Goal: Task Accomplishment & Management: Complete application form

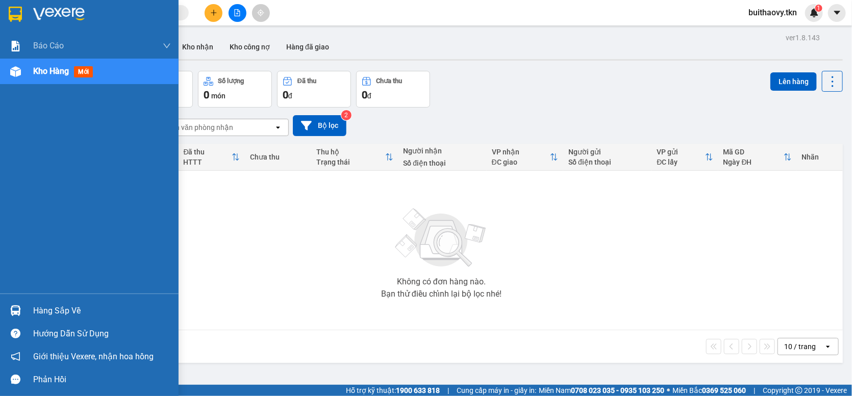
click at [19, 305] on div at bounding box center [16, 311] width 18 height 18
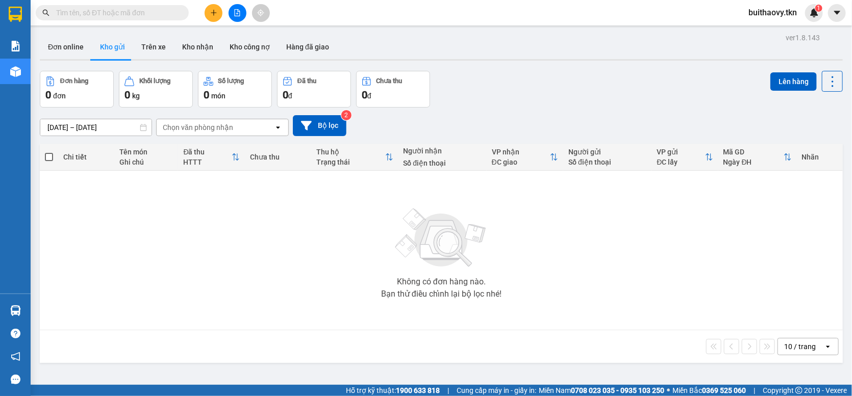
click at [387, 208] on section "Kết quả tìm kiếm ( 0 ) Bộ lọc No Data buithaovy.tkn 1 Báo cáo Mẫu 1: Báo cáo dò…" at bounding box center [426, 198] width 852 height 396
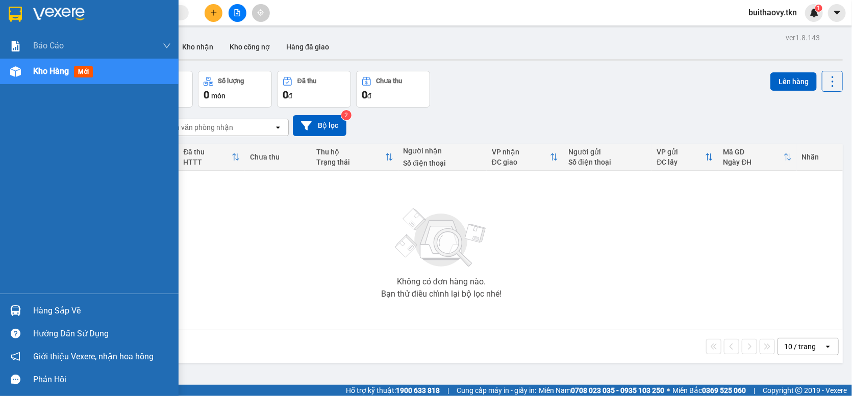
click at [41, 312] on div "Hàng sắp về" at bounding box center [102, 311] width 138 height 15
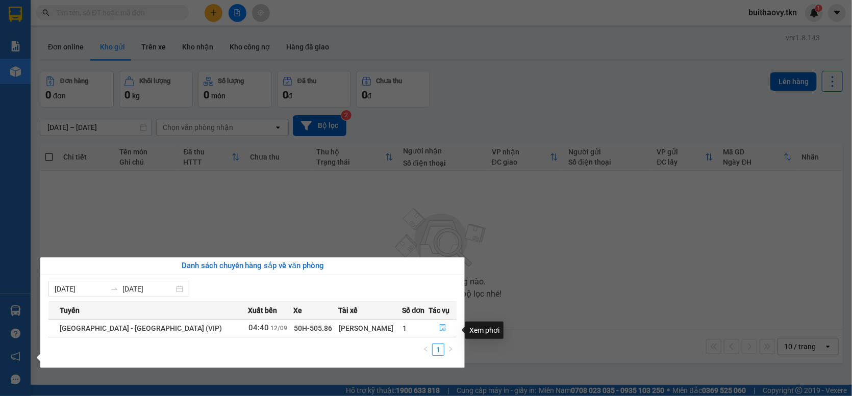
click at [439, 329] on icon "file-done" at bounding box center [442, 327] width 7 height 7
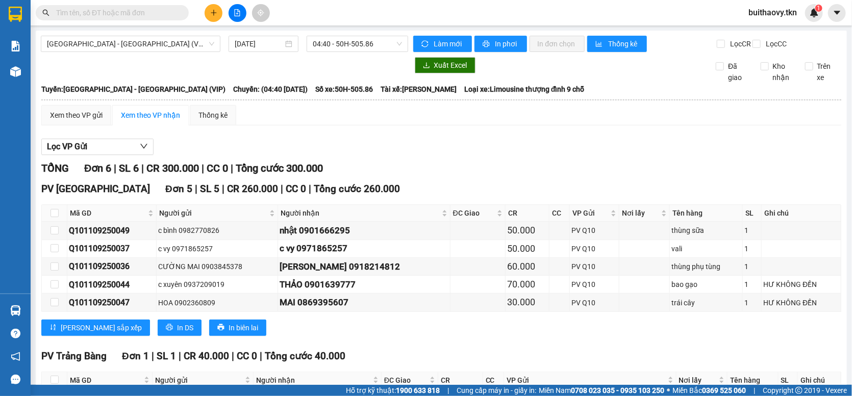
click at [531, 177] on div "TỔNG Đơn 6 | SL 6 | CR 300.000 | CC 0 | Tổng cước 300.000" at bounding box center [441, 169] width 800 height 16
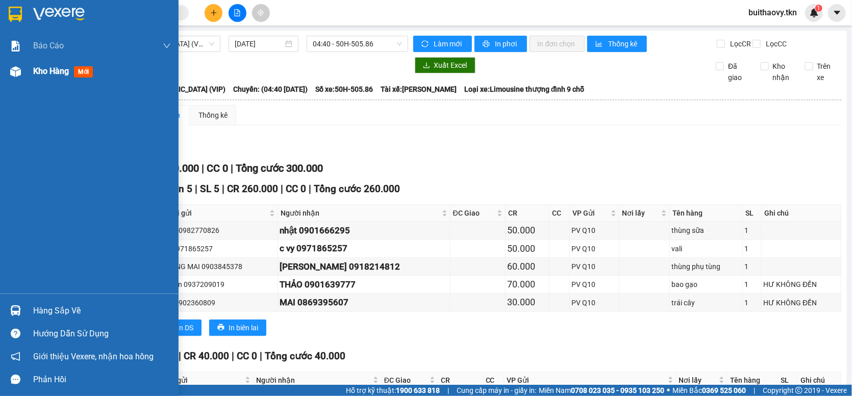
click at [47, 71] on span "Kho hàng" at bounding box center [51, 71] width 36 height 10
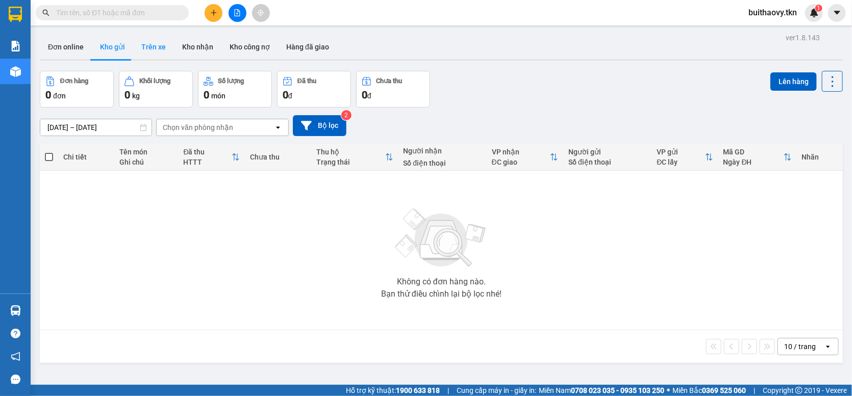
click at [154, 49] on button "Trên xe" at bounding box center [153, 47] width 41 height 24
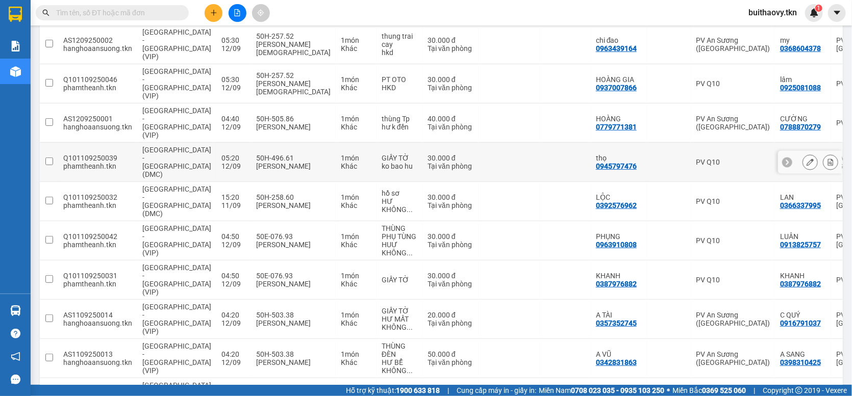
scroll to position [185, 0]
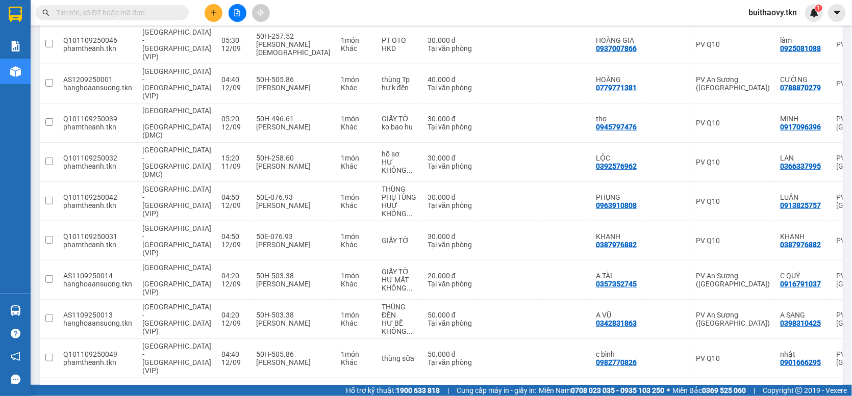
click at [706, 387] on button "2" at bounding box center [713, 394] width 15 height 15
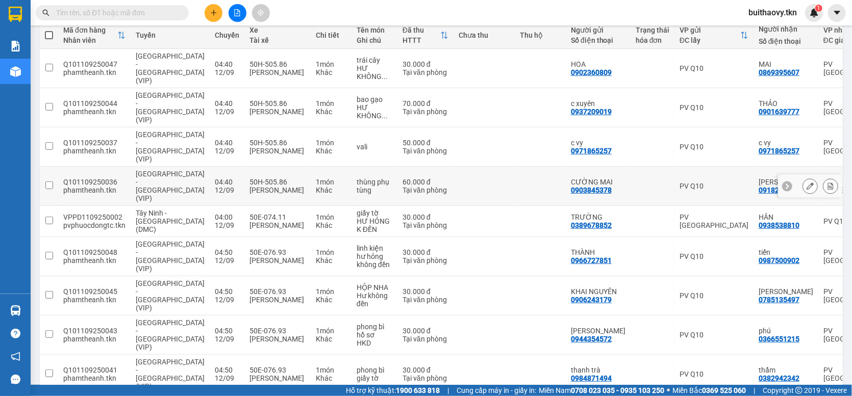
scroll to position [169, 0]
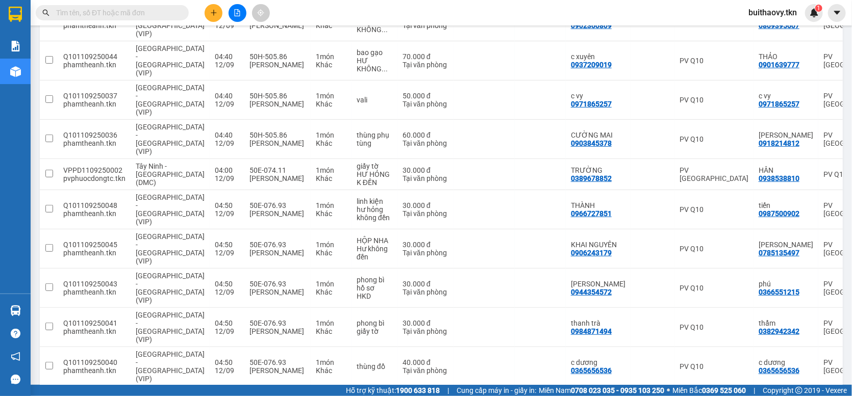
click at [724, 395] on button "3" at bounding box center [731, 402] width 15 height 15
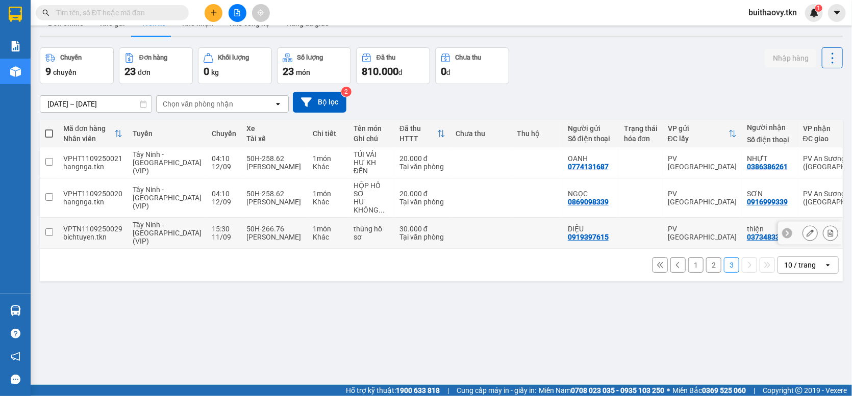
scroll to position [47, 0]
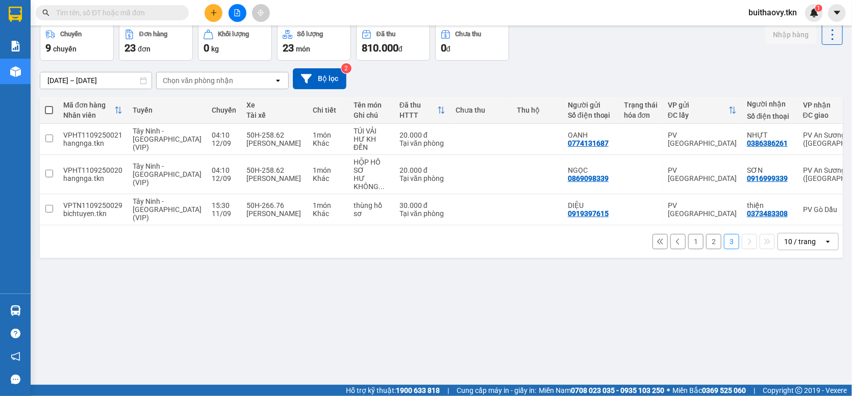
click at [689, 249] on button "1" at bounding box center [695, 241] width 15 height 15
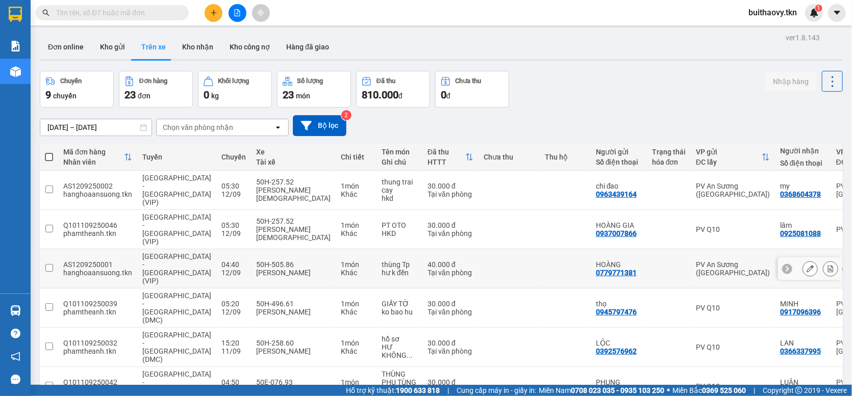
scroll to position [185, 0]
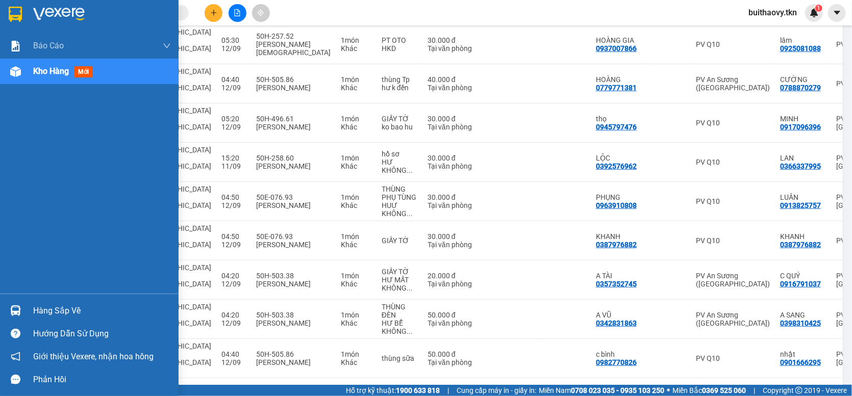
click at [16, 311] on img at bounding box center [15, 311] width 11 height 11
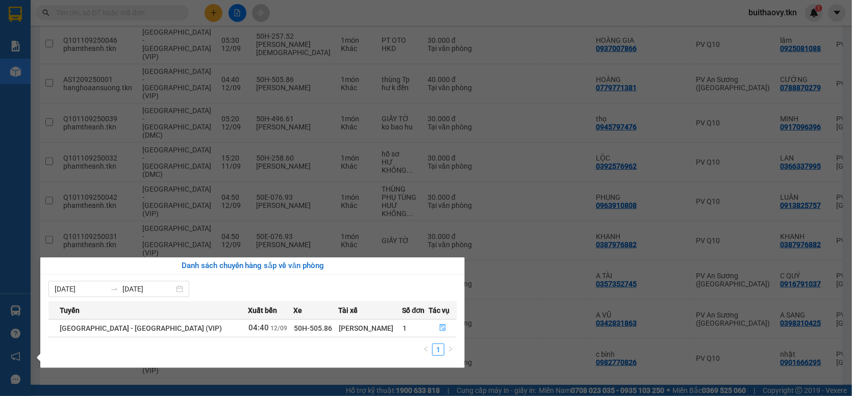
click at [574, 362] on section "Kết quả tìm kiếm ( 0 ) Bộ lọc No Data buithaovy.tkn 1 Báo cáo Mẫu 1: Báo cáo dò…" at bounding box center [426, 198] width 852 height 396
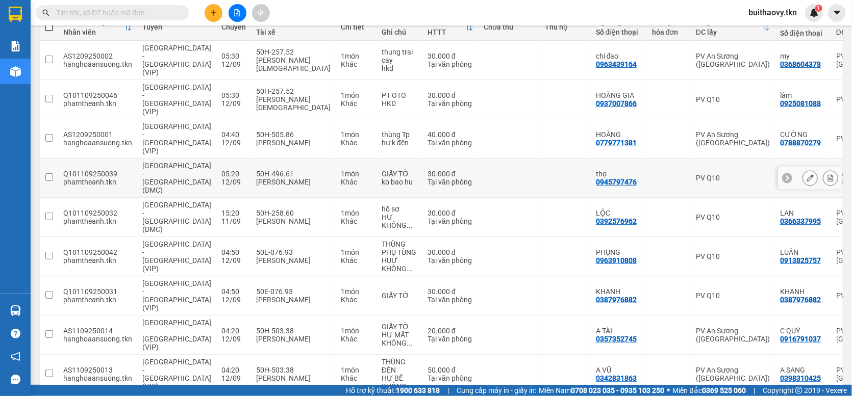
scroll to position [0, 0]
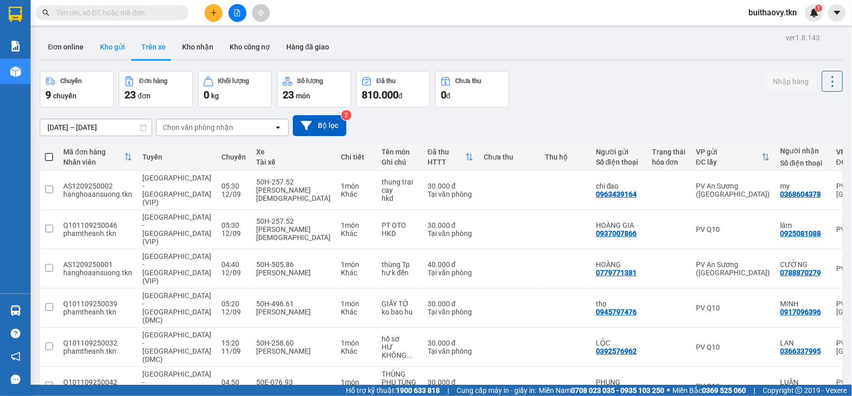
click at [105, 46] on button "Kho gửi" at bounding box center [112, 47] width 41 height 24
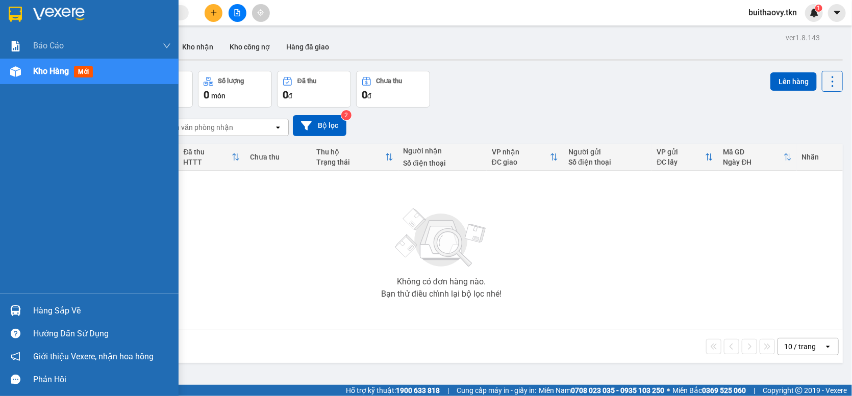
click at [22, 309] on div at bounding box center [16, 311] width 18 height 18
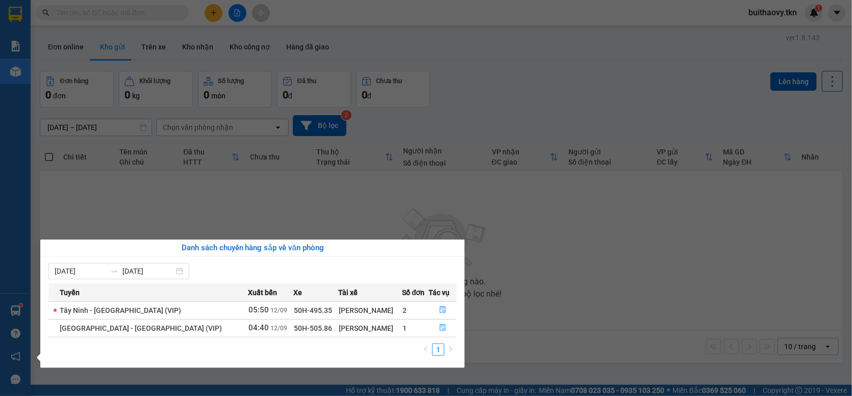
click at [238, 193] on section "Kết quả tìm kiếm ( 0 ) Bộ lọc No Data buithaovy.tkn 1 Báo cáo Mẫu 1: Báo cáo dò…" at bounding box center [426, 198] width 852 height 396
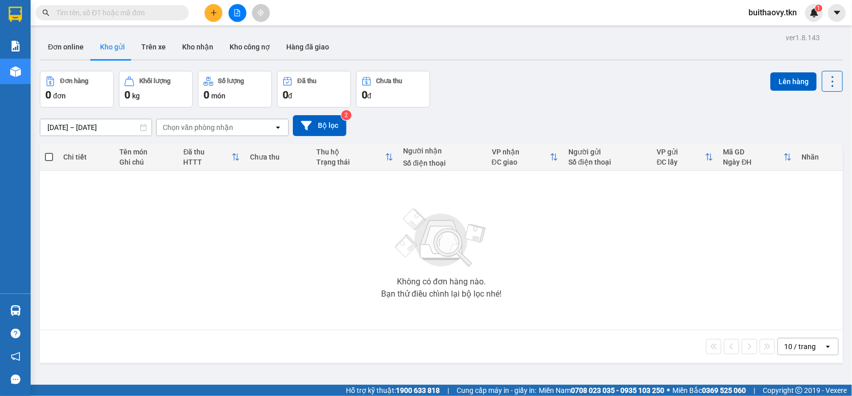
click at [17, 307] on img at bounding box center [15, 311] width 11 height 11
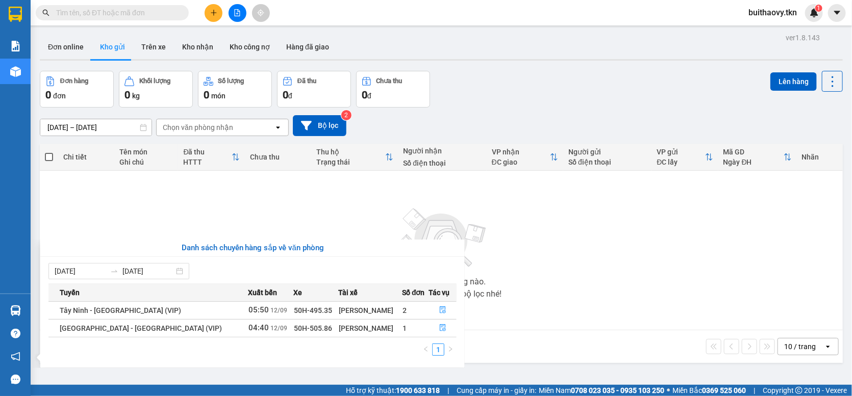
click at [397, 204] on section "Kết quả tìm kiếm ( 0 ) Bộ lọc No Data buithaovy.tkn 1 Báo cáo Mẫu 1: Báo cáo dò…" at bounding box center [426, 198] width 852 height 396
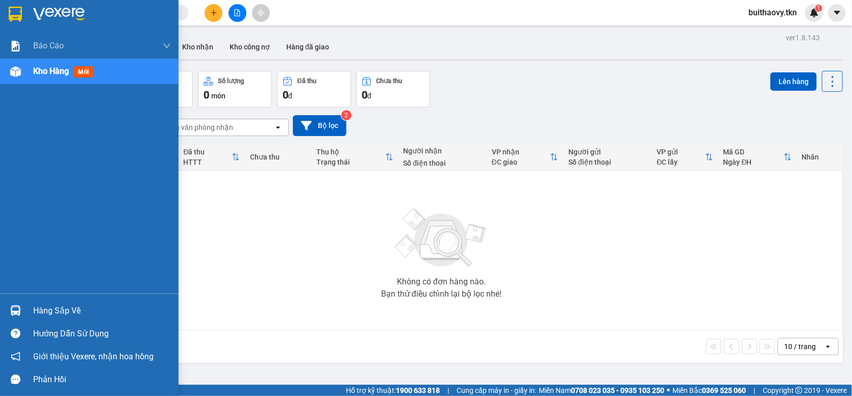
click at [12, 316] on img at bounding box center [15, 311] width 11 height 11
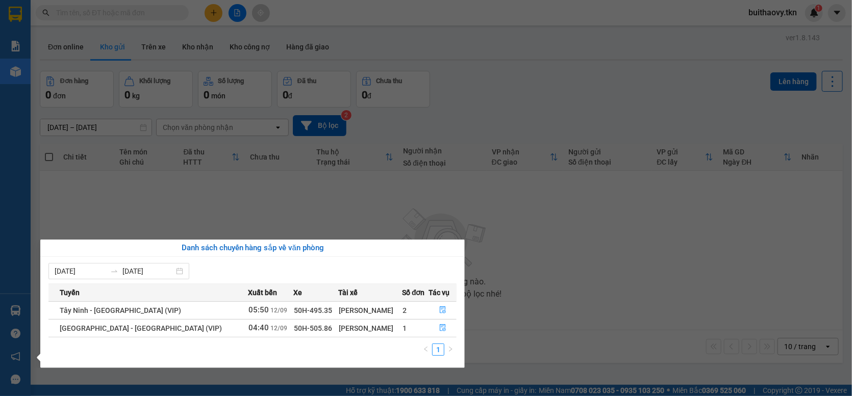
click at [504, 248] on section "Kết quả tìm kiếm ( 0 ) Bộ lọc No Data buithaovy.tkn 1 Báo cáo Mẫu 1: Báo cáo dò…" at bounding box center [426, 198] width 852 height 396
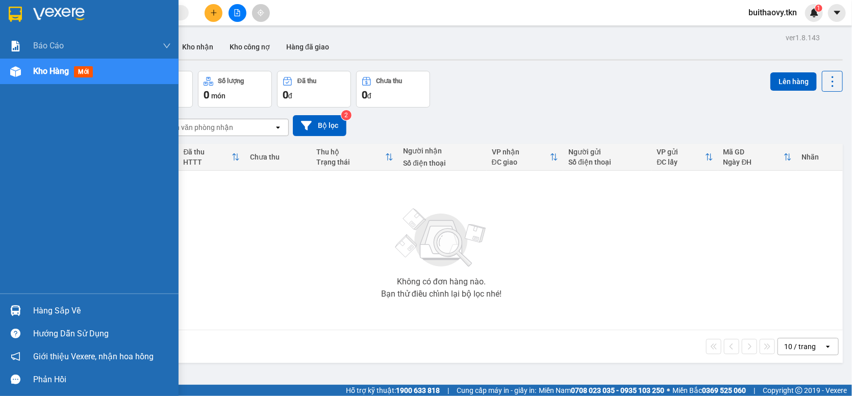
click at [21, 308] on div at bounding box center [16, 311] width 18 height 18
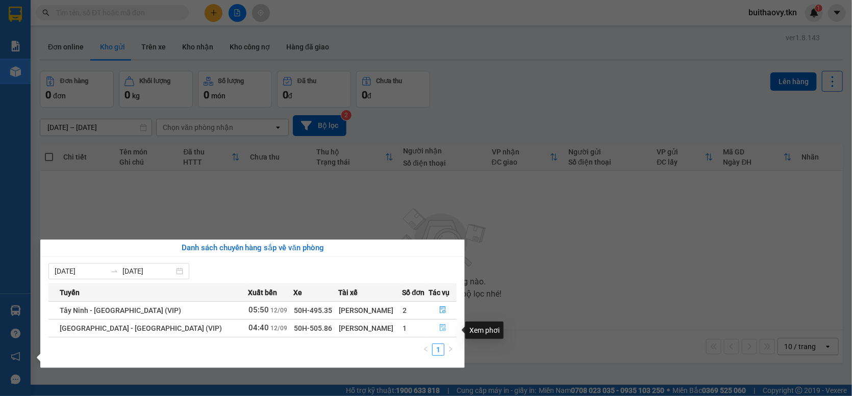
click at [439, 329] on icon "file-done" at bounding box center [442, 327] width 7 height 7
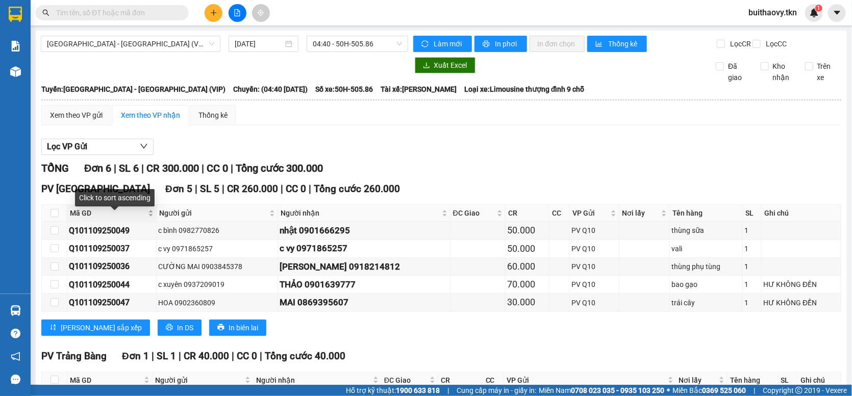
scroll to position [82, 0]
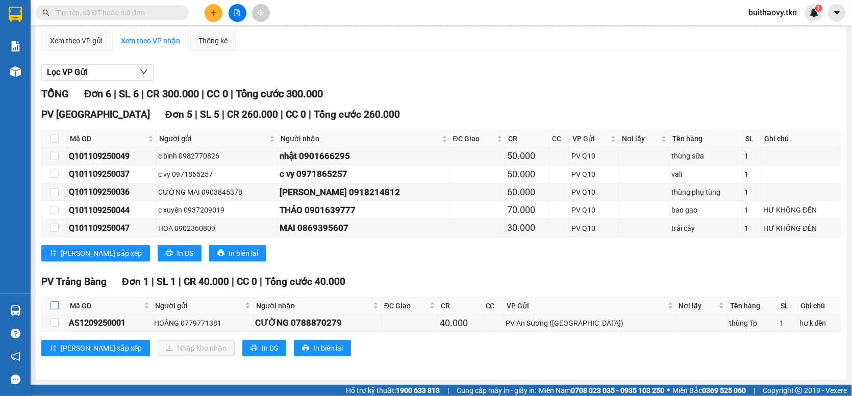
click at [53, 307] on input "checkbox" at bounding box center [55, 305] width 8 height 8
checkbox input "true"
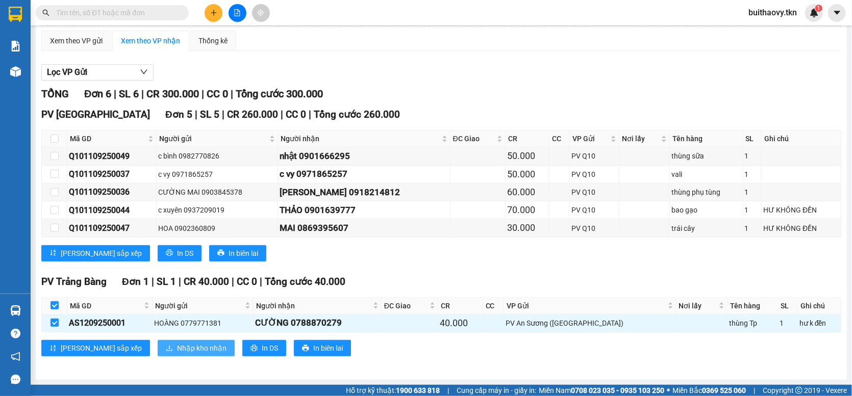
click at [177, 349] on span "Nhập kho nhận" at bounding box center [201, 348] width 49 height 11
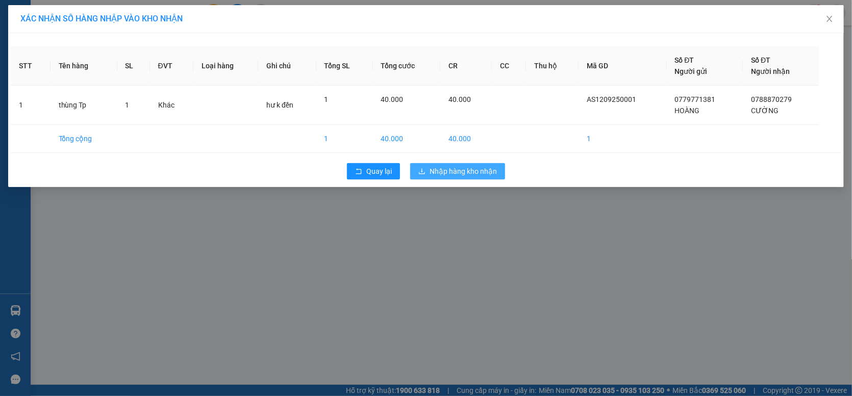
click at [426, 170] on button "Nhập hàng kho nhận" at bounding box center [457, 171] width 95 height 16
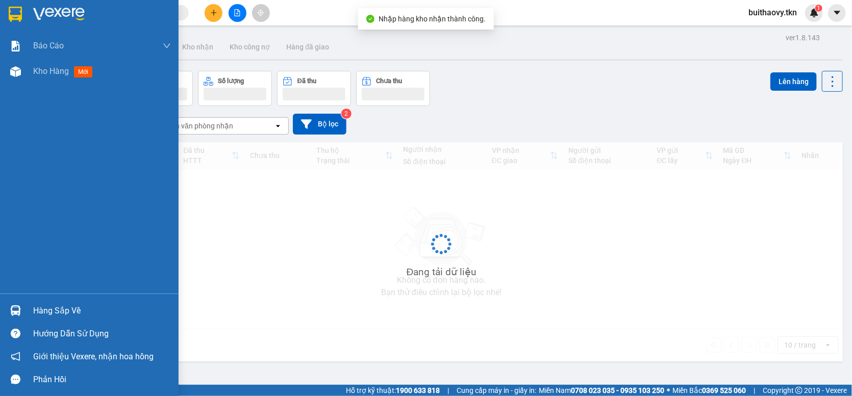
click at [13, 309] on img at bounding box center [15, 311] width 11 height 11
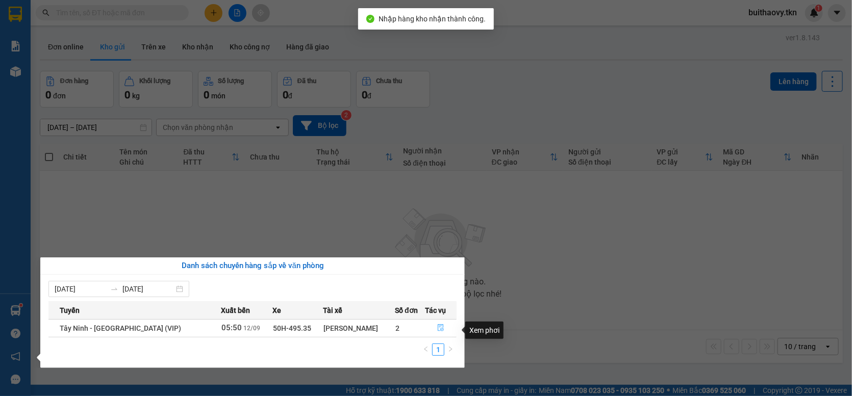
click at [438, 332] on icon "file-done" at bounding box center [440, 327] width 7 height 7
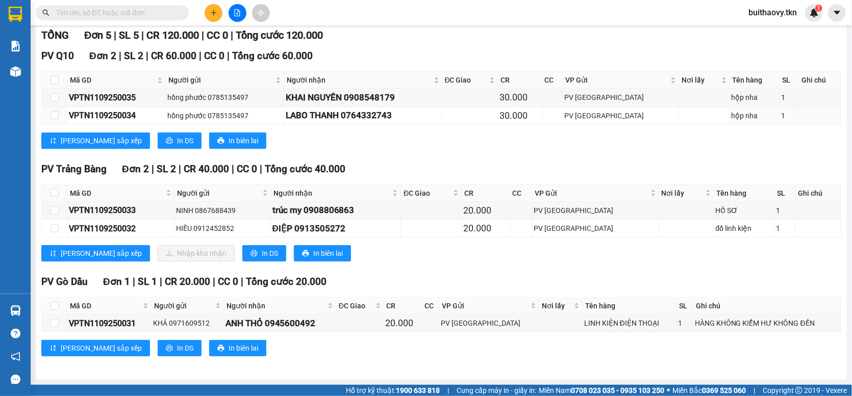
scroll to position [140, 0]
click at [55, 192] on input "checkbox" at bounding box center [55, 193] width 8 height 8
checkbox input "true"
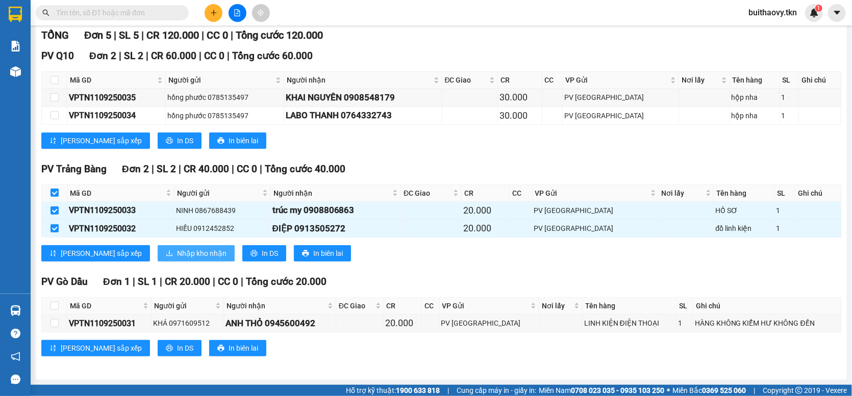
click at [177, 255] on span "Nhập kho nhận" at bounding box center [201, 253] width 49 height 11
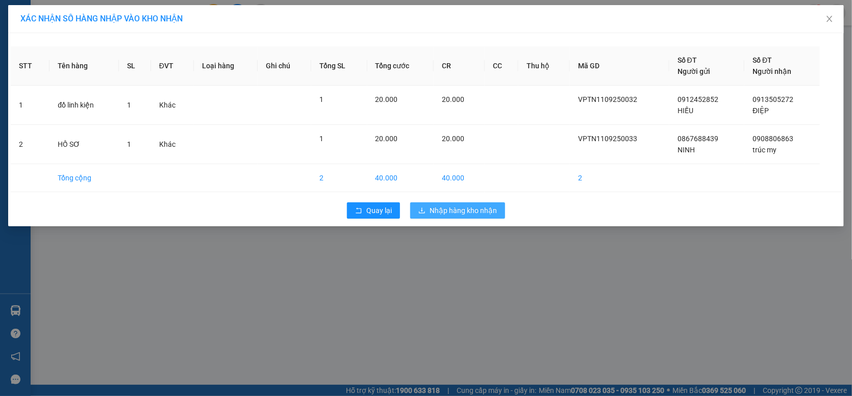
click at [432, 210] on span "Nhập hàng kho nhận" at bounding box center [463, 210] width 67 height 11
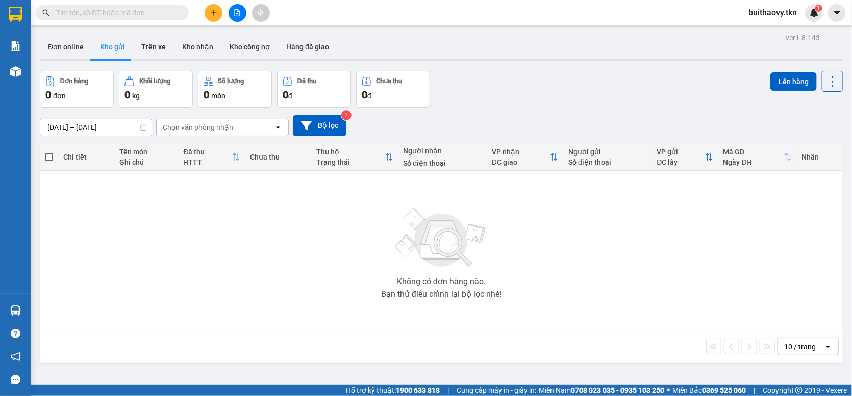
click at [134, 11] on input "text" at bounding box center [116, 12] width 120 height 11
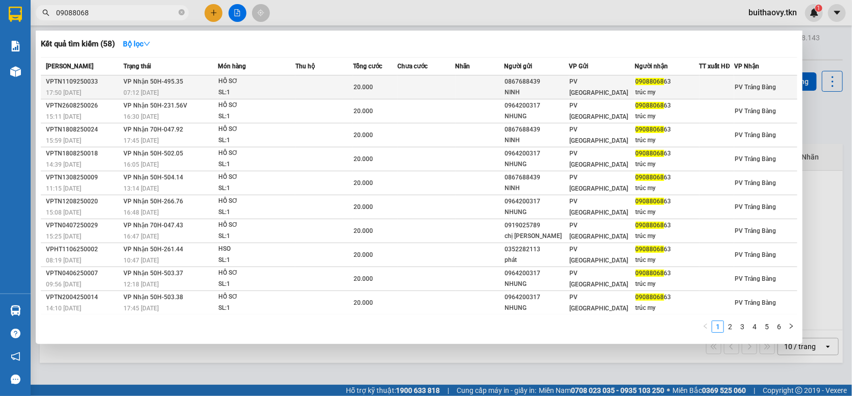
type input "09088068"
click at [151, 85] on span "VP Nhận 50H-495.35" at bounding box center [153, 81] width 60 height 7
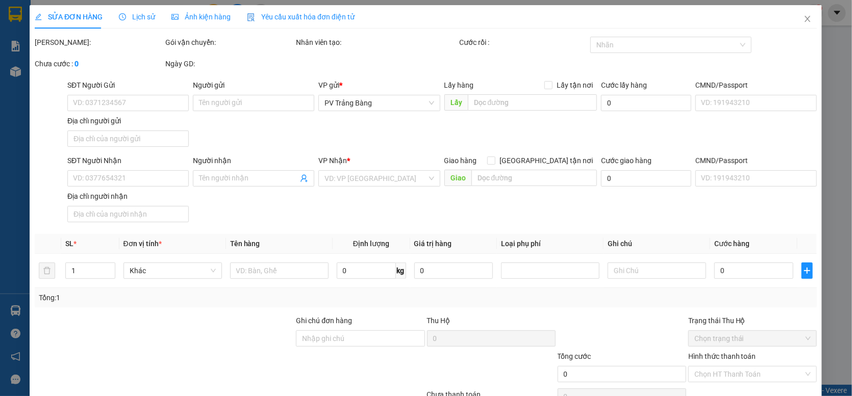
type input "0867688439"
type input "NINH"
type input "0908806863"
type input "trúc my"
type input "20.000"
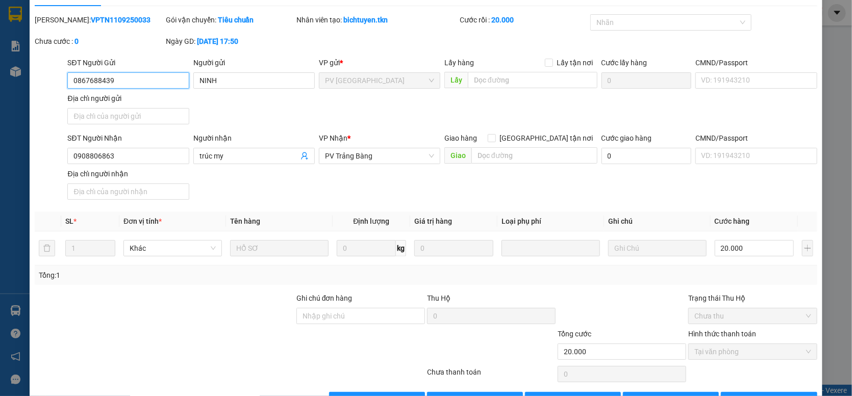
scroll to position [56, 0]
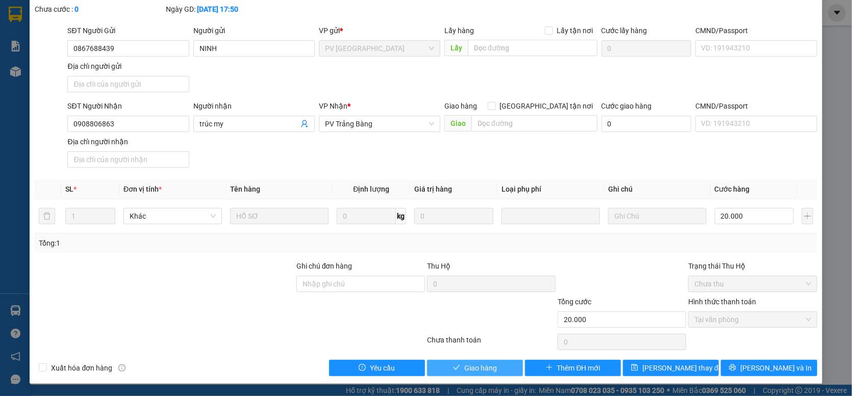
click at [490, 363] on span "Giao hàng" at bounding box center [480, 368] width 33 height 11
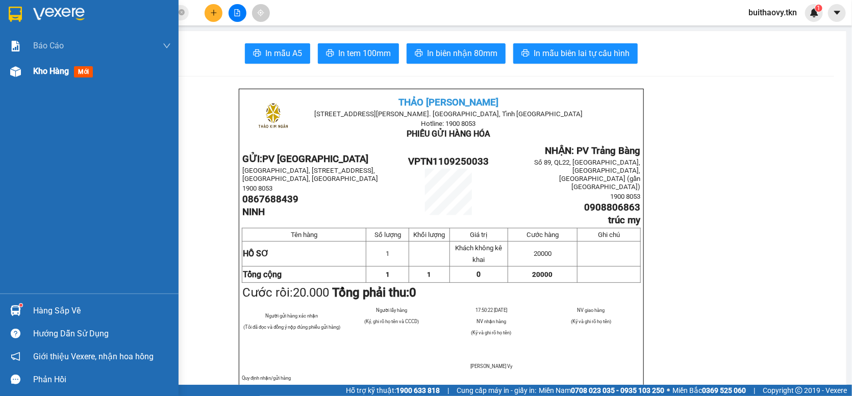
click at [23, 73] on div at bounding box center [16, 72] width 18 height 18
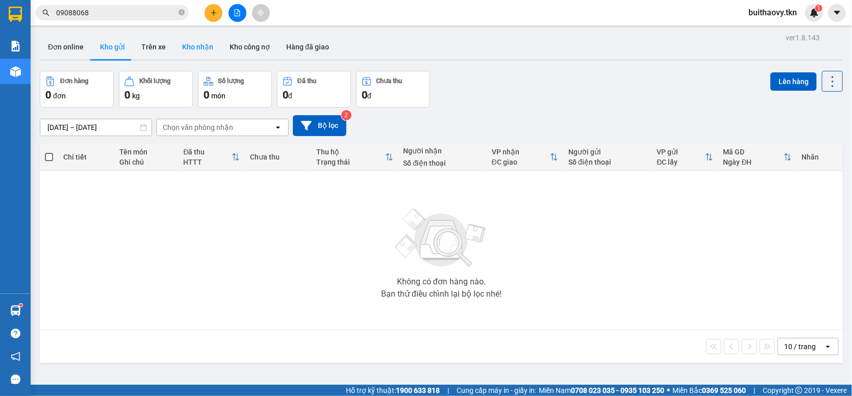
click at [191, 44] on button "Kho nhận" at bounding box center [197, 47] width 47 height 24
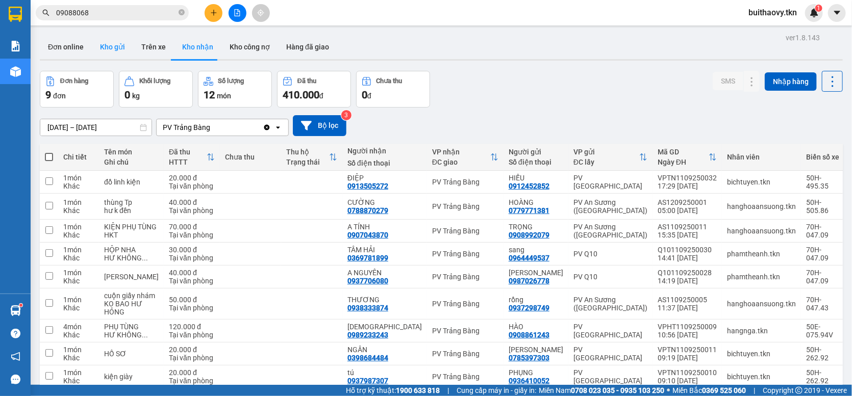
click at [115, 45] on button "Kho gửi" at bounding box center [112, 47] width 41 height 24
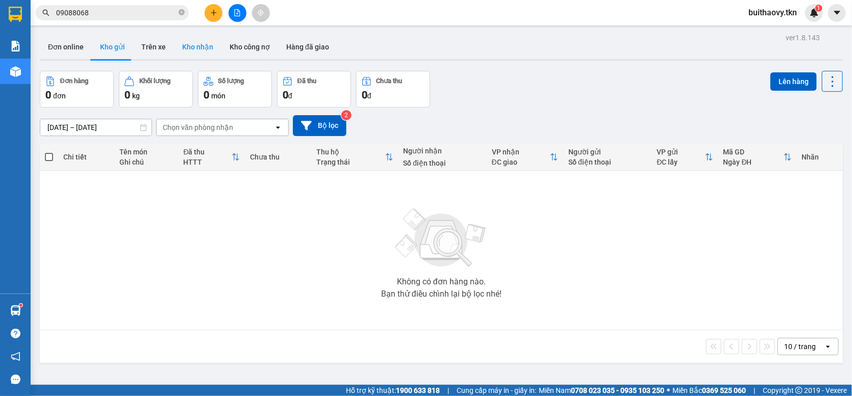
click at [187, 45] on button "Kho nhận" at bounding box center [197, 47] width 47 height 24
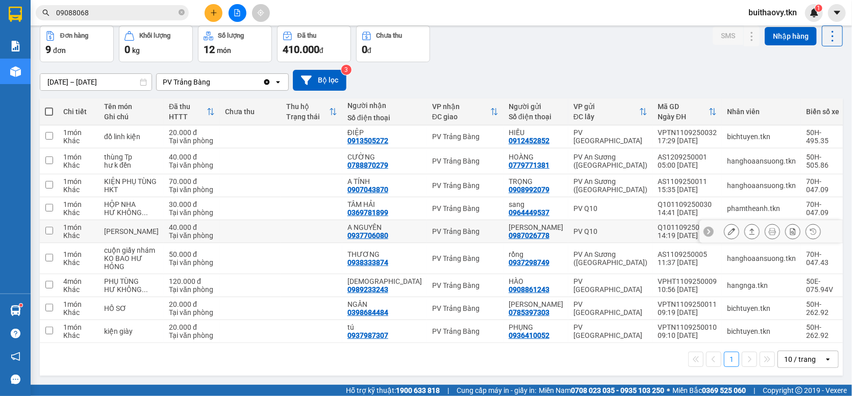
scroll to position [108, 0]
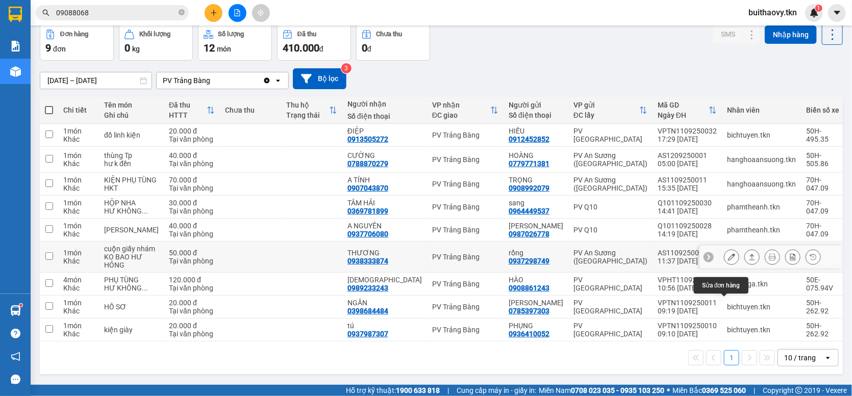
click at [728, 254] on icon at bounding box center [731, 257] width 7 height 7
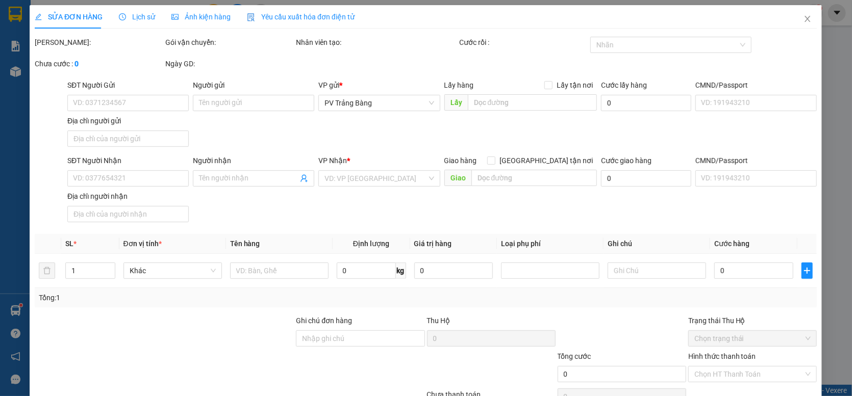
type input "0937298749"
type input "rồng"
type input "0938333874"
type input "THƯƠNG"
type input "50.000"
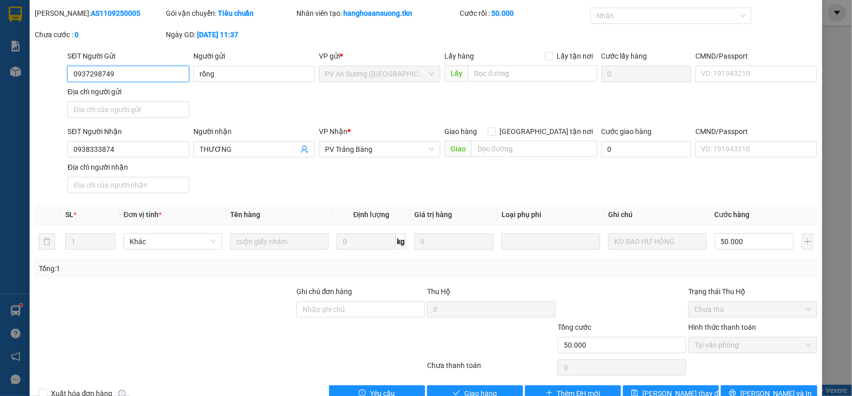
scroll to position [56, 0]
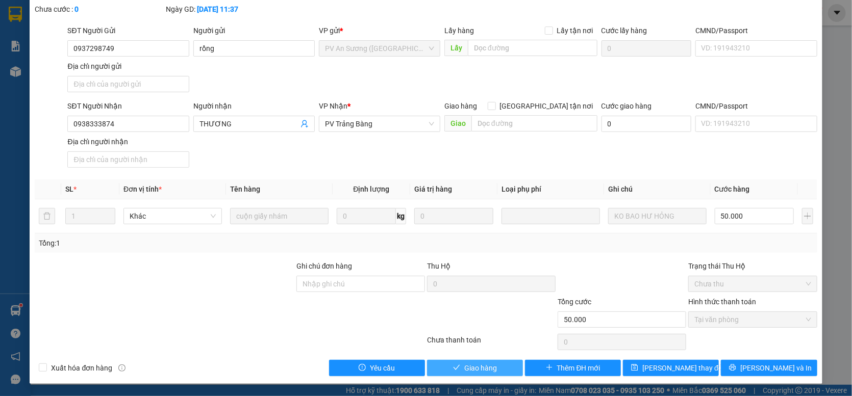
click at [487, 371] on span "Giao hàng" at bounding box center [480, 368] width 33 height 11
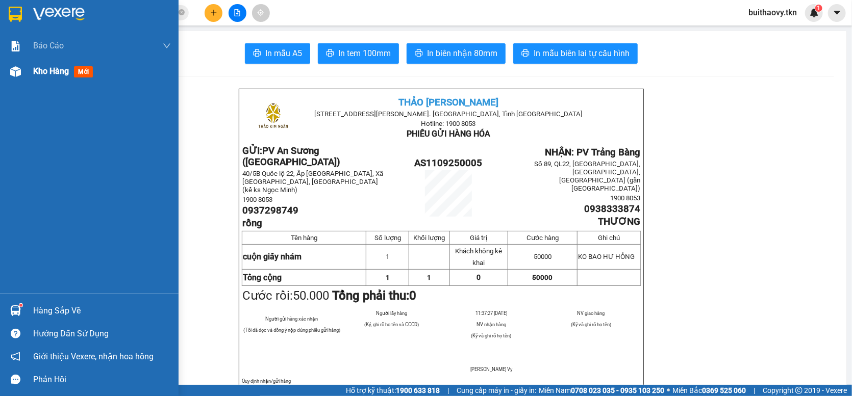
click at [19, 74] on img at bounding box center [15, 71] width 11 height 11
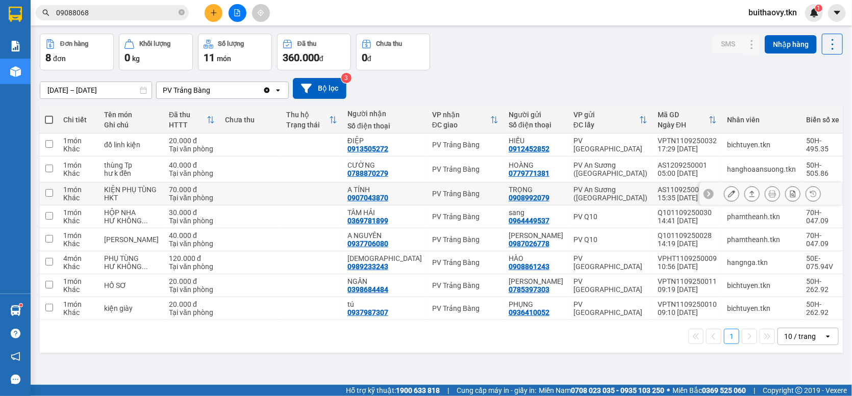
scroll to position [69, 0]
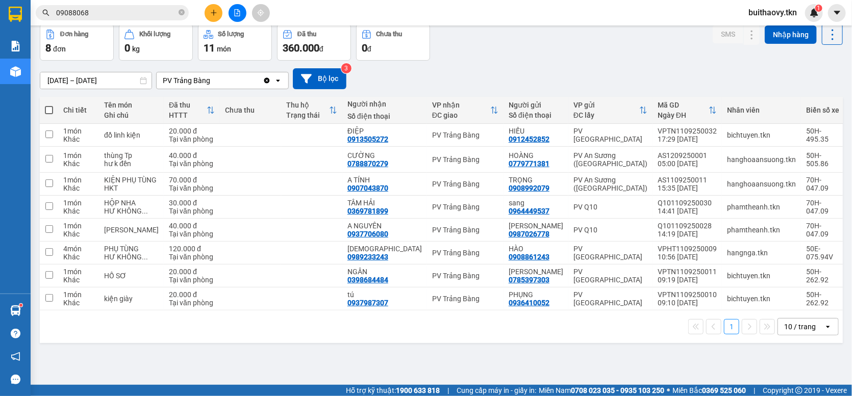
click at [491, 73] on div "[DATE] – [DATE] Press the down arrow key to interact with the calendar and sele…" at bounding box center [441, 78] width 803 height 21
click at [728, 303] on icon at bounding box center [731, 298] width 7 height 7
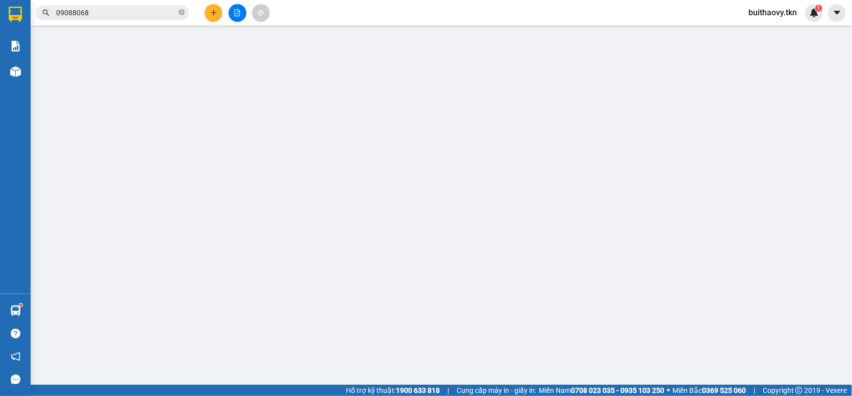
type input "0936410052"
type input "PHỤNG"
type input "0937987307"
type input "tú"
type input "20.000"
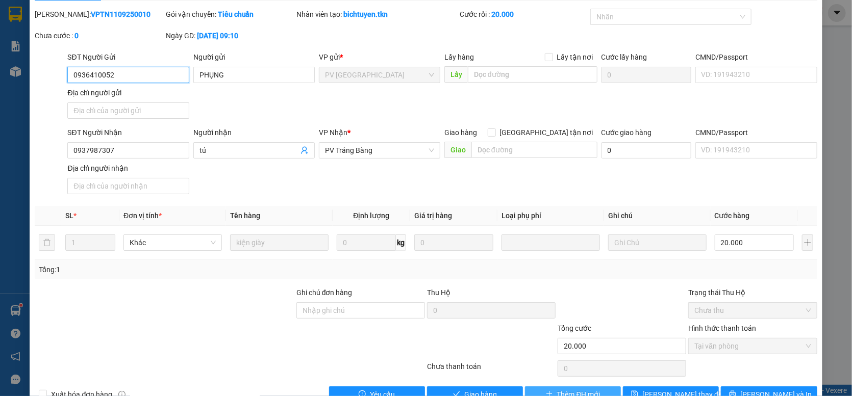
scroll to position [56, 0]
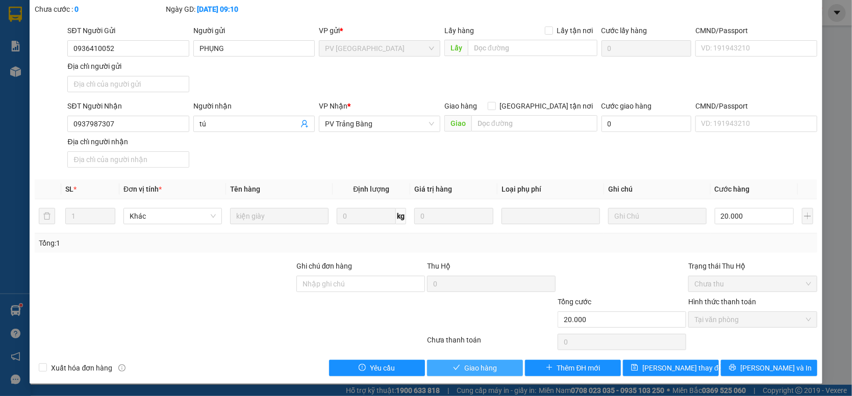
click at [501, 363] on button "Giao hàng" at bounding box center [475, 368] width 96 height 16
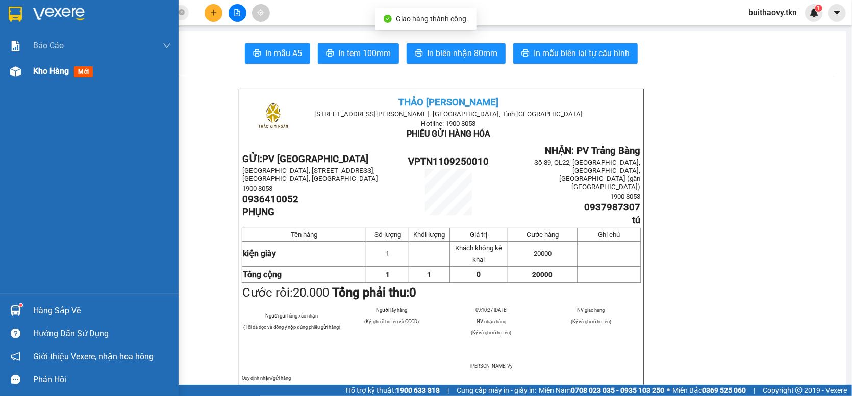
click at [14, 74] on img at bounding box center [15, 71] width 11 height 11
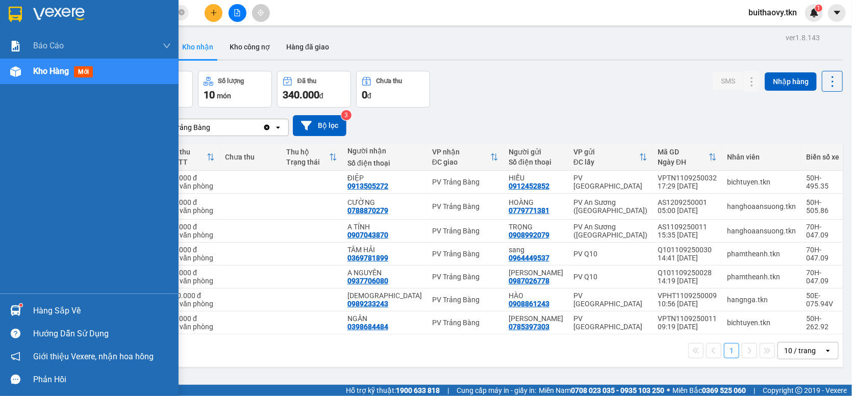
click at [14, 305] on div at bounding box center [16, 311] width 18 height 18
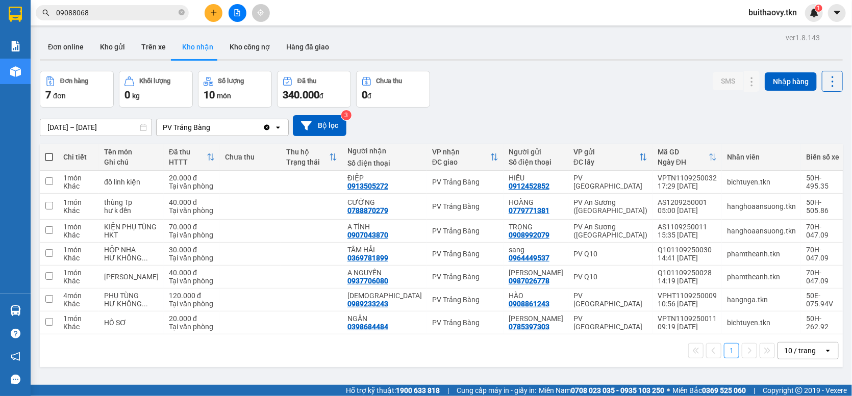
click at [476, 86] on section "Kết quả tìm kiếm ( 58 ) Bộ lọc Mã ĐH Trạng thái Món hàng Thu hộ Tổng cước Chưa …" at bounding box center [426, 198] width 852 height 396
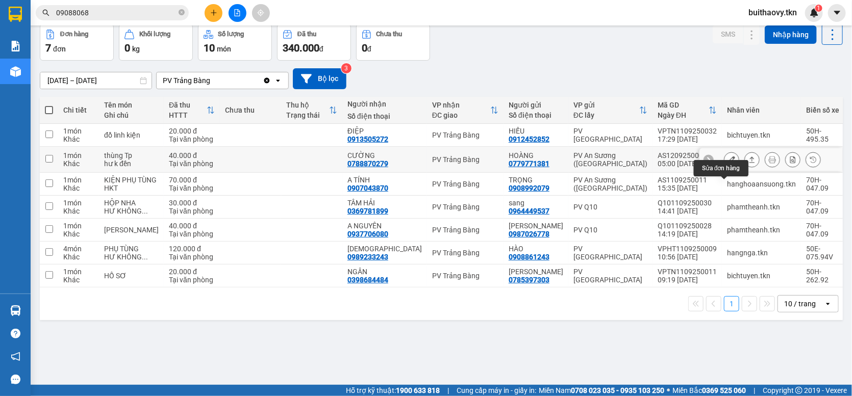
click at [728, 163] on icon at bounding box center [731, 159] width 7 height 7
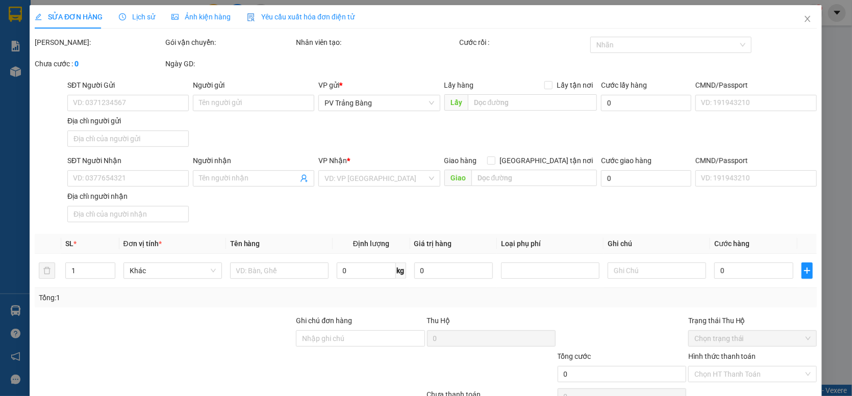
type input "0779771381"
type input "HOÀNG"
type input "0788870279"
type input "CƯỜNG"
type input "40.000"
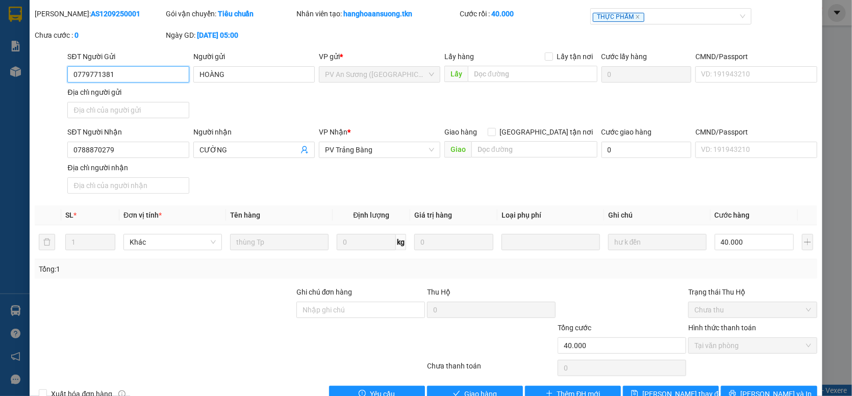
scroll to position [56, 0]
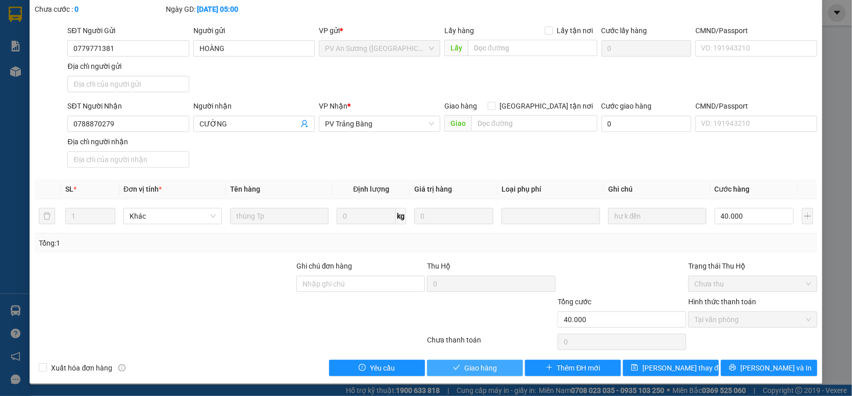
click at [476, 366] on span "Giao hàng" at bounding box center [480, 368] width 33 height 11
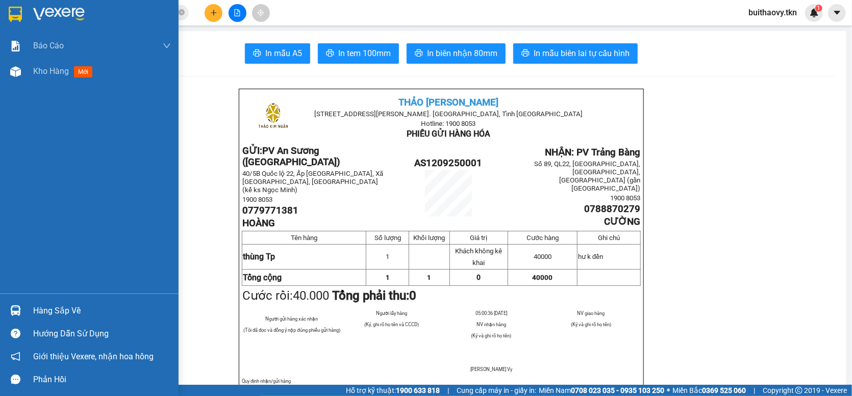
click at [11, 316] on img at bounding box center [15, 311] width 11 height 11
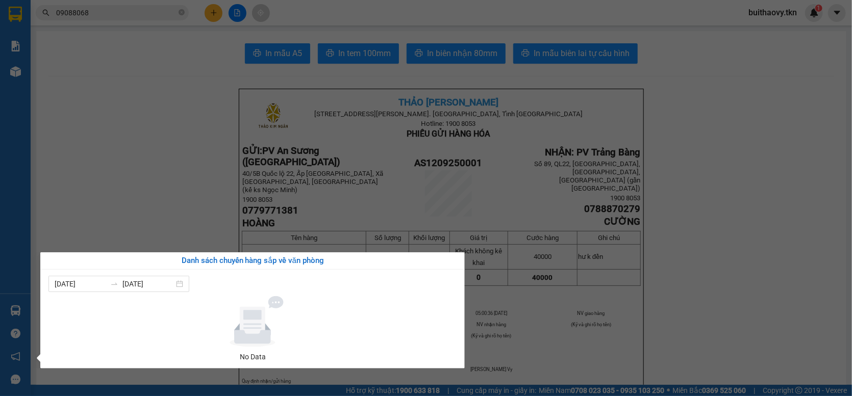
click at [85, 166] on section "Kết quả tìm kiếm ( 58 ) Bộ lọc Mã ĐH Trạng thái Món hàng Thu hộ Tổng cước Chưa …" at bounding box center [426, 198] width 852 height 396
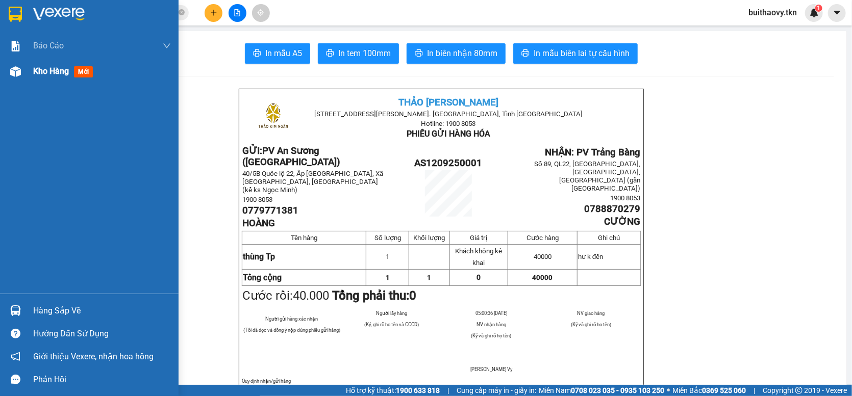
click at [16, 74] on img at bounding box center [15, 71] width 11 height 11
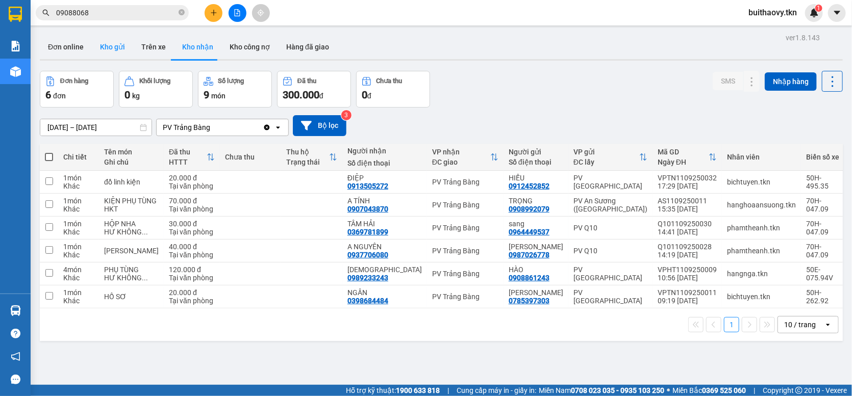
click at [114, 48] on button "Kho gửi" at bounding box center [112, 47] width 41 height 24
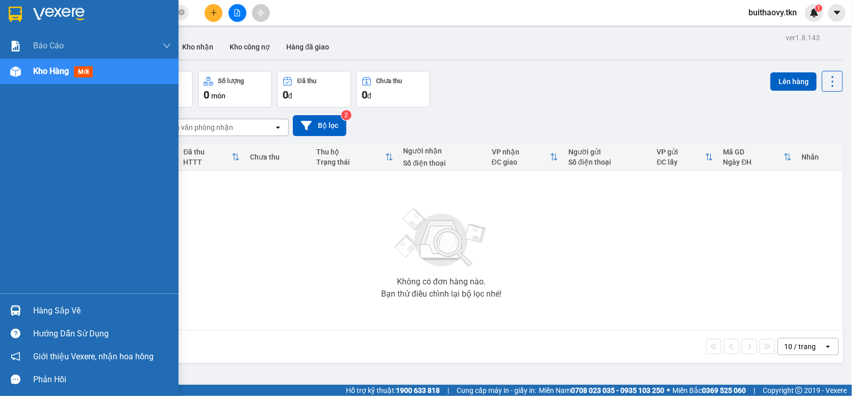
click at [14, 311] on img at bounding box center [15, 311] width 11 height 11
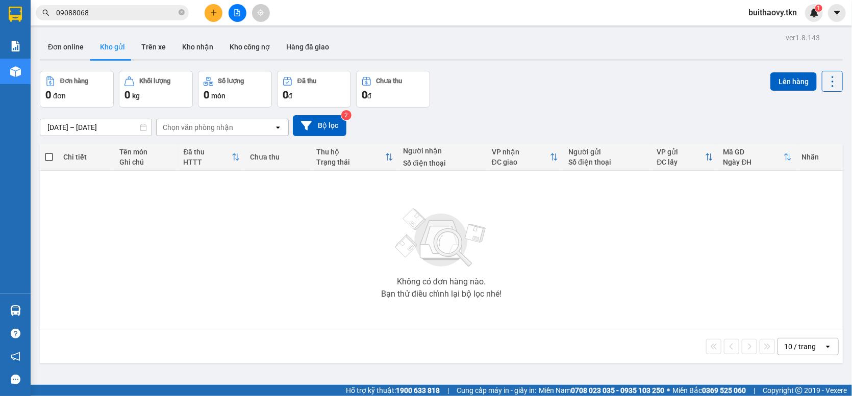
click at [255, 217] on section "Kết quả tìm kiếm ( 58 ) Bộ lọc Mã ĐH Trạng thái Món hàng Thu hộ Tổng cước Chưa …" at bounding box center [426, 198] width 852 height 396
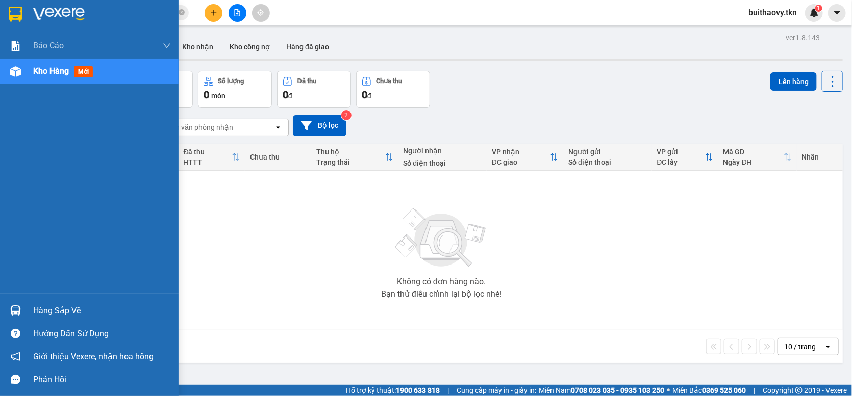
click at [18, 304] on div at bounding box center [16, 311] width 18 height 18
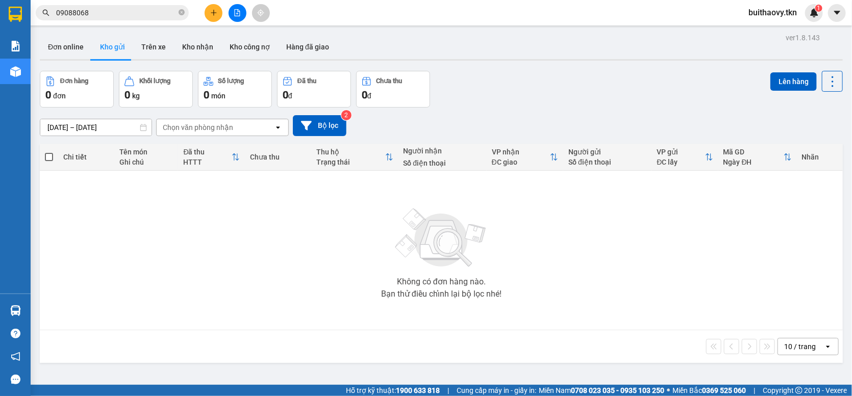
click at [480, 214] on section "Kết quả tìm kiếm ( 58 ) Bộ lọc Mã ĐH Trạng thái Món hàng Thu hộ Tổng cước Chưa …" at bounding box center [426, 198] width 852 height 396
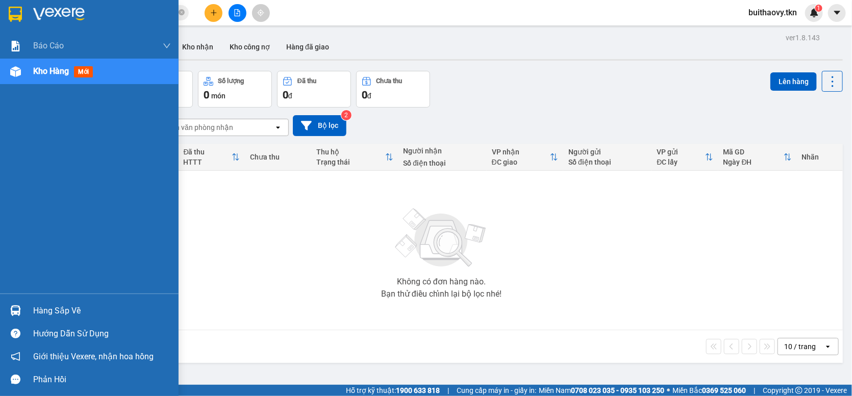
click at [34, 309] on div "Hàng sắp về" at bounding box center [102, 311] width 138 height 15
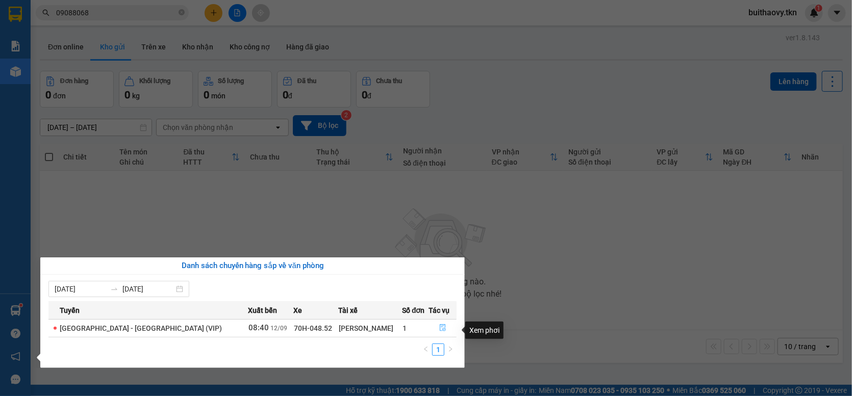
click at [439, 330] on icon "file-done" at bounding box center [442, 327] width 7 height 7
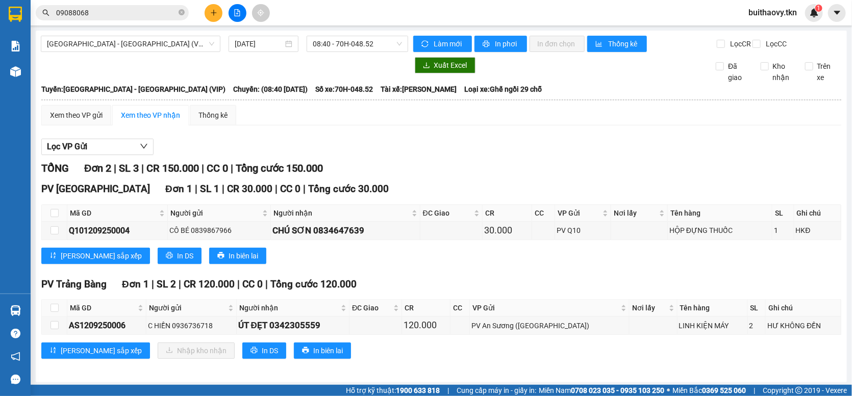
scroll to position [10, 0]
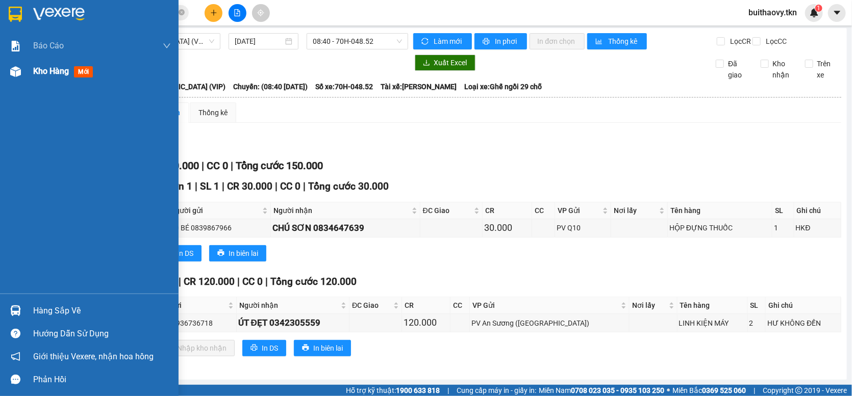
click at [17, 71] on img at bounding box center [15, 71] width 11 height 11
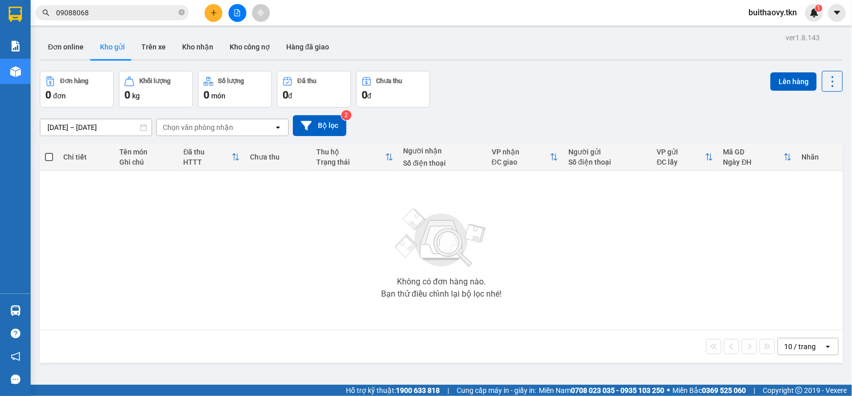
click at [219, 13] on button at bounding box center [214, 13] width 18 height 18
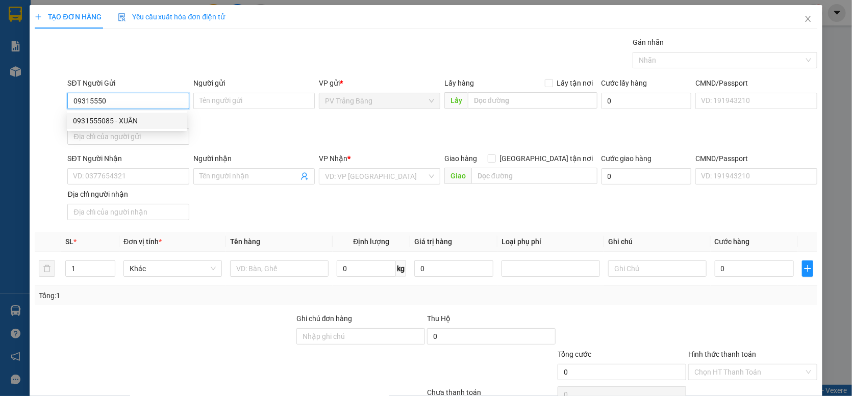
click at [113, 118] on div "0931555085 - XUÂN" at bounding box center [127, 120] width 108 height 11
type input "0931555085"
type input "XUÂN"
type input "0787404634"
type input "NHI"
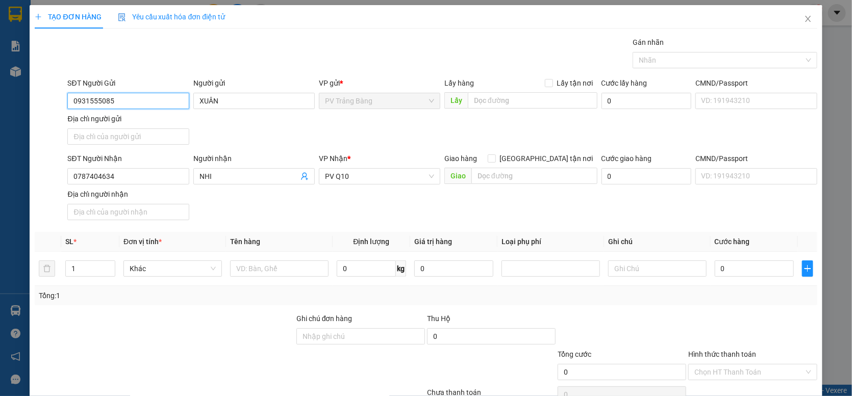
type input "30.000"
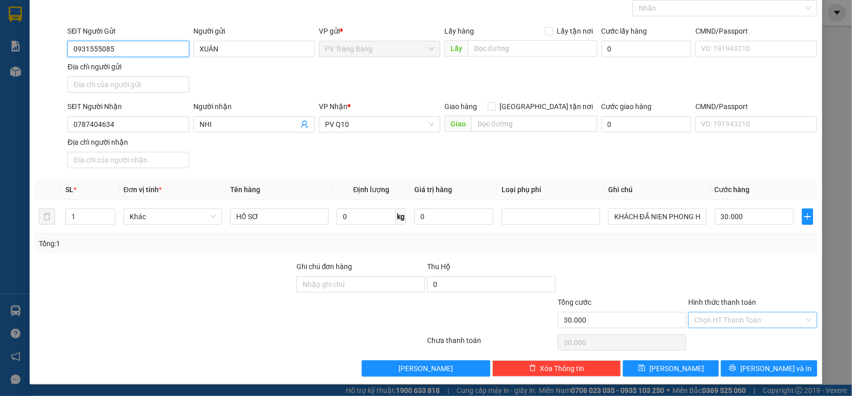
scroll to position [54, 0]
type input "0931555085"
click at [732, 321] on input "Hình thức thanh toán" at bounding box center [748, 319] width 109 height 15
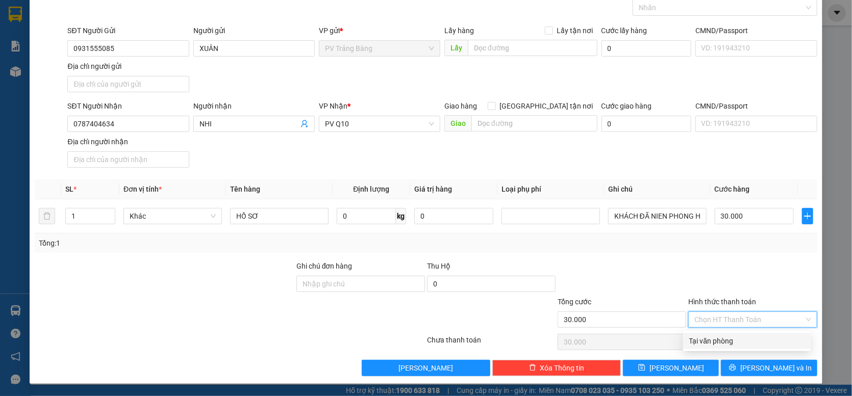
click at [738, 339] on div "Tại văn phòng" at bounding box center [746, 341] width 115 height 11
type input "0"
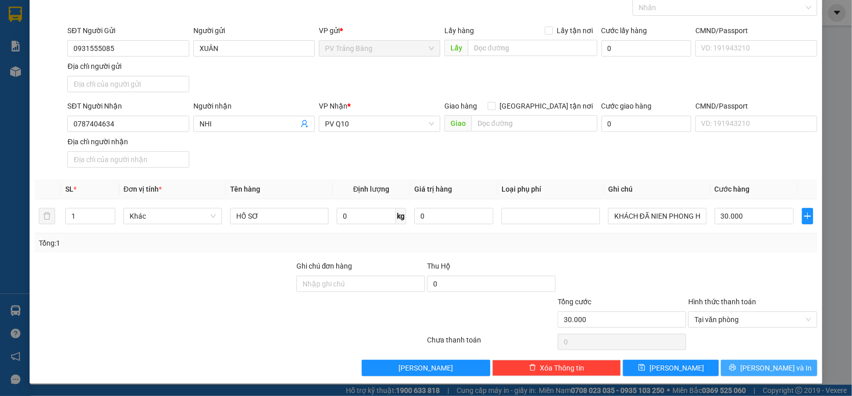
click at [736, 369] on icon "printer" at bounding box center [732, 367] width 7 height 7
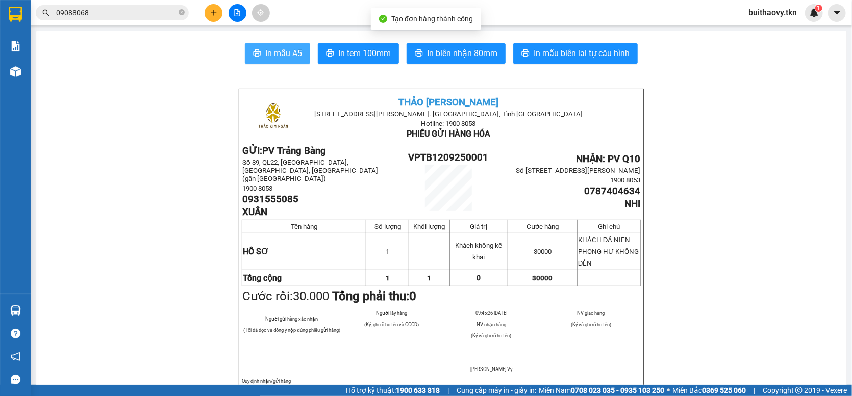
click at [276, 47] on span "In mẫu A5" at bounding box center [283, 53] width 37 height 13
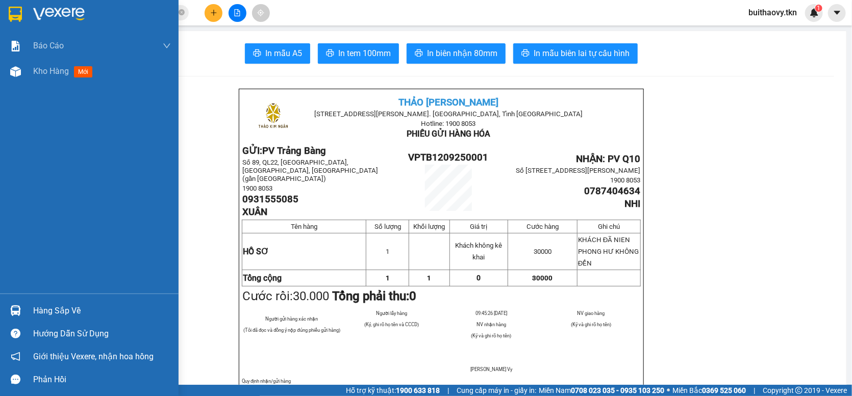
click at [13, 310] on img at bounding box center [15, 311] width 11 height 11
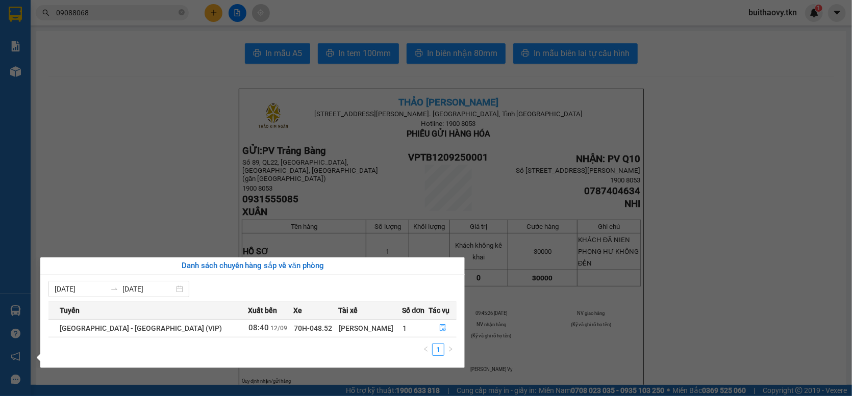
click at [158, 130] on section "Kết quả tìm kiếm ( 58 ) Bộ lọc Mã ĐH Trạng thái Món hàng Thu hộ Tổng cước Chưa …" at bounding box center [426, 198] width 852 height 396
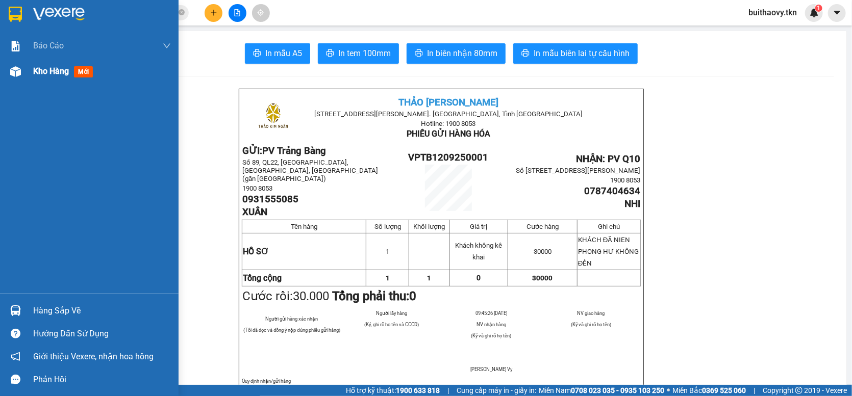
click at [24, 75] on div "Kho hàng mới" at bounding box center [89, 72] width 179 height 26
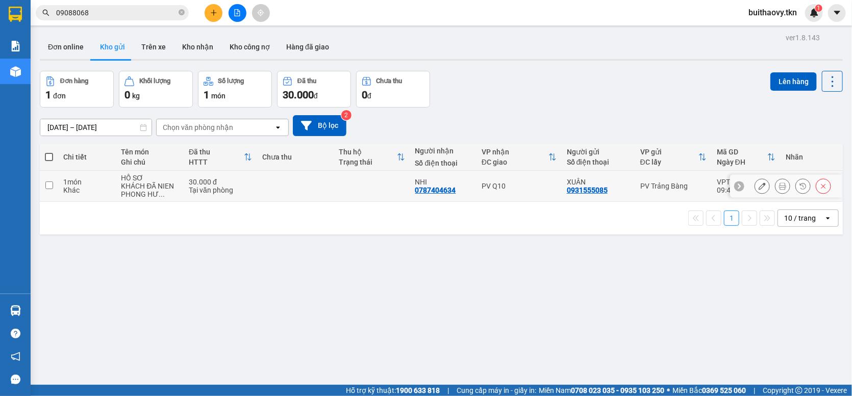
click at [468, 186] on div "NHI" at bounding box center [443, 182] width 56 height 8
checkbox input "true"
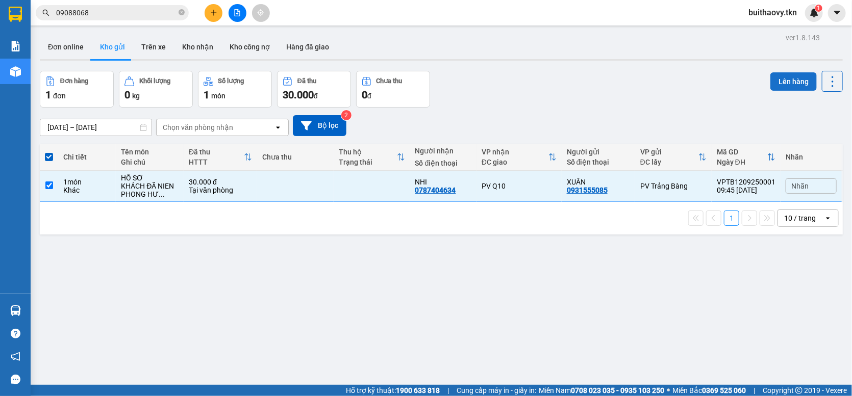
click at [790, 85] on button "Lên hàng" at bounding box center [793, 81] width 46 height 18
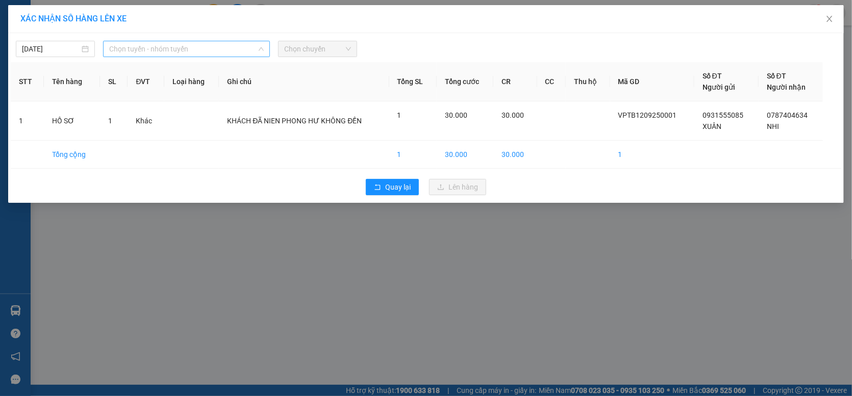
click at [177, 44] on span "Chọn tuyến - nhóm tuyến" at bounding box center [186, 48] width 155 height 15
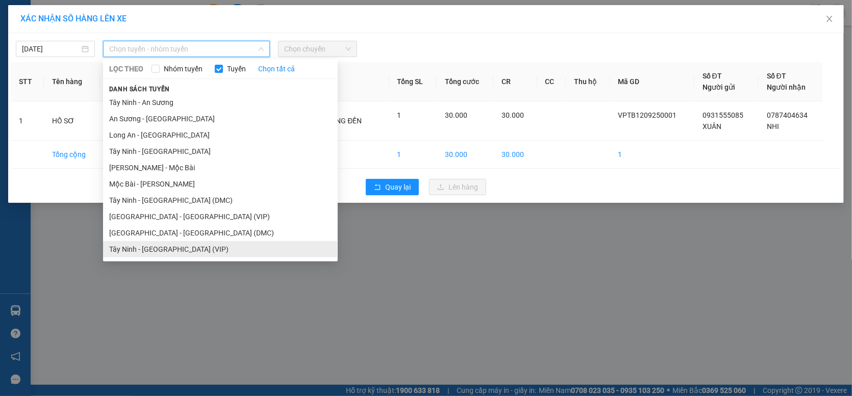
click at [171, 252] on li "Tây Ninh - [GEOGRAPHIC_DATA] (VIP)" at bounding box center [220, 249] width 235 height 16
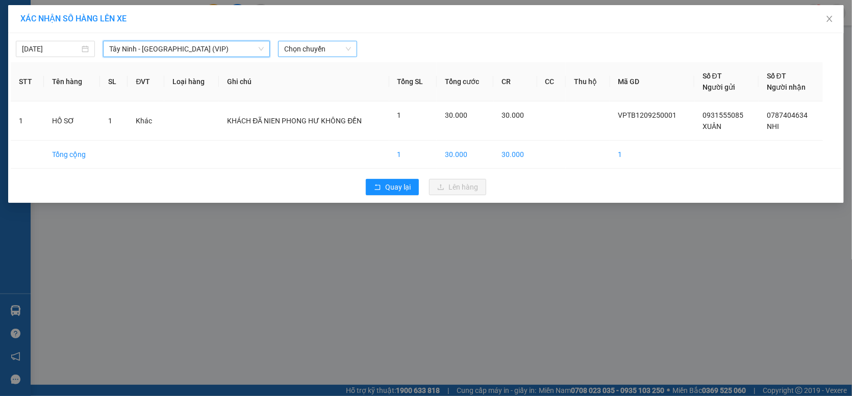
click at [340, 49] on span "Chọn chuyến" at bounding box center [317, 48] width 67 height 15
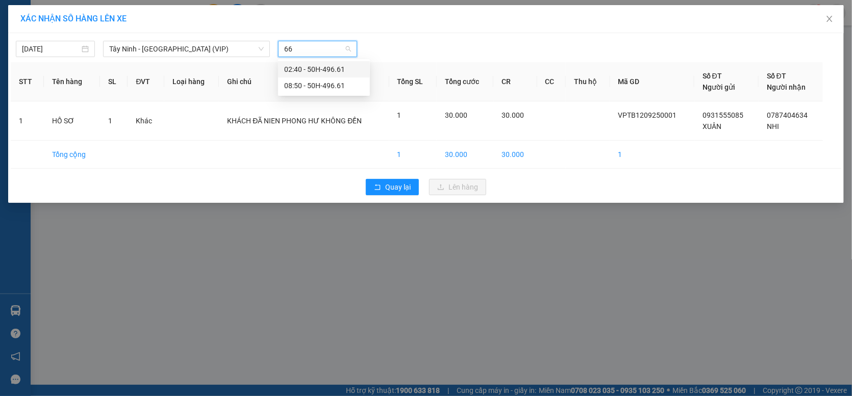
type input "661"
click at [352, 81] on div "08:50 - 50H-496.61" at bounding box center [324, 85] width 80 height 11
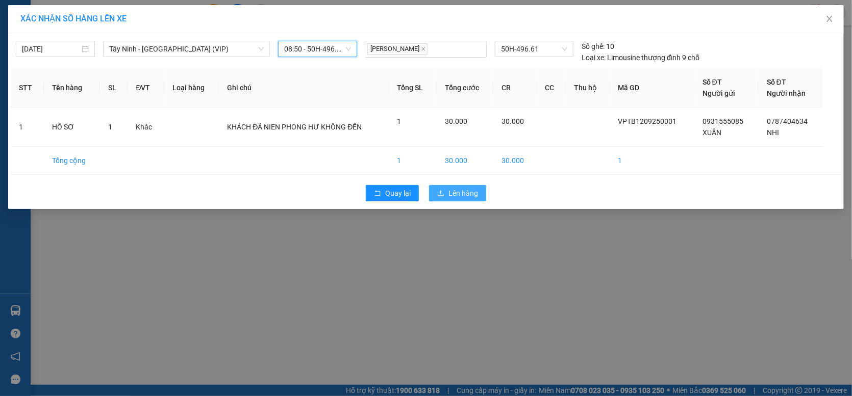
click at [475, 192] on span "Lên hàng" at bounding box center [463, 193] width 30 height 11
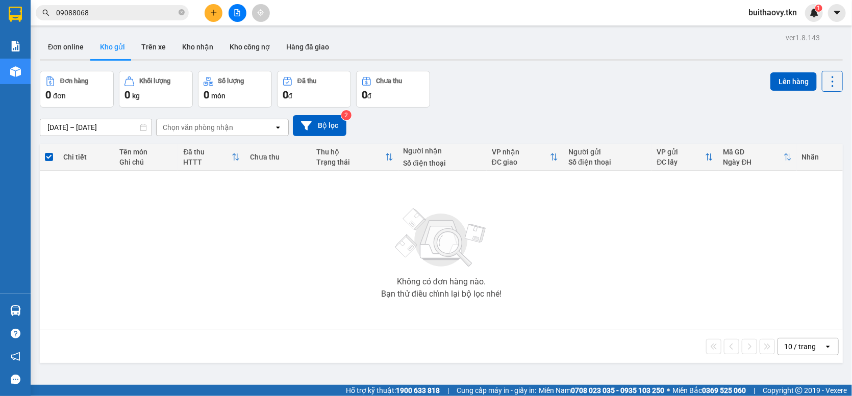
click at [527, 91] on div "Đơn hàng 0 đơn Khối lượng 0 kg Số lượng 0 món Đã thu 0 đ Chưa thu 0 đ Lên hàng" at bounding box center [441, 89] width 803 height 37
click at [207, 47] on button "Kho nhận" at bounding box center [197, 47] width 47 height 24
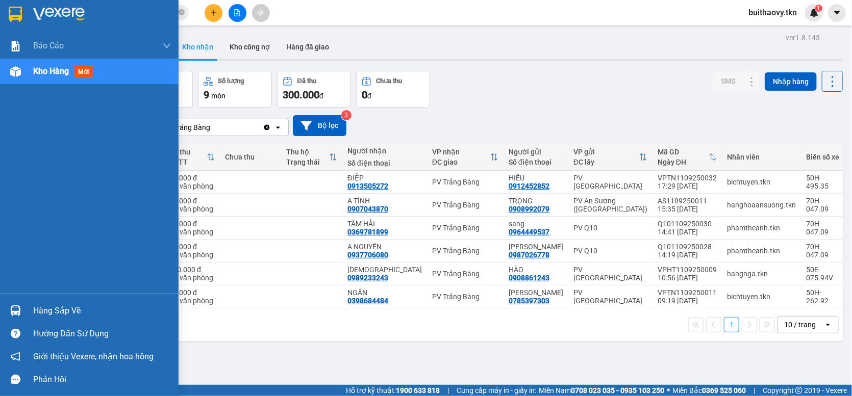
click at [42, 311] on div "Hàng sắp về" at bounding box center [102, 311] width 138 height 15
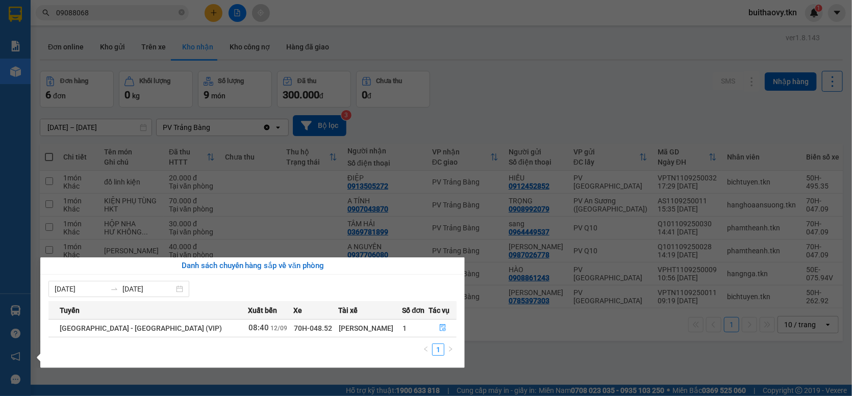
click at [457, 148] on section "Kết quả tìm kiếm ( 58 ) Bộ lọc Mã ĐH Trạng thái Món hàng Thu hộ Tổng cước Chưa …" at bounding box center [426, 198] width 852 height 396
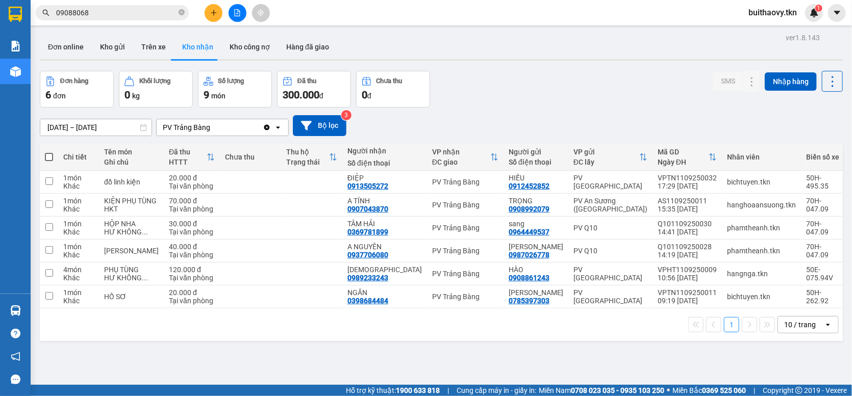
click at [510, 104] on div "Đơn hàng 6 đơn Khối lượng 0 kg Số lượng 9 món Đã thu 300.000 đ Chưa thu 0 đ SMS…" at bounding box center [441, 89] width 803 height 37
click at [210, 12] on icon "plus" at bounding box center [213, 12] width 7 height 7
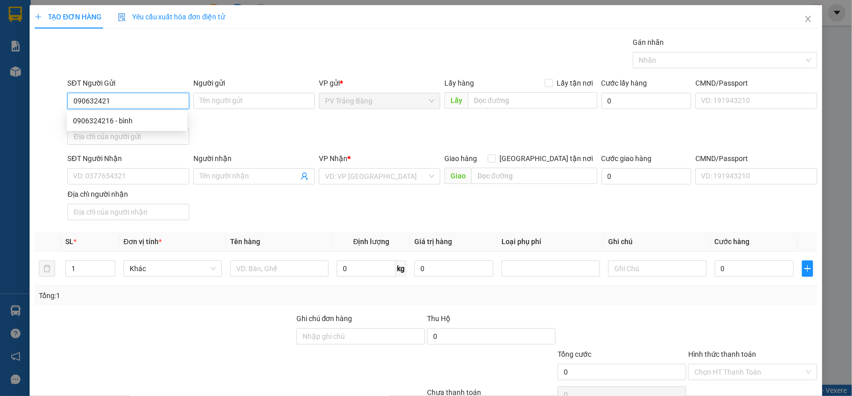
type input "0906324216"
click at [128, 122] on div "0906324216 - bình" at bounding box center [127, 120] width 108 height 11
type input "bình"
type input "0912938039"
type input "cúc"
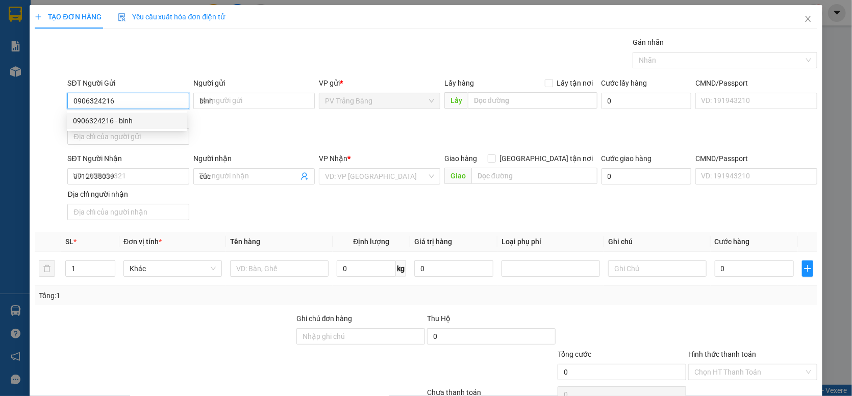
type input "20.000"
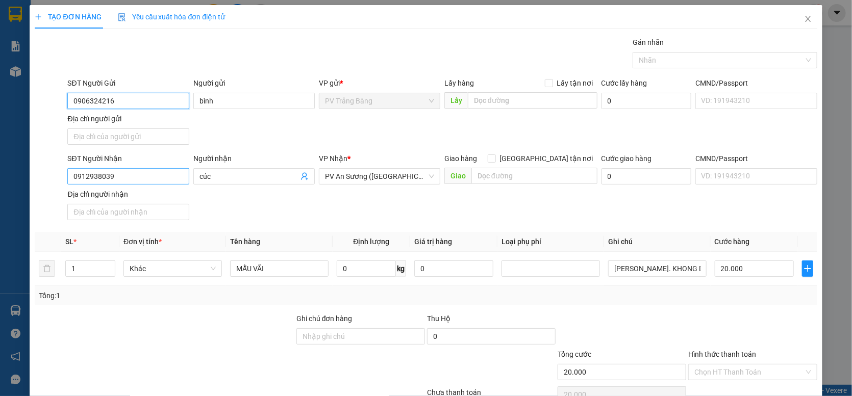
type input "0906324216"
click at [150, 178] on input "0912938039" at bounding box center [127, 176] width 121 height 16
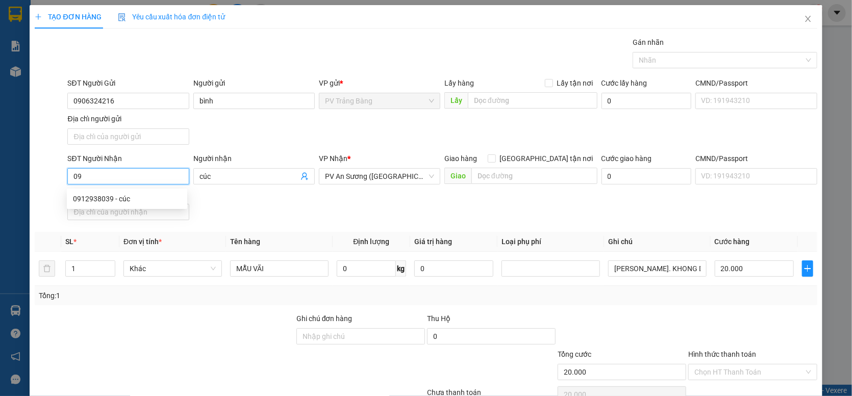
type input "0"
click at [222, 177] on input "cúc" at bounding box center [248, 176] width 99 height 11
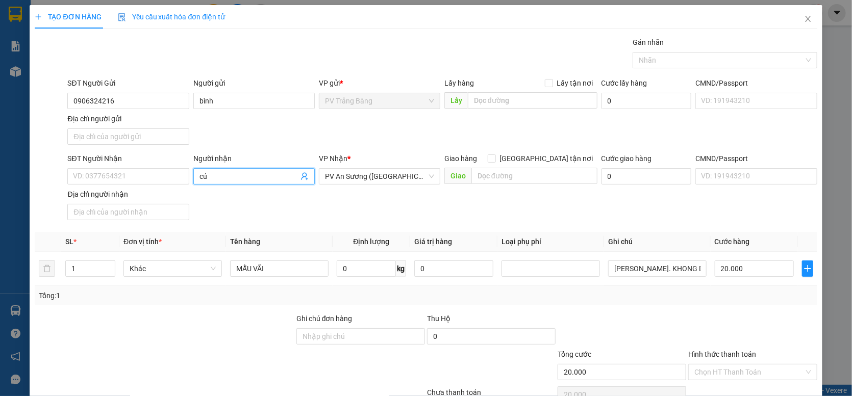
type input "c"
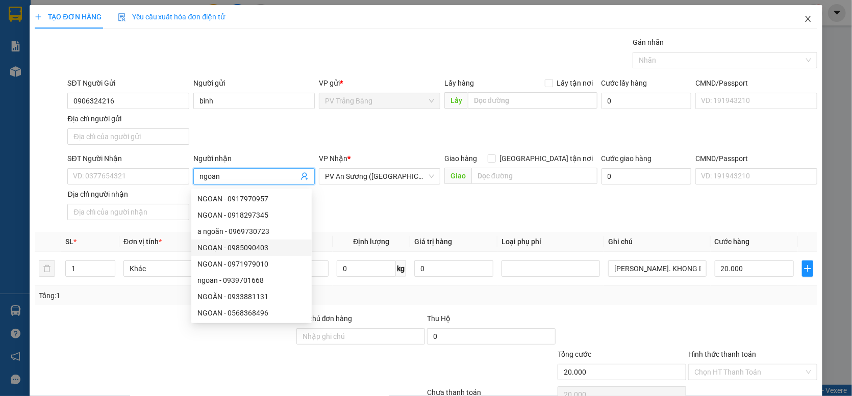
type input "ngoan"
click at [805, 20] on icon "close" at bounding box center [808, 19] width 6 height 6
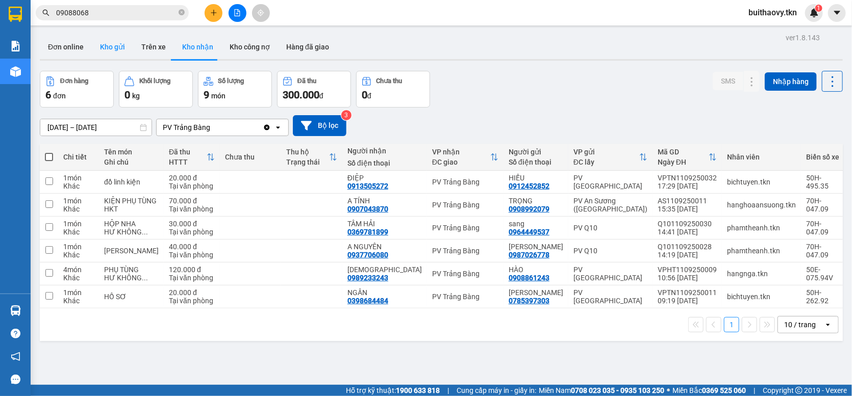
click at [104, 43] on button "Kho gửi" at bounding box center [112, 47] width 41 height 24
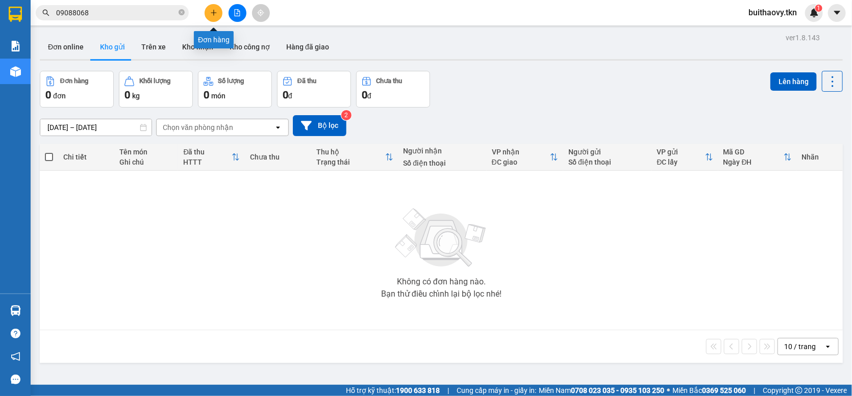
click at [211, 10] on icon "plus" at bounding box center [213, 12] width 7 height 7
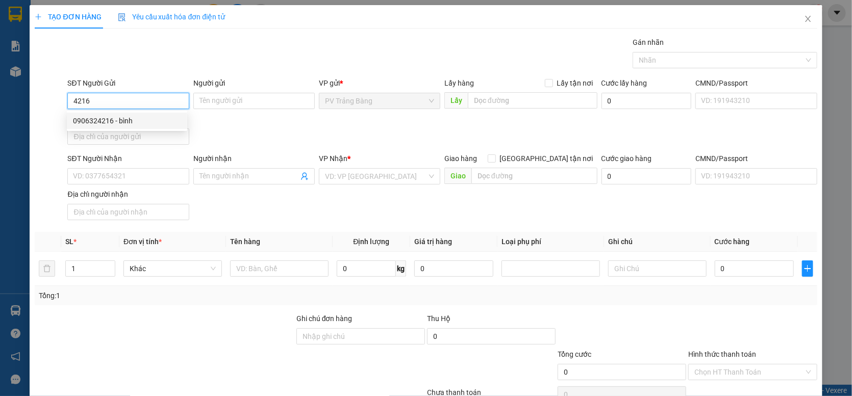
click at [171, 113] on div "0906324216 - bình" at bounding box center [127, 121] width 120 height 16
type input "0906324216"
type input "bình"
type input "0912938039"
type input "cúc"
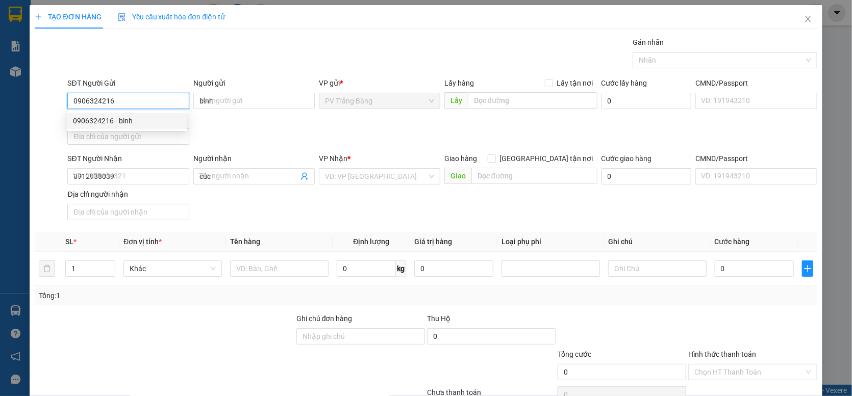
type input "20.000"
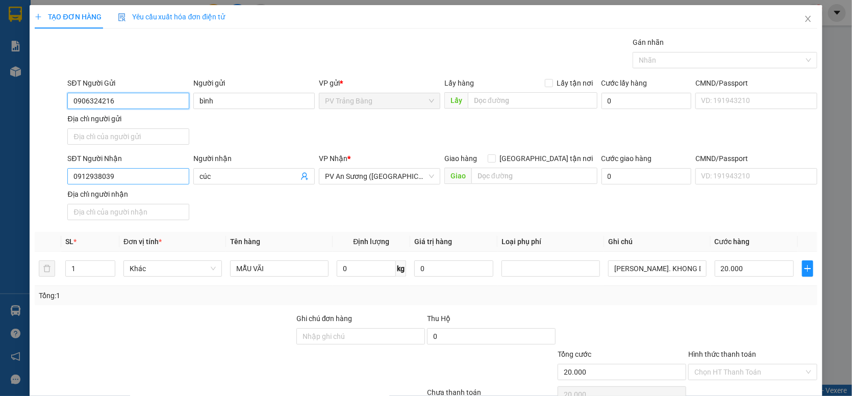
type input "0906324216"
click at [149, 177] on input "0912938039" at bounding box center [127, 176] width 121 height 16
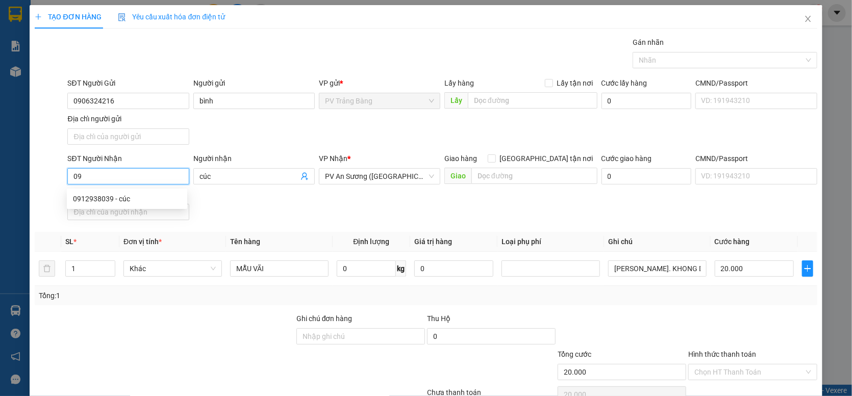
type input "0"
click at [143, 216] on div "0939701668 - ngoan" at bounding box center [127, 215] width 108 height 11
type input "0939701668"
type input "ngoan"
type input "0939701668"
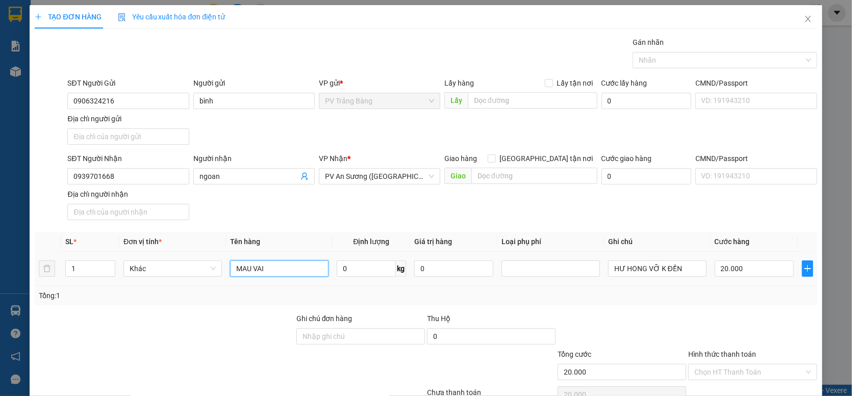
click at [295, 265] on input "MAU VAI" at bounding box center [279, 269] width 98 height 16
type input "M"
type input "mẫu vải"
click at [741, 372] on input "Hình thức thanh toán" at bounding box center [748, 372] width 109 height 15
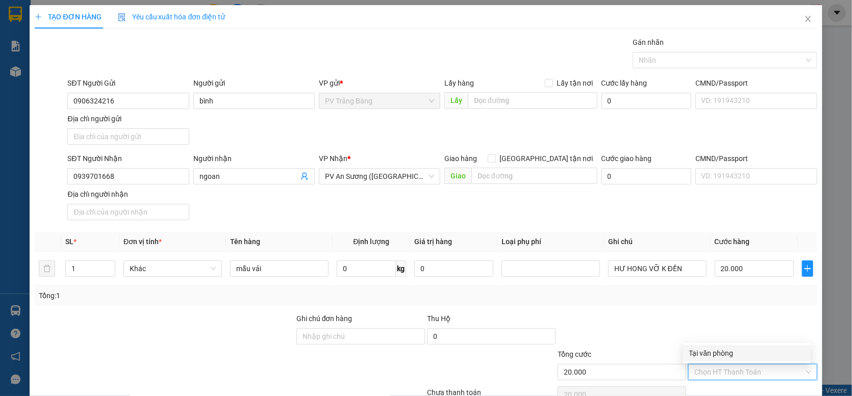
click at [746, 355] on div "Tại văn phòng" at bounding box center [746, 353] width 115 height 11
type input "0"
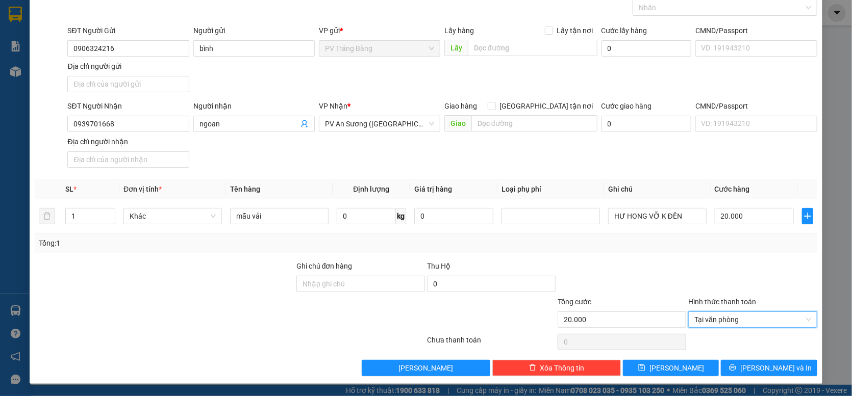
scroll to position [54, 0]
click at [736, 367] on icon "printer" at bounding box center [732, 367] width 7 height 7
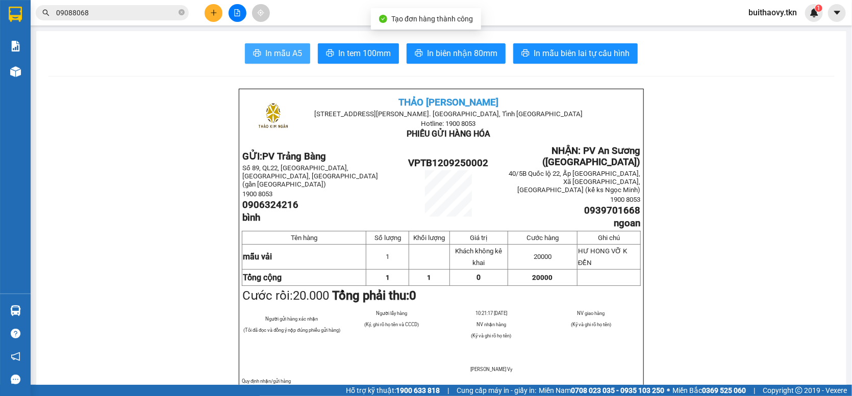
click at [288, 57] on span "In mẫu A5" at bounding box center [283, 53] width 37 height 13
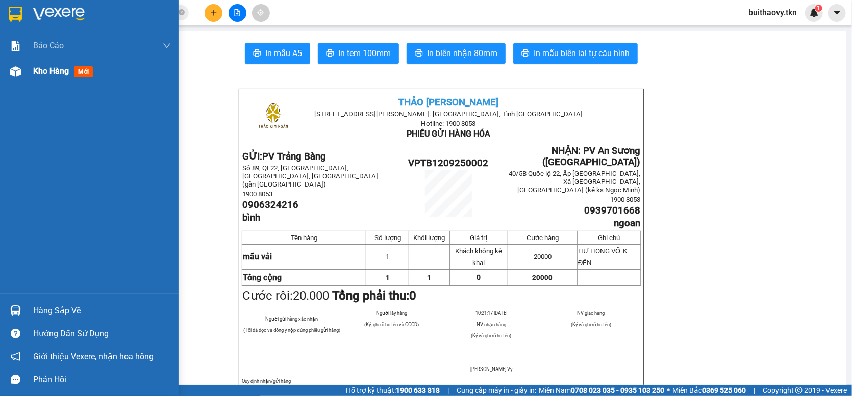
click at [16, 72] on img at bounding box center [15, 71] width 11 height 11
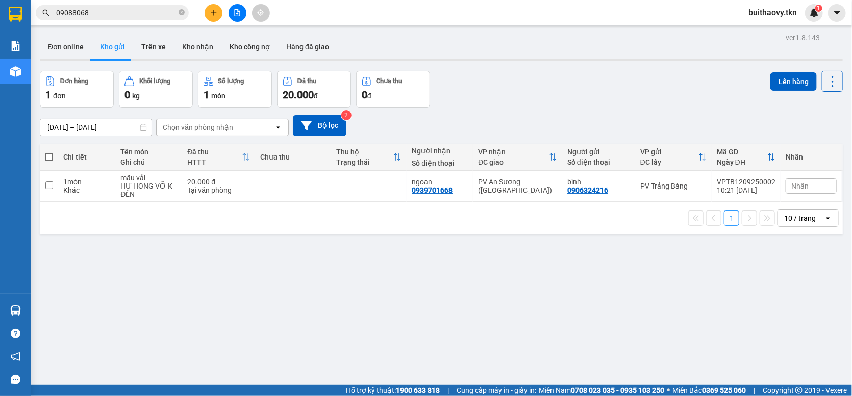
click at [443, 306] on div "ver 1.8.143 Đơn online Kho gửi Trên xe Kho nhận Kho công nợ Hàng đã giao Đơn hà…" at bounding box center [441, 229] width 811 height 396
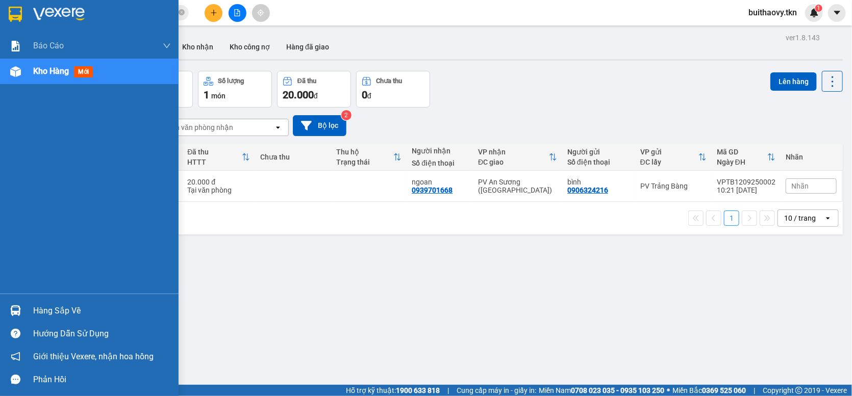
click at [26, 305] on div "Hàng sắp về" at bounding box center [89, 310] width 179 height 23
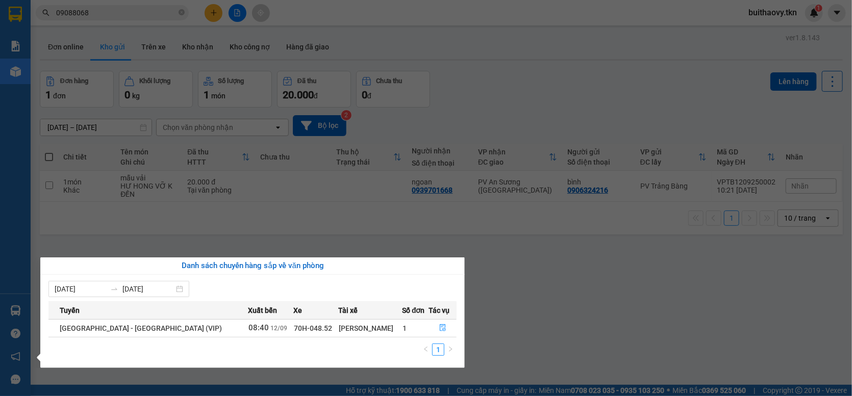
click at [551, 246] on section "Kết quả tìm kiếm ( 58 ) Bộ lọc Mã ĐH Trạng thái Món hàng Thu hộ Tổng cước Chưa …" at bounding box center [426, 198] width 852 height 396
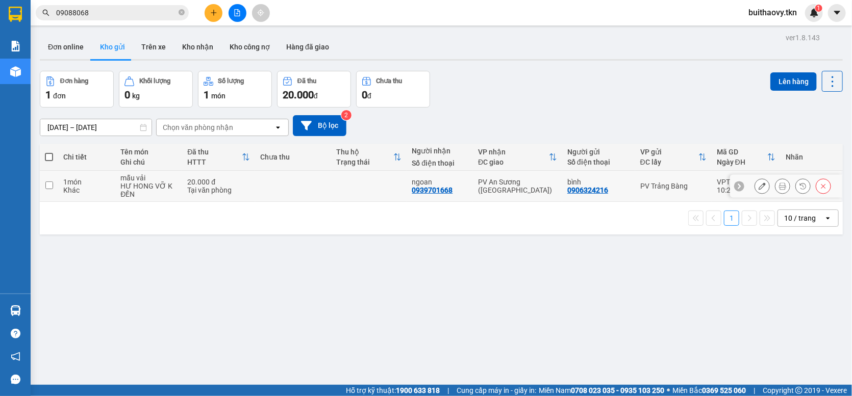
click at [138, 182] on div "mẫu vải" at bounding box center [148, 178] width 57 height 8
checkbox input "true"
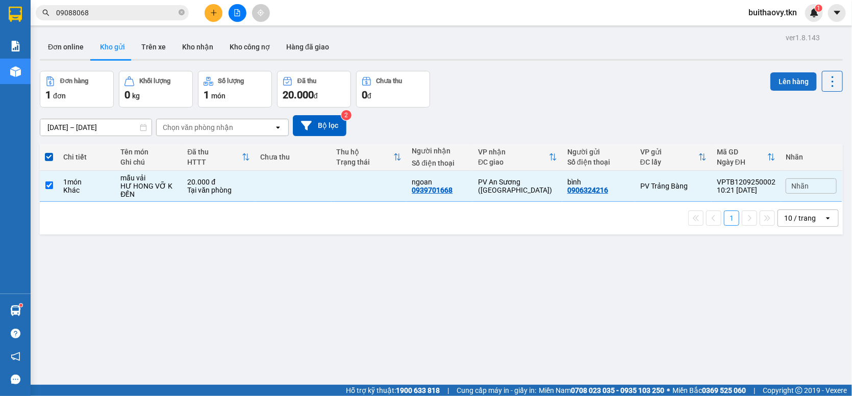
click at [778, 84] on button "Lên hàng" at bounding box center [793, 81] width 46 height 18
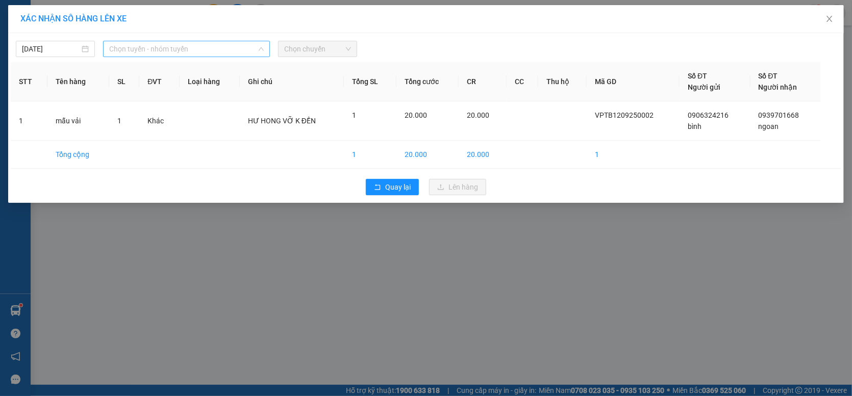
click at [221, 56] on span "Chọn tuyến - nhóm tuyến" at bounding box center [186, 48] width 155 height 15
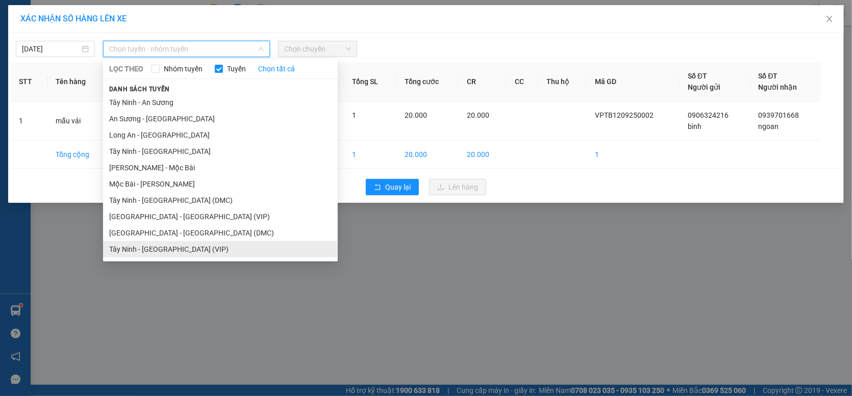
click at [211, 242] on li "Tây Ninh - [GEOGRAPHIC_DATA] (VIP)" at bounding box center [220, 249] width 235 height 16
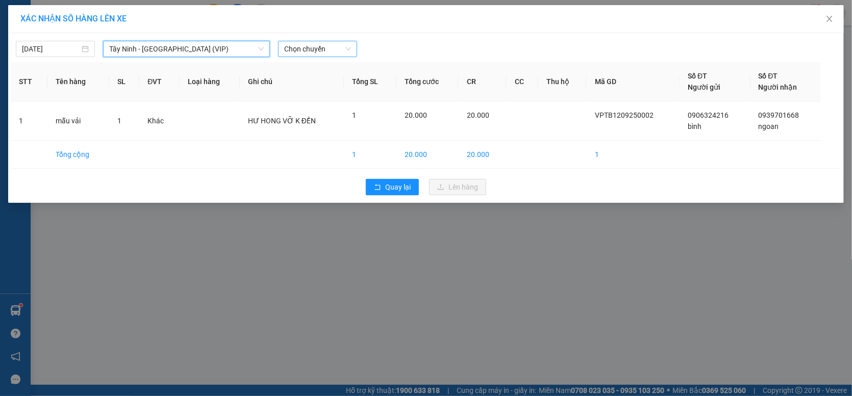
click at [330, 46] on span "Chọn chuyến" at bounding box center [317, 48] width 67 height 15
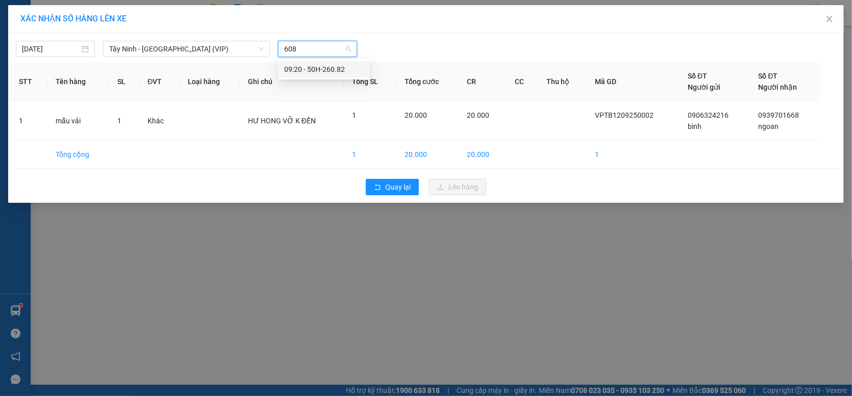
type input "6082"
click at [351, 69] on div "09:20 - 50H-260.82" at bounding box center [324, 69] width 80 height 11
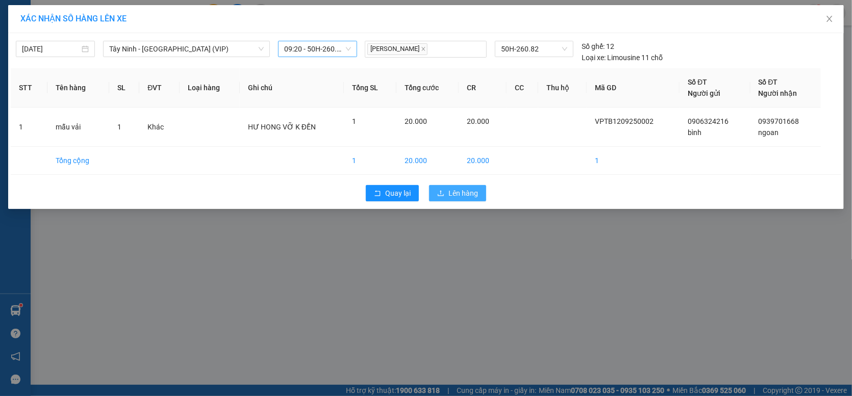
click at [434, 191] on button "Lên hàng" at bounding box center [457, 193] width 57 height 16
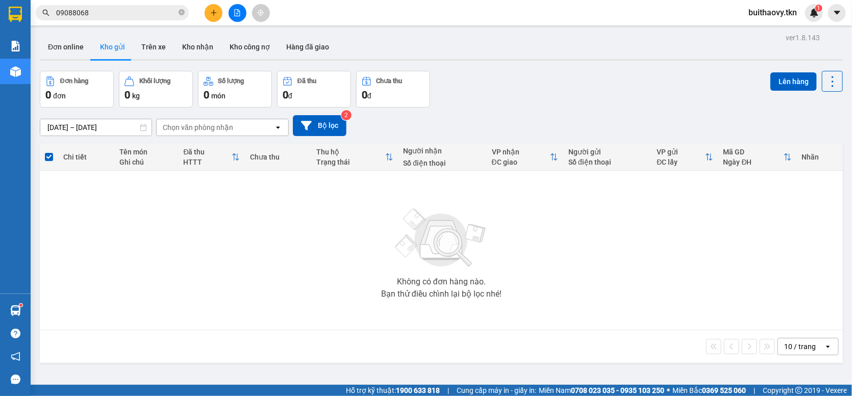
click at [511, 108] on div "Đơn hàng 0 đơn Khối lượng 0 kg Số lượng 0 món Đã thu 0 đ Chưa thu 0 đ Lên hàng" at bounding box center [441, 89] width 803 height 37
click at [540, 61] on div "Đơn online Kho gửi Trên xe Kho nhận Kho công nợ Hàng đã giao" at bounding box center [441, 48] width 803 height 27
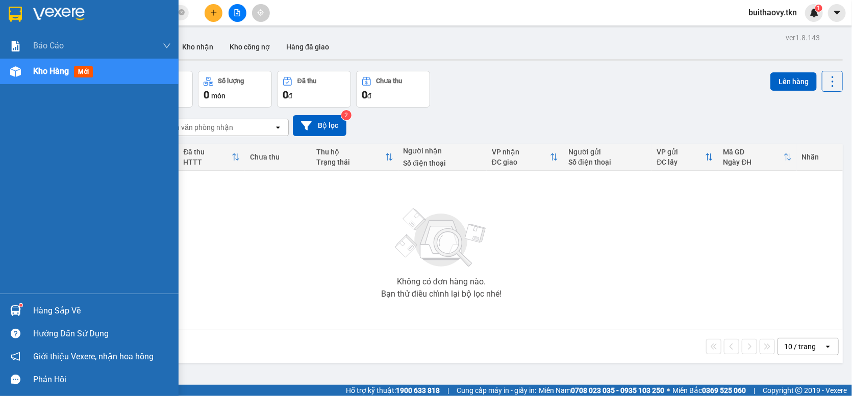
click at [18, 307] on img at bounding box center [15, 311] width 11 height 11
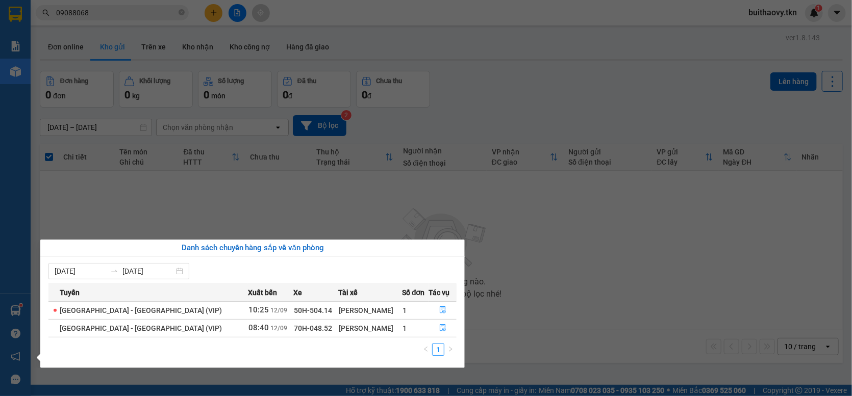
click at [545, 64] on section "Kết quả tìm kiếm ( 58 ) Bộ lọc Mã ĐH Trạng thái Món hàng Thu hộ Tổng cước Chưa …" at bounding box center [426, 198] width 852 height 396
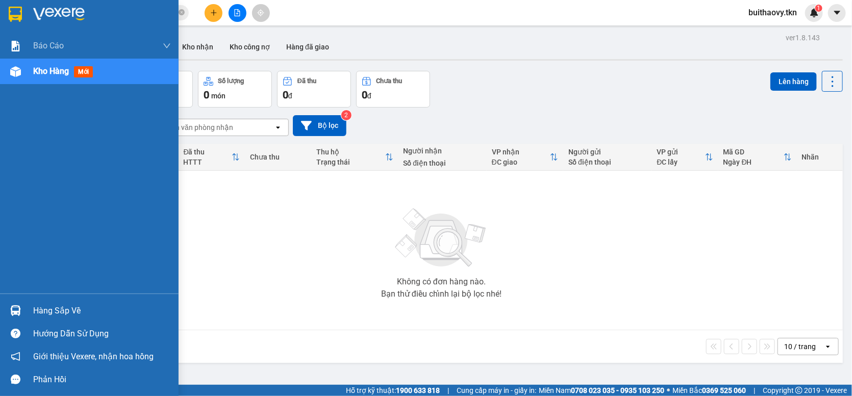
click at [6, 312] on div "Hàng sắp về" at bounding box center [89, 310] width 179 height 23
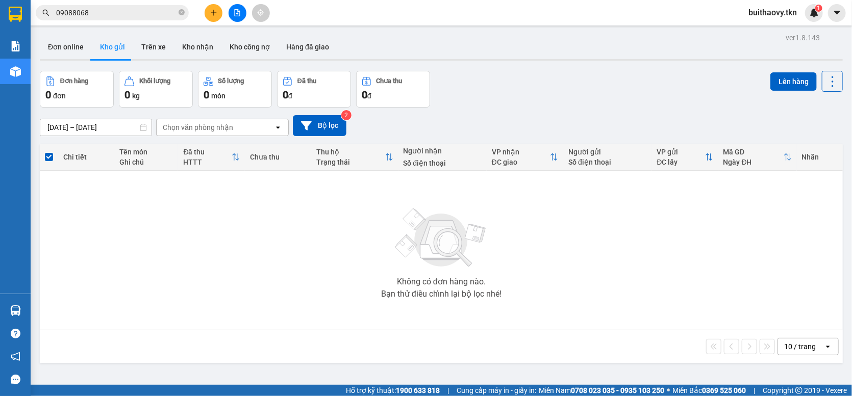
click at [552, 97] on section "Kết quả tìm kiếm ( 58 ) Bộ lọc Mã ĐH Trạng thái Món hàng Thu hộ Tổng cước Chưa …" at bounding box center [426, 198] width 852 height 396
click at [214, 17] on button at bounding box center [214, 13] width 18 height 18
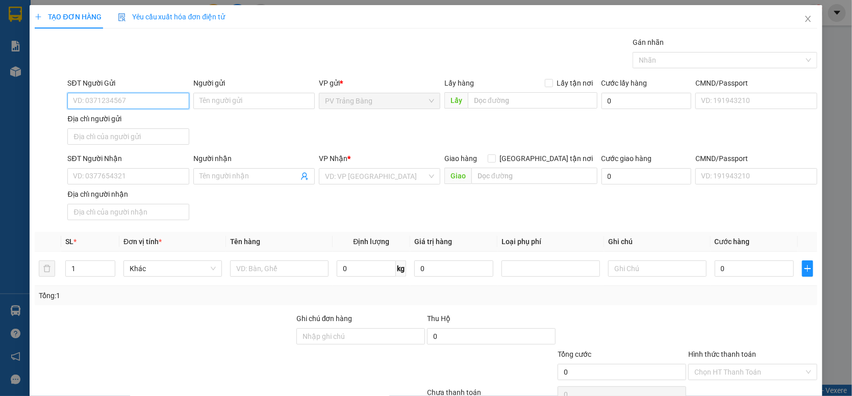
click at [171, 99] on input "SĐT Người Gửi" at bounding box center [127, 101] width 121 height 16
click at [172, 118] on div "0817819152 - bảo" at bounding box center [127, 120] width 108 height 11
type input "0817819152"
type input "bảo"
type input "0907914210"
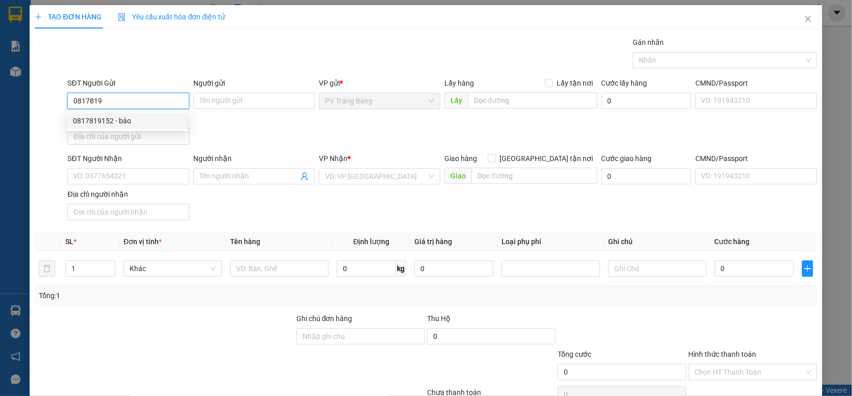
type input "nguyên"
type input "40.000"
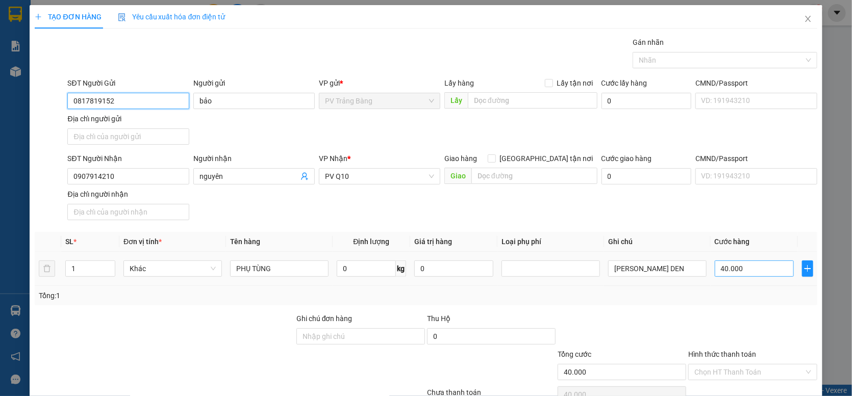
type input "0817819152"
click at [762, 269] on input "40.000" at bounding box center [754, 269] width 79 height 16
type input "3"
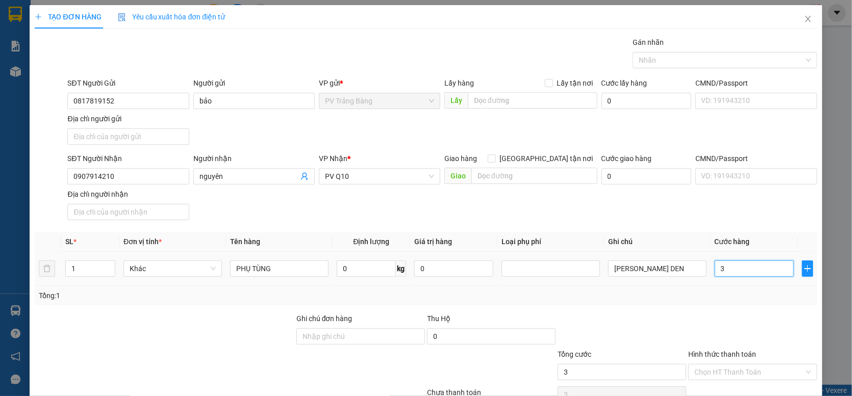
type input "30"
type input "30.000"
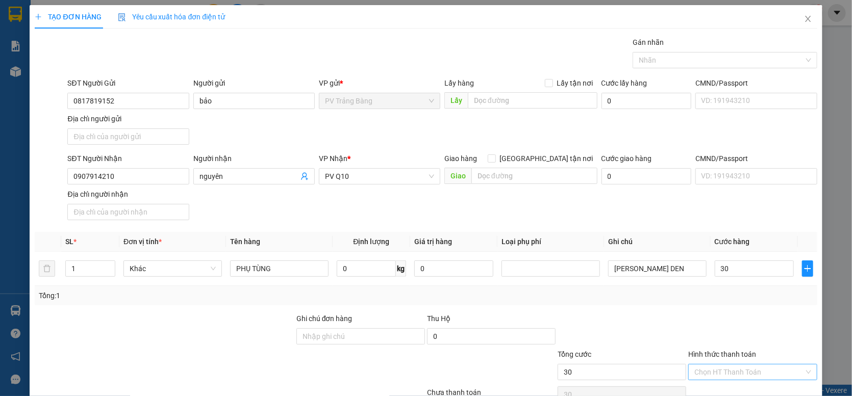
type input "30.000"
click at [773, 370] on input "Hình thức thanh toán" at bounding box center [748, 372] width 109 height 15
click at [748, 355] on div "Tại văn phòng" at bounding box center [746, 353] width 115 height 11
type input "0"
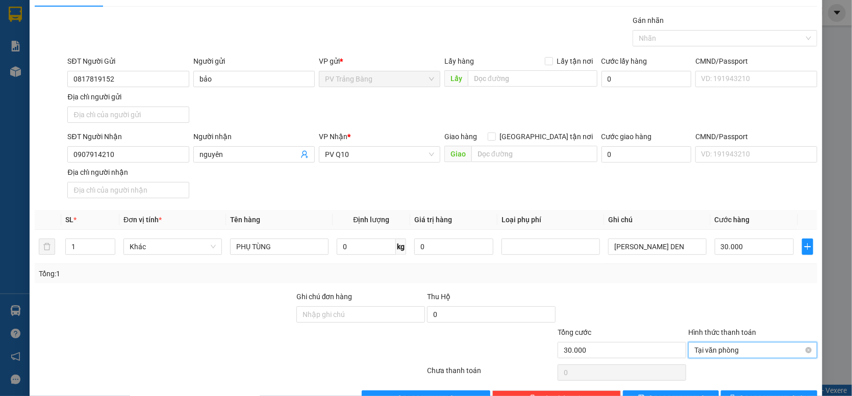
scroll to position [54, 0]
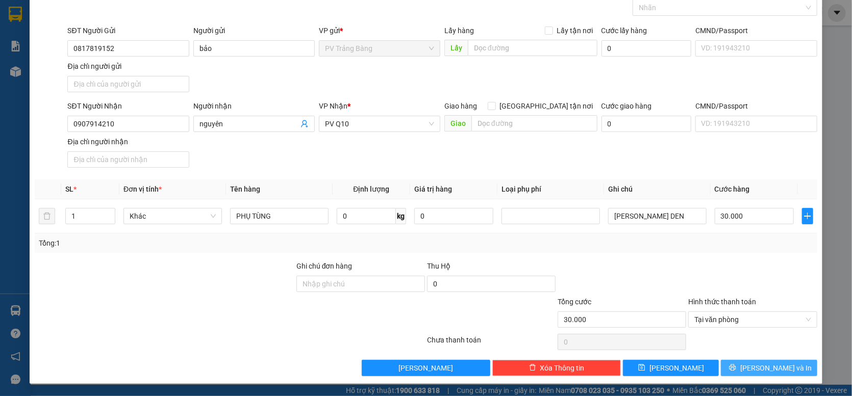
click at [734, 368] on button "[PERSON_NAME] và In" at bounding box center [769, 368] width 96 height 16
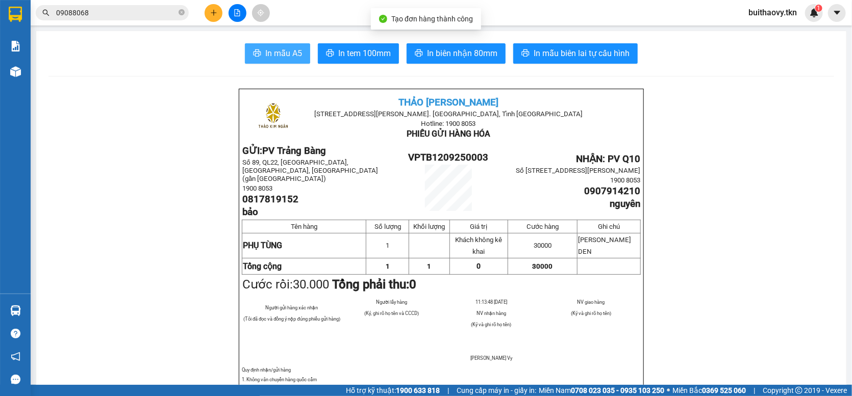
click at [291, 58] on span "In mẫu A5" at bounding box center [283, 53] width 37 height 13
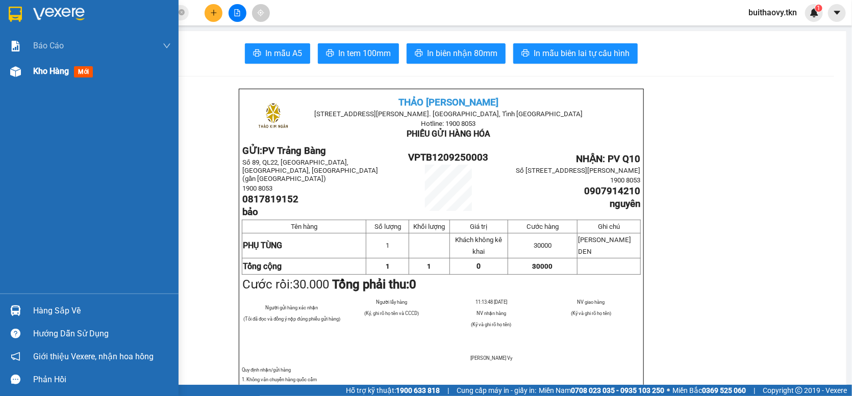
click at [17, 70] on img at bounding box center [15, 71] width 11 height 11
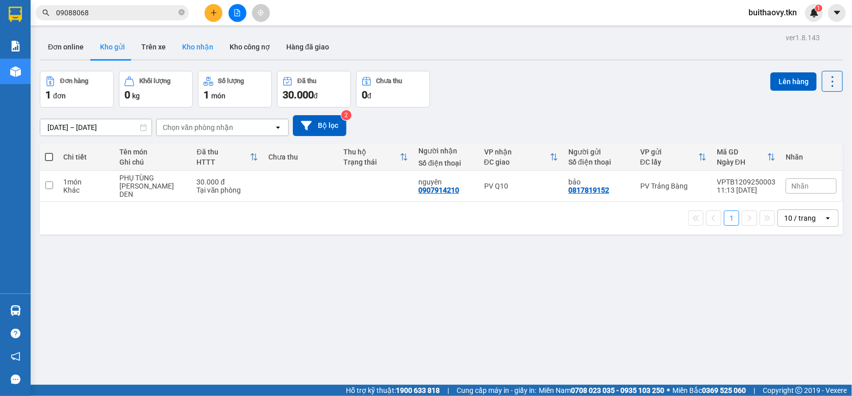
click at [187, 38] on button "Kho nhận" at bounding box center [197, 47] width 47 height 24
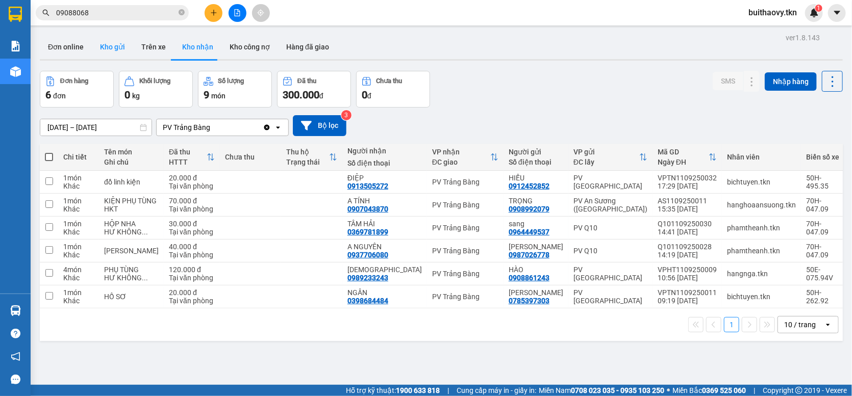
click at [119, 41] on button "Kho gửi" at bounding box center [112, 47] width 41 height 24
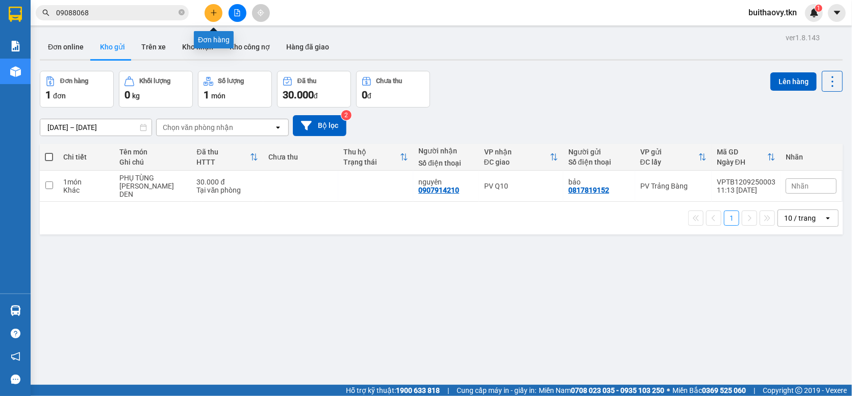
click at [212, 9] on icon "plus" at bounding box center [213, 12] width 7 height 7
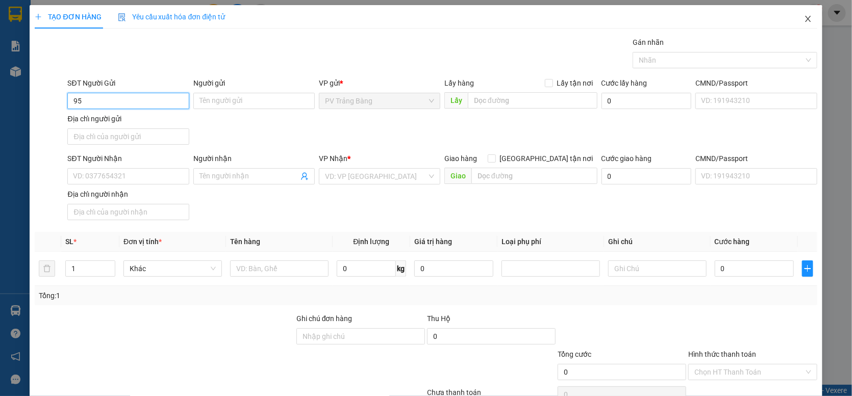
type input "9"
type input "5"
click at [153, 119] on div "0369781899 - [PERSON_NAME]" at bounding box center [127, 120] width 108 height 11
type input "0369781899"
type input "TÂM HẢI"
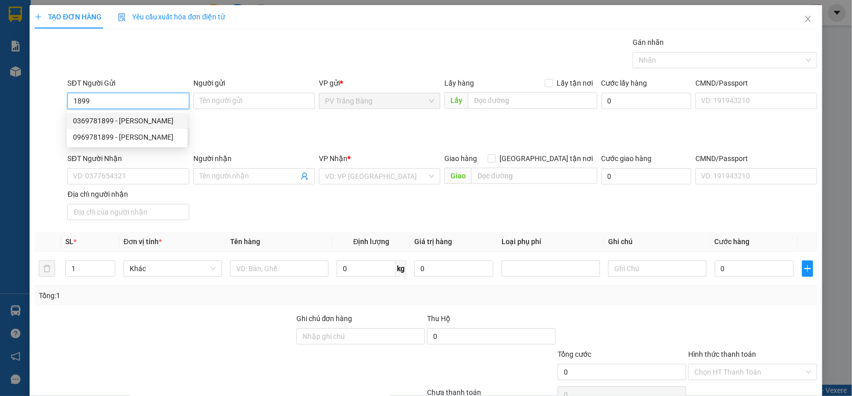
type input "0964449537"
type input "sang"
type input "30.000"
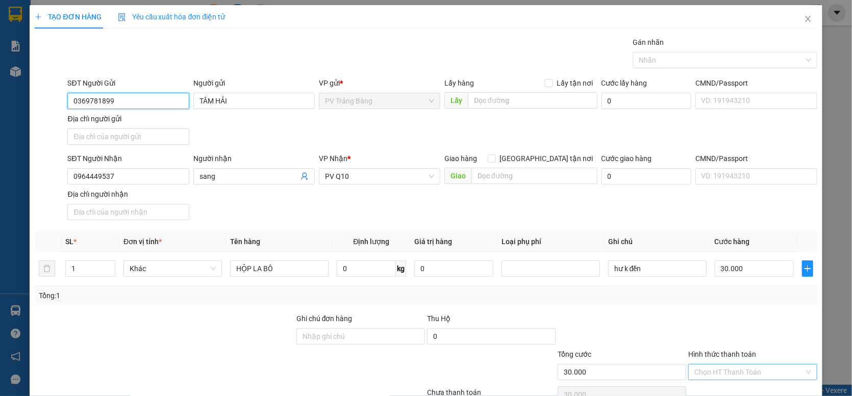
type input "0369781899"
click at [731, 376] on input "Hình thức thanh toán" at bounding box center [748, 372] width 109 height 15
click at [735, 354] on div "Tại văn phòng" at bounding box center [746, 353] width 115 height 11
type input "0"
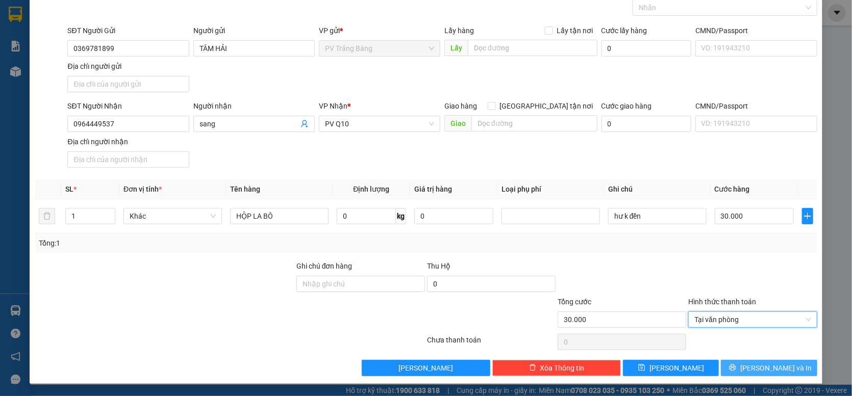
click at [741, 364] on button "[PERSON_NAME] và In" at bounding box center [769, 368] width 96 height 16
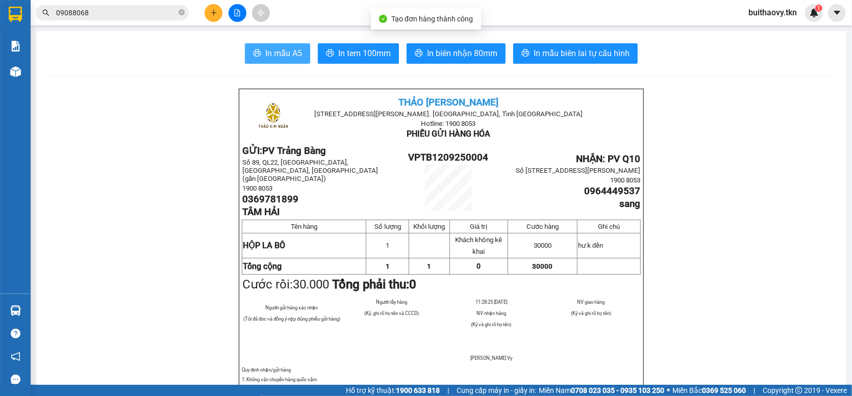
click at [292, 53] on span "In mẫu A5" at bounding box center [283, 53] width 37 height 13
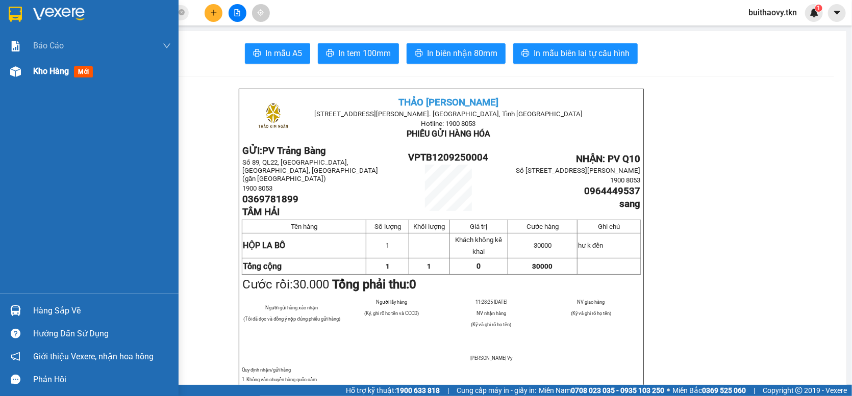
click at [47, 70] on span "Kho hàng" at bounding box center [51, 71] width 36 height 10
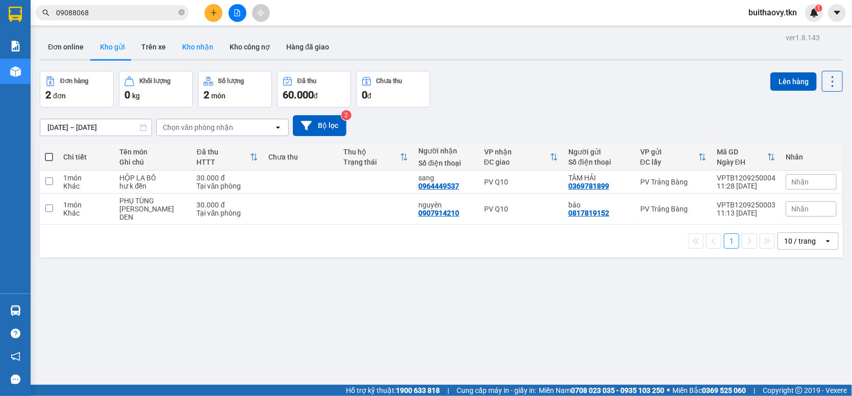
click at [204, 46] on button "Kho nhận" at bounding box center [197, 47] width 47 height 24
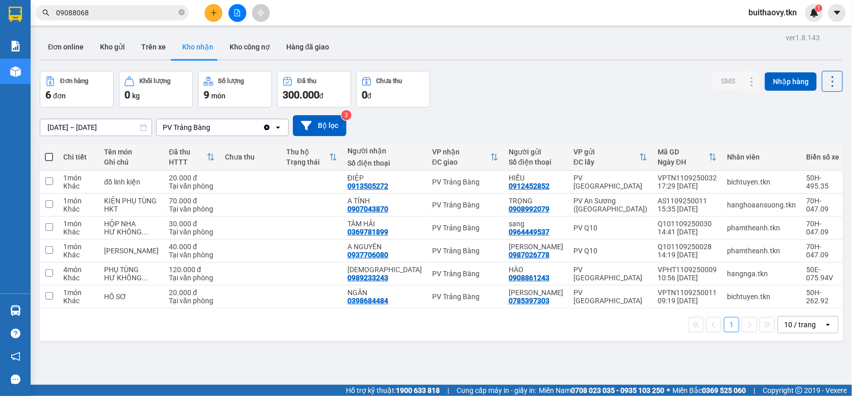
scroll to position [47, 0]
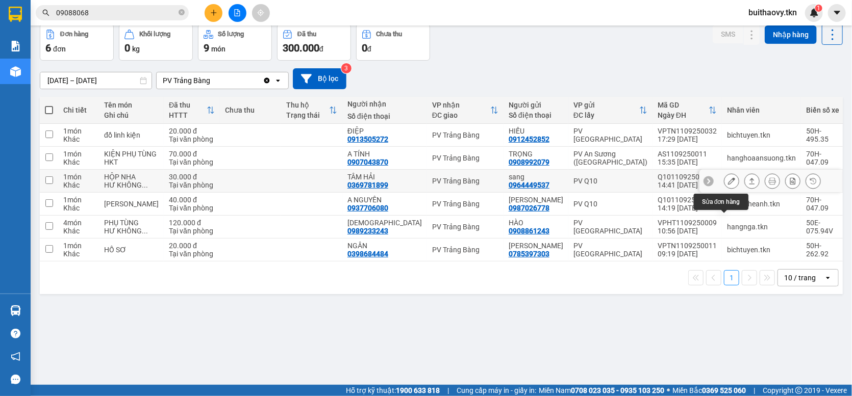
click at [728, 185] on icon at bounding box center [731, 181] width 7 height 7
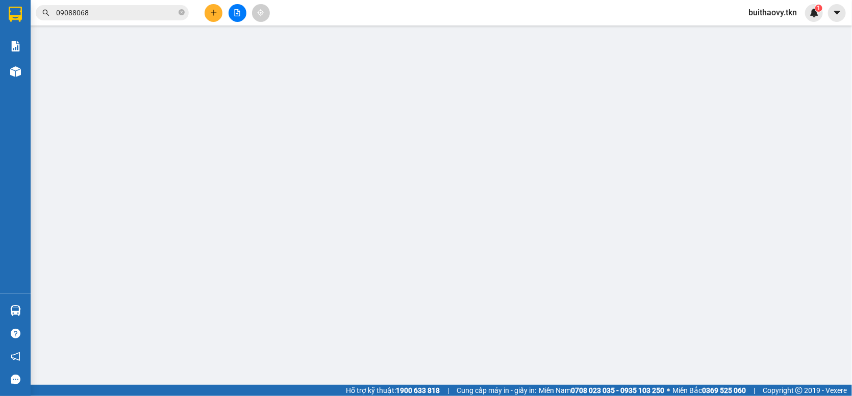
type input "0964449537"
type input "sang"
type input "0369781899"
type input "TÂM HẢI"
type input "30.000"
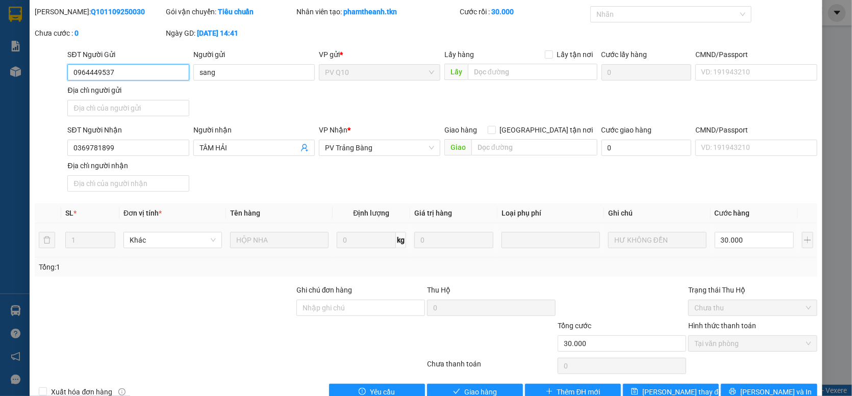
scroll to position [56, 0]
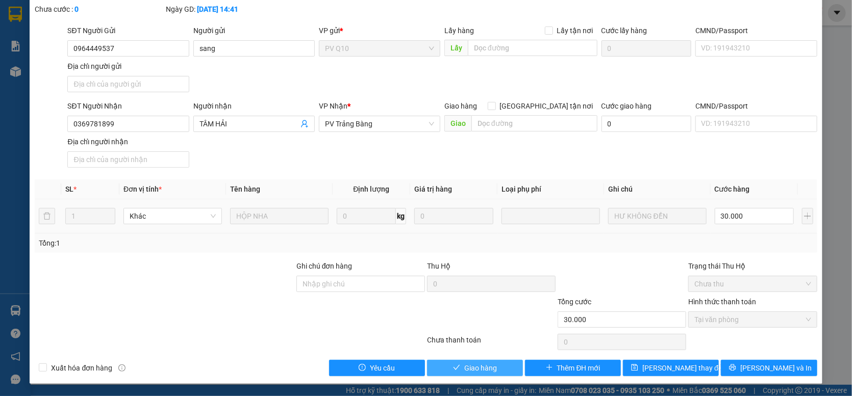
click at [496, 369] on button "Giao hàng" at bounding box center [475, 368] width 96 height 16
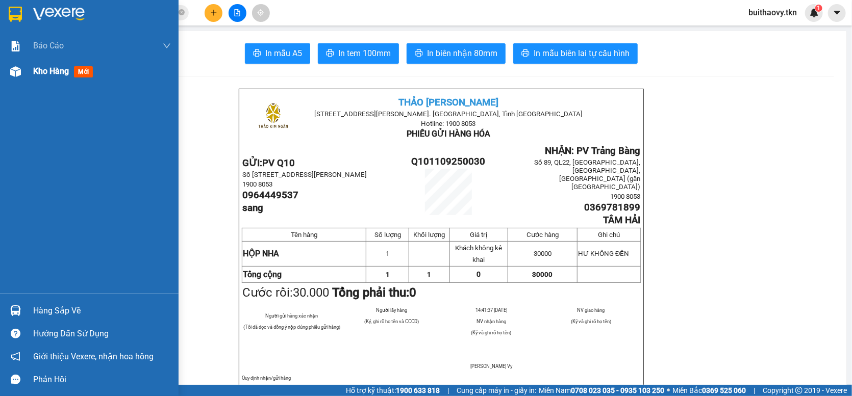
click at [20, 74] on img at bounding box center [15, 71] width 11 height 11
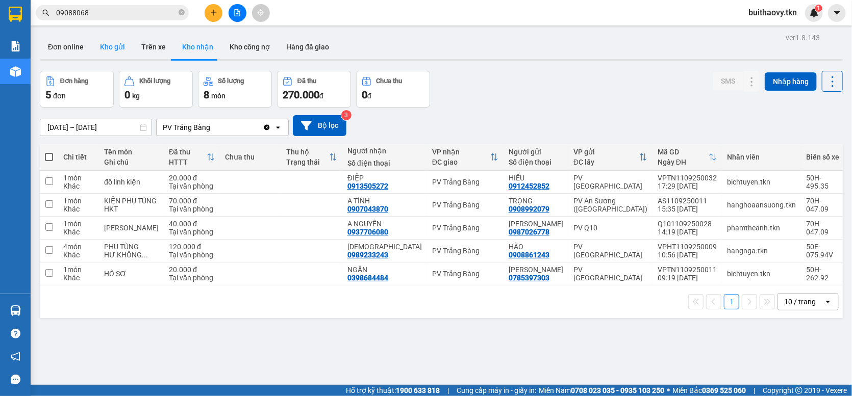
click at [109, 42] on button "Kho gửi" at bounding box center [112, 47] width 41 height 24
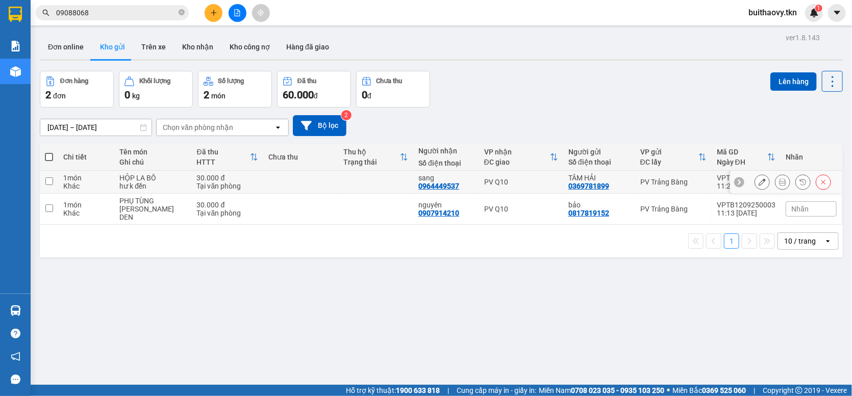
click at [490, 186] on div "PV Q10" at bounding box center [521, 182] width 74 height 8
checkbox input "true"
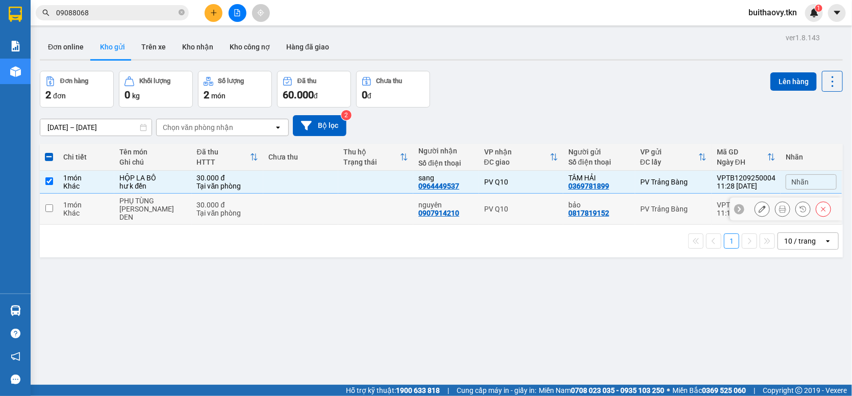
click at [514, 213] on div "PV Q10" at bounding box center [521, 209] width 74 height 8
checkbox input "true"
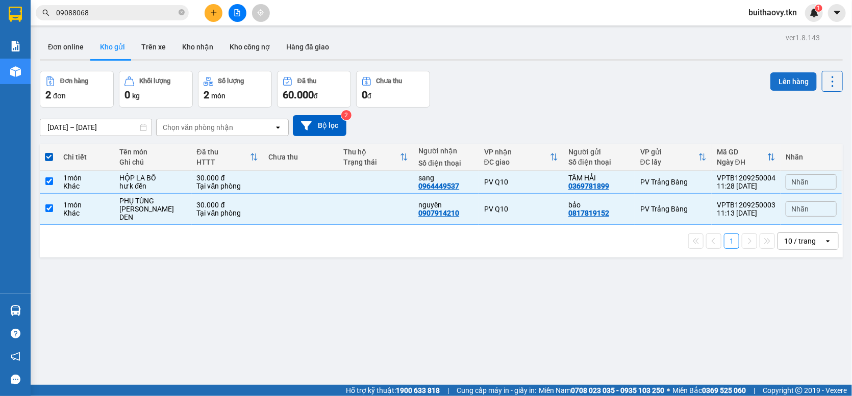
click at [775, 76] on button "Lên hàng" at bounding box center [793, 81] width 46 height 18
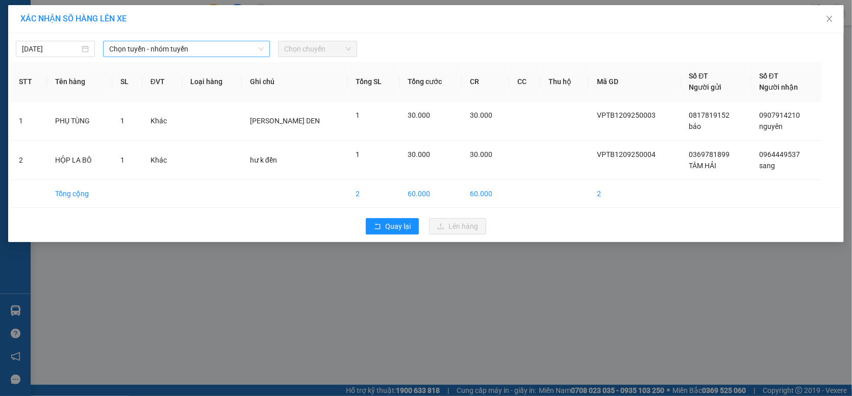
click at [159, 49] on span "Chọn tuyến - nhóm tuyến" at bounding box center [186, 48] width 155 height 15
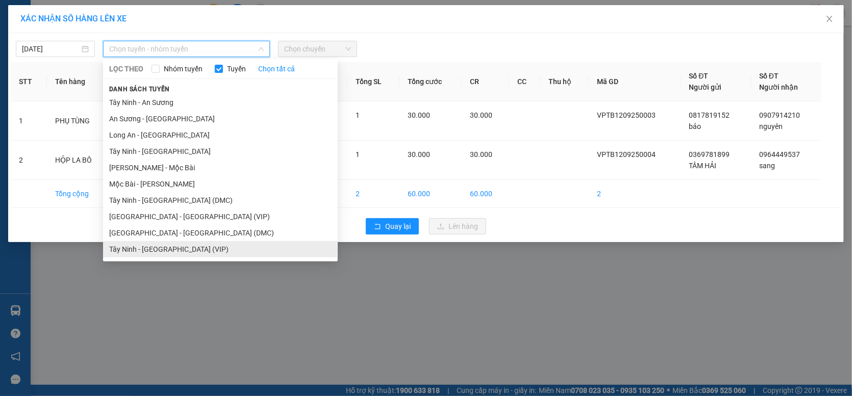
click at [177, 247] on li "Tây Ninh - [GEOGRAPHIC_DATA] (VIP)" at bounding box center [220, 249] width 235 height 16
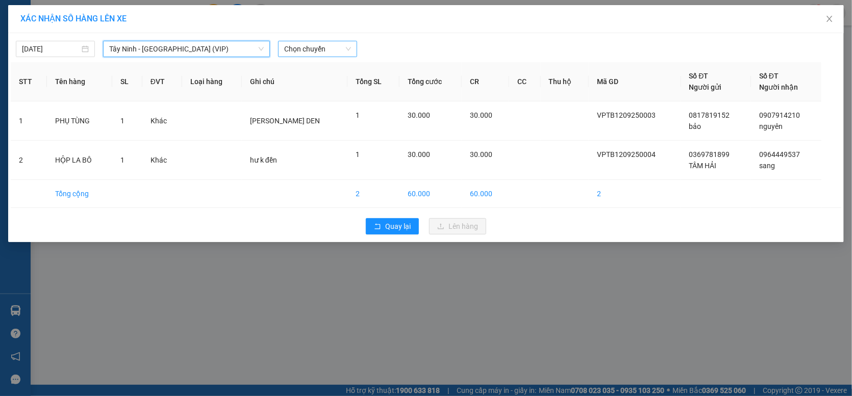
click at [299, 47] on span "Chọn chuyến" at bounding box center [317, 48] width 67 height 15
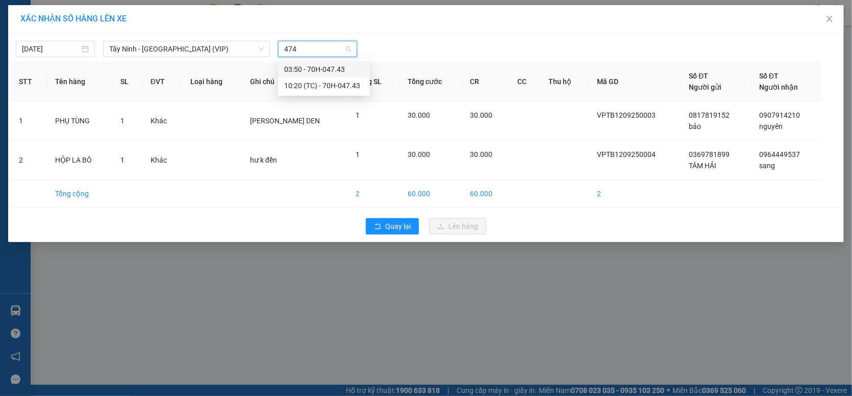
type input "4743"
click at [337, 83] on div "10:20 (TC) - 70H-047.43" at bounding box center [324, 85] width 80 height 11
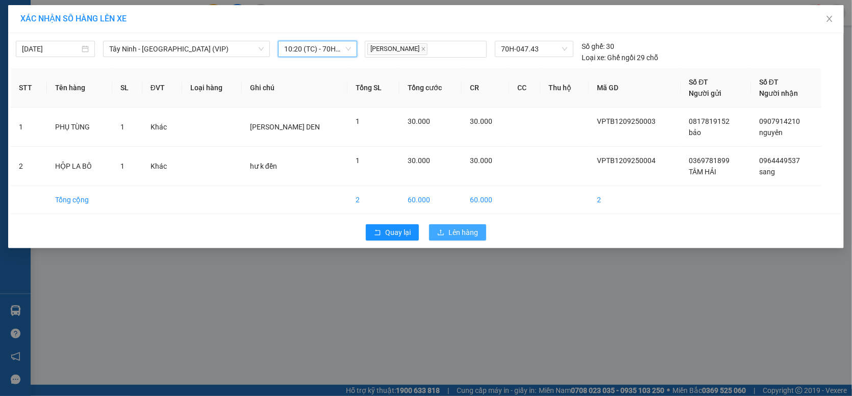
click at [446, 227] on button "Lên hàng" at bounding box center [457, 232] width 57 height 16
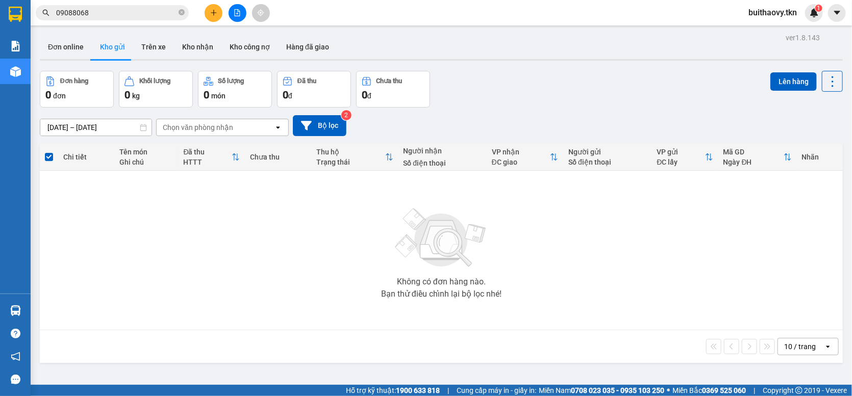
click at [464, 81] on div "Đơn hàng 0 đơn Khối lượng 0 kg Số lượng 0 món Đã thu 0 đ Chưa thu 0 đ Lên hàng" at bounding box center [441, 89] width 803 height 37
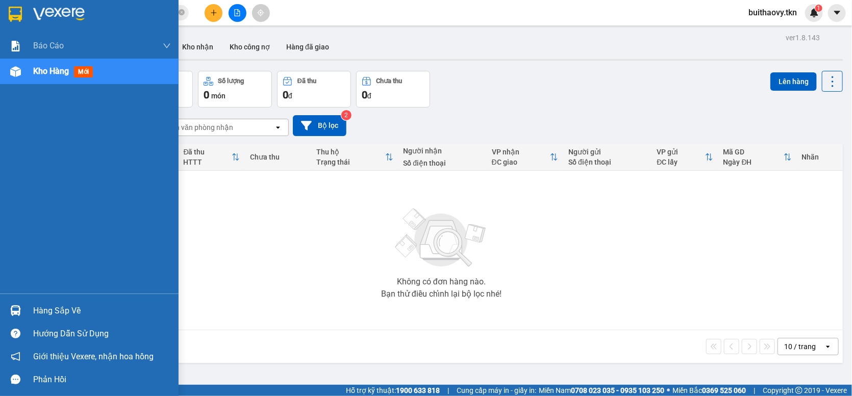
click at [19, 304] on div at bounding box center [16, 311] width 18 height 18
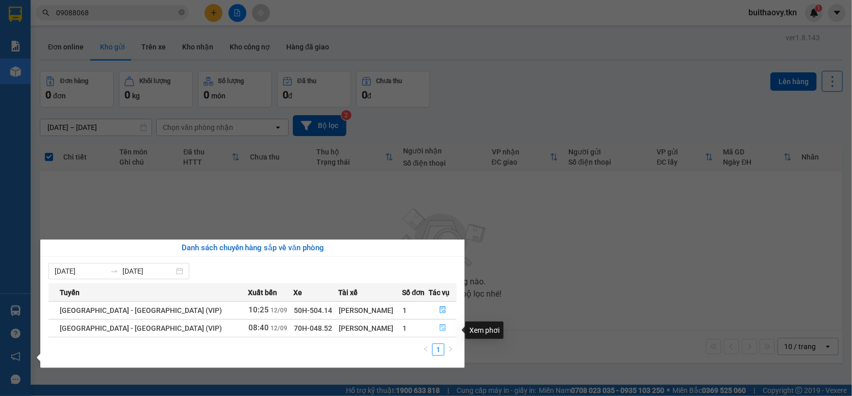
click at [440, 331] on icon "file-done" at bounding box center [443, 327] width 6 height 7
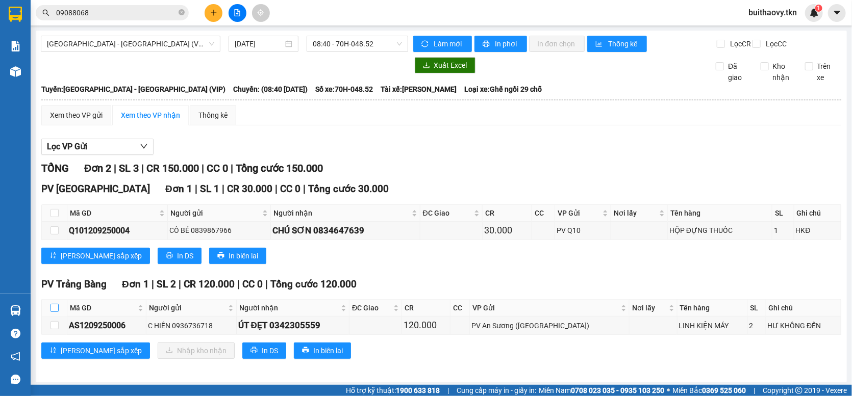
click at [57, 312] on input "checkbox" at bounding box center [55, 308] width 8 height 8
checkbox input "true"
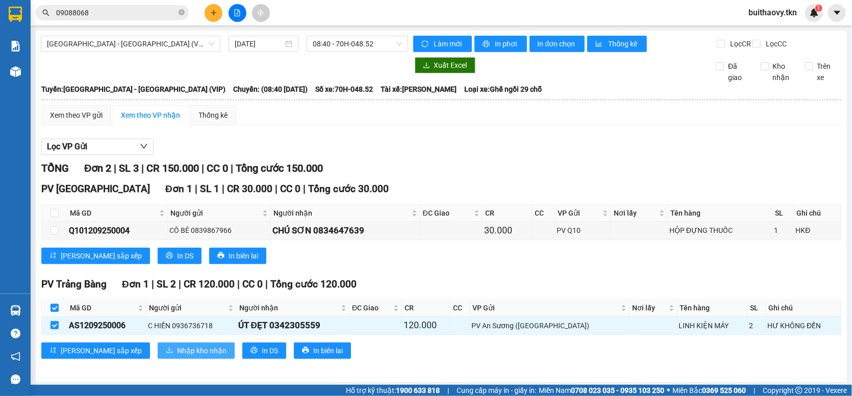
click at [177, 357] on span "Nhập kho nhận" at bounding box center [201, 350] width 49 height 11
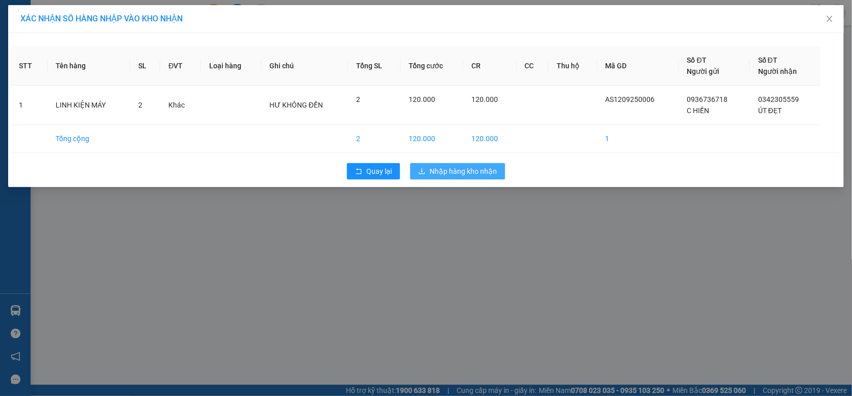
drag, startPoint x: 424, startPoint y: 171, endPoint x: 420, endPoint y: 193, distance: 22.4
click at [424, 171] on icon "download" at bounding box center [421, 171] width 7 height 7
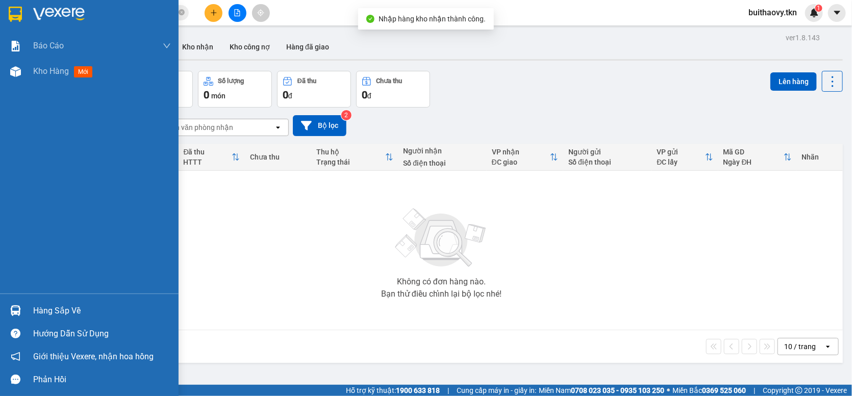
click at [29, 308] on div "Hàng sắp về" at bounding box center [89, 310] width 179 height 23
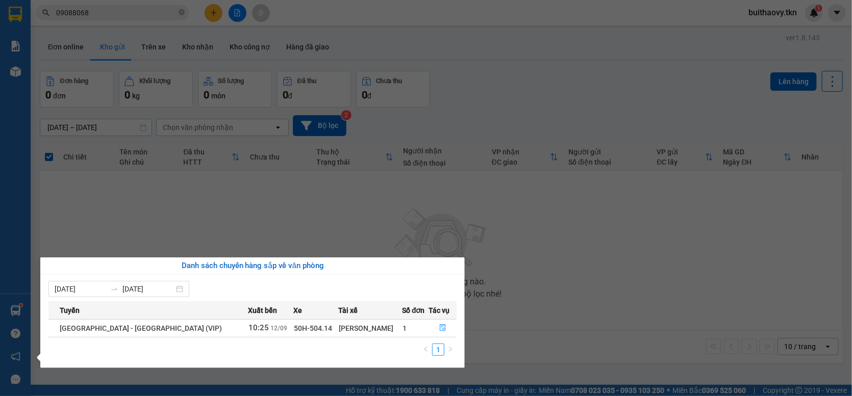
click at [513, 226] on section "Kết quả tìm kiếm ( 58 ) Bộ lọc Mã ĐH Trạng thái Món hàng Thu hộ Tổng cước Chưa …" at bounding box center [426, 198] width 852 height 396
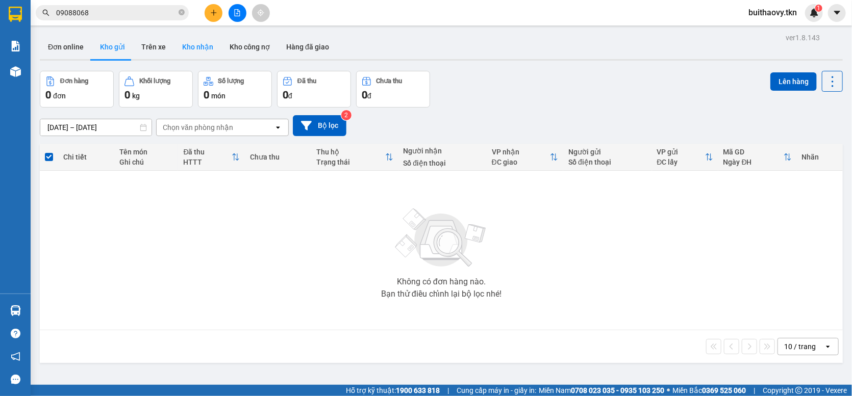
click at [191, 47] on button "Kho nhận" at bounding box center [197, 47] width 47 height 24
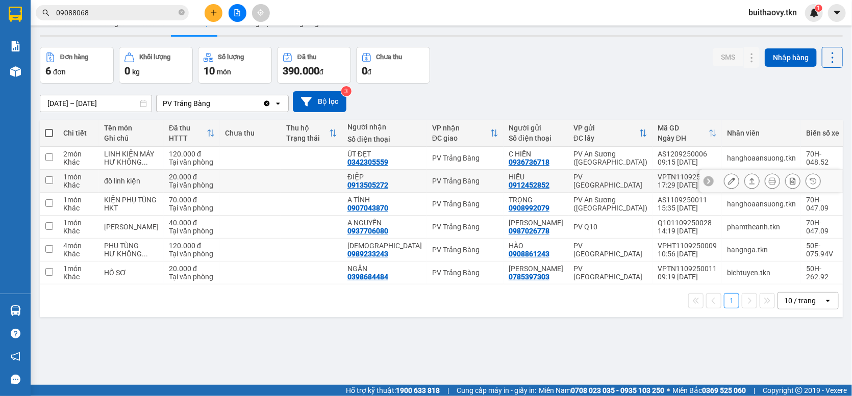
scroll to position [47, 0]
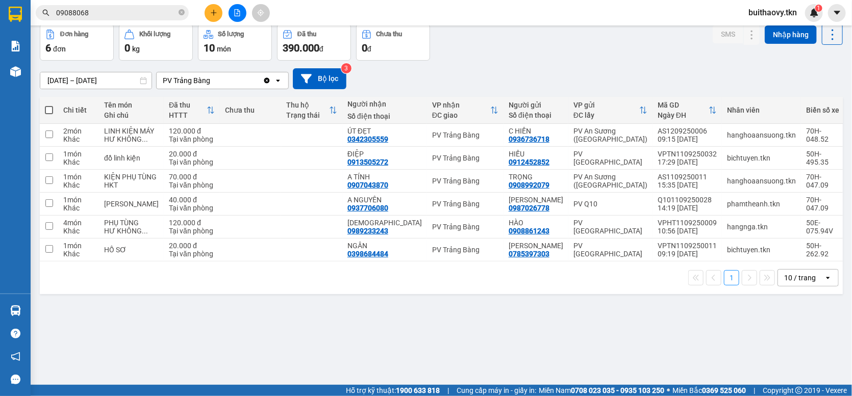
click at [571, 60] on div "Đơn hàng 6 đơn Khối lượng 0 kg Số lượng 10 món Đã thu 390.000 đ Chưa thu 0 đ SM…" at bounding box center [441, 42] width 803 height 37
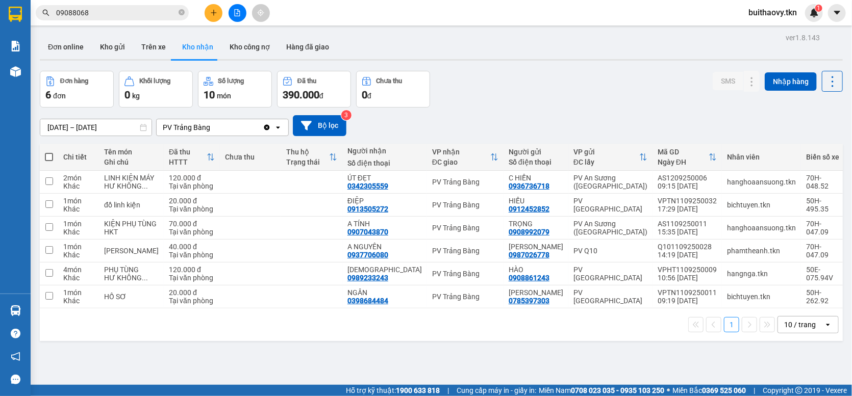
click at [477, 108] on div "Đơn hàng 6 đơn Khối lượng 0 kg Số lượng 10 món Đã thu 390.000 đ Chưa thu 0 đ SM…" at bounding box center [441, 89] width 803 height 37
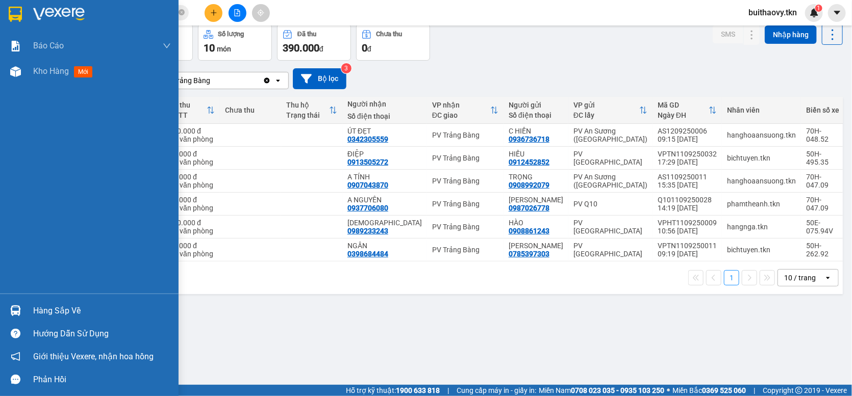
click at [10, 310] on img at bounding box center [15, 311] width 11 height 11
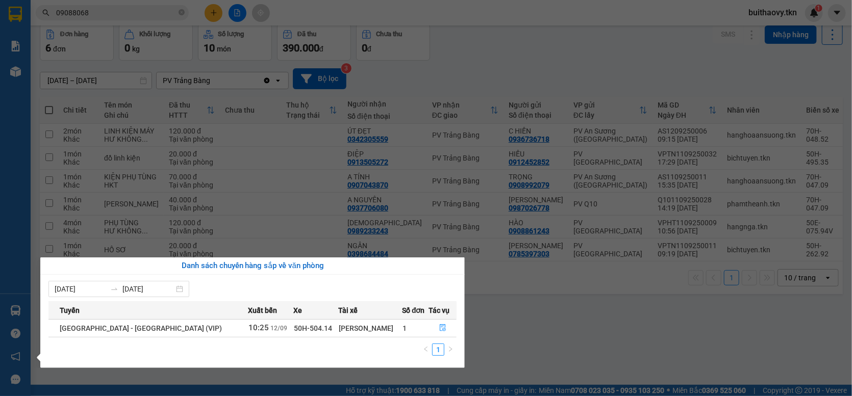
click at [527, 46] on section "Kết quả tìm kiếm ( 58 ) Bộ lọc Mã ĐH Trạng thái Món hàng Thu hộ Tổng cước Chưa …" at bounding box center [426, 198] width 852 height 396
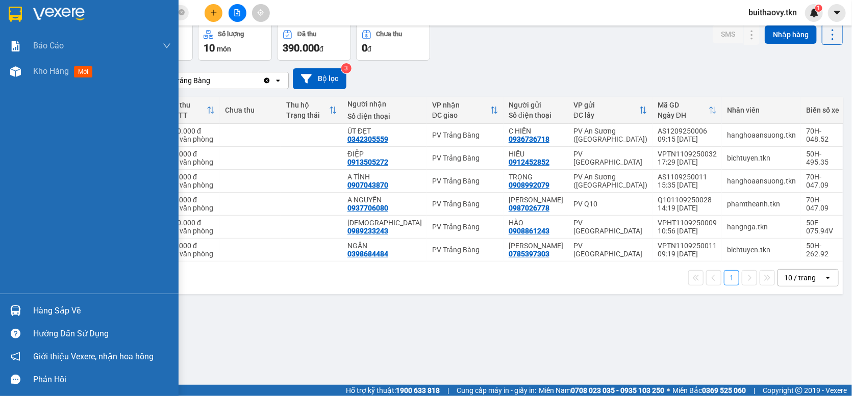
click at [21, 306] on div at bounding box center [16, 311] width 18 height 18
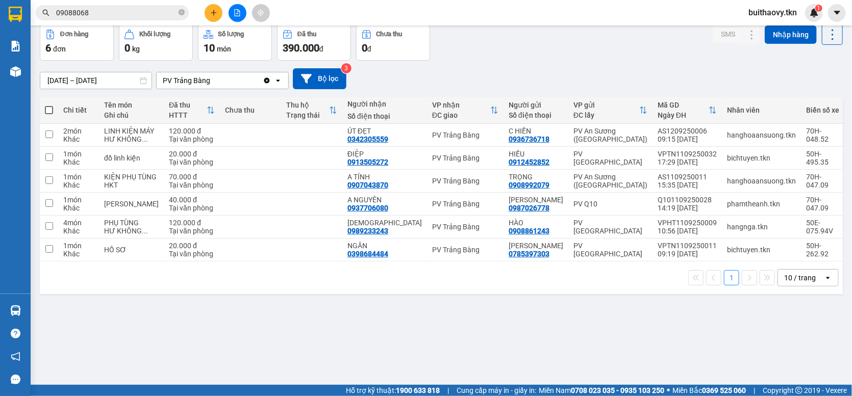
click at [445, 89] on section "Kết quả tìm kiếm ( 58 ) Bộ lọc Mã ĐH Trạng thái Món hàng Thu hộ Tổng cước Chưa …" at bounding box center [426, 198] width 852 height 396
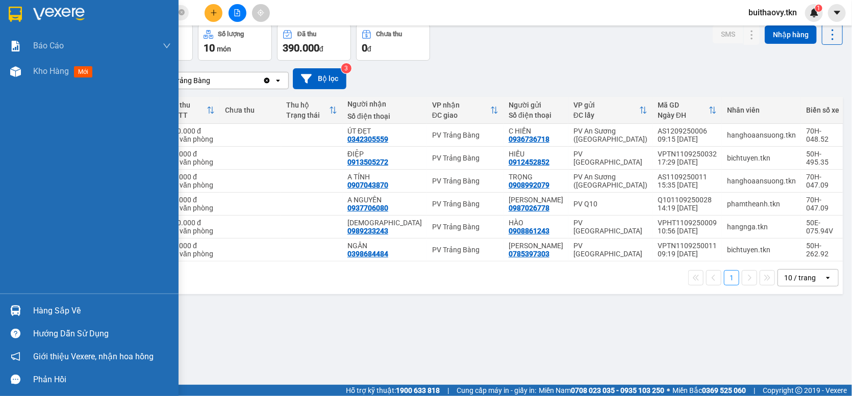
click at [17, 312] on img at bounding box center [15, 311] width 11 height 11
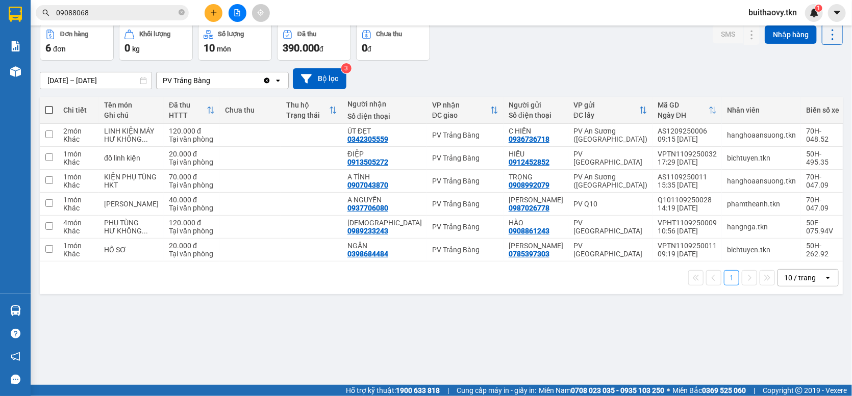
click at [514, 81] on section "Kết quả tìm kiếm ( 58 ) Bộ lọc Mã ĐH Trạng thái Món hàng Thu hộ Tổng cước Chưa …" at bounding box center [426, 198] width 852 height 396
click at [488, 61] on div "Đơn hàng 6 đơn Khối lượng 0 kg Số lượng 10 món Đã thu 390.000 đ Chưa thu 0 đ SM…" at bounding box center [441, 42] width 803 height 37
click at [216, 12] on icon "plus" at bounding box center [213, 12] width 7 height 7
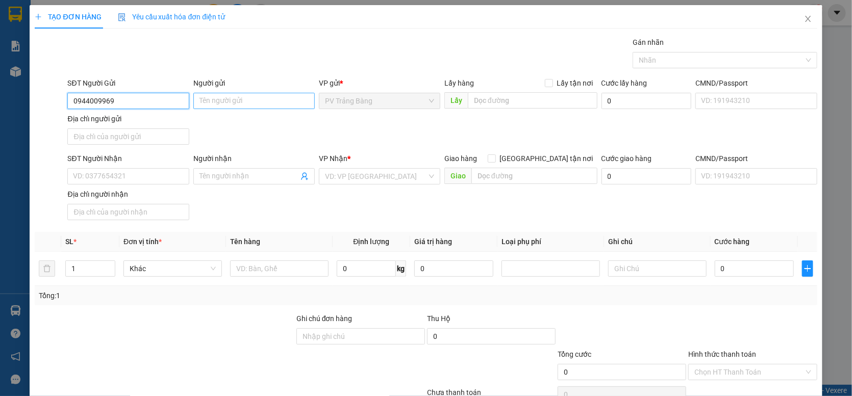
type input "0944009969"
click at [211, 99] on input "Người gửi" at bounding box center [253, 101] width 121 height 16
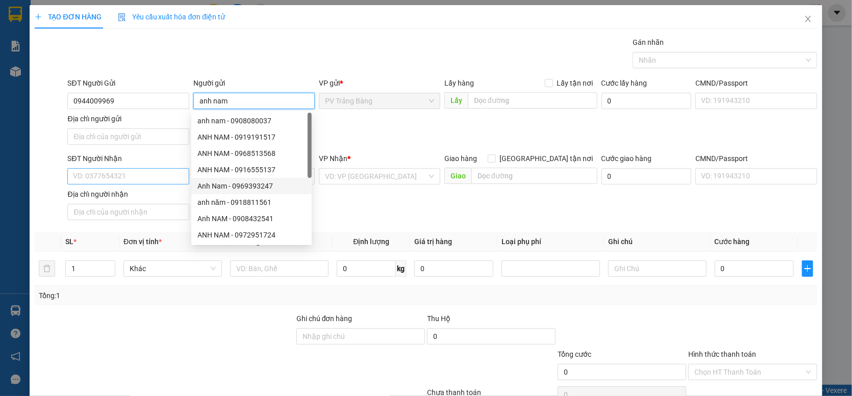
type input "anh nam"
click at [74, 181] on input "SĐT Người Nhận" at bounding box center [127, 176] width 121 height 16
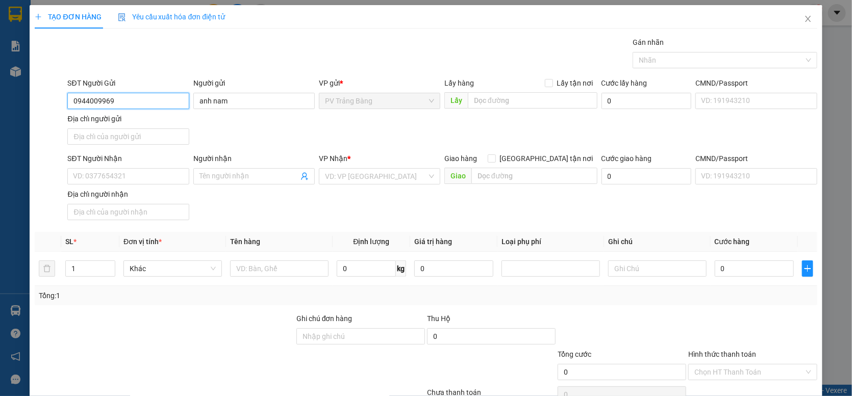
drag, startPoint x: 120, startPoint y: 102, endPoint x: 34, endPoint y: 96, distance: 86.9
click at [34, 96] on div "SĐT Người Gửi 0944009969 0944009969 Người gửi anh nam VP gửi * PV Trảng Bàng Lấ…" at bounding box center [426, 113] width 784 height 71
click at [115, 175] on input "SĐT Người Nhận" at bounding box center [127, 176] width 121 height 16
type input "0395158244"
click at [214, 178] on input "Người nhận" at bounding box center [248, 176] width 99 height 11
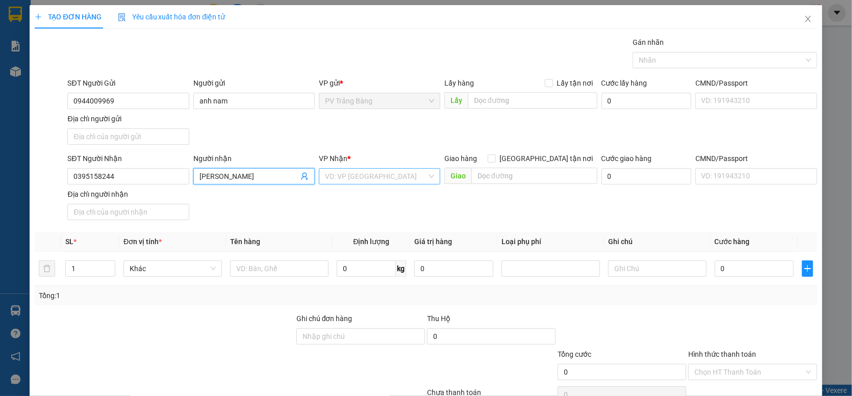
type input "[PERSON_NAME]"
click at [328, 174] on input "search" at bounding box center [376, 176] width 102 height 15
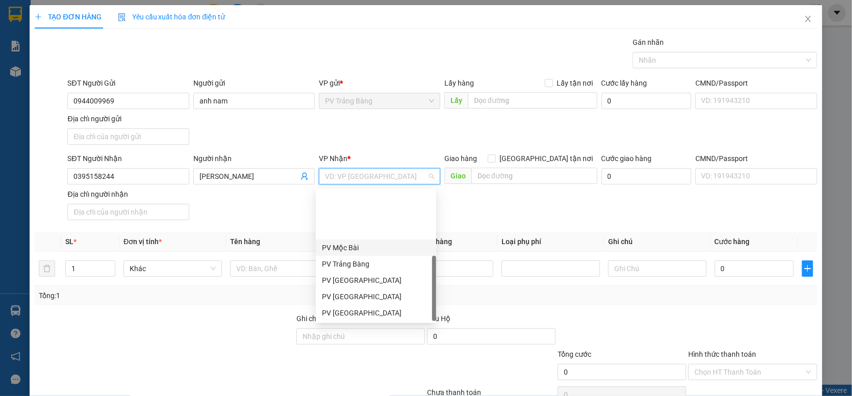
scroll to position [65, 0]
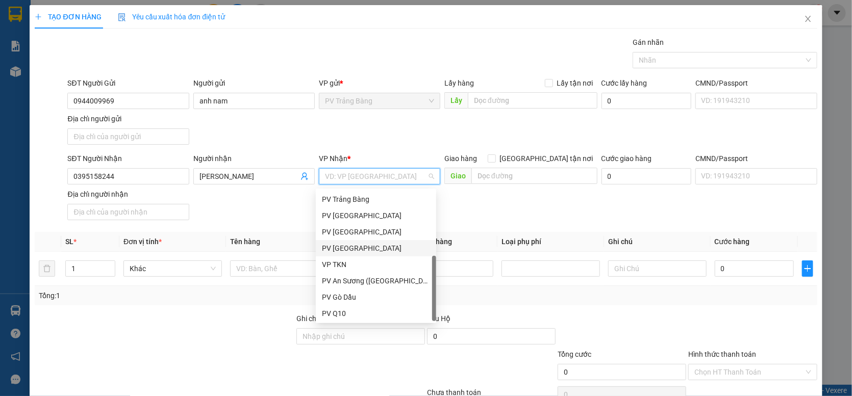
click at [371, 250] on div "PV [GEOGRAPHIC_DATA]" at bounding box center [376, 248] width 108 height 11
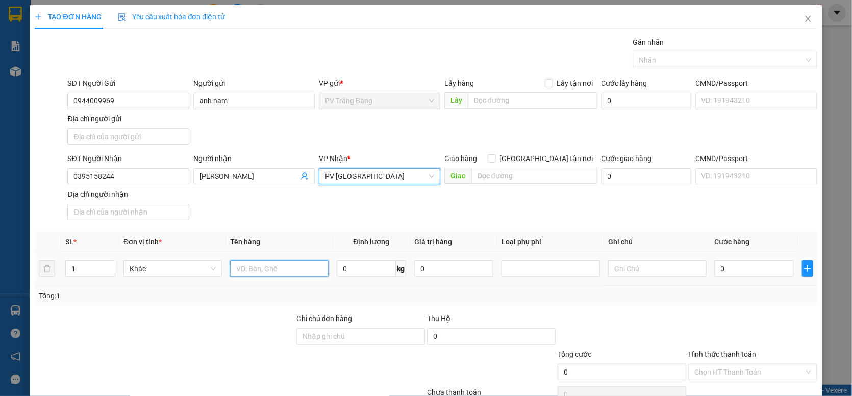
click at [265, 274] on input "text" at bounding box center [279, 269] width 98 height 16
type input "hồ sơ"
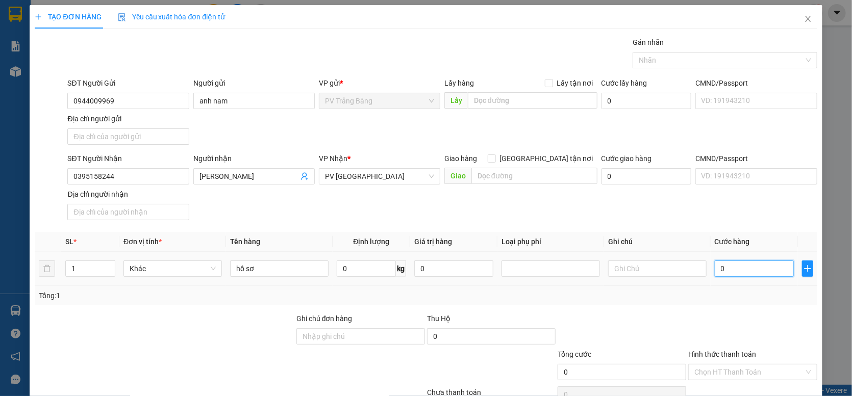
click at [721, 272] on input "0" at bounding box center [754, 269] width 79 height 16
type input "2"
type input "20"
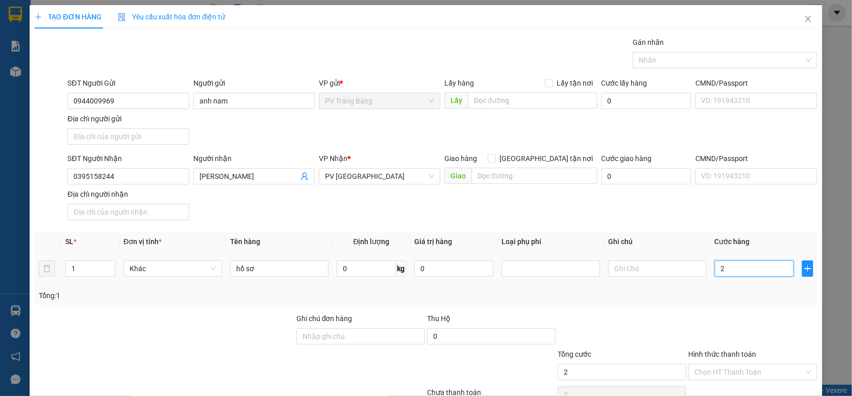
type input "20"
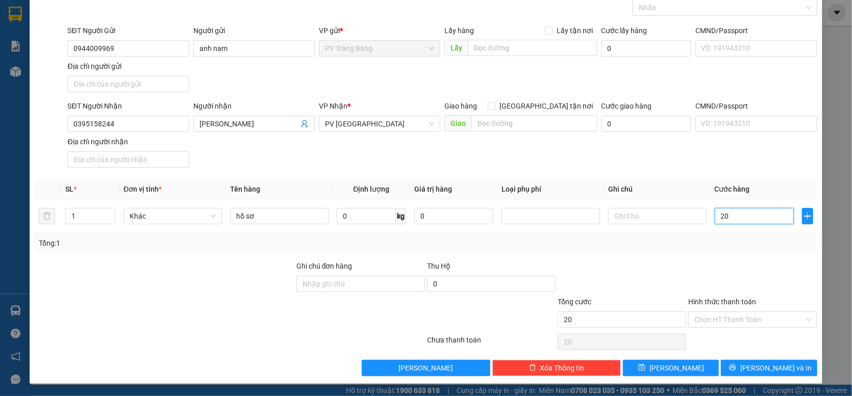
scroll to position [54, 0]
type input "20.000"
click at [762, 316] on input "Hình thức thanh toán" at bounding box center [748, 319] width 109 height 15
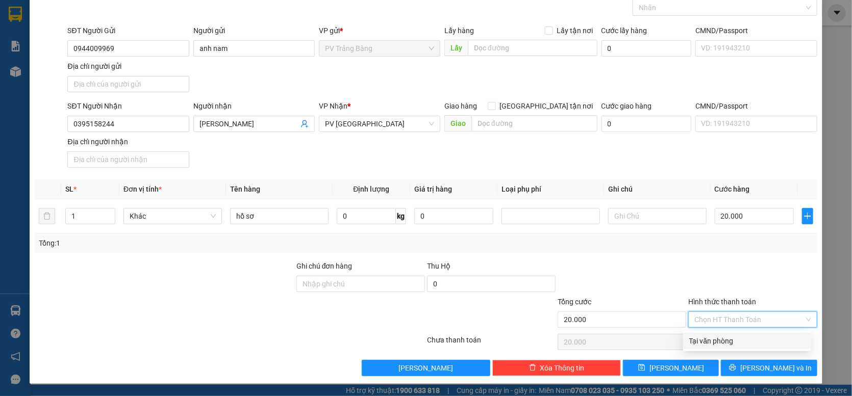
click at [751, 340] on div "Tại văn phòng" at bounding box center [746, 341] width 115 height 11
type input "0"
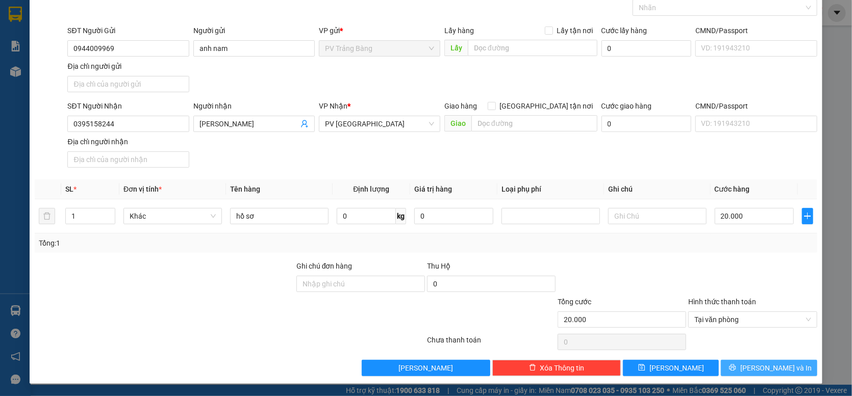
click at [768, 366] on span "[PERSON_NAME] và In" at bounding box center [775, 368] width 71 height 11
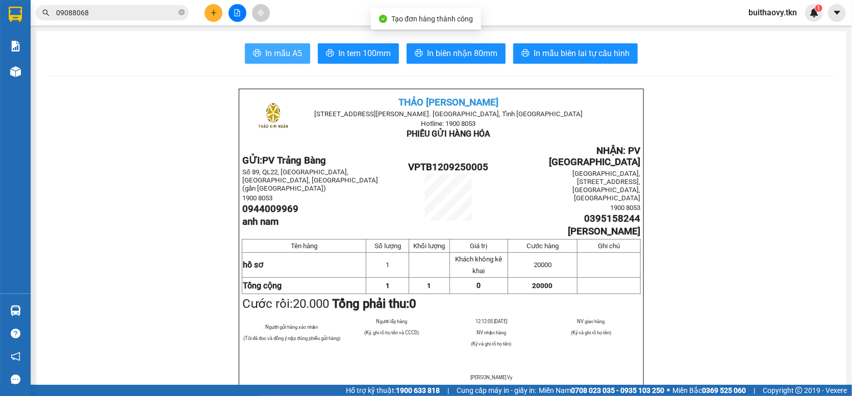
click at [292, 48] on span "In mẫu A5" at bounding box center [283, 53] width 37 height 13
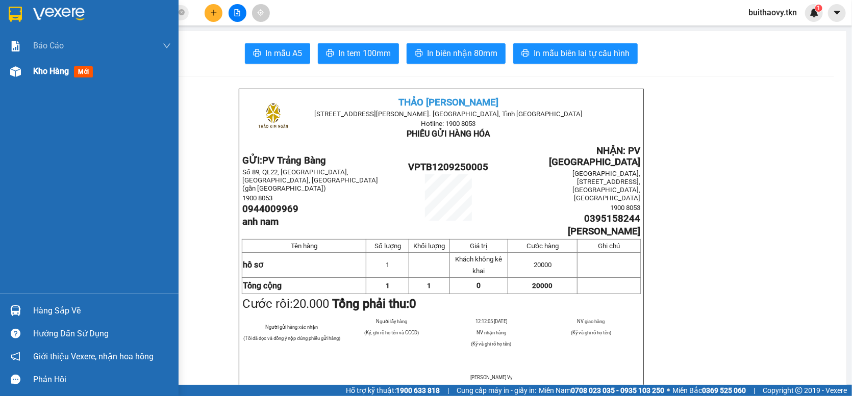
click at [17, 76] on img at bounding box center [15, 71] width 11 height 11
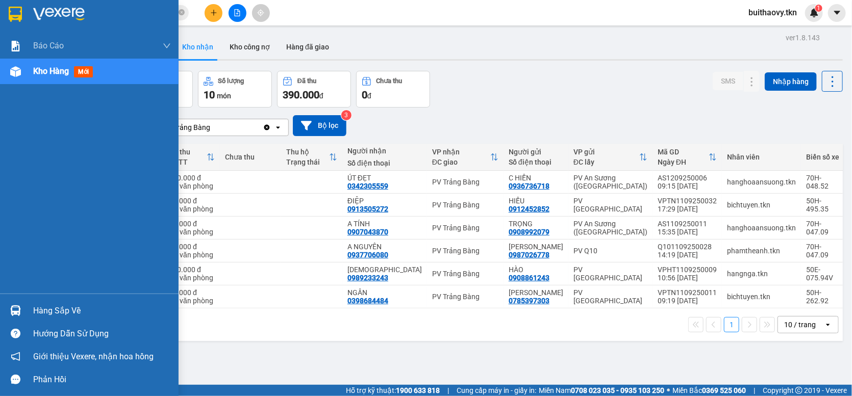
click at [12, 308] on img at bounding box center [15, 311] width 11 height 11
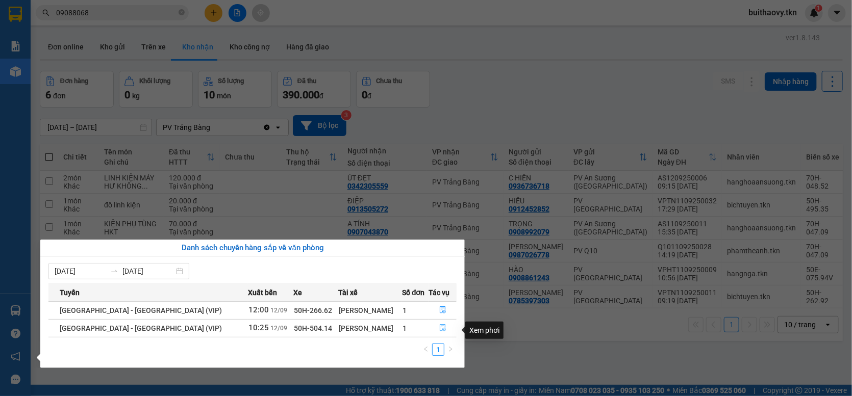
click at [440, 329] on icon "file-done" at bounding box center [443, 327] width 6 height 7
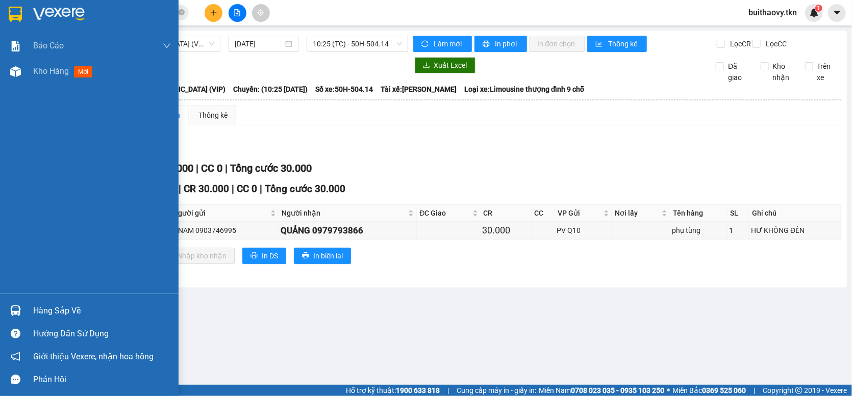
click at [15, 314] on img at bounding box center [15, 311] width 11 height 11
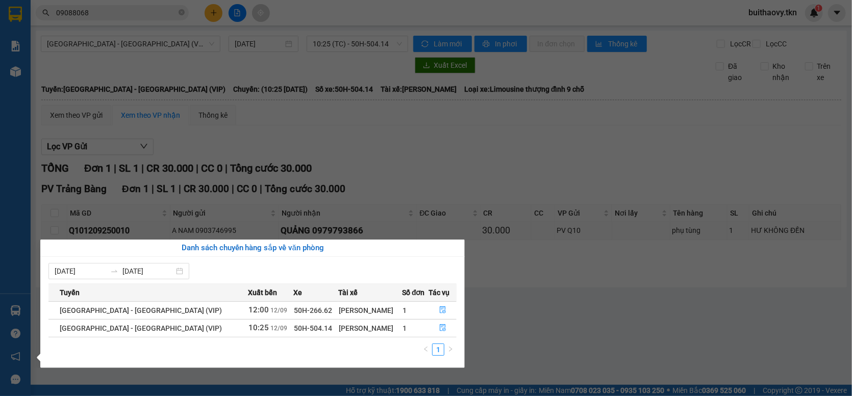
click at [418, 161] on section "Kết quả tìm kiếm ( 58 ) Bộ lọc Mã ĐH Trạng thái Món hàng Thu hộ Tổng cước Chưa …" at bounding box center [426, 198] width 852 height 396
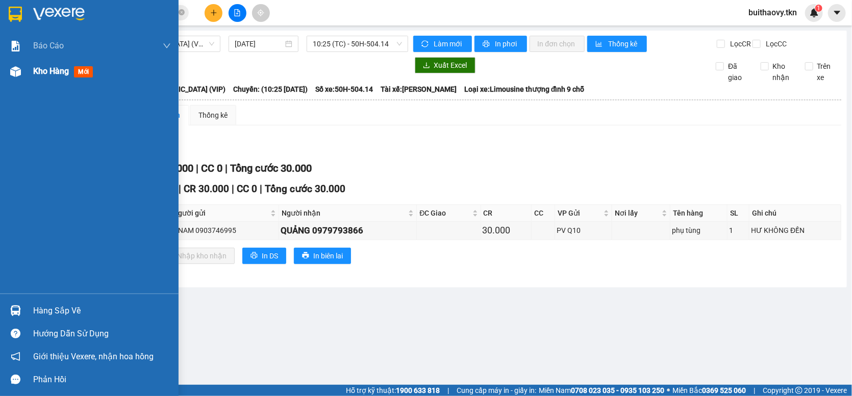
click at [18, 71] on img at bounding box center [15, 71] width 11 height 11
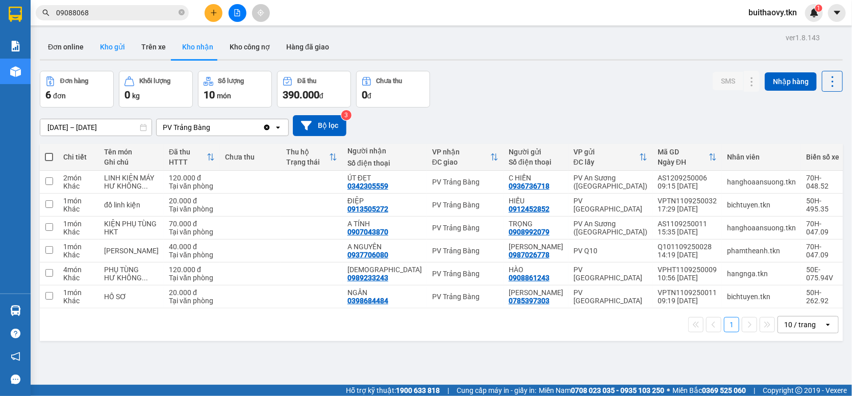
click at [109, 41] on button "Kho gửi" at bounding box center [112, 47] width 41 height 24
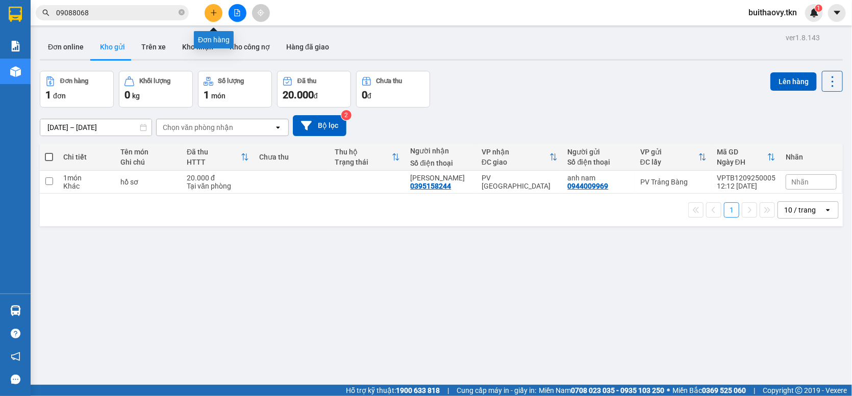
click at [217, 14] on button at bounding box center [214, 13] width 18 height 18
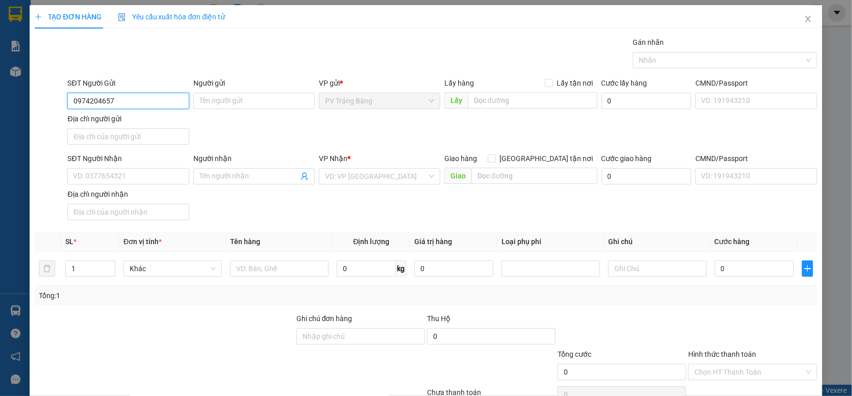
type input "0974204657"
click at [271, 91] on div "Người gửi" at bounding box center [253, 85] width 121 height 15
click at [271, 102] on input "Người gửi" at bounding box center [253, 101] width 121 height 16
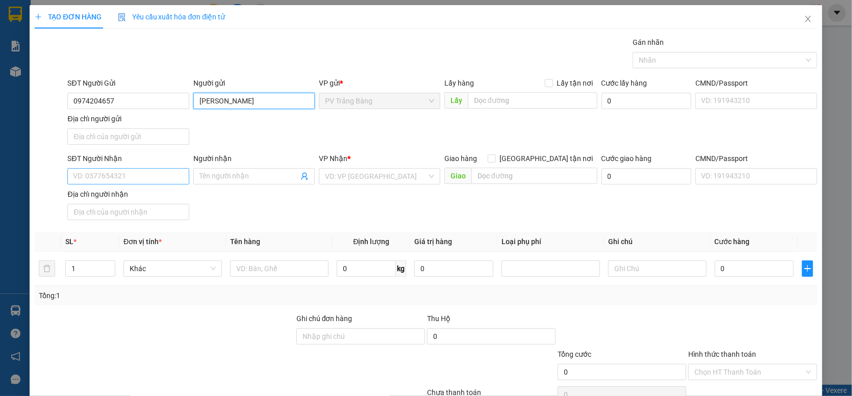
type input "[PERSON_NAME]"
click at [129, 176] on input "SĐT Người Nhận" at bounding box center [127, 176] width 121 height 16
type input "0918083787"
click at [255, 180] on input "Người nhận" at bounding box center [248, 176] width 99 height 11
drag, startPoint x: 256, startPoint y: 102, endPoint x: 195, endPoint y: 89, distance: 62.5
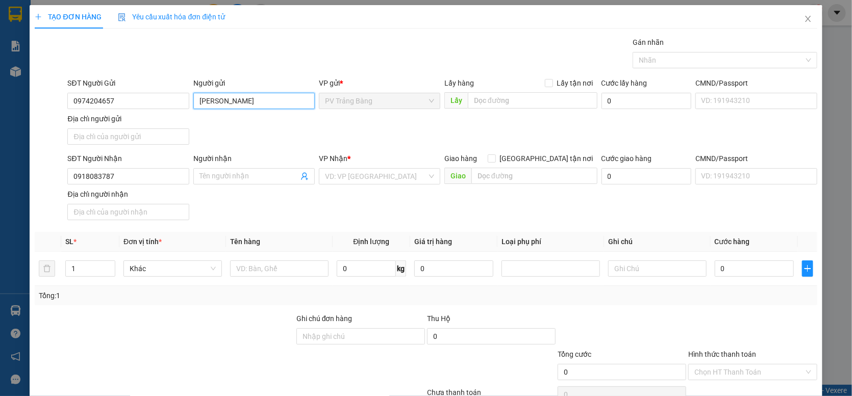
click at [195, 89] on div "Người gửi [PERSON_NAME]" at bounding box center [253, 96] width 121 height 36
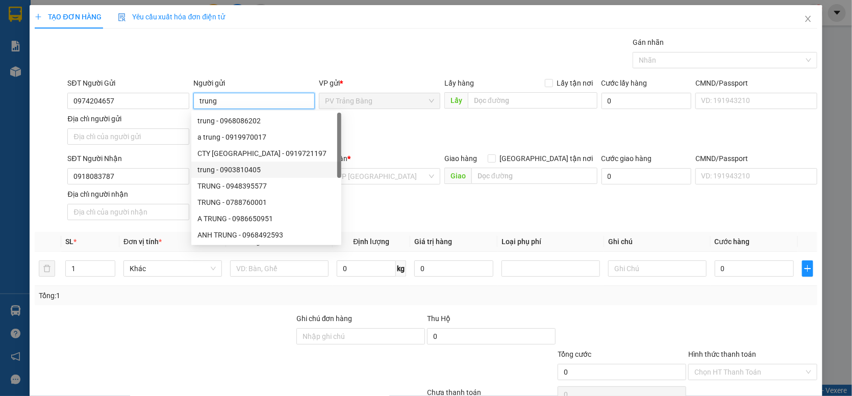
type input "trung"
click at [266, 317] on div at bounding box center [164, 331] width 261 height 36
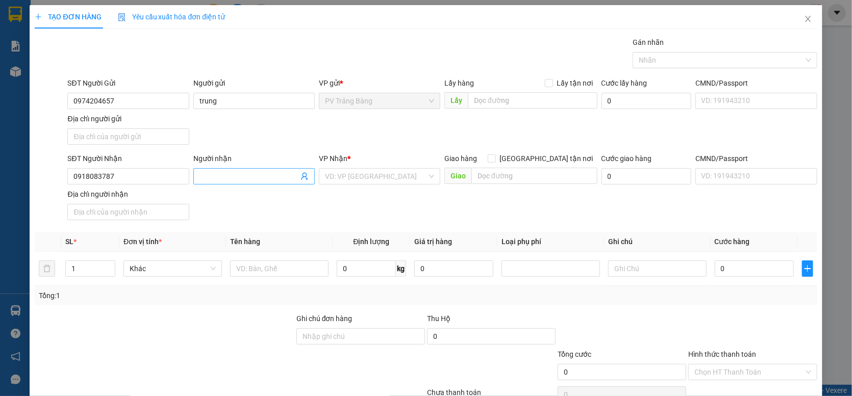
click at [218, 182] on input "Người nhận" at bounding box center [248, 176] width 99 height 11
type input "[PERSON_NAME]"
click at [356, 174] on input "search" at bounding box center [376, 176] width 102 height 15
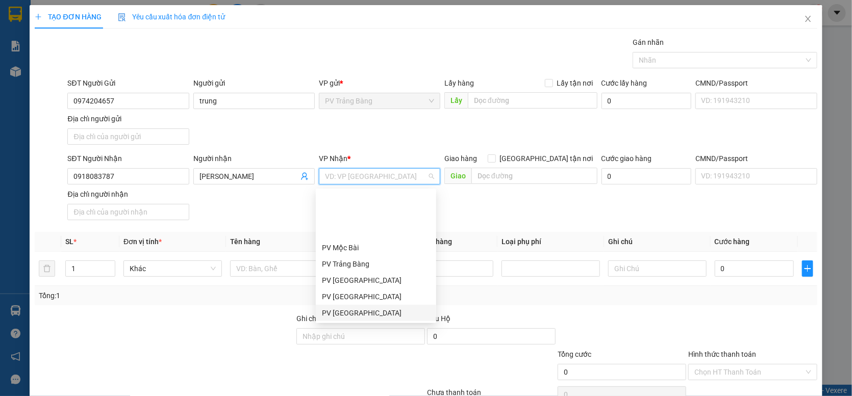
click at [360, 308] on div "PV [GEOGRAPHIC_DATA]" at bounding box center [376, 313] width 108 height 11
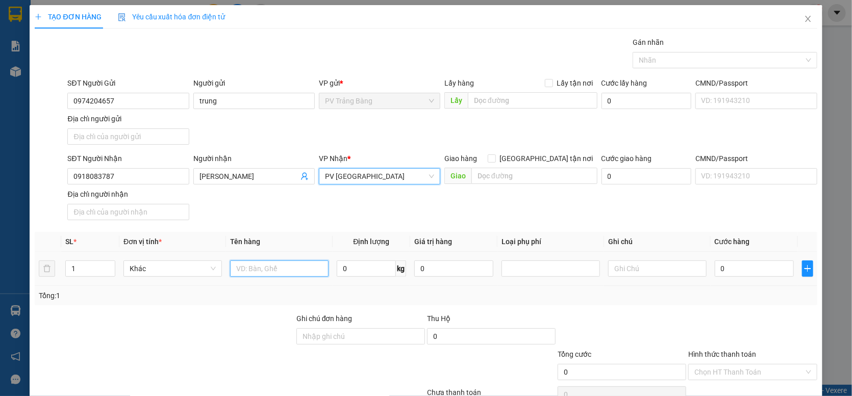
click at [282, 273] on input "text" at bounding box center [279, 269] width 98 height 16
type input "thùng bánh tráng"
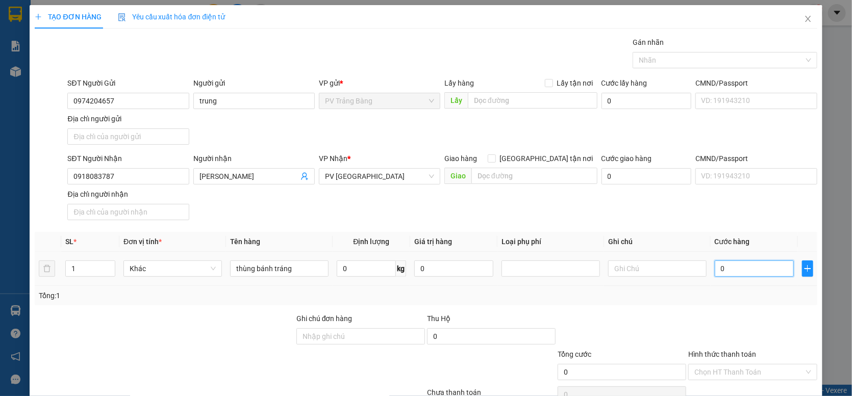
click at [727, 271] on input "0" at bounding box center [754, 269] width 79 height 16
type input "3"
type input "30"
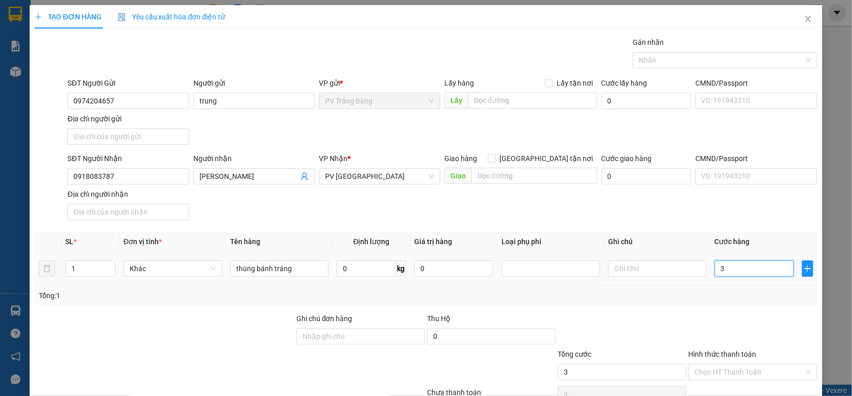
type input "30"
click at [689, 62] on div at bounding box center [719, 60] width 169 height 12
type input "30.000"
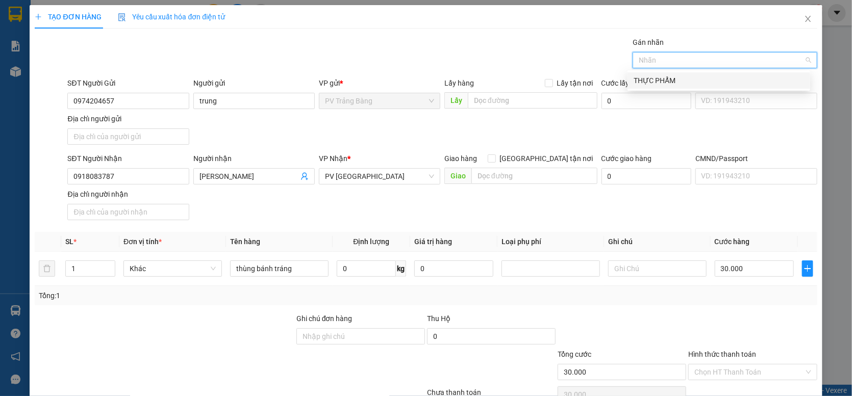
click at [696, 79] on div "THỰC PHẨM" at bounding box center [719, 80] width 170 height 11
click at [747, 375] on input "Hình thức thanh toán" at bounding box center [748, 372] width 109 height 15
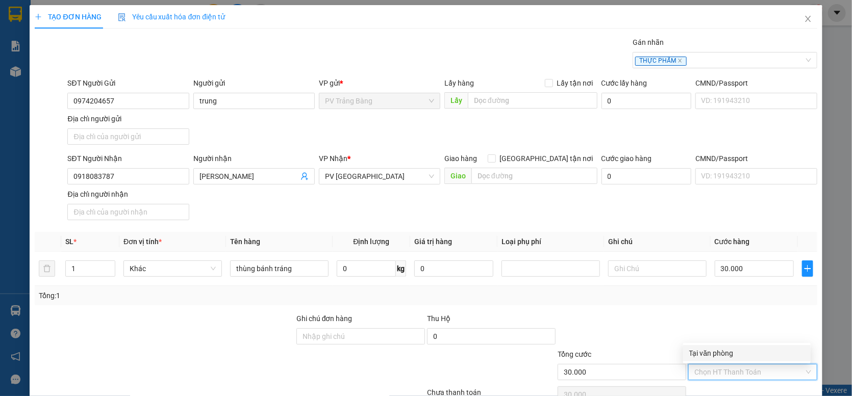
click at [738, 354] on div "Tại văn phòng" at bounding box center [746, 353] width 115 height 11
type input "0"
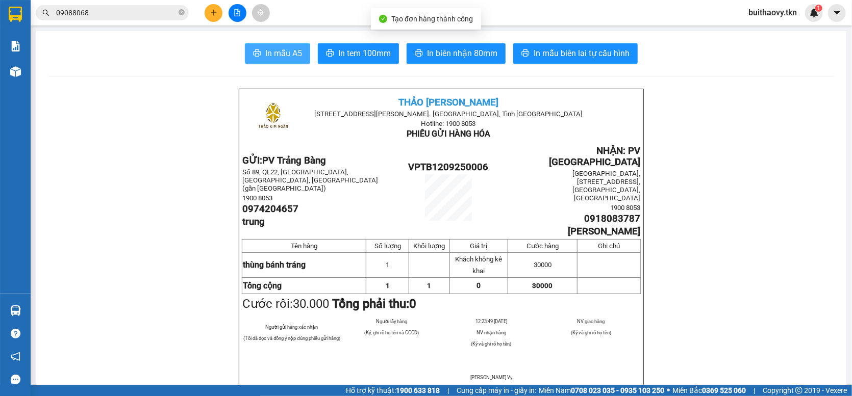
click at [268, 55] on span "In mẫu A5" at bounding box center [283, 53] width 37 height 13
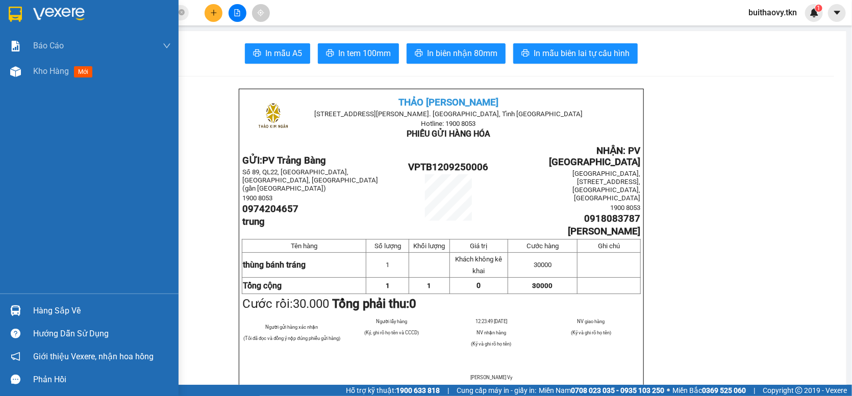
click at [19, 305] on div at bounding box center [16, 311] width 18 height 18
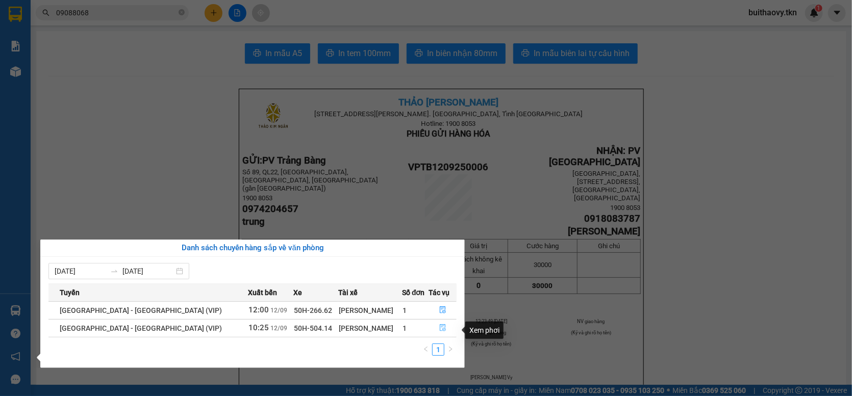
click at [440, 329] on icon "file-done" at bounding box center [443, 327] width 6 height 7
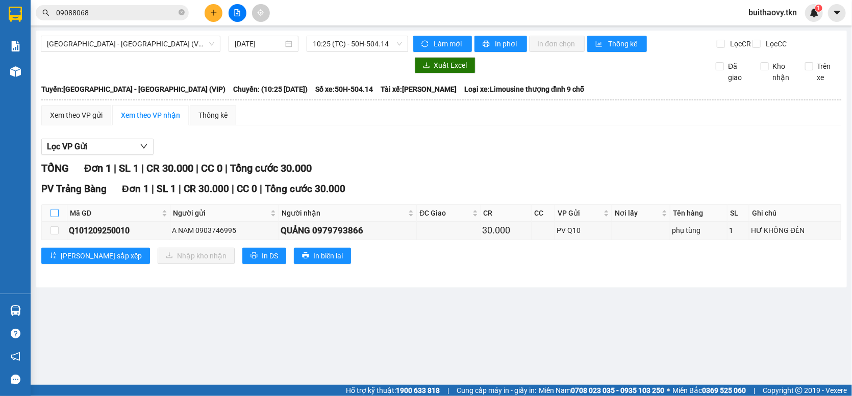
click at [53, 217] on input "checkbox" at bounding box center [55, 213] width 8 height 8
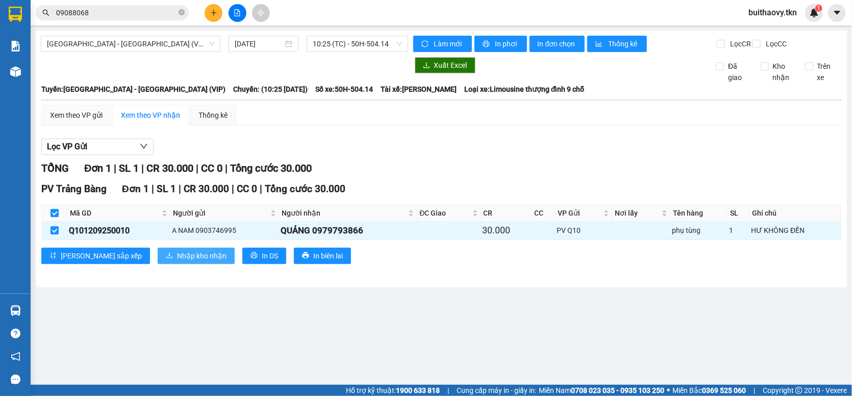
click at [177, 262] on span "Nhập kho nhận" at bounding box center [201, 255] width 49 height 11
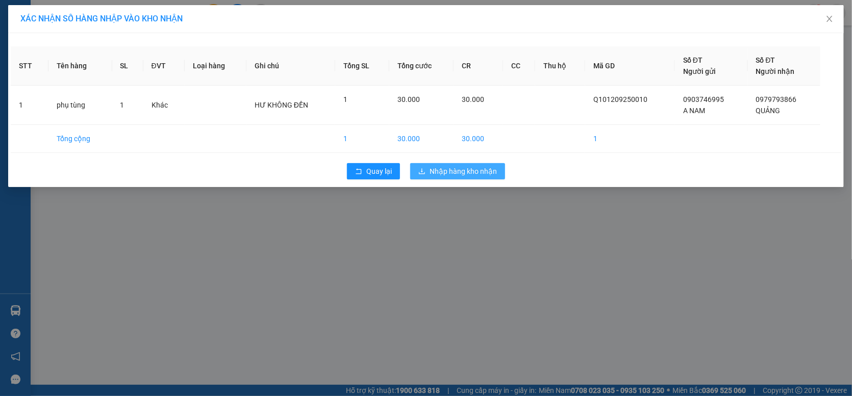
click at [416, 166] on button "Nhập hàng kho nhận" at bounding box center [457, 171] width 95 height 16
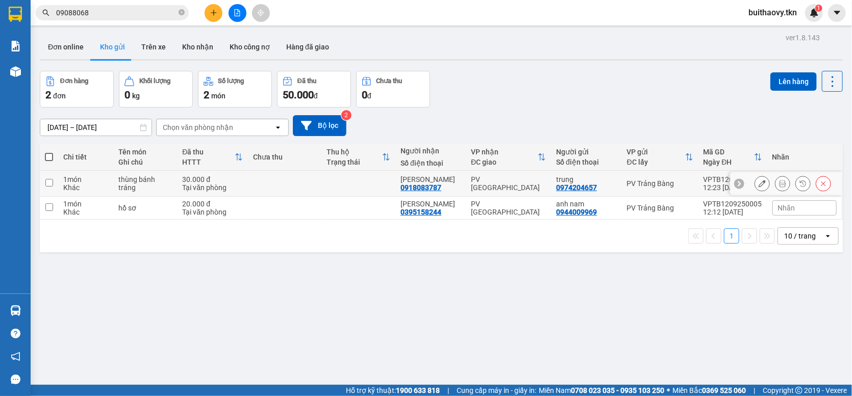
click at [135, 189] on div "thùng bánh tráng" at bounding box center [145, 183] width 54 height 16
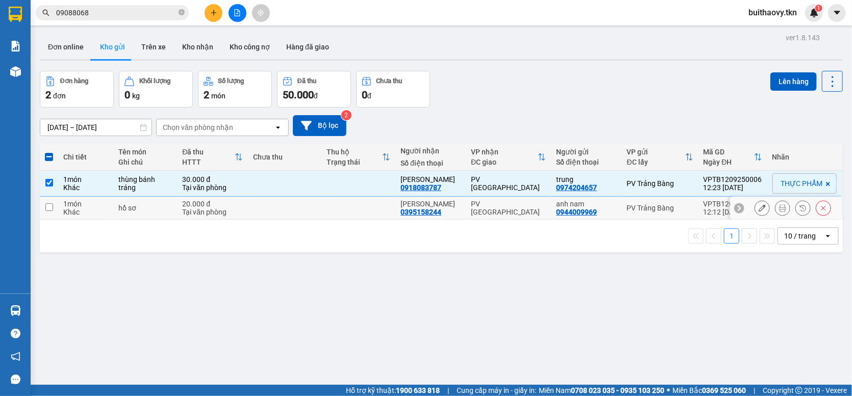
click at [150, 220] on td "hồ sơ" at bounding box center [145, 208] width 64 height 23
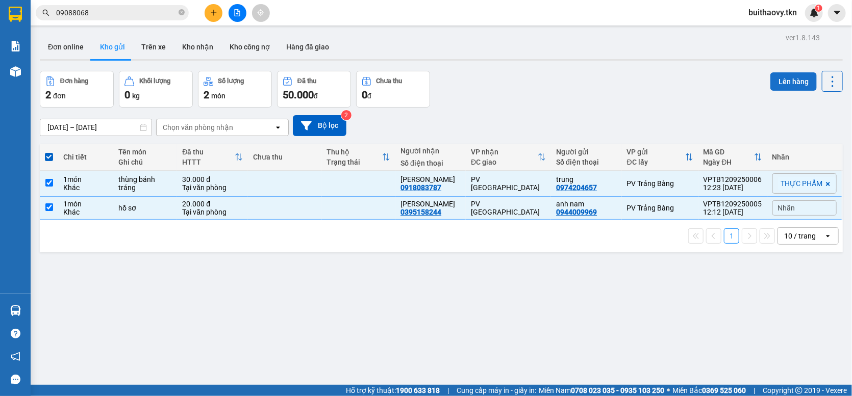
click at [787, 81] on button "Lên hàng" at bounding box center [793, 81] width 46 height 18
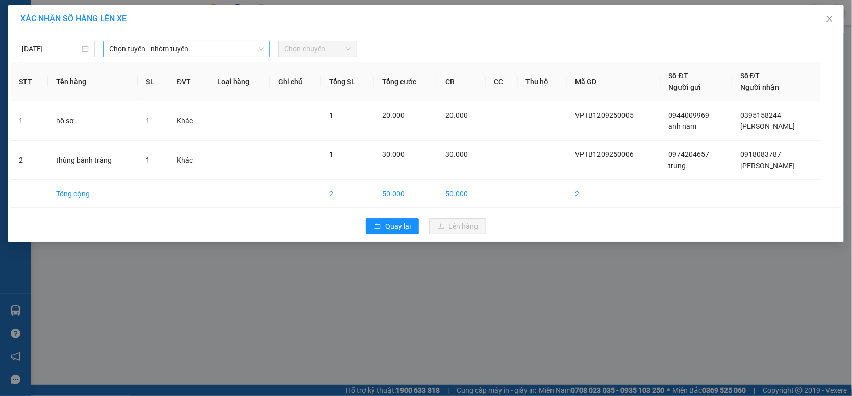
click at [132, 49] on span "Chọn tuyến - nhóm tuyến" at bounding box center [186, 48] width 155 height 15
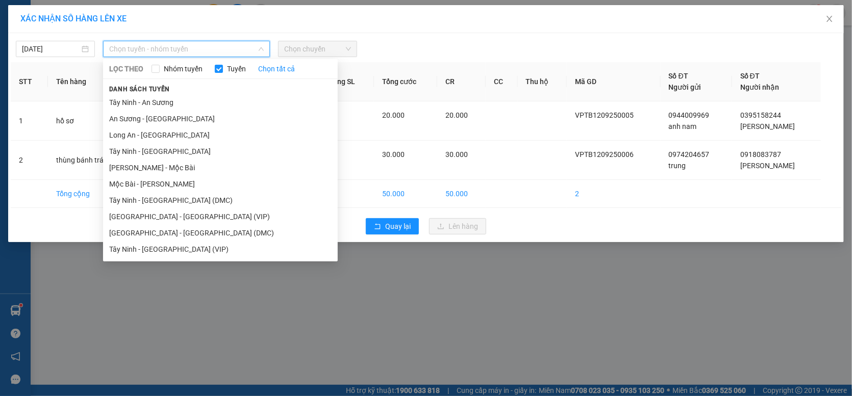
click at [221, 341] on div "XÁC NHẬN SỐ HÀNG LÊN XE [DATE] Chọn tuyến - nhóm tuyến LỌC THEO Nhóm tuyến Tuyế…" at bounding box center [426, 198] width 852 height 396
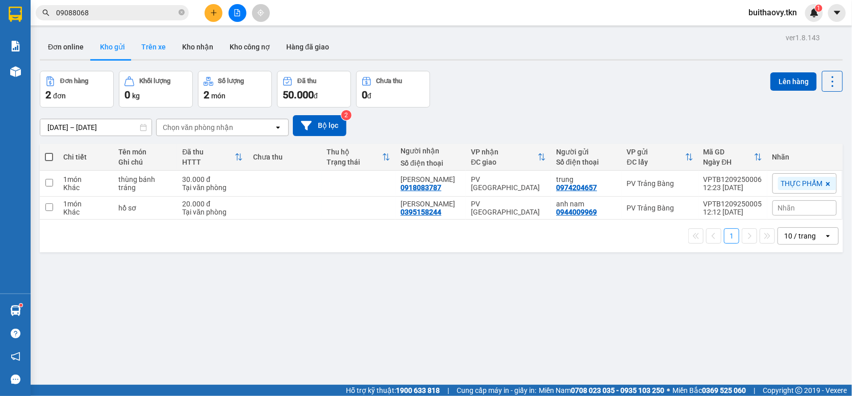
click at [147, 43] on button "Trên xe" at bounding box center [153, 47] width 41 height 24
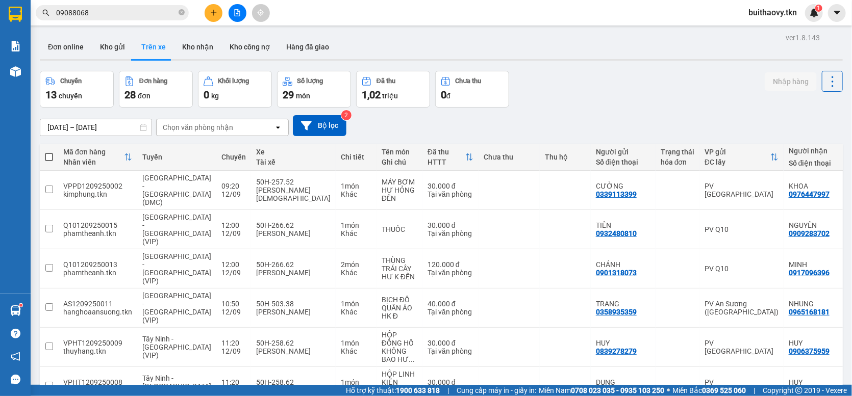
click at [212, 18] on button at bounding box center [214, 13] width 18 height 18
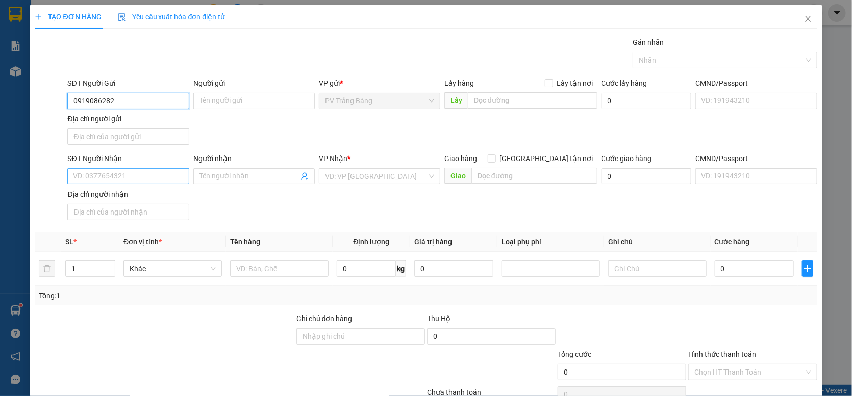
type input "0919086282"
click at [132, 183] on input "SĐT Người Nhận" at bounding box center [127, 176] width 121 height 16
type input "0907747846"
drag, startPoint x: 132, startPoint y: 100, endPoint x: 77, endPoint y: 96, distance: 54.7
click at [77, 96] on input "0919086282" at bounding box center [127, 101] width 121 height 16
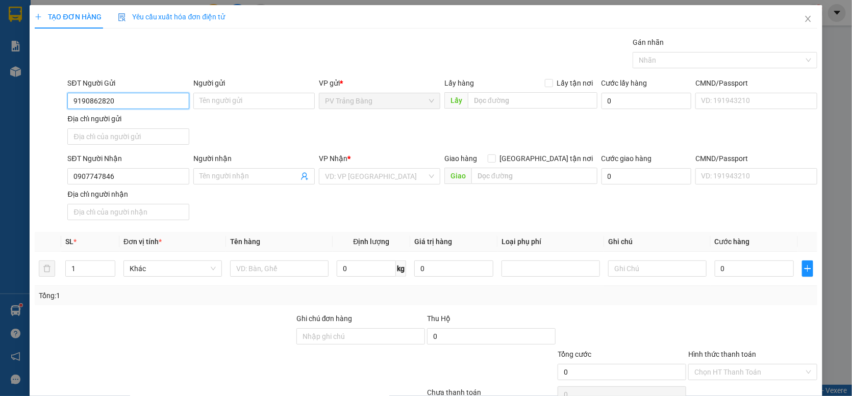
click at [118, 104] on input "9190862820" at bounding box center [127, 101] width 121 height 16
type input "9"
click at [135, 180] on input "0907747846" at bounding box center [127, 176] width 121 height 16
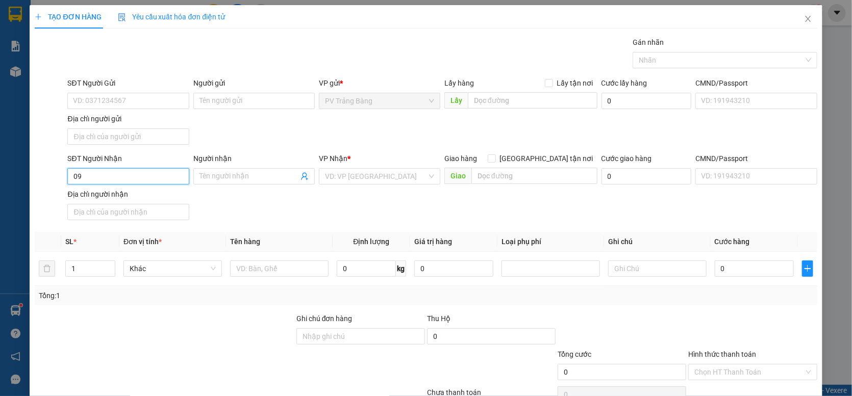
type input "0"
type input "7846"
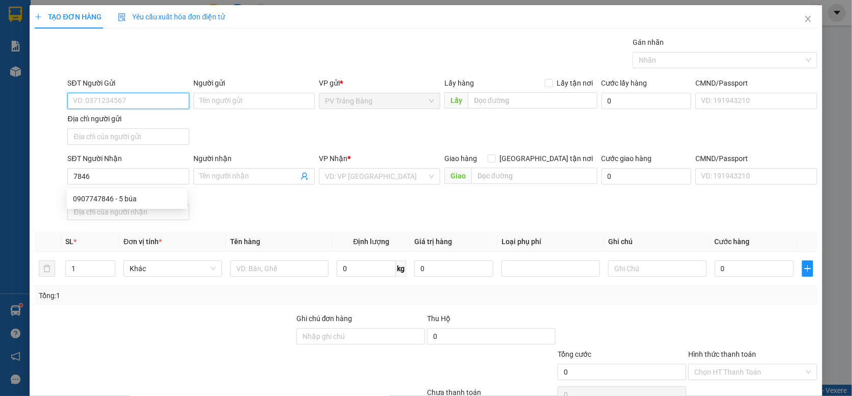
click at [143, 99] on input "SĐT Người Gửi" at bounding box center [127, 101] width 121 height 16
type input "7846"
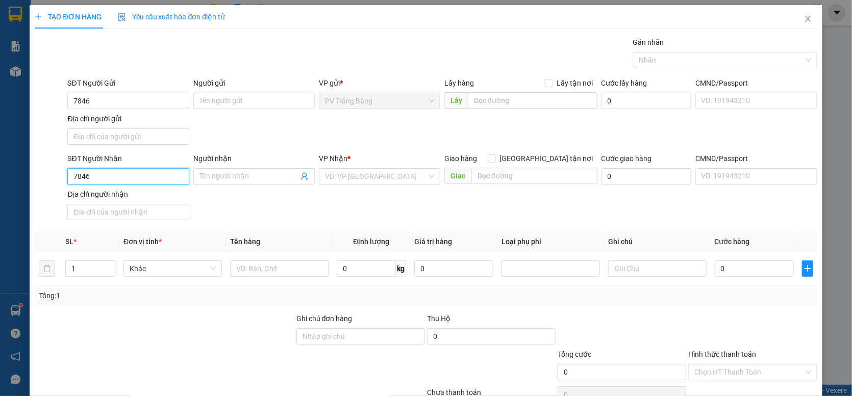
click at [136, 182] on input "7846" at bounding box center [127, 176] width 121 height 16
type input "7"
click at [119, 101] on input "7846" at bounding box center [127, 101] width 121 height 16
type input "7"
type input "0"
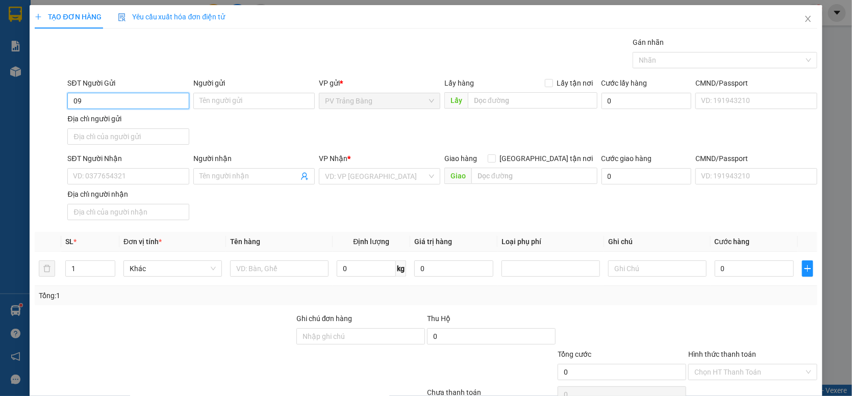
type input "0"
type input "0919086282"
click at [177, 182] on input "SĐT Người Nhận" at bounding box center [127, 176] width 121 height 16
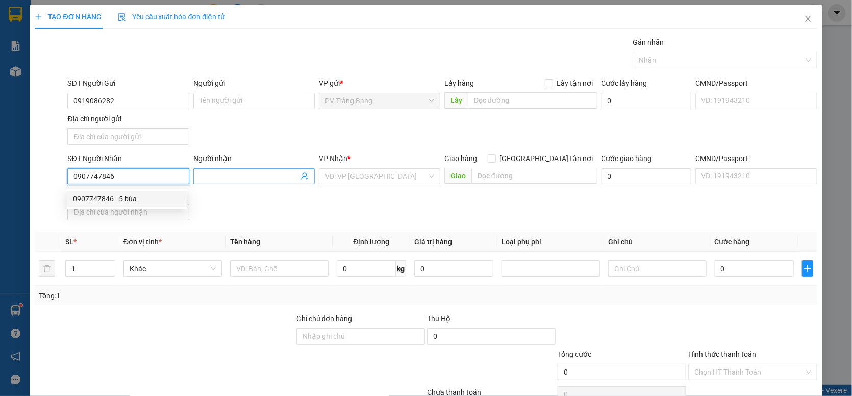
type input "0907747846"
click at [231, 176] on input "Người nhận" at bounding box center [248, 176] width 99 height 11
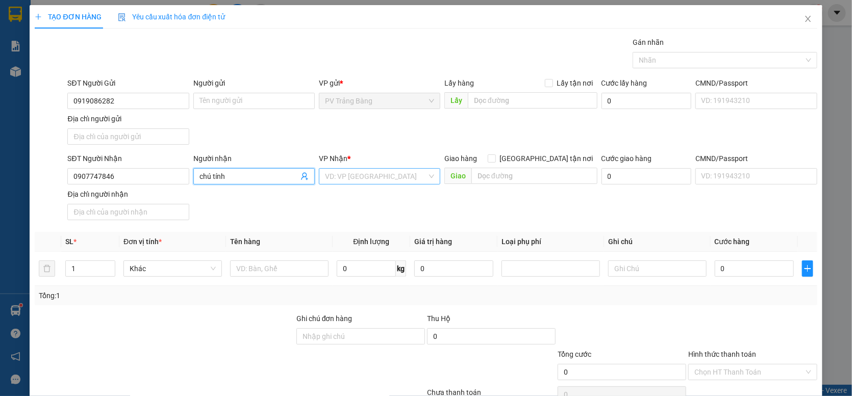
type input "chú tính"
click at [371, 183] on input "search" at bounding box center [376, 176] width 102 height 15
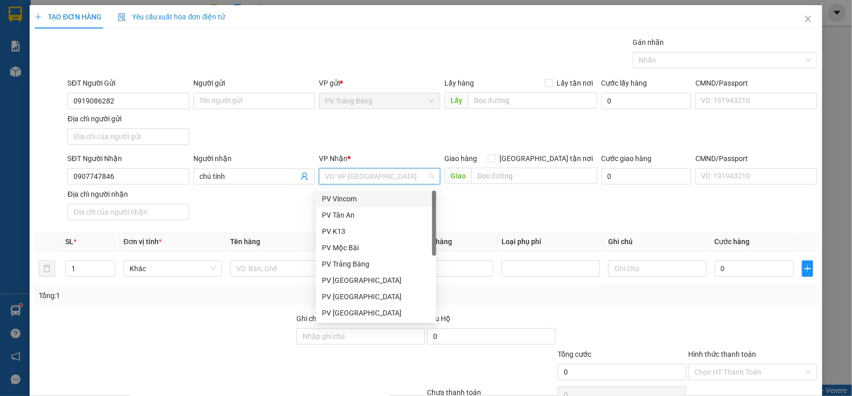
click at [370, 204] on div "PV Vincom" at bounding box center [376, 198] width 108 height 11
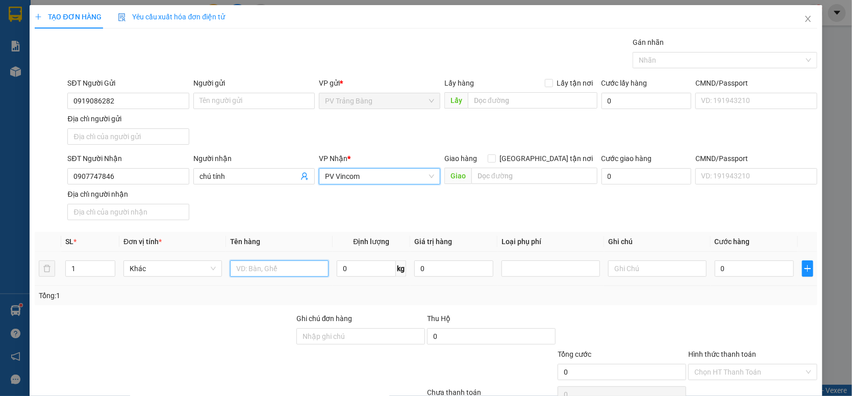
click at [259, 274] on input "text" at bounding box center [279, 269] width 98 height 16
type input "bánh tráng"
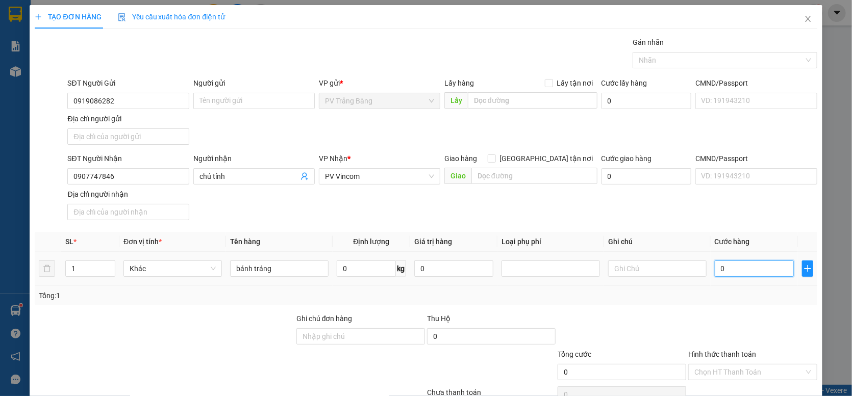
click at [726, 273] on input "0" at bounding box center [754, 269] width 79 height 16
type input "6"
type input "60"
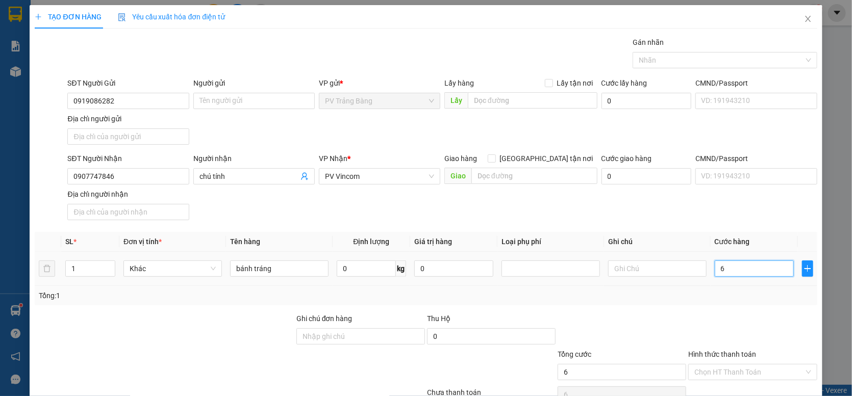
type input "60"
type input "60.000"
click at [723, 319] on div at bounding box center [752, 331] width 131 height 36
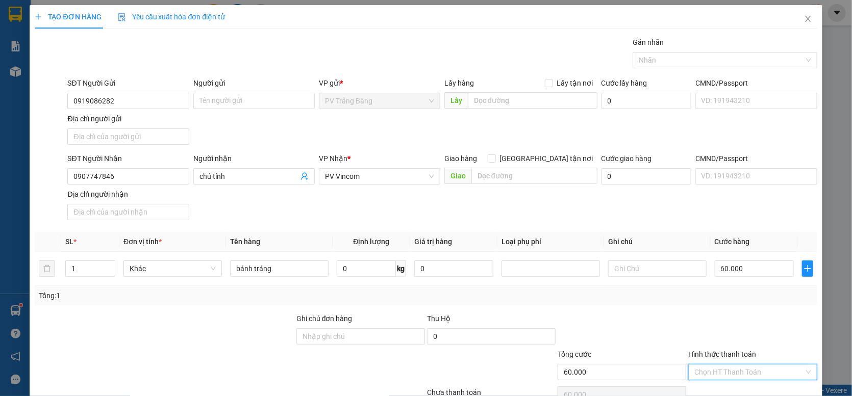
click at [735, 376] on input "Hình thức thanh toán" at bounding box center [748, 372] width 109 height 15
click at [729, 353] on div "Tại văn phòng" at bounding box center [746, 353] width 115 height 11
type input "0"
click at [701, 54] on div at bounding box center [719, 60] width 169 height 12
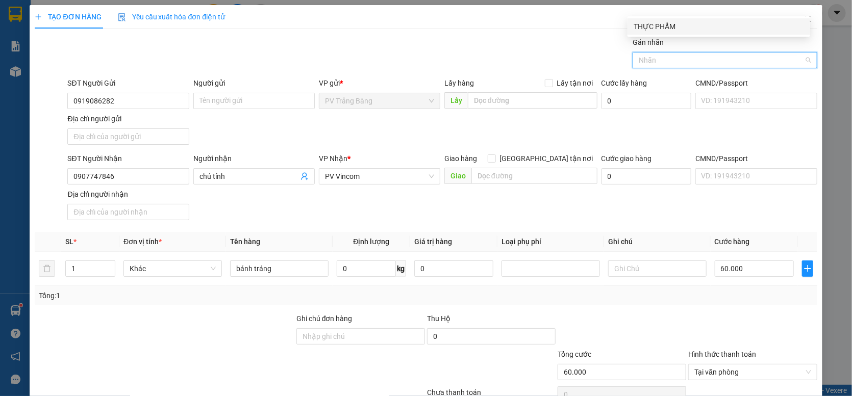
click at [701, 31] on div "THỰC PHẨM" at bounding box center [719, 26] width 170 height 11
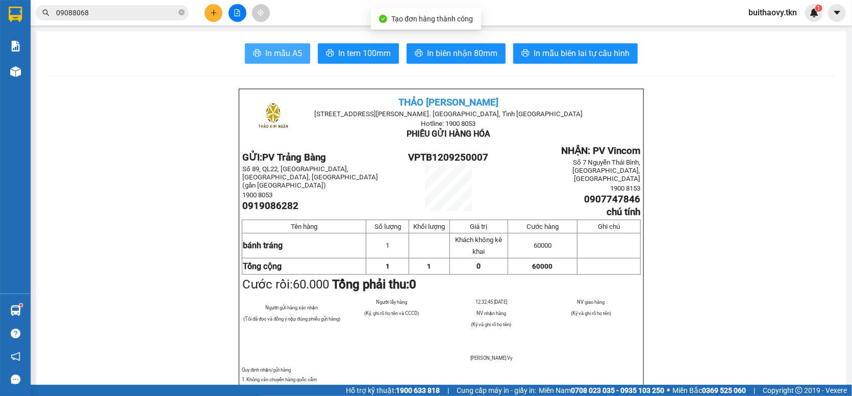
click at [292, 48] on span "In mẫu A5" at bounding box center [283, 53] width 37 height 13
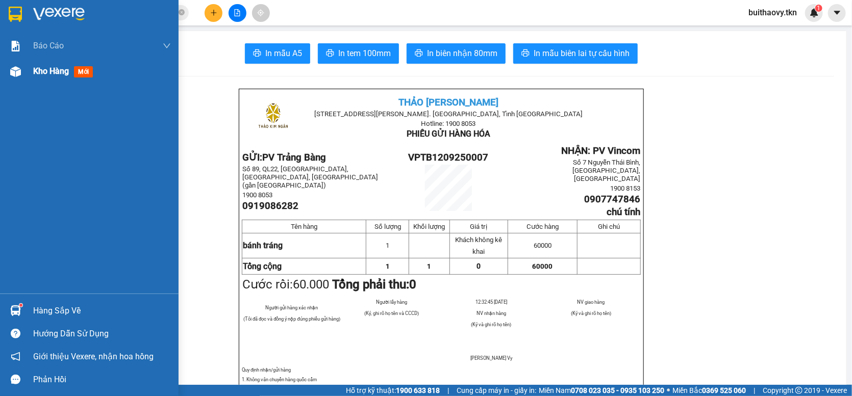
click at [33, 72] on span "Kho hàng" at bounding box center [51, 71] width 36 height 10
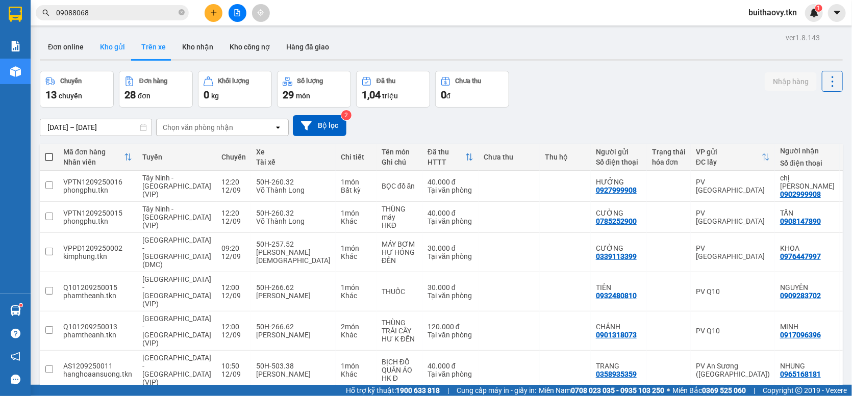
click at [108, 37] on button "Kho gửi" at bounding box center [112, 47] width 41 height 24
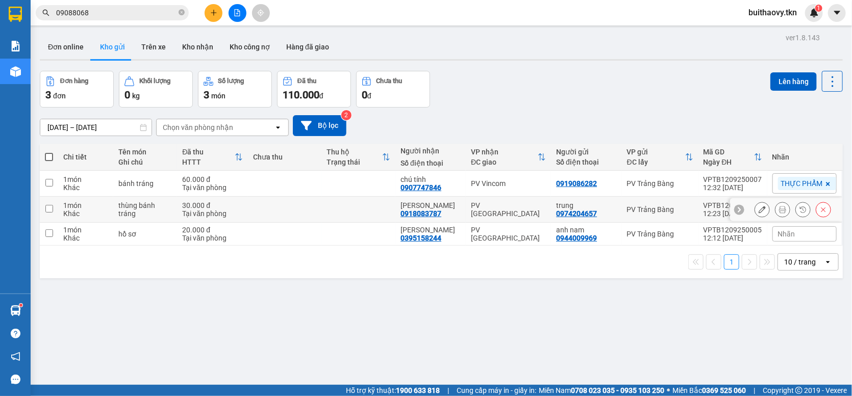
click at [476, 202] on div "PV [GEOGRAPHIC_DATA]" at bounding box center [508, 210] width 75 height 16
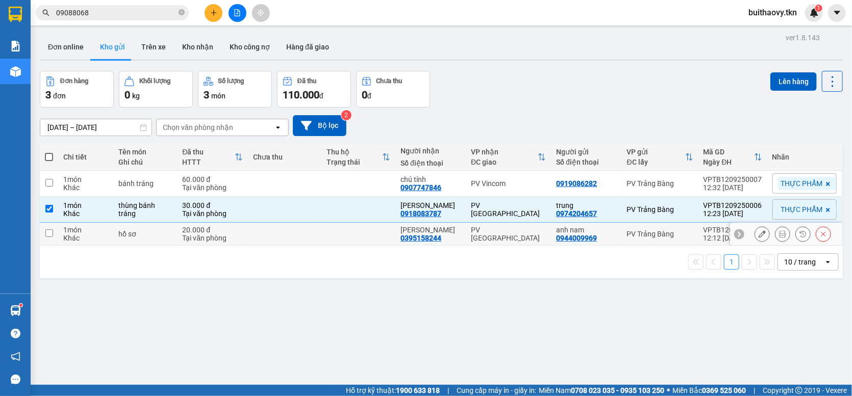
click at [486, 226] on div "PV [GEOGRAPHIC_DATA]" at bounding box center [508, 234] width 75 height 16
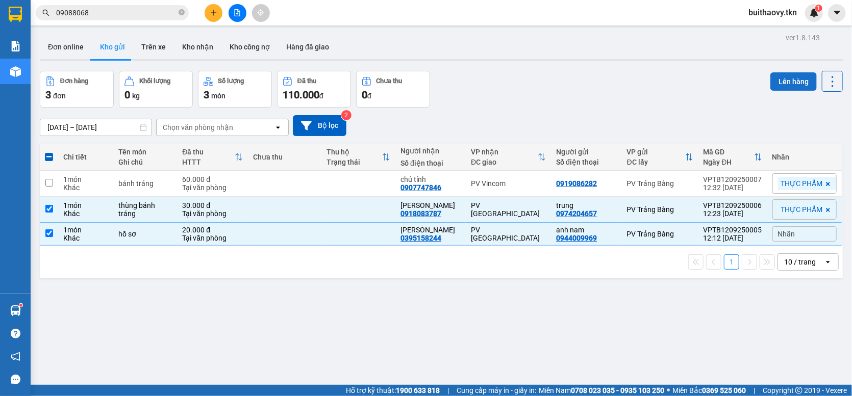
click at [770, 72] on button "Lên hàng" at bounding box center [793, 81] width 46 height 18
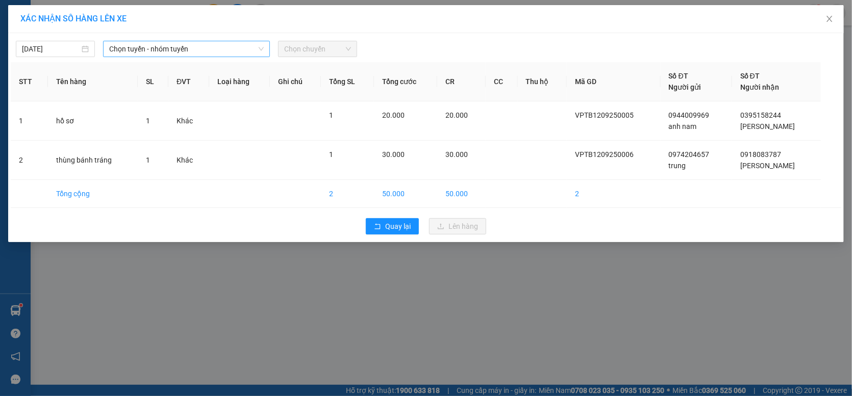
click at [184, 44] on span "Chọn tuyến - nhóm tuyến" at bounding box center [186, 48] width 155 height 15
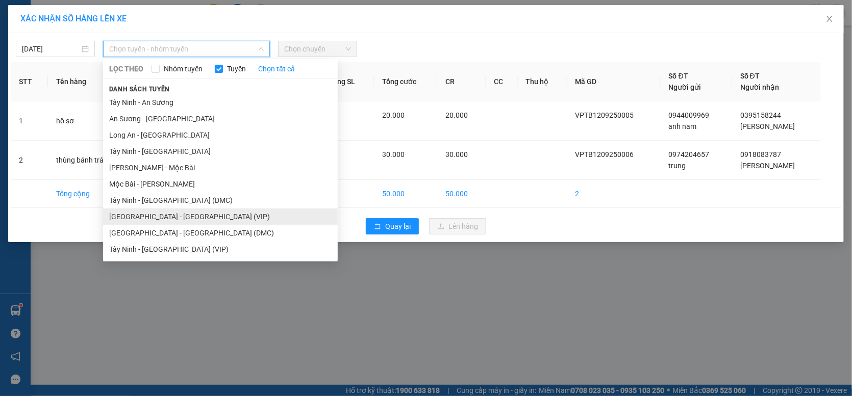
click at [194, 210] on li "[GEOGRAPHIC_DATA] - [GEOGRAPHIC_DATA] (VIP)" at bounding box center [220, 217] width 235 height 16
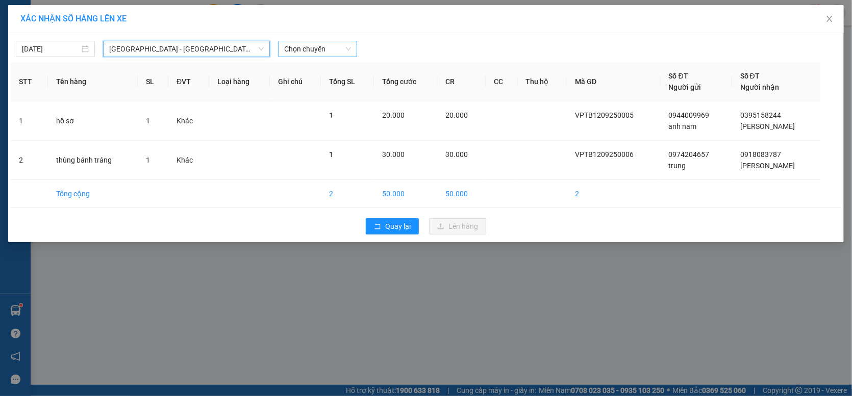
click at [290, 41] on span "Chọn chuyến" at bounding box center [317, 48] width 67 height 15
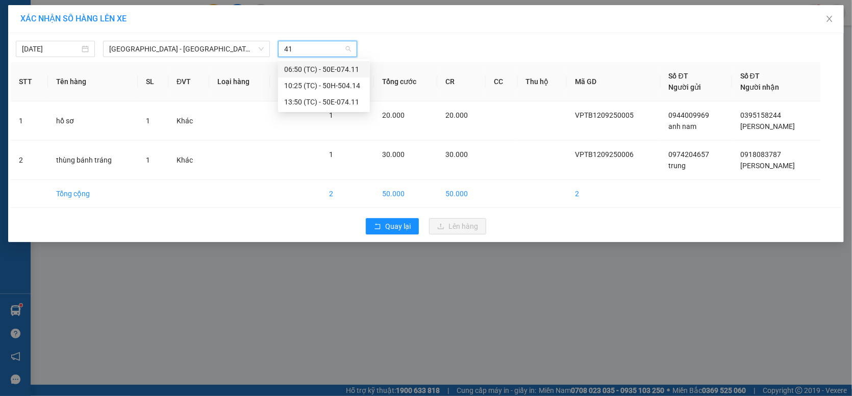
type input "414"
click at [347, 71] on div "10:25 (TC) - 50H-504.14" at bounding box center [324, 69] width 80 height 11
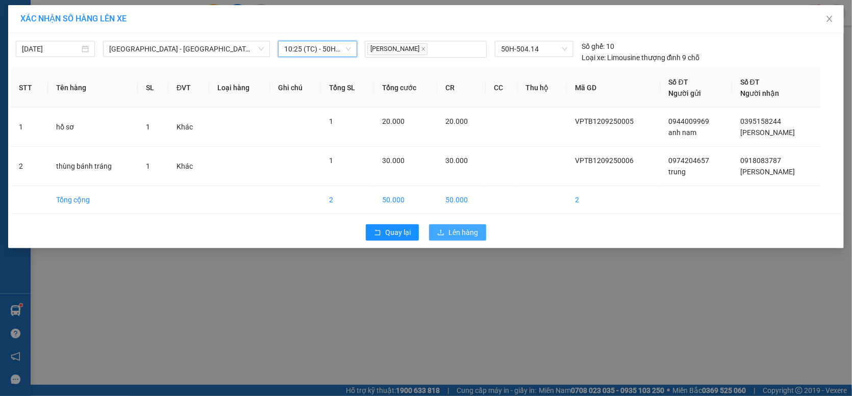
click at [453, 227] on span "Lên hàng" at bounding box center [463, 232] width 30 height 11
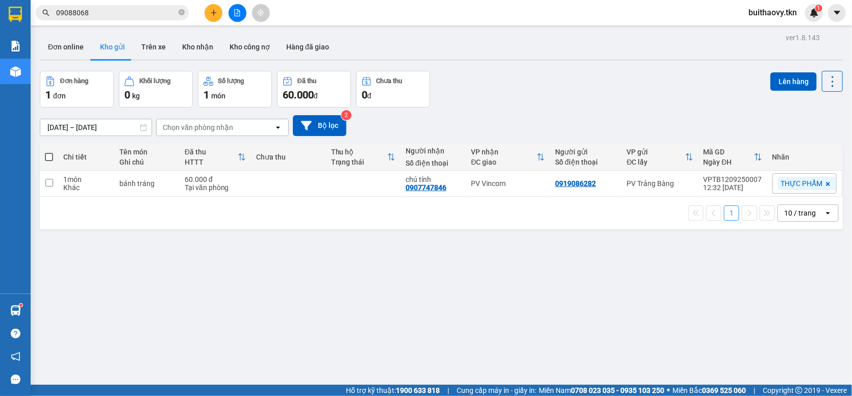
click at [515, 124] on div "11/09/2025 – 12/09/2025 Press the down arrow key to interact with the calendar …" at bounding box center [441, 125] width 803 height 21
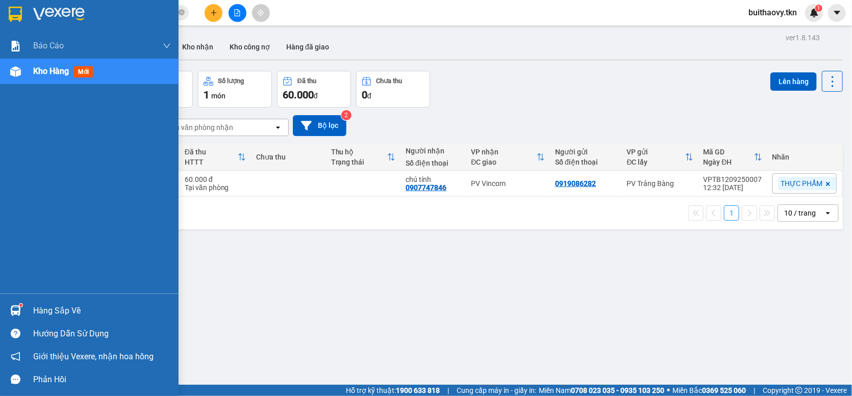
click at [17, 309] on img at bounding box center [15, 311] width 11 height 11
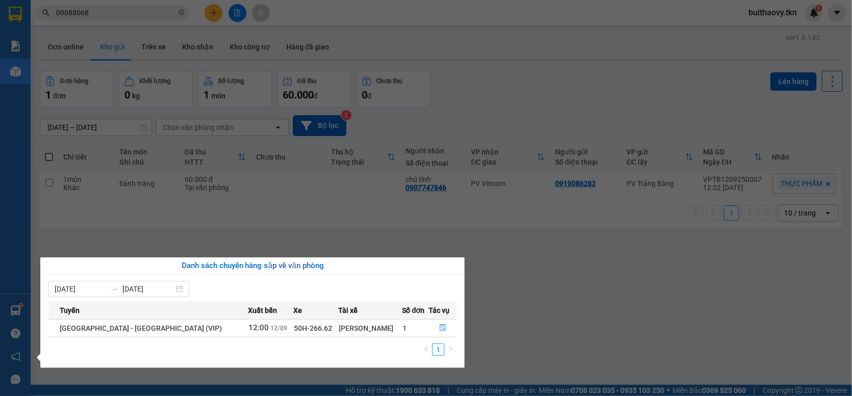
click at [348, 37] on section "Kết quả tìm kiếm ( 58 ) Bộ lọc Mã ĐH Trạng thái Món hàng Thu hộ Tổng cước Chưa …" at bounding box center [426, 198] width 852 height 396
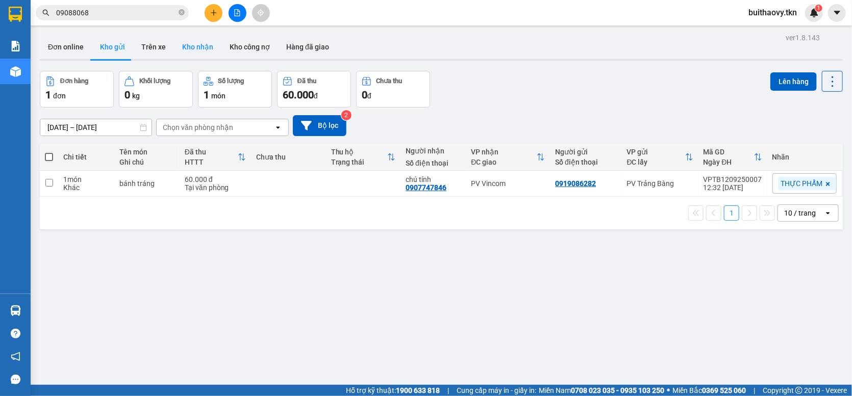
click at [187, 52] on button "Kho nhận" at bounding box center [197, 47] width 47 height 24
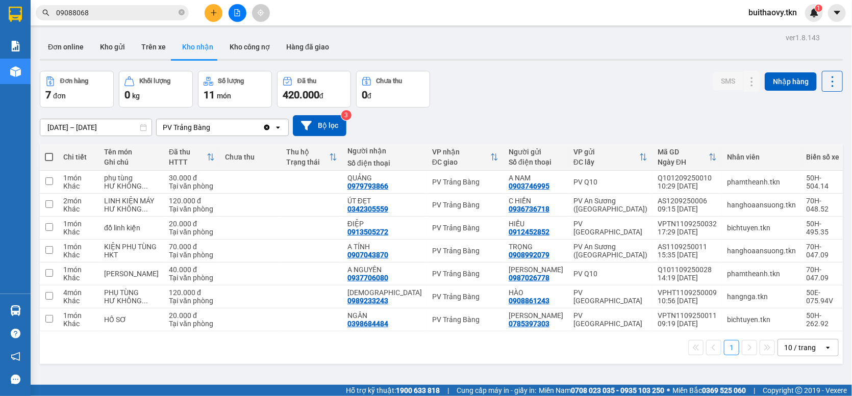
click at [563, 108] on div "Đơn hàng 7 đơn Khối lượng 0 kg Số lượng 11 món Đã thu 420.000 đ Chưa thu 0 đ SM…" at bounding box center [441, 89] width 803 height 37
click at [112, 44] on button "Kho gửi" at bounding box center [112, 47] width 41 height 24
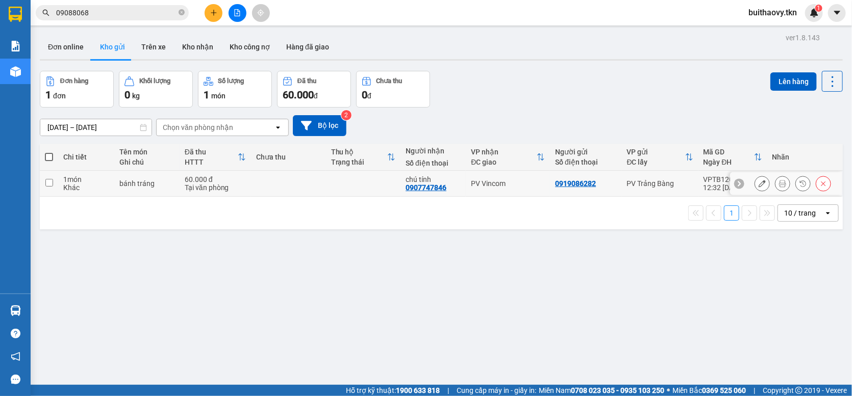
click at [466, 187] on td "PV Vincom" at bounding box center [508, 184] width 84 height 26
checkbox input "true"
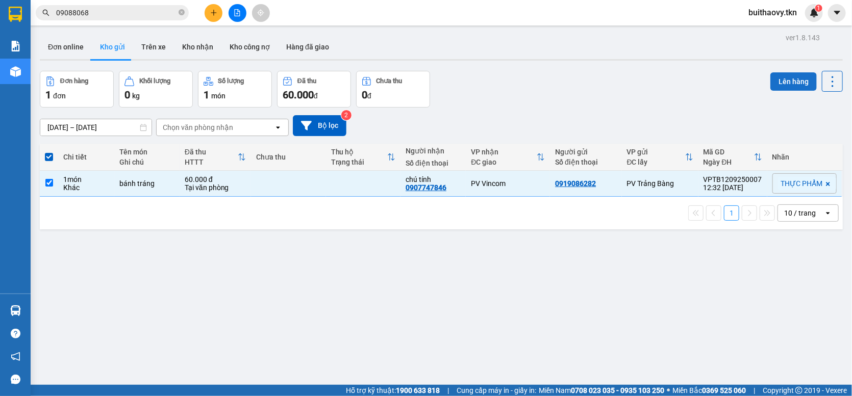
click at [784, 79] on button "Lên hàng" at bounding box center [793, 81] width 46 height 18
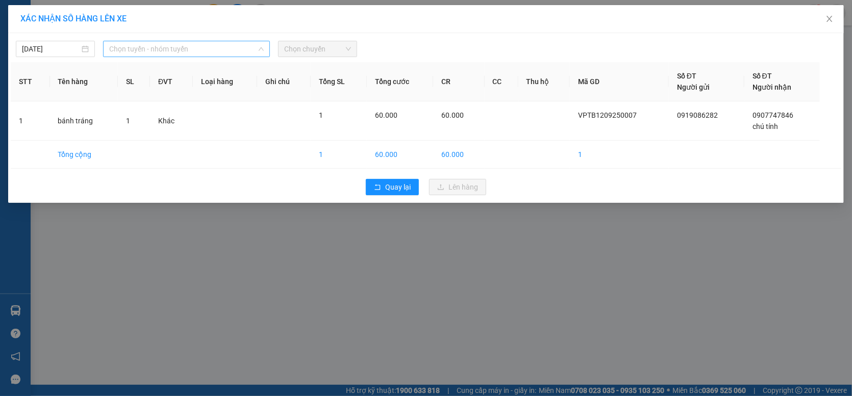
click at [189, 51] on span "Chọn tuyến - nhóm tuyến" at bounding box center [186, 48] width 155 height 15
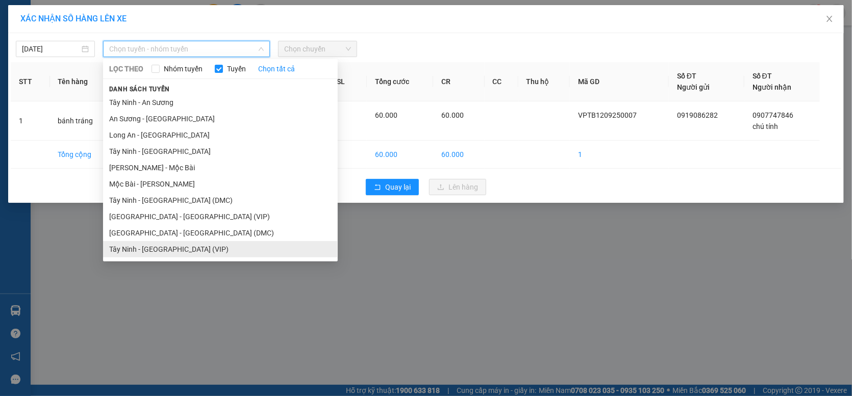
click at [177, 247] on li "Tây Ninh - [GEOGRAPHIC_DATA] (VIP)" at bounding box center [220, 249] width 235 height 16
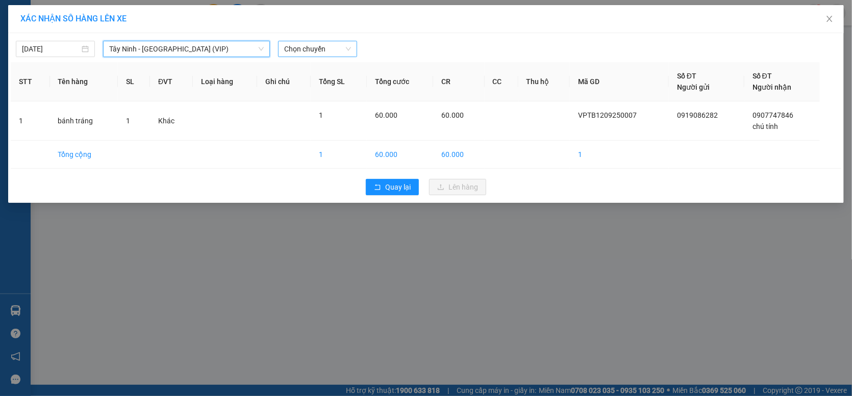
click at [299, 51] on span "Chọn chuyến" at bounding box center [317, 48] width 67 height 15
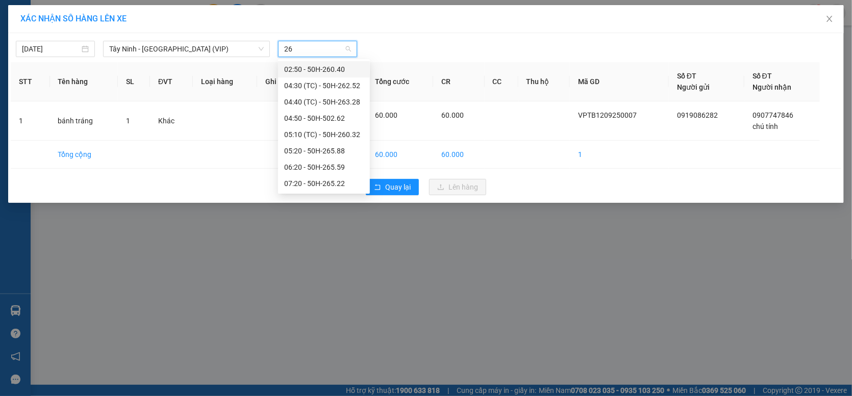
type input "262"
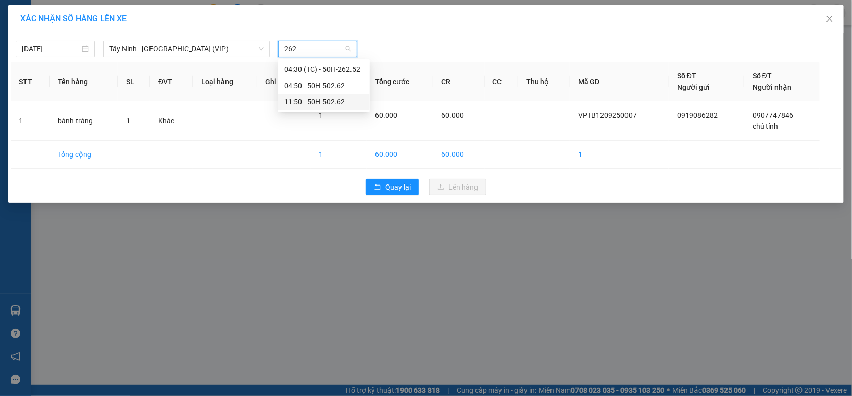
click at [351, 98] on div "11:50 - 50H-502.62" at bounding box center [324, 101] width 80 height 11
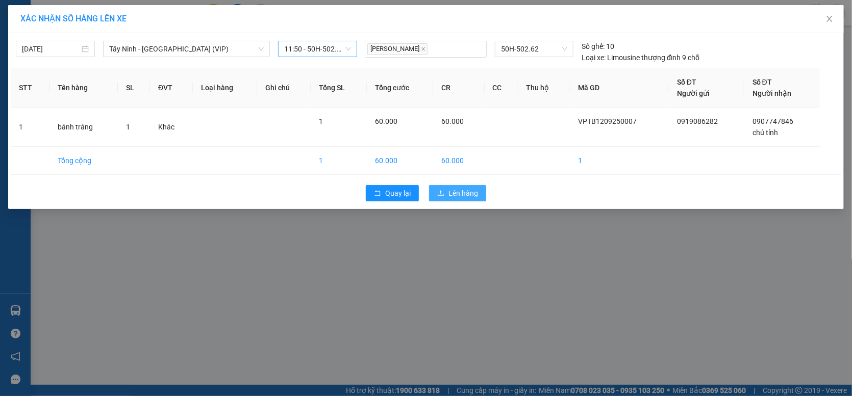
click at [441, 186] on button "Lên hàng" at bounding box center [457, 193] width 57 height 16
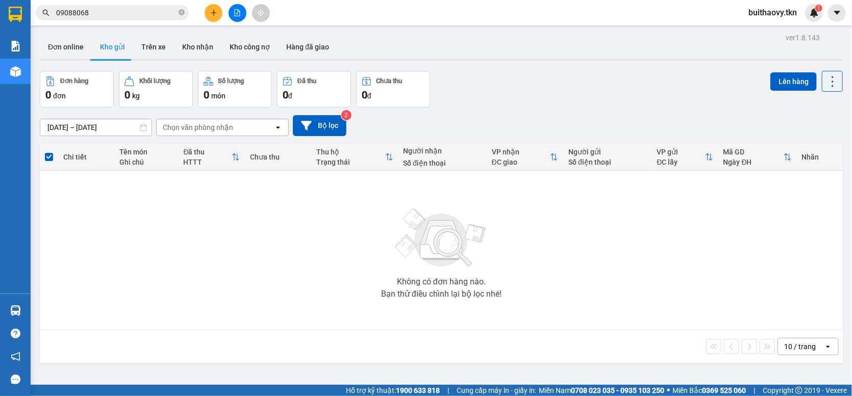
click at [466, 125] on div "11/09/2025 – 12/09/2025 Press the down arrow key to interact with the calendar …" at bounding box center [441, 125] width 803 height 21
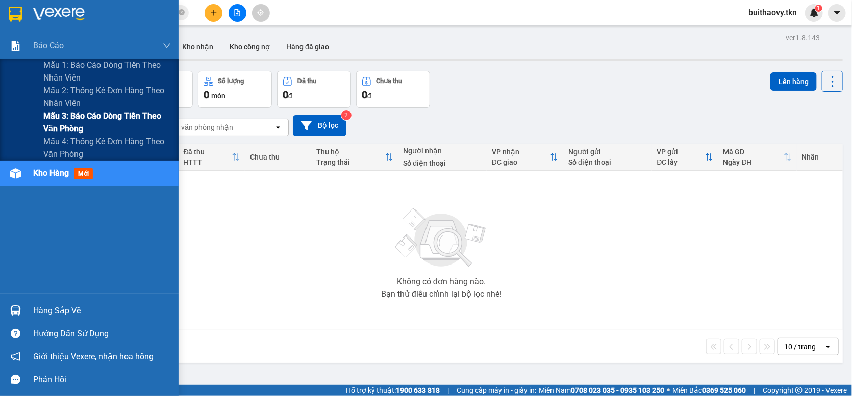
click at [84, 118] on span "Mẫu 3: Báo cáo dòng tiền theo văn phòng" at bounding box center [107, 123] width 128 height 26
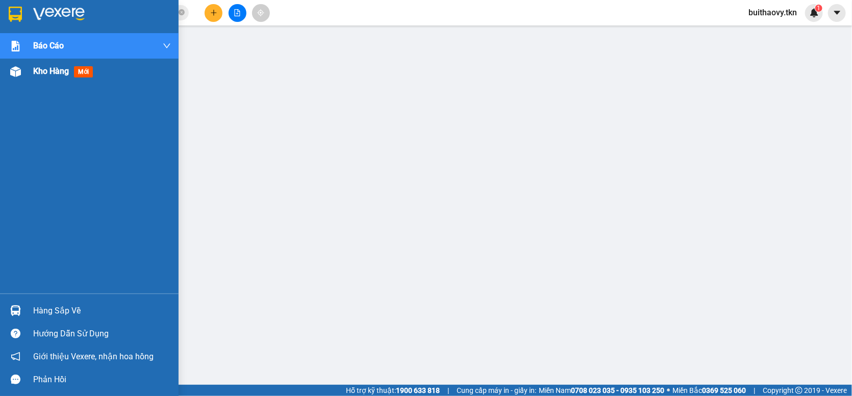
click at [12, 68] on img at bounding box center [15, 71] width 11 height 11
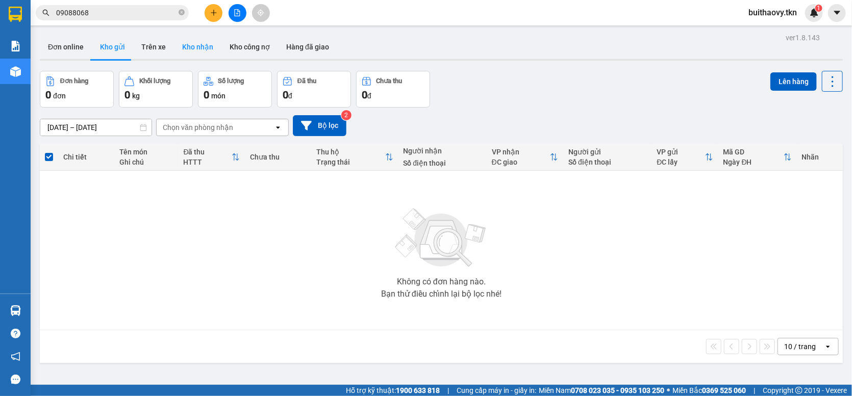
click at [192, 36] on button "Kho nhận" at bounding box center [197, 47] width 47 height 24
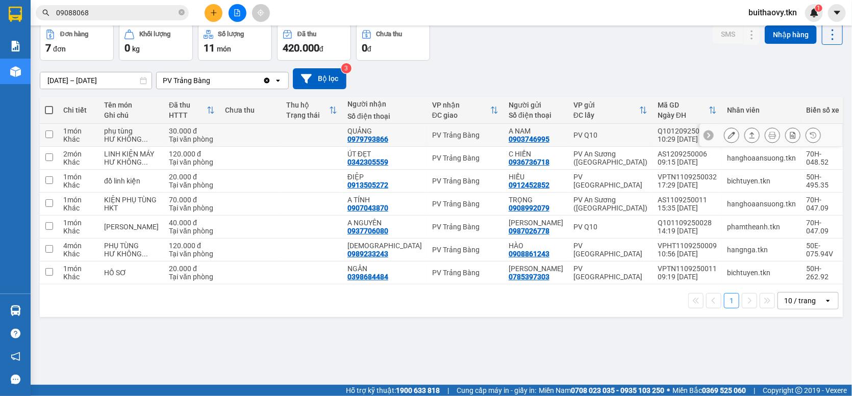
scroll to position [60, 0]
click at [748, 139] on icon at bounding box center [751, 135] width 7 height 7
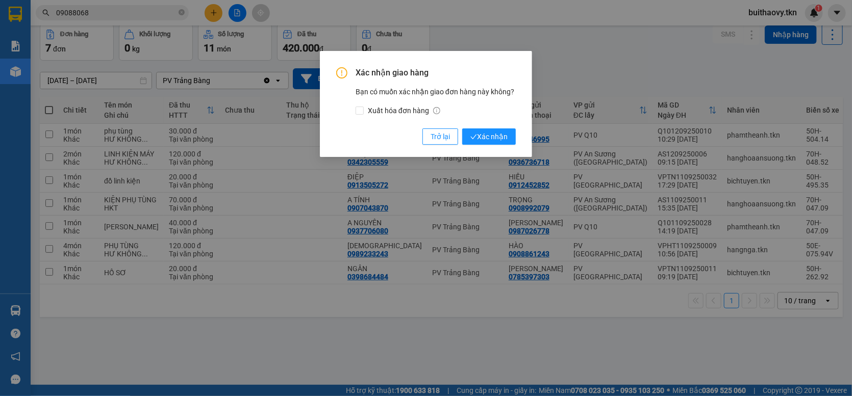
click at [591, 66] on div "Xác nhận giao hàng Bạn có muốn xác nhận giao đơn hàng này không? Xuất hóa đơn h…" at bounding box center [426, 198] width 852 height 396
click at [446, 137] on span "Trở lại" at bounding box center [440, 136] width 19 height 11
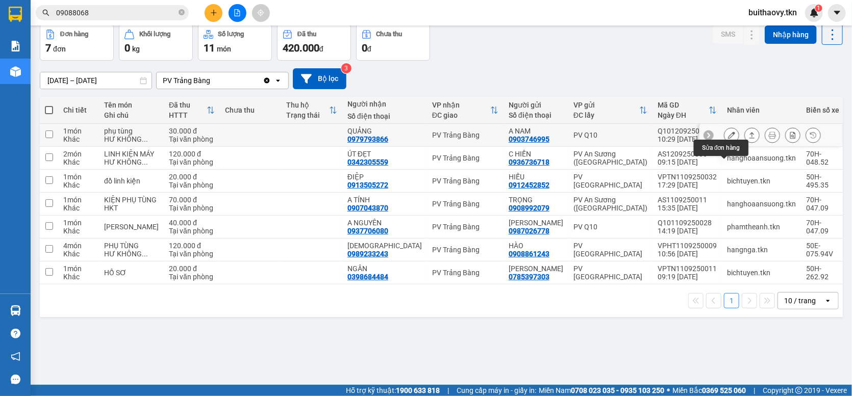
click at [728, 139] on icon at bounding box center [731, 135] width 7 height 7
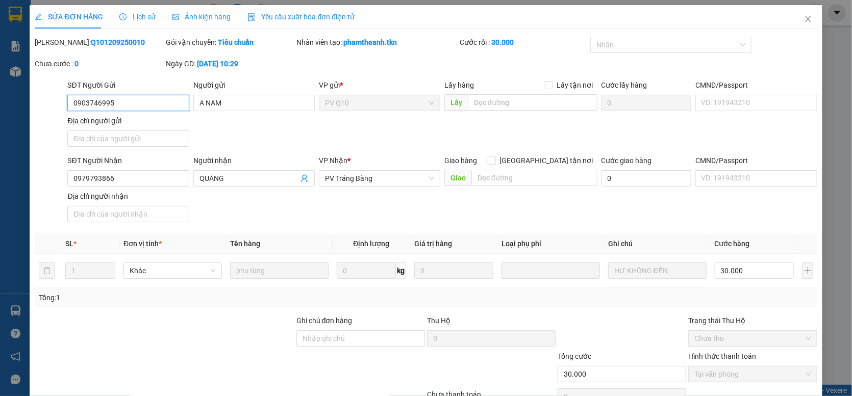
scroll to position [56, 0]
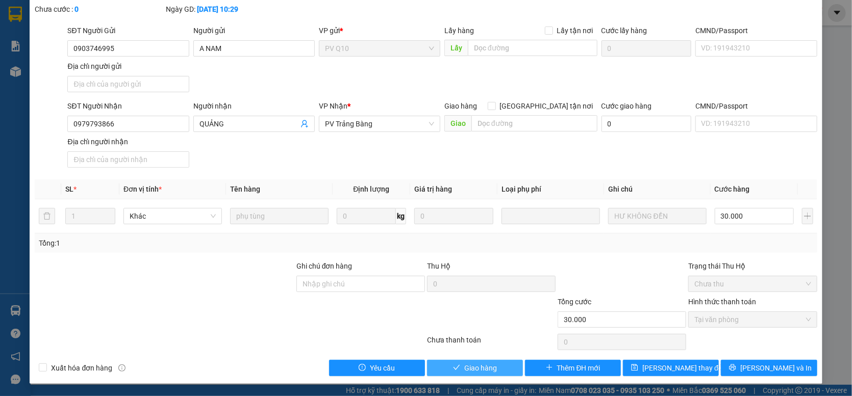
click at [470, 368] on span "Giao hàng" at bounding box center [480, 368] width 33 height 11
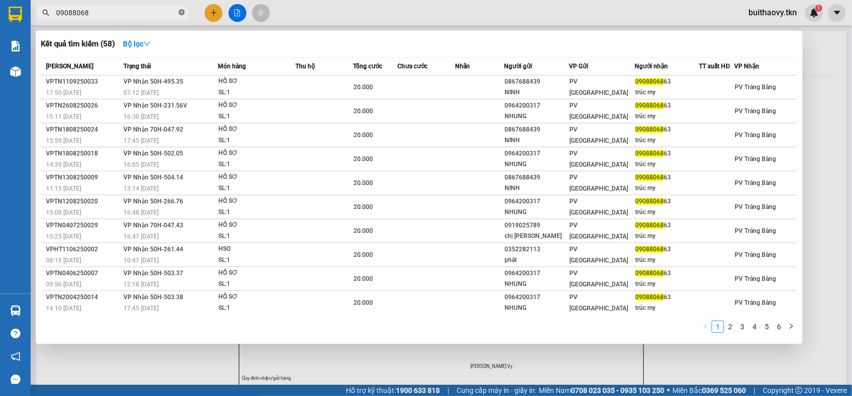
click at [181, 12] on icon "close-circle" at bounding box center [182, 12] width 6 height 6
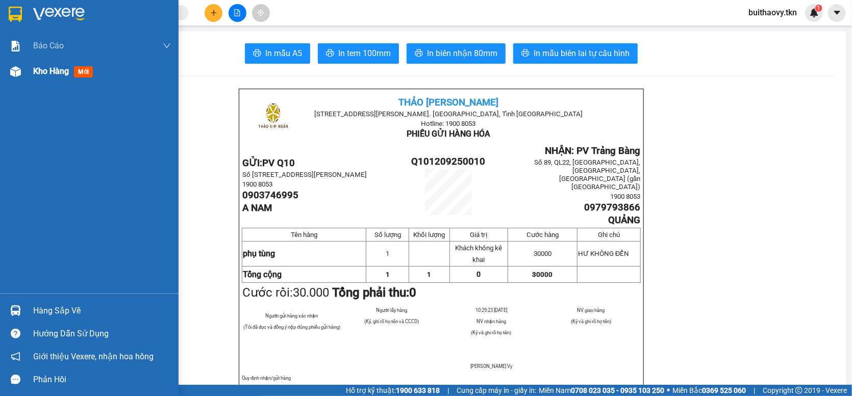
click at [19, 74] on img at bounding box center [15, 71] width 11 height 11
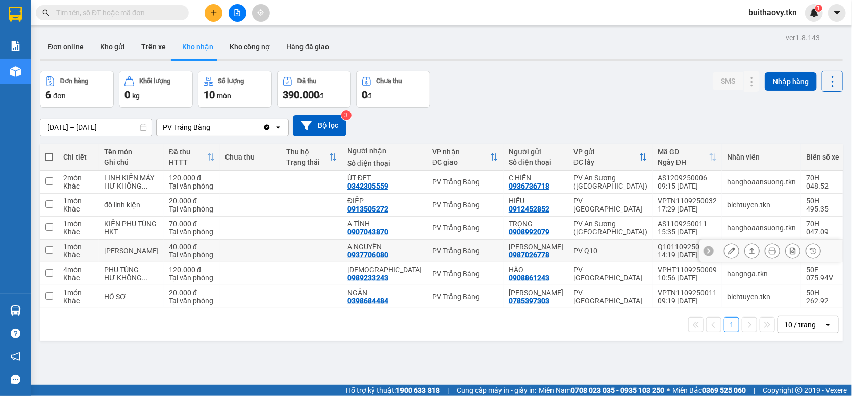
scroll to position [47, 0]
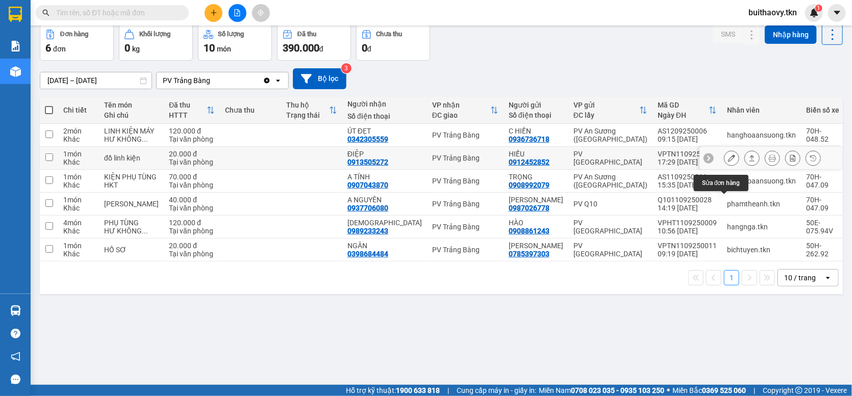
click at [728, 162] on icon at bounding box center [731, 158] width 7 height 7
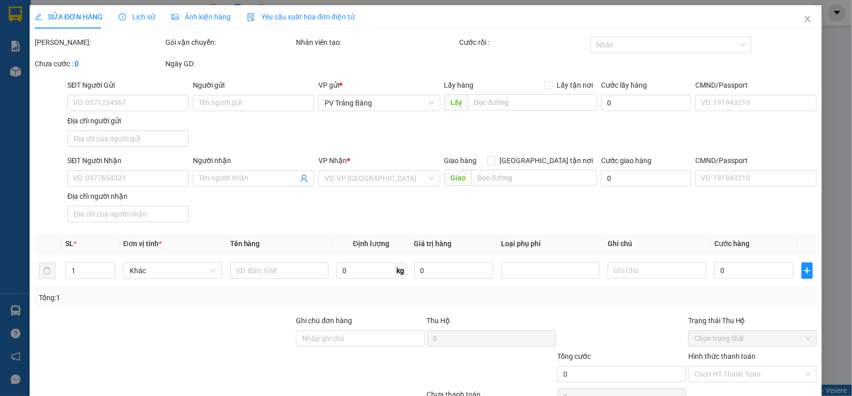
type input "0912452852"
type input "HIẾU"
type input "0913505272"
type input "ĐIỆP"
type input "20.000"
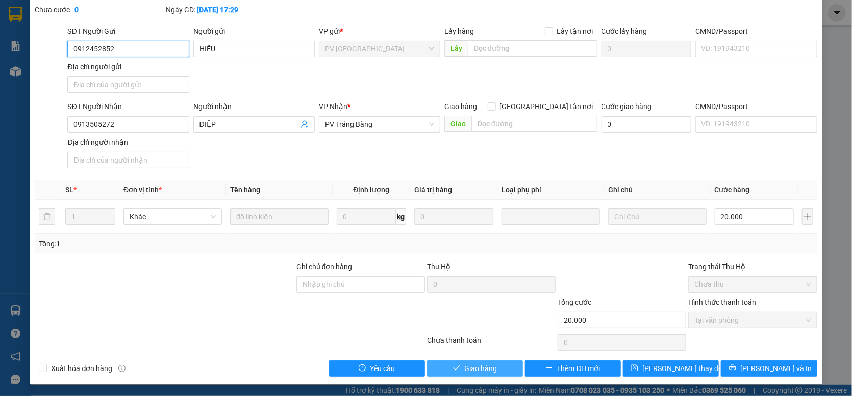
scroll to position [56, 0]
click at [511, 367] on button "Giao hàng" at bounding box center [475, 368] width 96 height 16
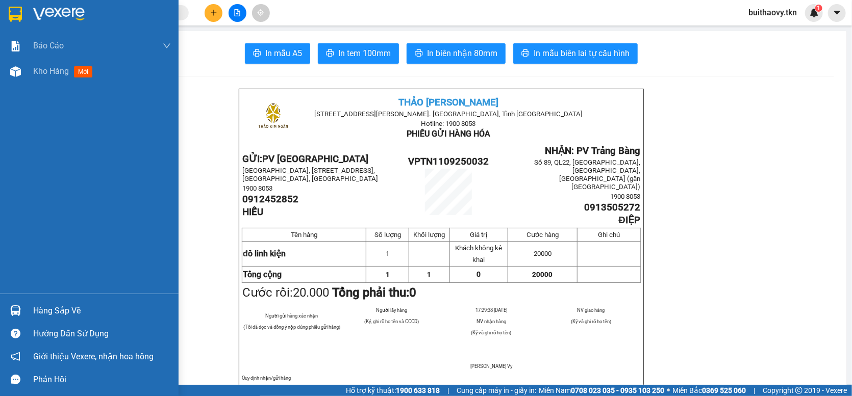
drag, startPoint x: 12, startPoint y: 73, endPoint x: 156, endPoint y: 105, distance: 147.3
click at [12, 73] on img at bounding box center [15, 71] width 11 height 11
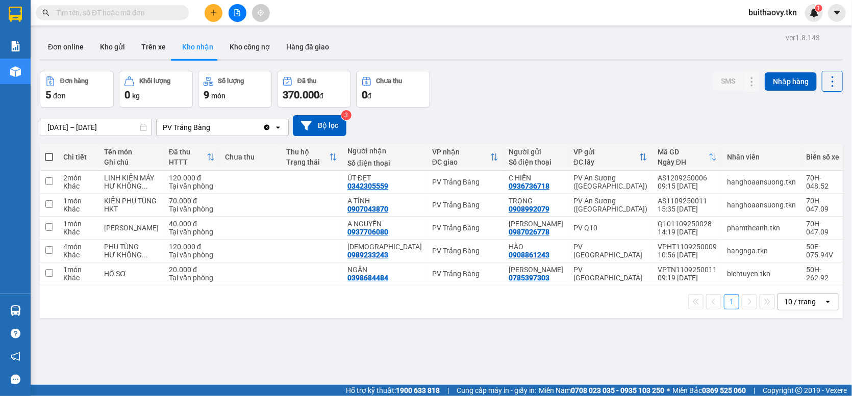
click at [501, 103] on div "Đơn hàng 5 đơn Khối lượng 0 kg Số lượng 9 món Đã thu 370.000 đ Chưa thu 0 đ SMS…" at bounding box center [441, 89] width 803 height 37
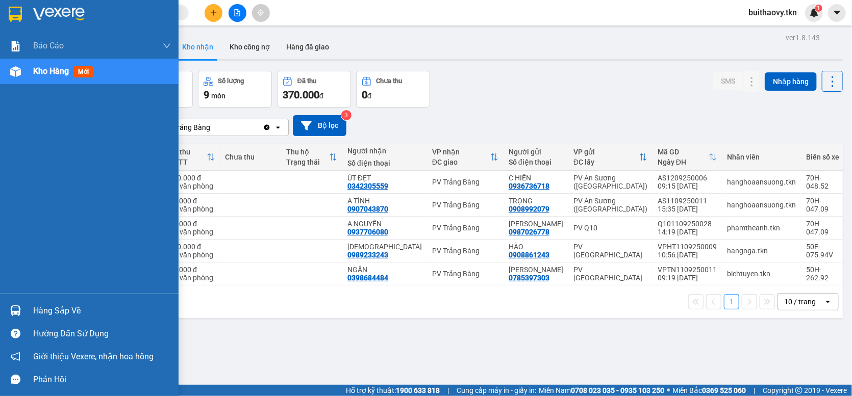
click at [32, 307] on div "Hàng sắp về" at bounding box center [89, 310] width 179 height 23
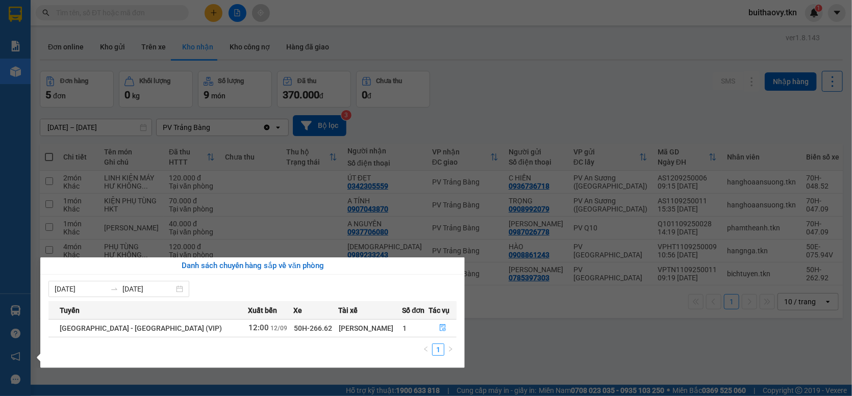
click at [492, 127] on section "Kết quả tìm kiếm ( 58 ) Bộ lọc Mã ĐH Trạng thái Món hàng Thu hộ Tổng cước Chưa …" at bounding box center [426, 198] width 852 height 396
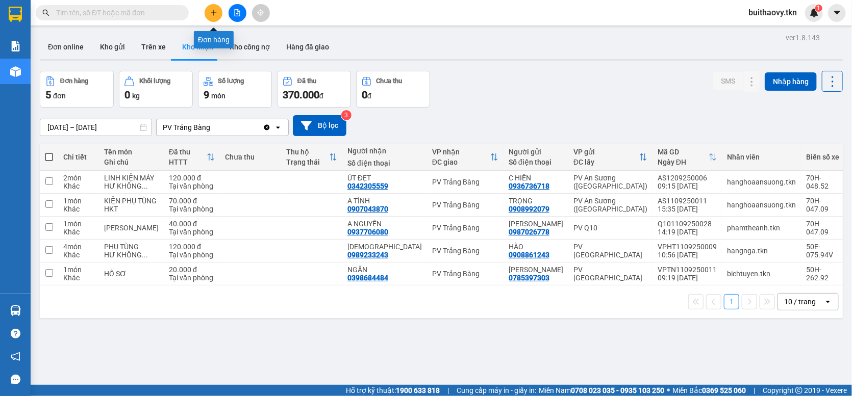
click at [214, 10] on icon "plus" at bounding box center [213, 13] width 1 height 6
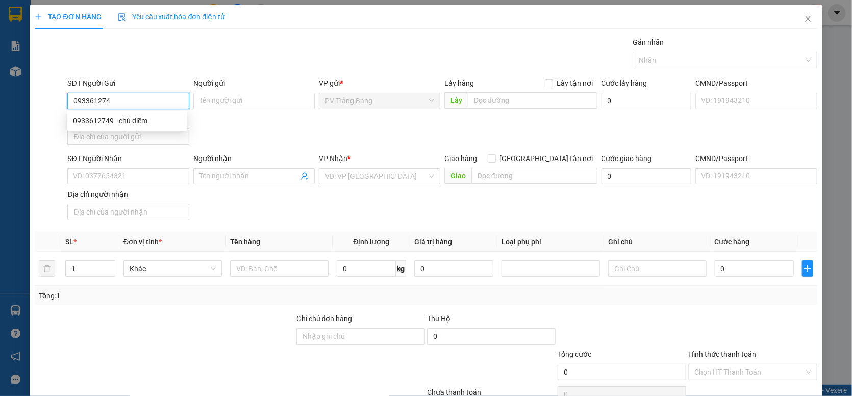
type input "0933612749"
click at [114, 118] on div "0933612749 - chú diễm" at bounding box center [127, 120] width 108 height 11
type input "chú diễm"
type input "0328969652"
type input "diễm quỳnh"
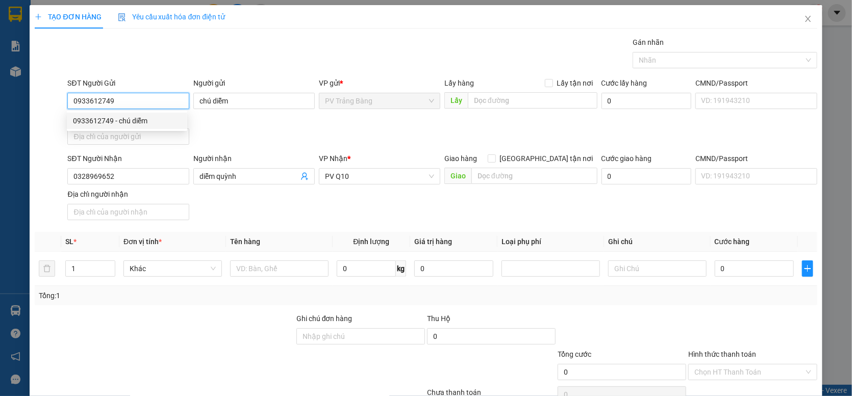
type input "30.000"
click at [689, 61] on div at bounding box center [719, 60] width 169 height 12
type input "0933612749"
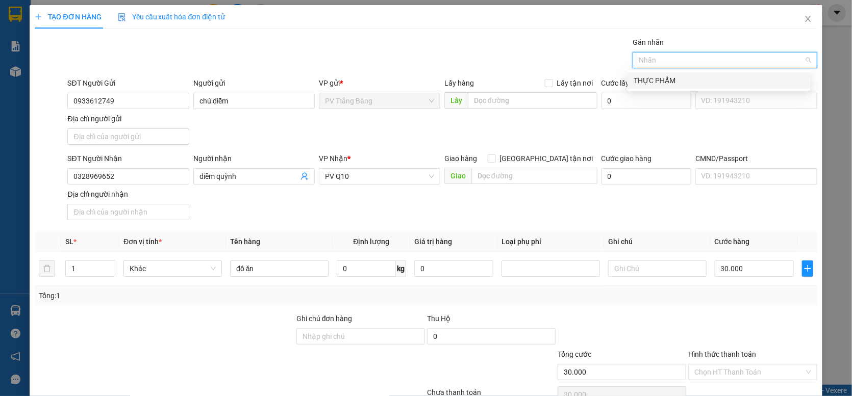
click at [685, 84] on div "THỰC PHẨM" at bounding box center [719, 80] width 170 height 11
click at [748, 375] on input "Hình thức thanh toán" at bounding box center [748, 372] width 109 height 15
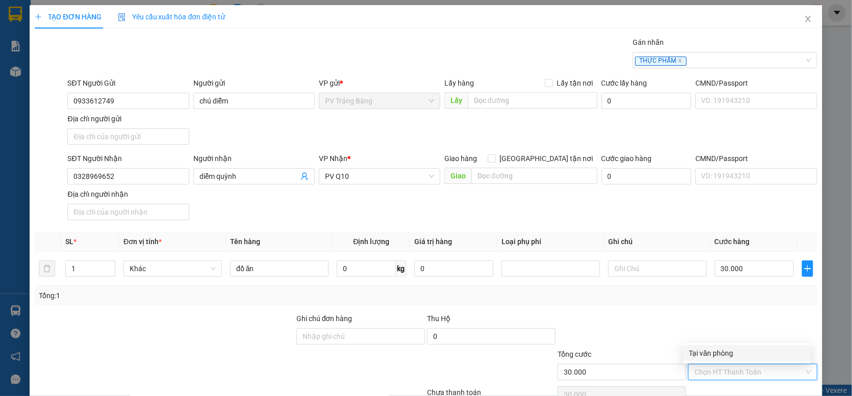
click at [745, 348] on div "Tại văn phòng" at bounding box center [746, 353] width 115 height 11
type input "0"
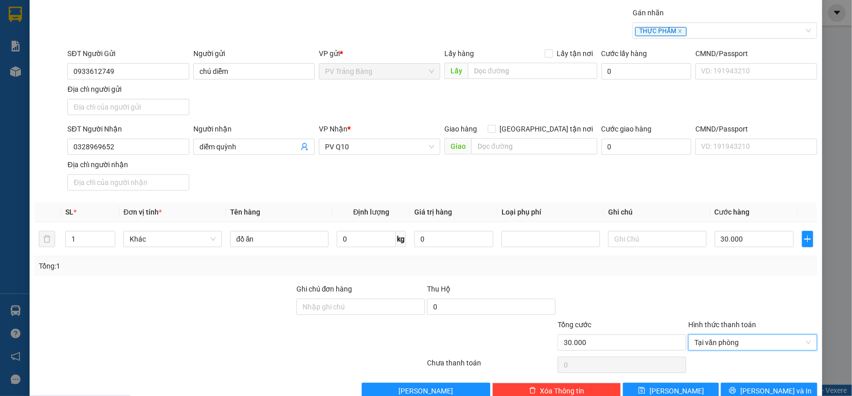
scroll to position [54, 0]
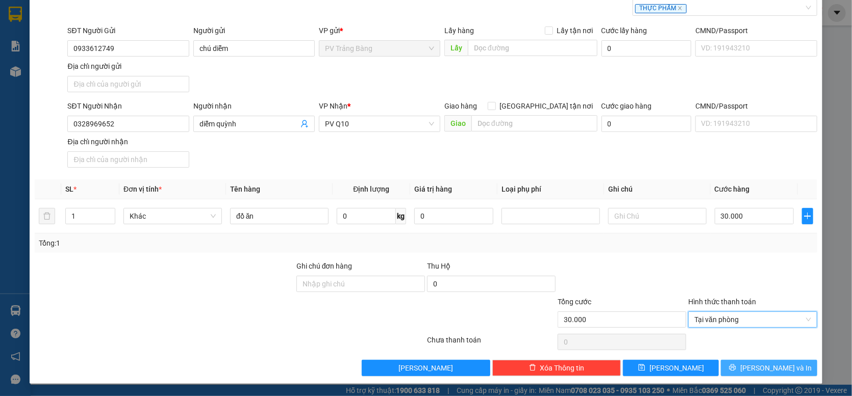
click at [745, 364] on button "[PERSON_NAME] và In" at bounding box center [769, 368] width 96 height 16
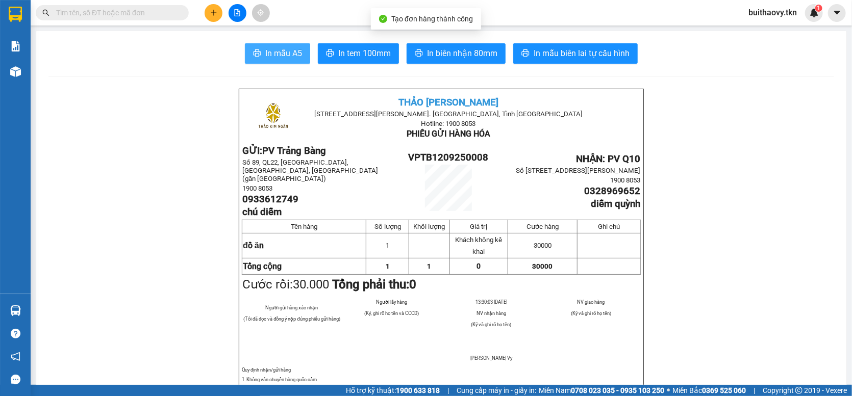
click at [292, 58] on span "In mẫu A5" at bounding box center [283, 53] width 37 height 13
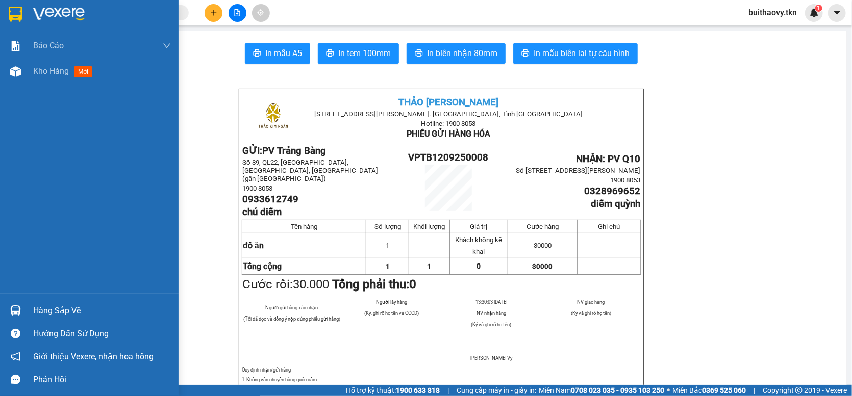
click at [19, 70] on img at bounding box center [15, 71] width 11 height 11
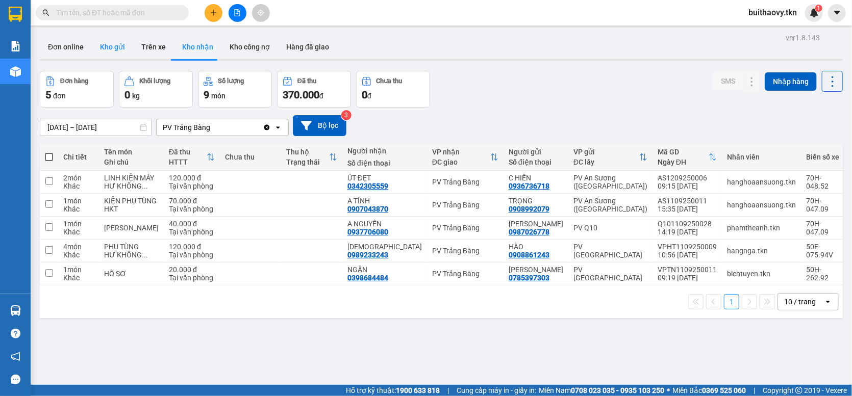
click at [116, 51] on button "Kho gửi" at bounding box center [112, 47] width 41 height 24
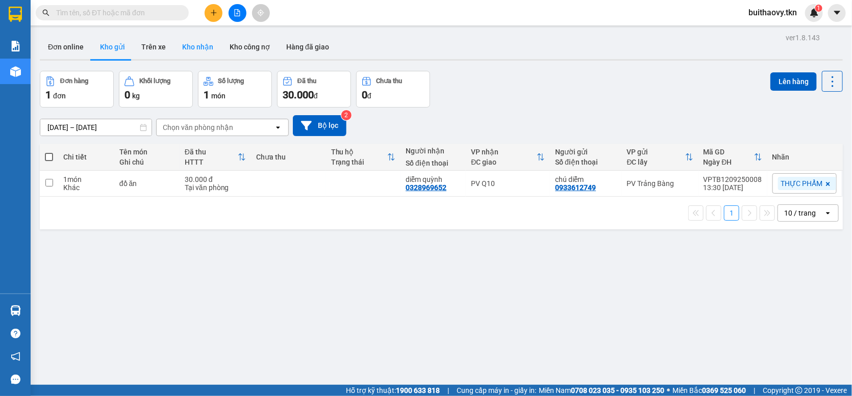
click at [197, 44] on button "Kho nhận" at bounding box center [197, 47] width 47 height 24
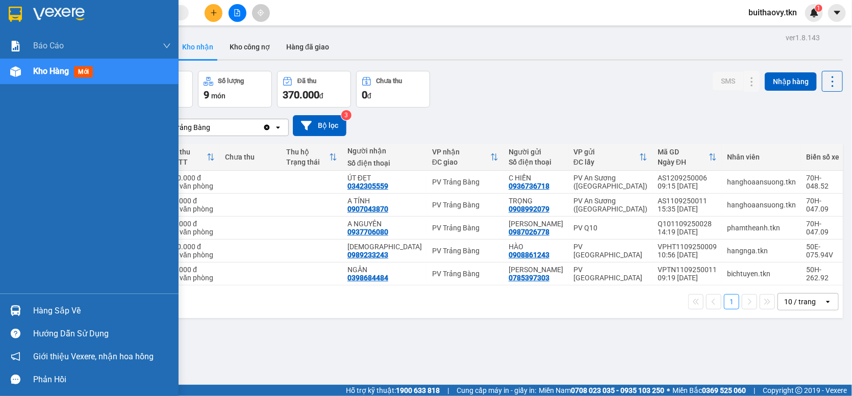
click at [17, 306] on img at bounding box center [15, 311] width 11 height 11
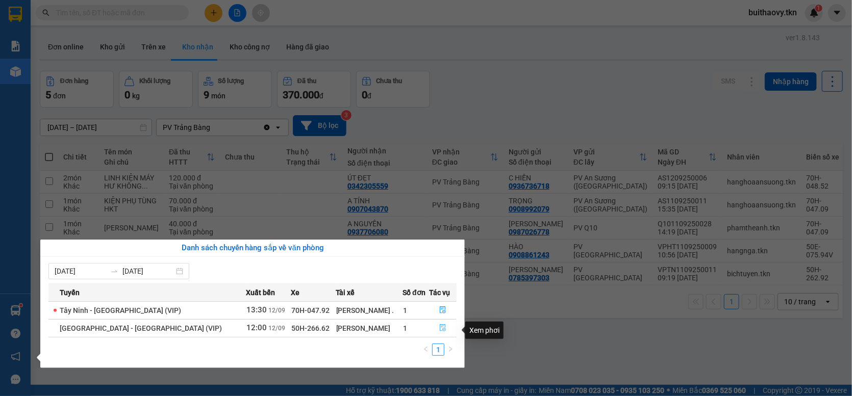
click at [439, 331] on icon "file-done" at bounding box center [442, 327] width 7 height 7
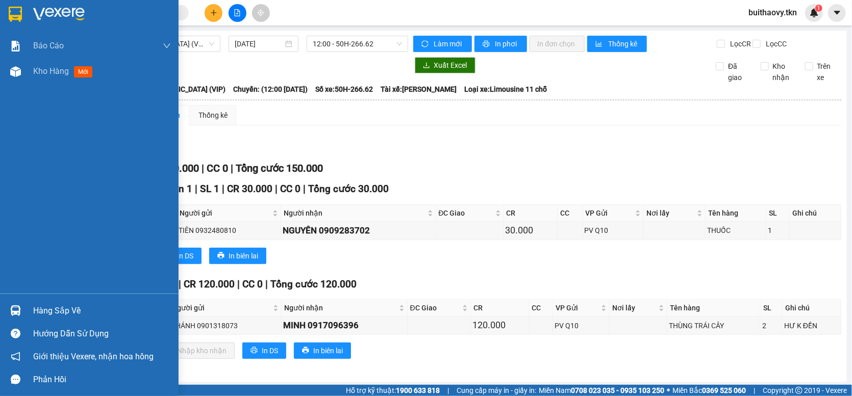
click at [18, 311] on img at bounding box center [15, 311] width 11 height 11
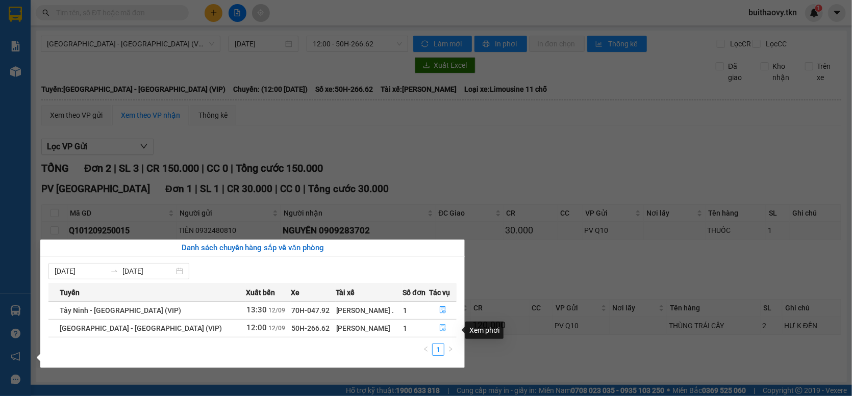
click at [439, 331] on icon "file-done" at bounding box center [442, 327] width 7 height 7
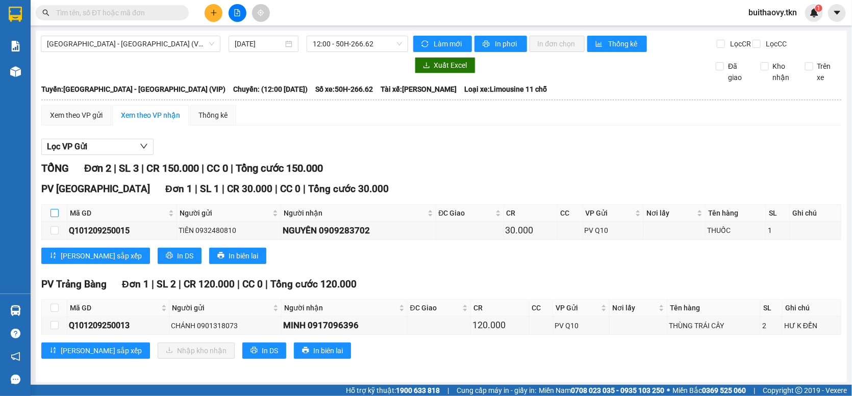
click at [56, 217] on input "checkbox" at bounding box center [55, 213] width 8 height 8
checkbox input "true"
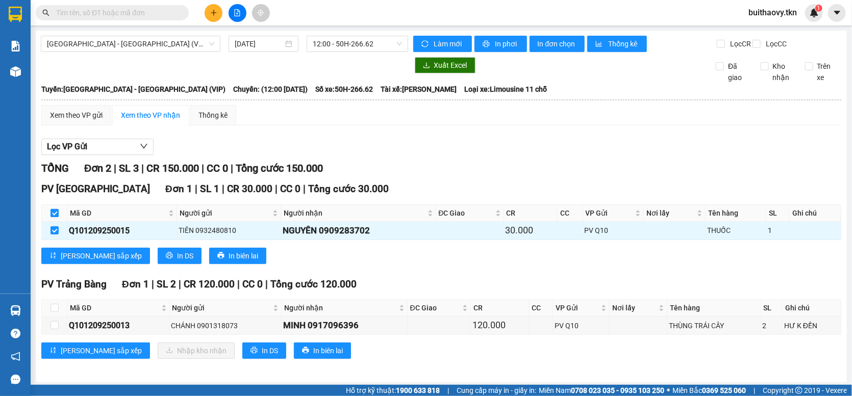
click at [55, 216] on label at bounding box center [55, 213] width 8 height 11
click at [55, 216] on input "checkbox" at bounding box center [55, 213] width 8 height 8
checkbox input "false"
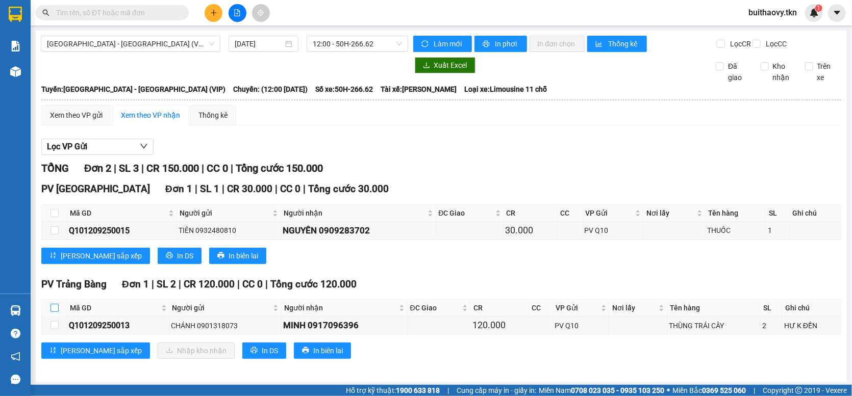
click at [54, 312] on input "checkbox" at bounding box center [55, 308] width 8 height 8
checkbox input "true"
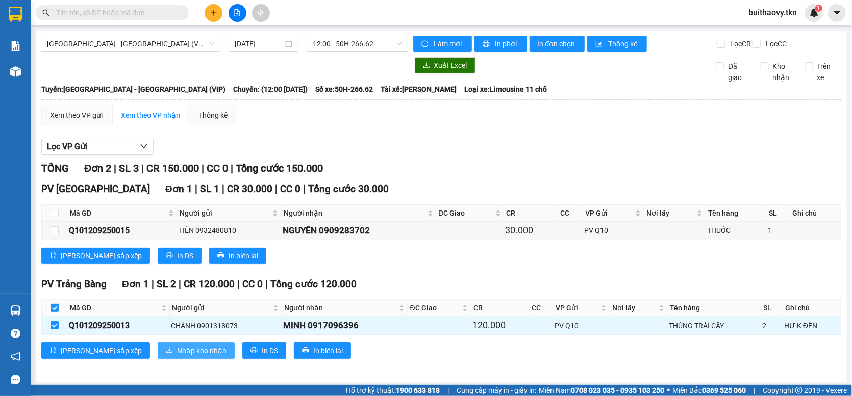
click at [177, 357] on span "Nhập kho nhận" at bounding box center [201, 350] width 49 height 11
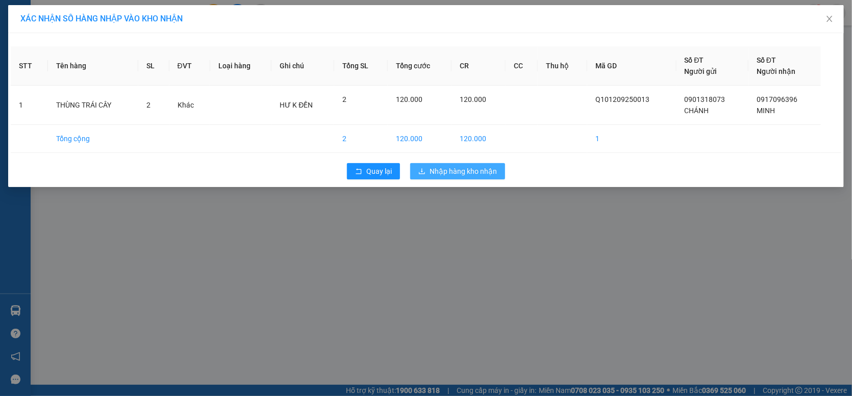
click at [441, 172] on span "Nhập hàng kho nhận" at bounding box center [463, 171] width 67 height 11
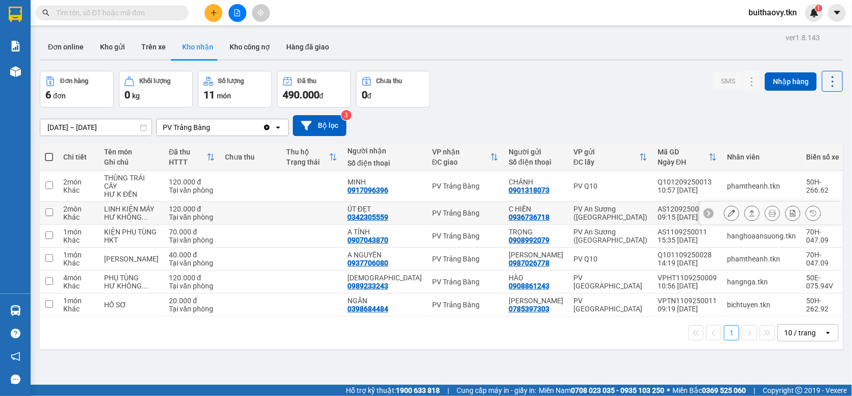
click at [728, 217] on icon at bounding box center [731, 213] width 7 height 7
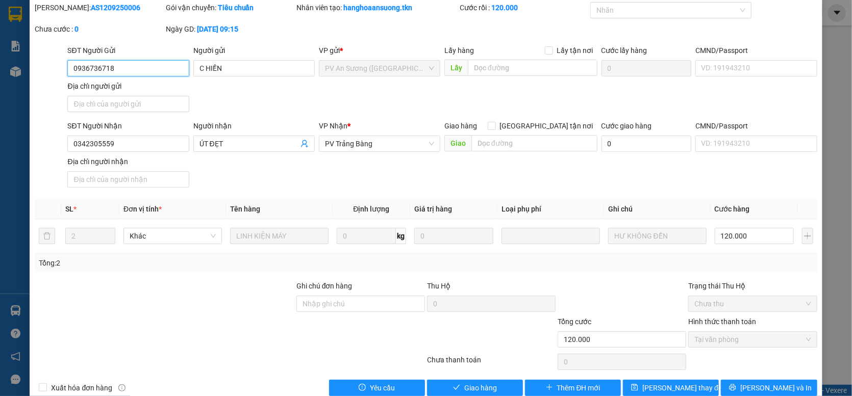
scroll to position [56, 0]
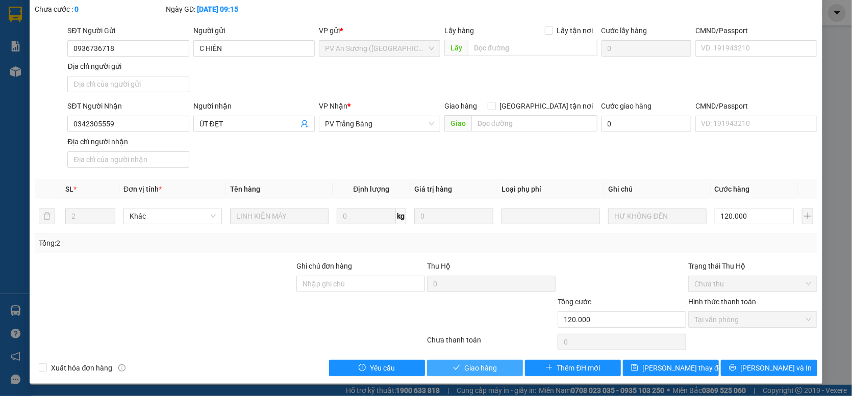
click at [491, 367] on span "Giao hàng" at bounding box center [480, 368] width 33 height 11
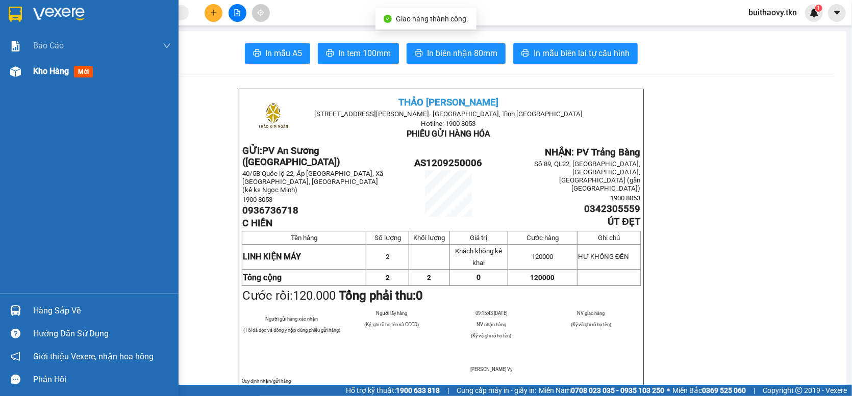
click at [22, 74] on div at bounding box center [16, 72] width 18 height 18
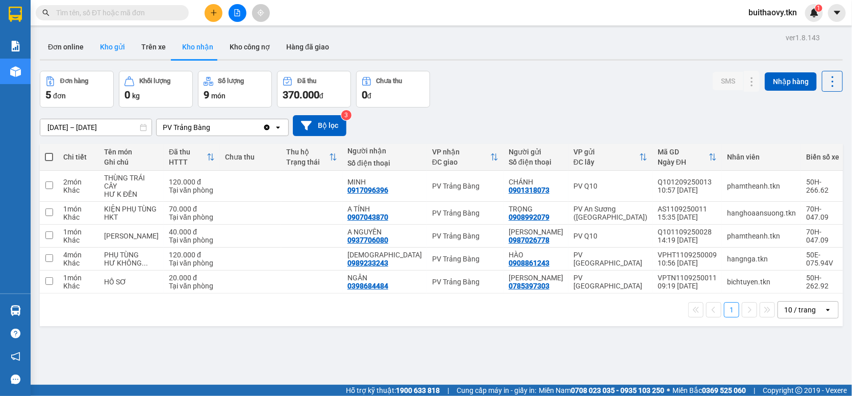
click at [118, 47] on button "Kho gửi" at bounding box center [112, 47] width 41 height 24
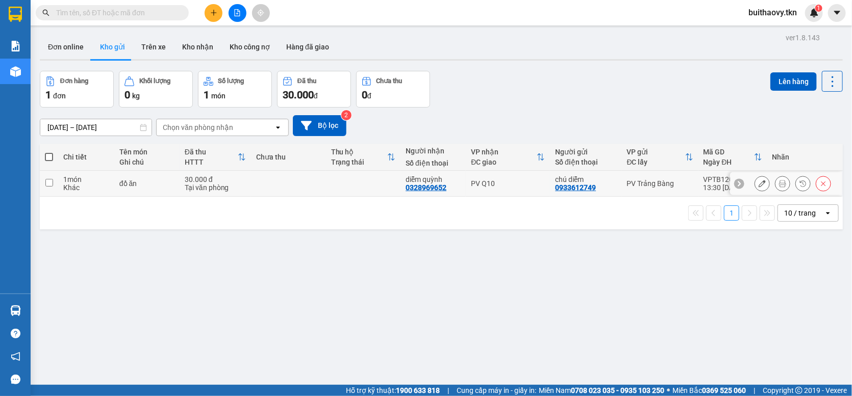
click at [481, 197] on td "PV Q10" at bounding box center [508, 184] width 84 height 26
checkbox input "true"
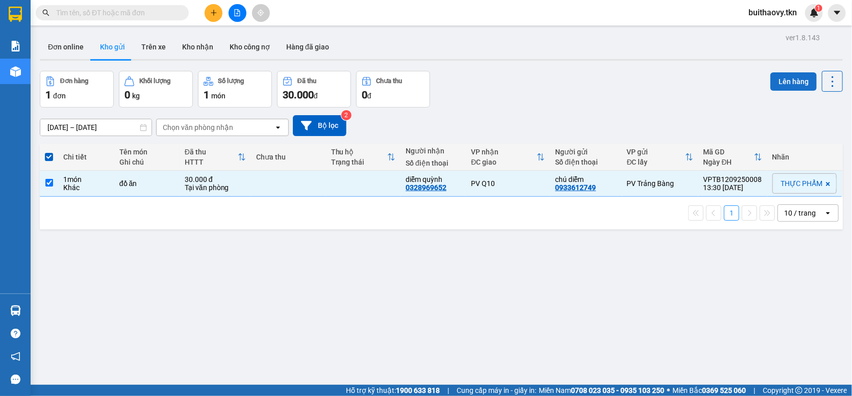
click at [804, 78] on button "Lên hàng" at bounding box center [793, 81] width 46 height 18
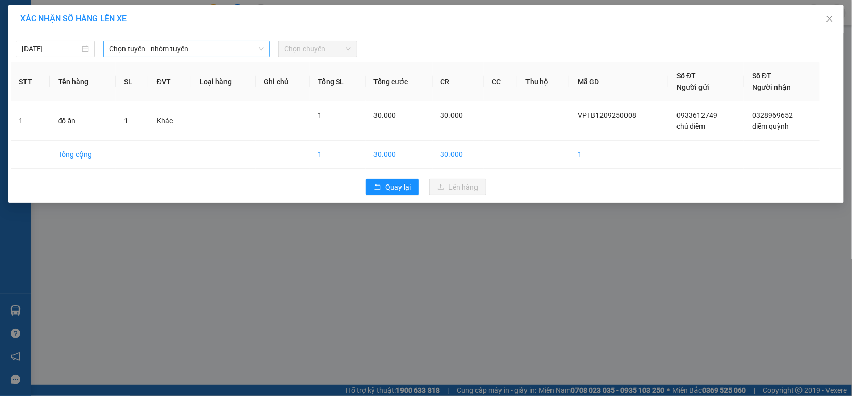
click at [160, 48] on span "Chọn tuyến - nhóm tuyến" at bounding box center [186, 48] width 155 height 15
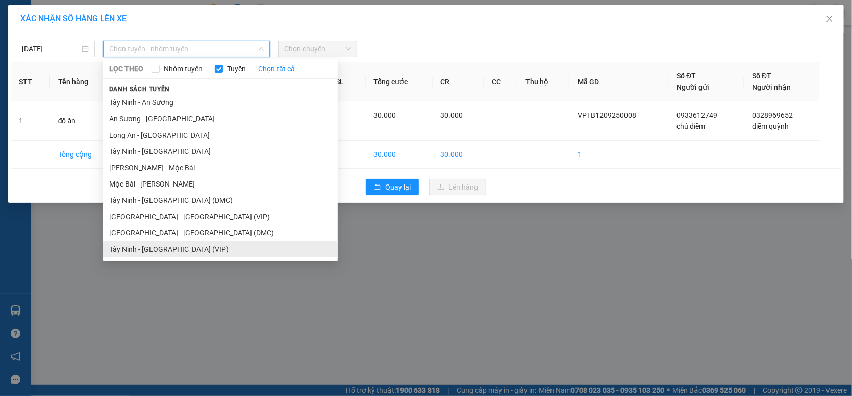
click at [213, 244] on li "Tây Ninh - [GEOGRAPHIC_DATA] (VIP)" at bounding box center [220, 249] width 235 height 16
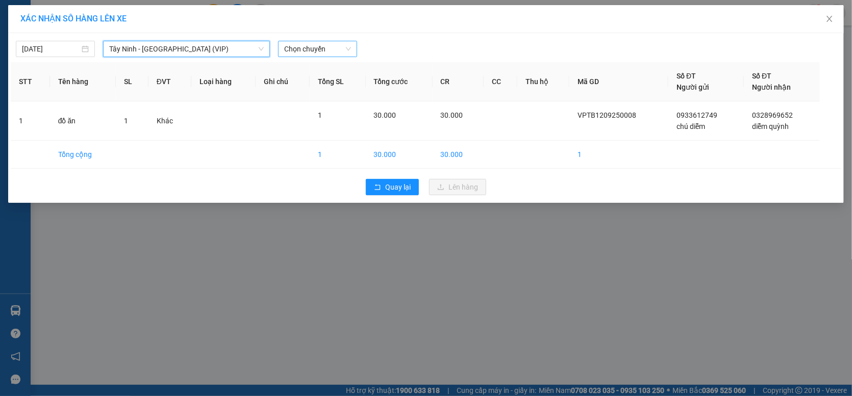
click at [290, 52] on span "Chọn chuyến" at bounding box center [317, 48] width 67 height 15
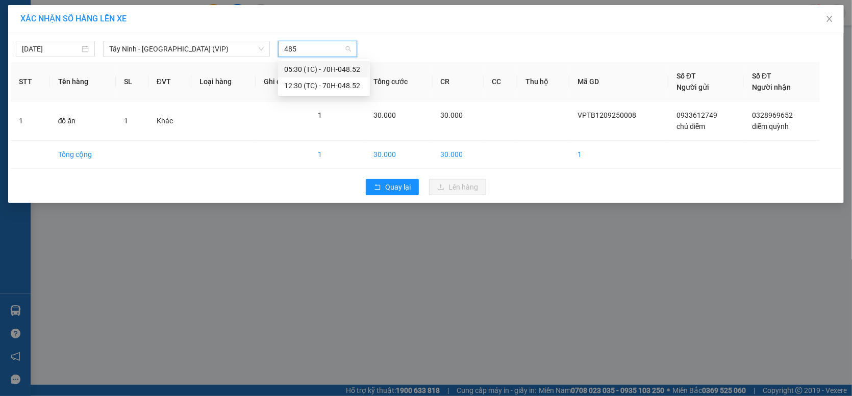
type input "4852"
click at [304, 80] on div "12:30 (TC) - 70H-048.52" at bounding box center [324, 85] width 80 height 11
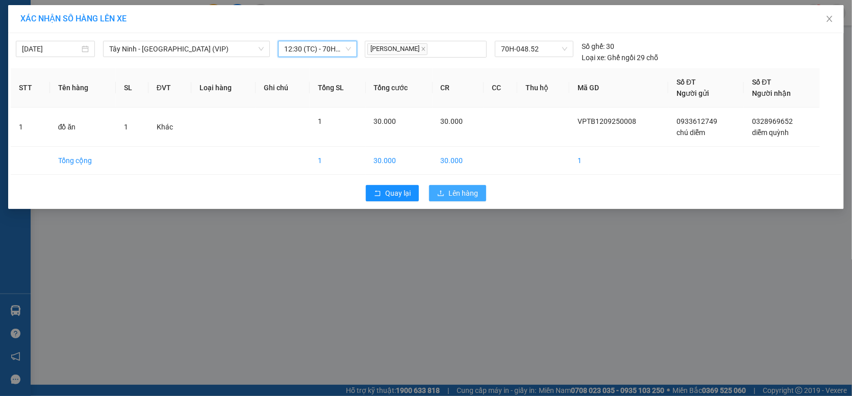
click at [470, 196] on span "Lên hàng" at bounding box center [463, 193] width 30 height 11
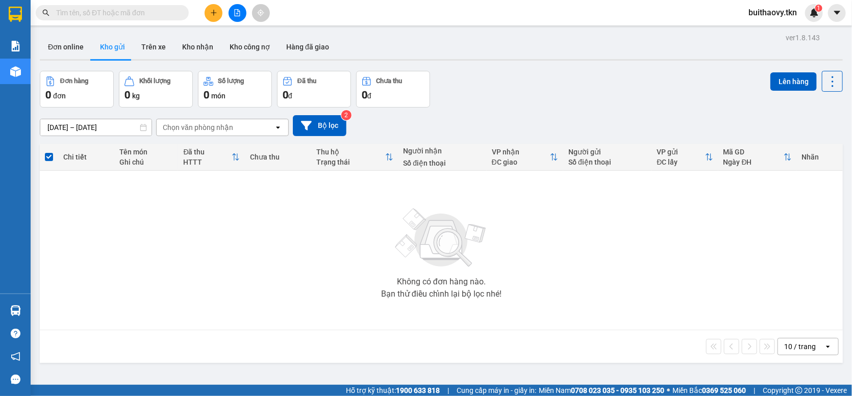
click at [479, 94] on div "Đơn hàng 0 đơn Khối lượng 0 kg Số lượng 0 món Đã thu 0 đ Chưa thu 0 đ Lên hàng" at bounding box center [441, 89] width 803 height 37
click at [190, 51] on button "Kho nhận" at bounding box center [197, 47] width 47 height 24
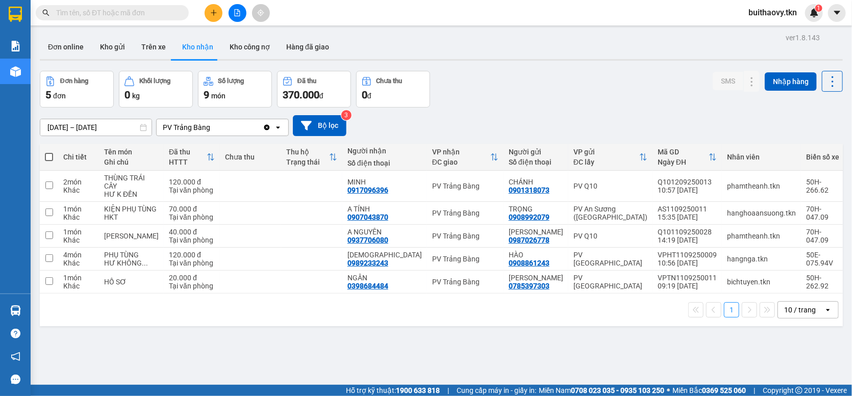
click at [504, 81] on div "Đơn hàng 5 đơn Khối lượng 0 kg Số lượng 9 món Đã thu 370.000 đ Chưa thu 0 đ SMS…" at bounding box center [441, 89] width 803 height 37
click at [119, 45] on button "Kho gửi" at bounding box center [112, 47] width 41 height 24
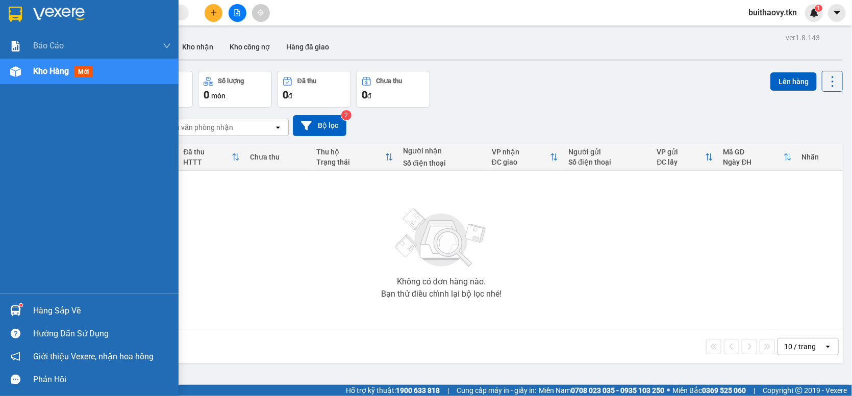
click at [23, 307] on div at bounding box center [16, 311] width 18 height 18
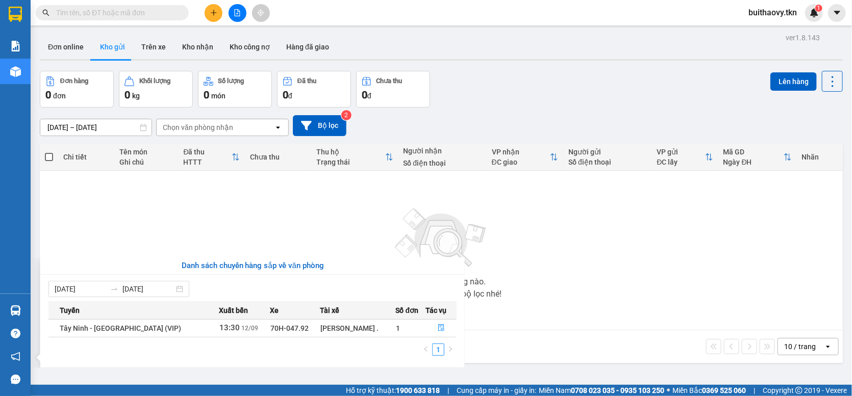
click at [223, 227] on section "Kết quả tìm kiếm ( 58 ) Bộ lọc Mã ĐH Trạng thái Món hàng Thu hộ Tổng cước Chưa …" at bounding box center [426, 198] width 852 height 396
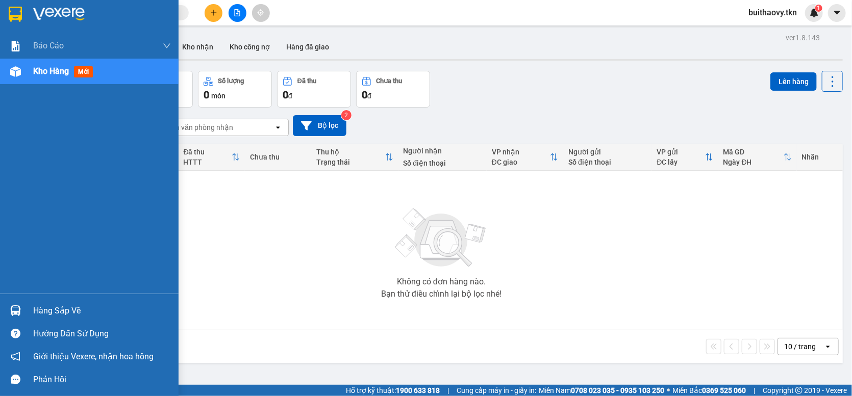
click at [13, 311] on img at bounding box center [15, 311] width 11 height 11
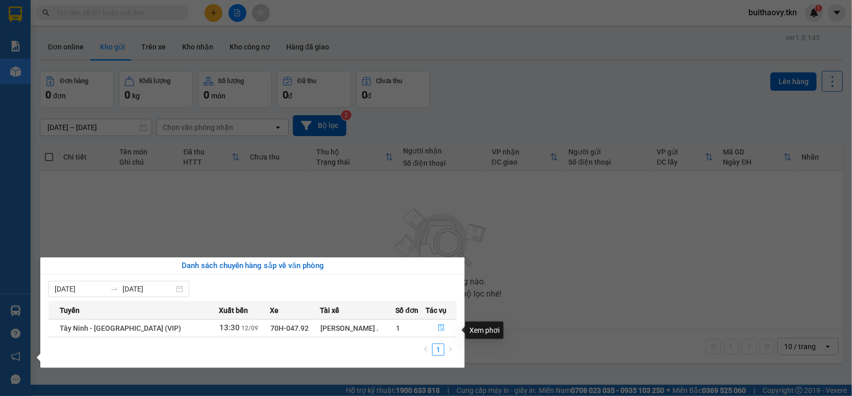
click at [435, 325] on button "button" at bounding box center [441, 328] width 30 height 16
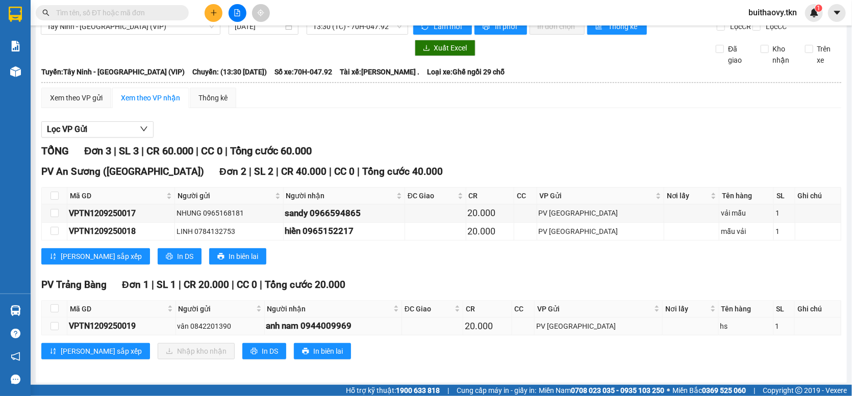
scroll to position [28, 0]
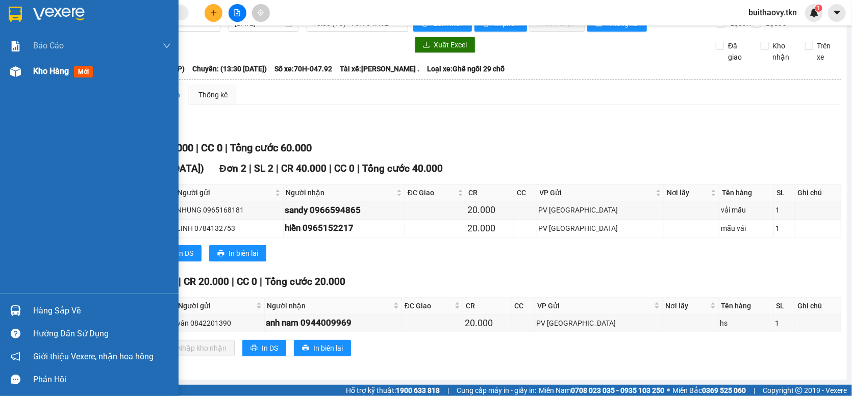
click at [27, 71] on div "Kho hàng mới" at bounding box center [89, 72] width 179 height 26
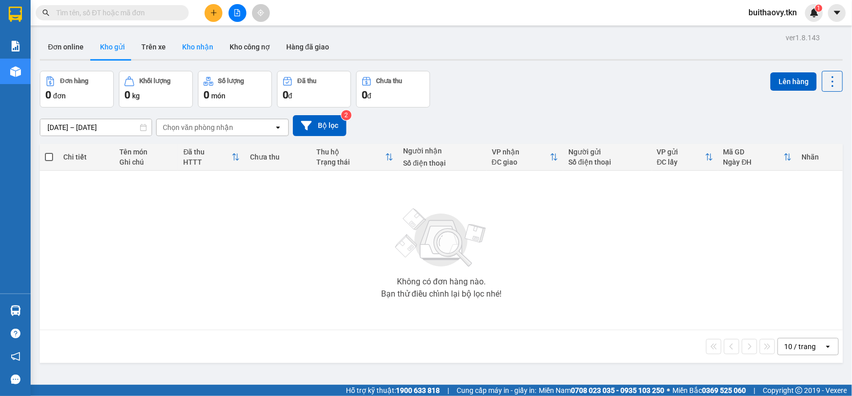
click at [188, 40] on button "Kho nhận" at bounding box center [197, 47] width 47 height 24
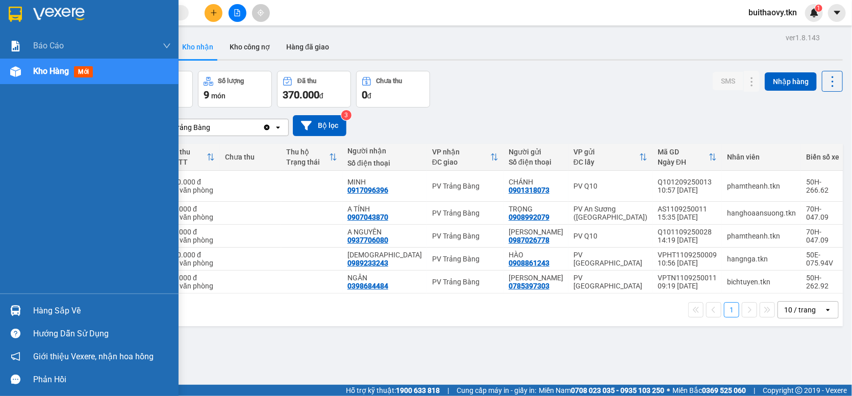
click at [19, 314] on img at bounding box center [15, 311] width 11 height 11
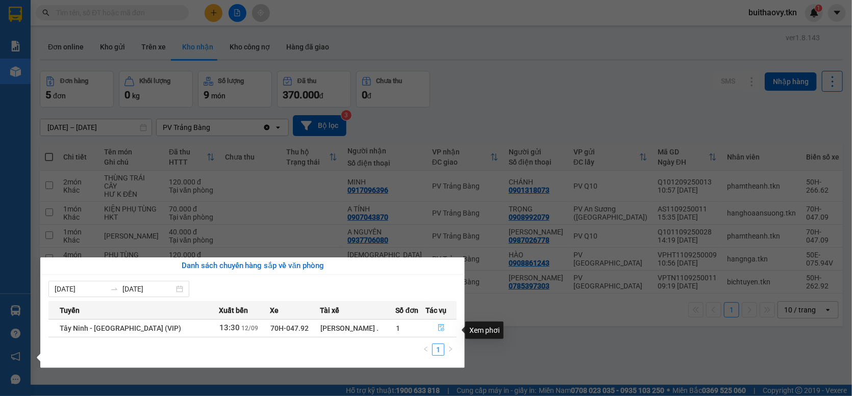
click at [439, 332] on icon "file-done" at bounding box center [441, 327] width 7 height 7
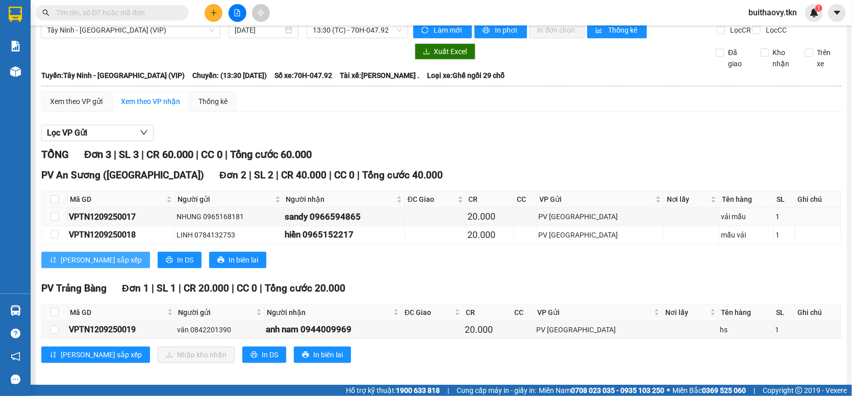
scroll to position [28, 0]
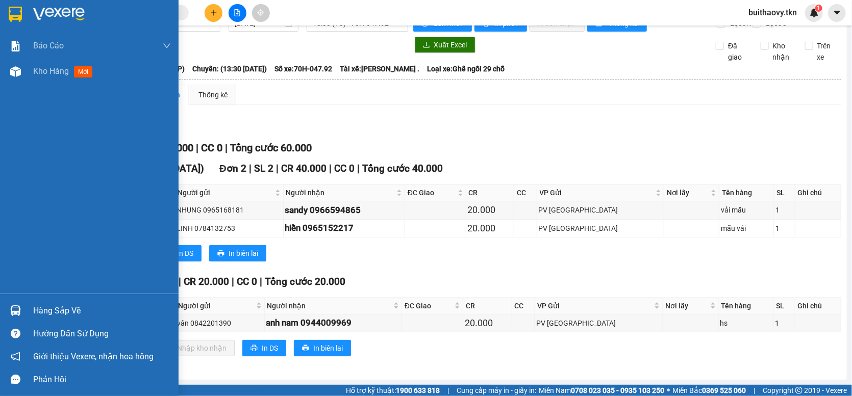
drag, startPoint x: 23, startPoint y: 307, endPoint x: 21, endPoint y: 299, distance: 7.4
click at [23, 306] on div at bounding box center [16, 311] width 18 height 18
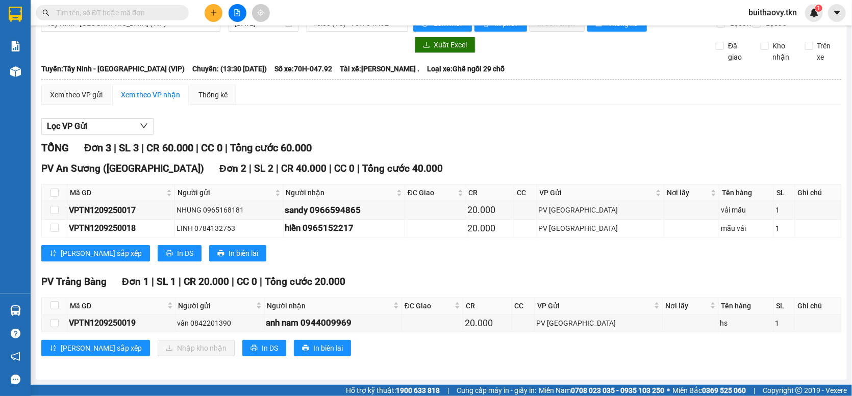
click at [560, 149] on section "Kết quả tìm kiếm ( 58 ) Bộ lọc Mã ĐH Trạng thái Món hàng Thu hộ Tổng cước Chưa …" at bounding box center [426, 198] width 852 height 396
click at [494, 263] on div "PV An Sương (Hàng Hóa) Đơn 2 | SL 2 | CR 40.000 | CC 0 | Tổng cước 40.000 Mã GD…" at bounding box center [441, 215] width 800 height 108
drag, startPoint x: 509, startPoint y: 235, endPoint x: 509, endPoint y: 253, distance: 17.3
click at [509, 240] on div "PV An Sương (Hàng Hóa) Đơn 2 | SL 2 | CR 40.000 | CC 0 | Tổng cước 40.000 Mã GD…" at bounding box center [441, 215] width 800 height 108
click at [510, 253] on div "Lưu sắp xếp In DS In biên lai" at bounding box center [441, 253] width 800 height 16
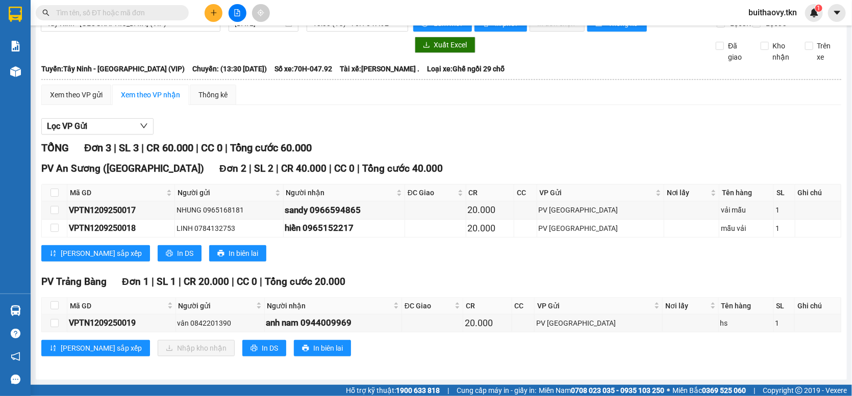
click at [513, 255] on div "Lưu sắp xếp In DS In biên lai" at bounding box center [441, 253] width 800 height 16
click at [496, 265] on div "PV An Sương (Hàng Hóa) Đơn 2 | SL 2 | CR 40.000 | CC 0 | Tổng cước 40.000 Mã GD…" at bounding box center [441, 215] width 800 height 108
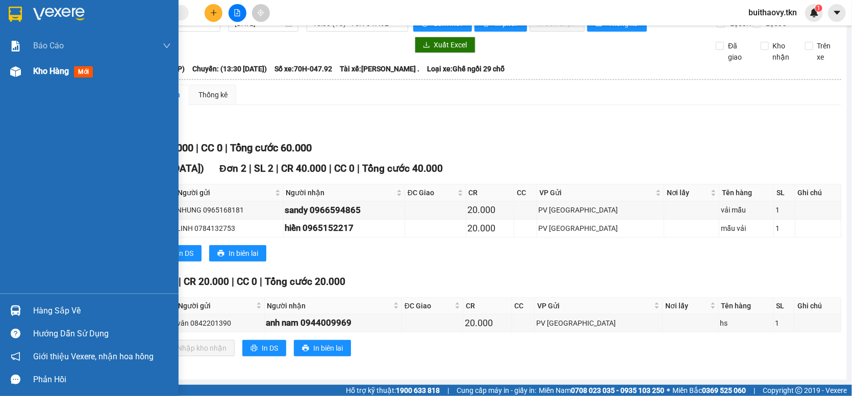
click at [45, 67] on span "Kho hàng" at bounding box center [51, 71] width 36 height 10
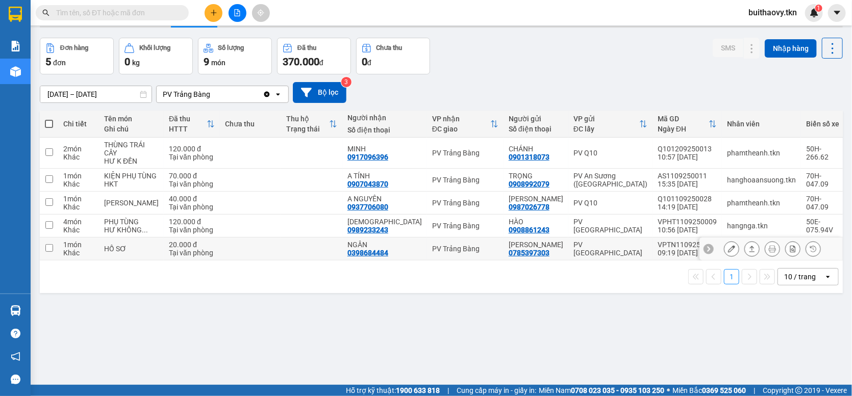
scroll to position [47, 0]
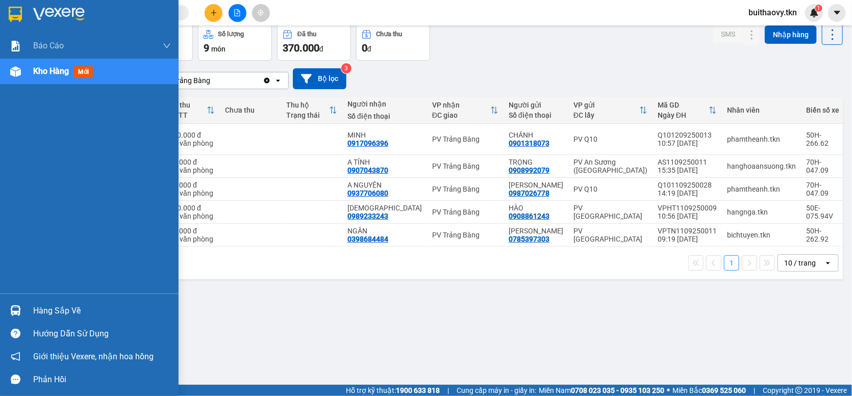
click at [35, 306] on div "Hàng sắp về" at bounding box center [102, 311] width 138 height 15
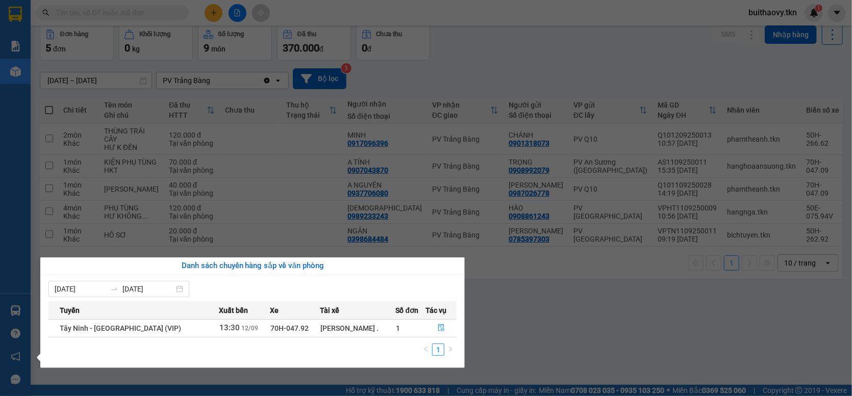
click at [548, 331] on section "Kết quả tìm kiếm ( 58 ) Bộ lọc Mã ĐH Trạng thái Món hàng Thu hộ Tổng cước Chưa …" at bounding box center [426, 198] width 852 height 396
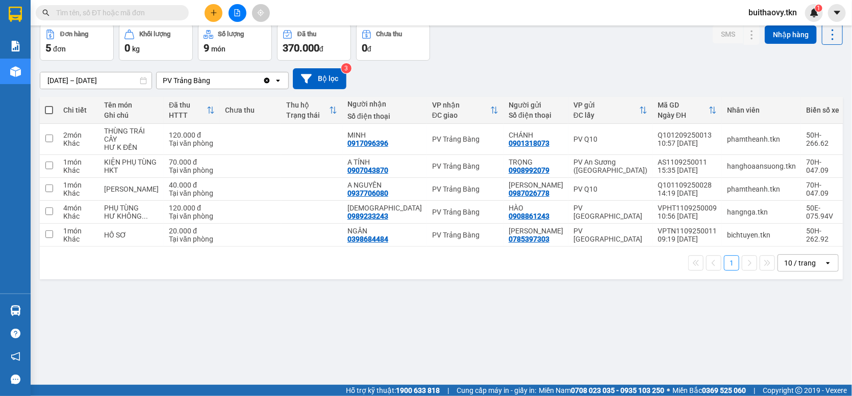
click at [479, 61] on div "Đơn hàng 5 đơn Khối lượng 0 kg Số lượng 9 món Đã thu 370.000 đ Chưa thu 0 đ SMS…" at bounding box center [441, 42] width 803 height 37
click at [493, 344] on div "ver 1.8.143 Đơn online Kho gửi Trên xe Kho nhận Kho công nợ Hàng đã giao Đơn hà…" at bounding box center [441, 182] width 811 height 396
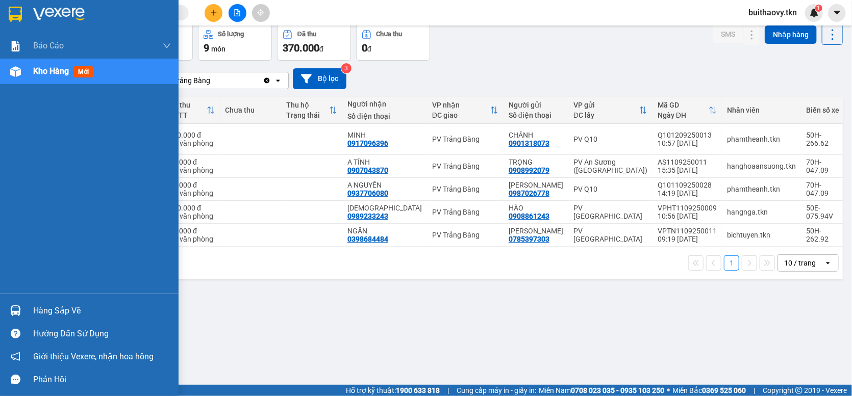
click at [9, 311] on div at bounding box center [16, 311] width 18 height 18
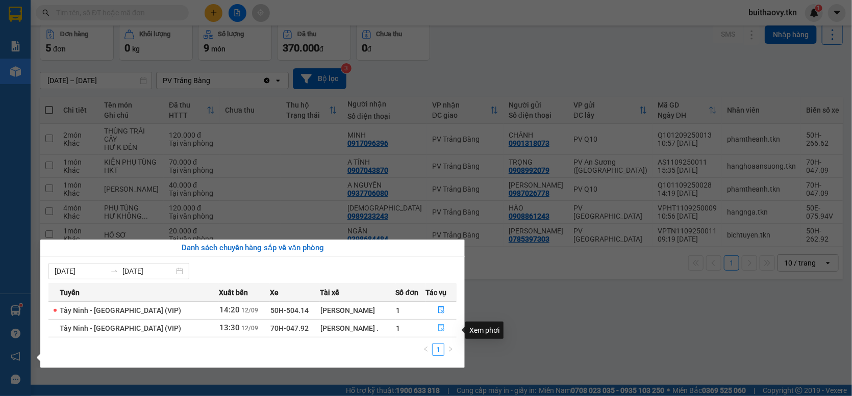
click at [444, 330] on button "button" at bounding box center [441, 328] width 30 height 16
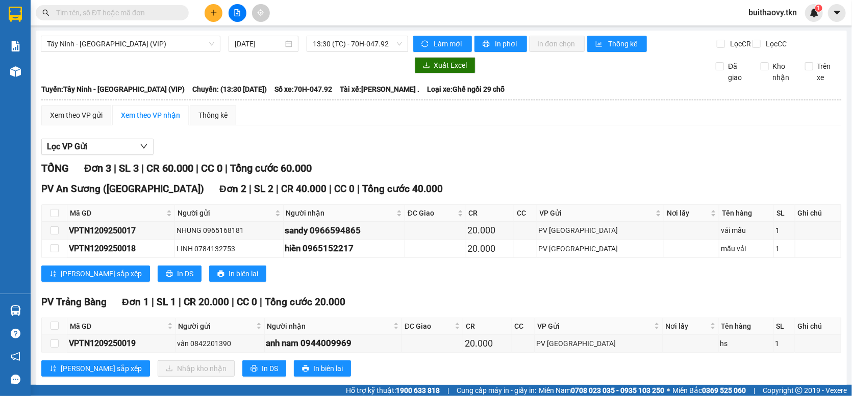
scroll to position [28, 0]
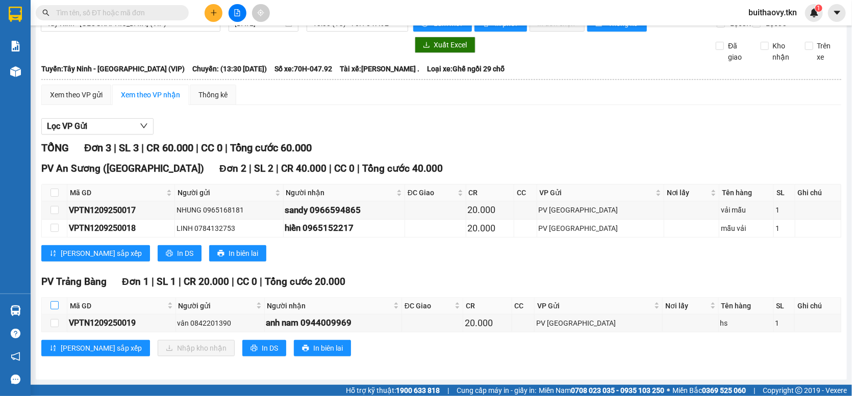
click at [56, 309] on input "checkbox" at bounding box center [55, 305] width 8 height 8
checkbox input "true"
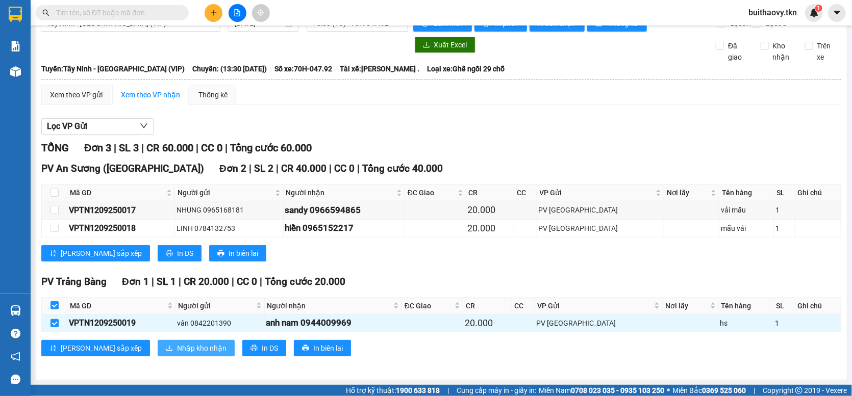
click at [177, 346] on span "Nhập kho nhận" at bounding box center [201, 348] width 49 height 11
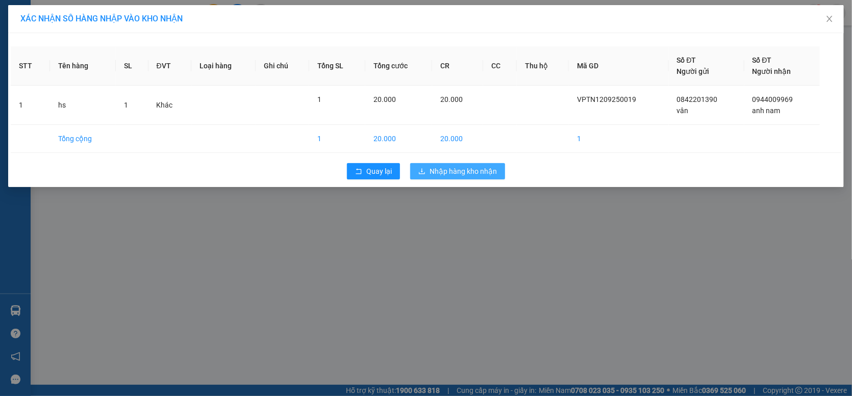
click at [418, 173] on icon "download" at bounding box center [421, 171] width 7 height 7
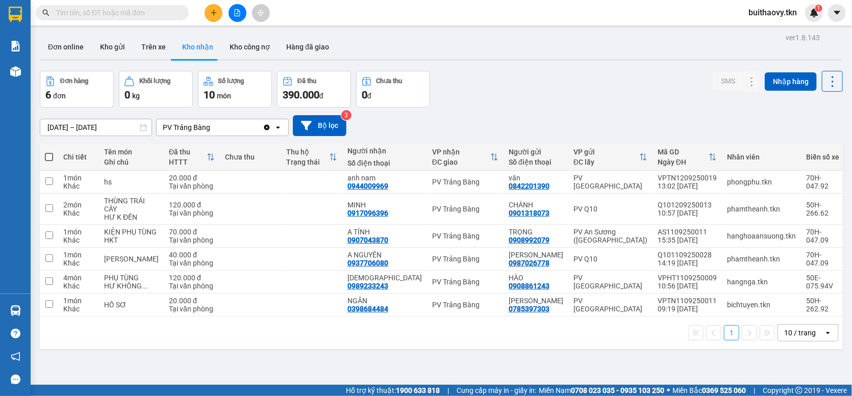
click at [515, 81] on div "Đơn hàng 6 đơn Khối lượng 0 kg Số lượng 10 món Đã thu 390.000 đ Chưa thu 0 đ SM…" at bounding box center [441, 89] width 803 height 37
click at [452, 108] on div "Đơn hàng 6 đơn Khối lượng 0 kg Số lượng 10 món Đã thu 390.000 đ Chưa thu 0 đ SM…" at bounding box center [441, 89] width 803 height 37
click at [109, 51] on button "Kho gửi" at bounding box center [112, 47] width 41 height 24
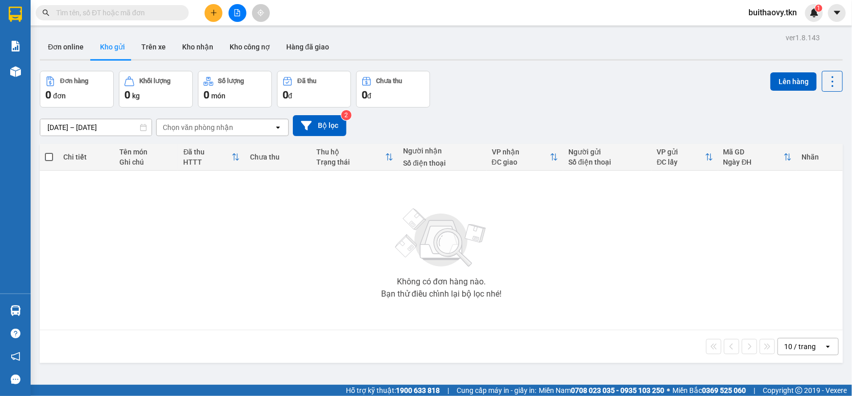
click at [524, 90] on div "Đơn hàng 0 đơn Khối lượng 0 kg Số lượng 0 món Đã thu 0 đ Chưa thu 0 đ Lên hàng" at bounding box center [441, 89] width 803 height 37
click at [211, 15] on icon "plus" at bounding box center [213, 12] width 7 height 7
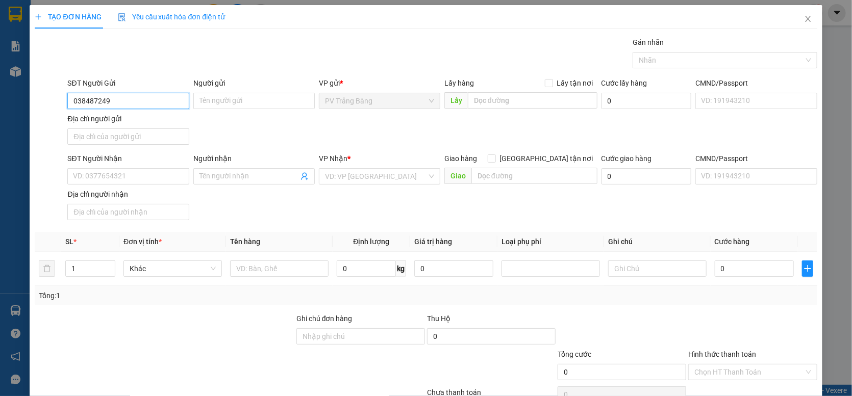
type input "0384872499"
click at [172, 114] on div "0384872499 - nhung" at bounding box center [127, 121] width 120 height 16
type input "nhung"
type input "0909764802"
type input "chi"
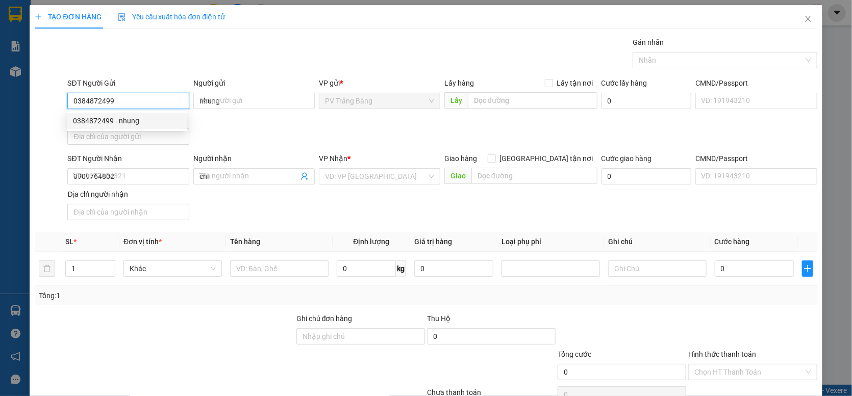
type input "40.000"
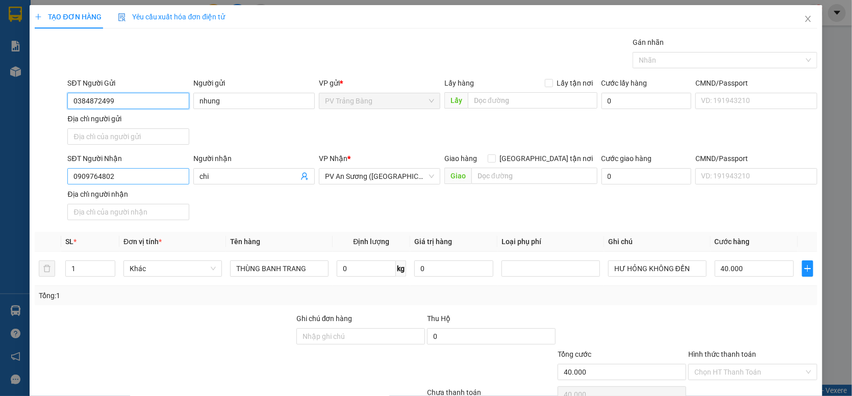
type input "0384872499"
click at [148, 183] on input "0909764802" at bounding box center [127, 176] width 121 height 16
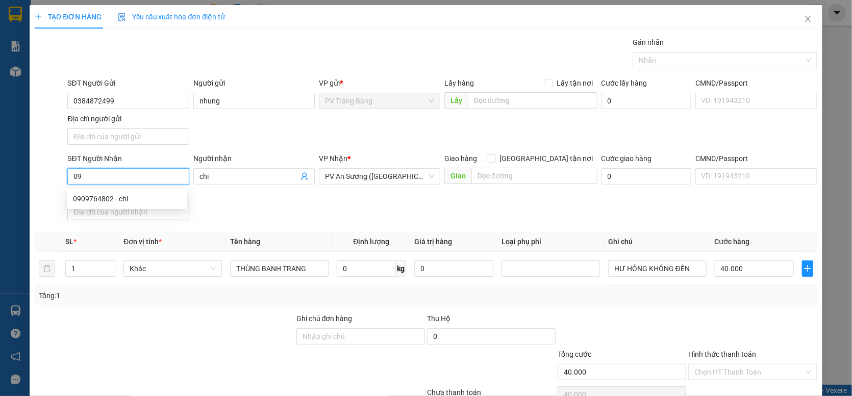
type input "0"
click at [264, 182] on input "chi" at bounding box center [248, 176] width 99 height 11
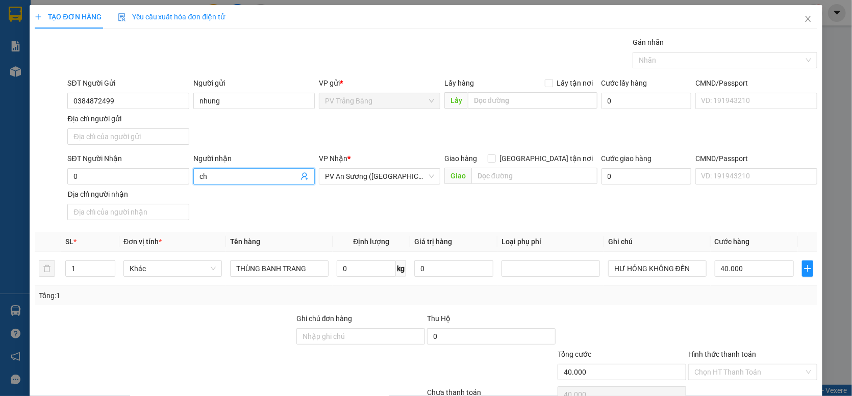
type input "c"
type input "nhân"
click at [144, 176] on input "0" at bounding box center [127, 176] width 121 height 16
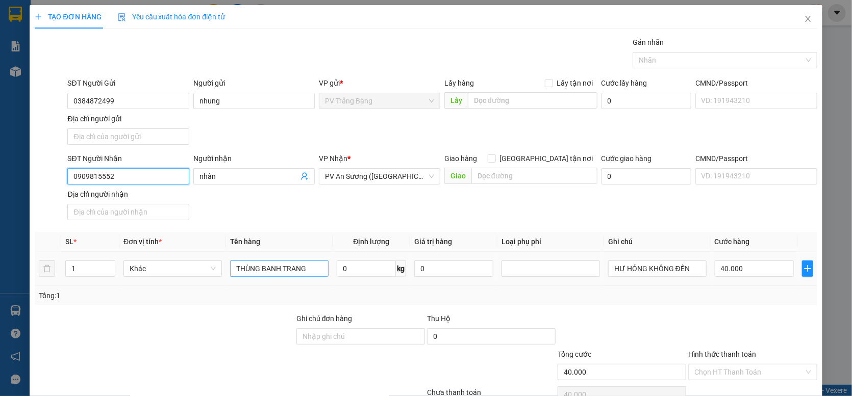
type input "0909815552"
click at [309, 265] on input "THÙNG BANH TRANG" at bounding box center [279, 269] width 98 height 16
type input "T"
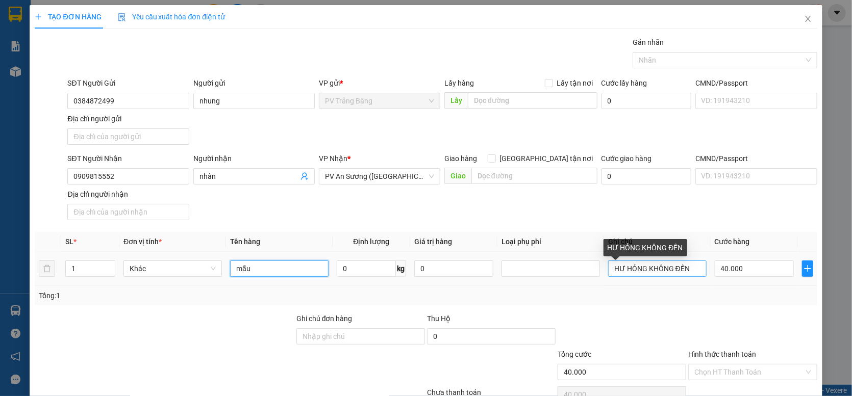
type input "mẫu"
click at [693, 268] on input "HƯ HỎNG KHÔNG ĐỀN" at bounding box center [657, 269] width 98 height 16
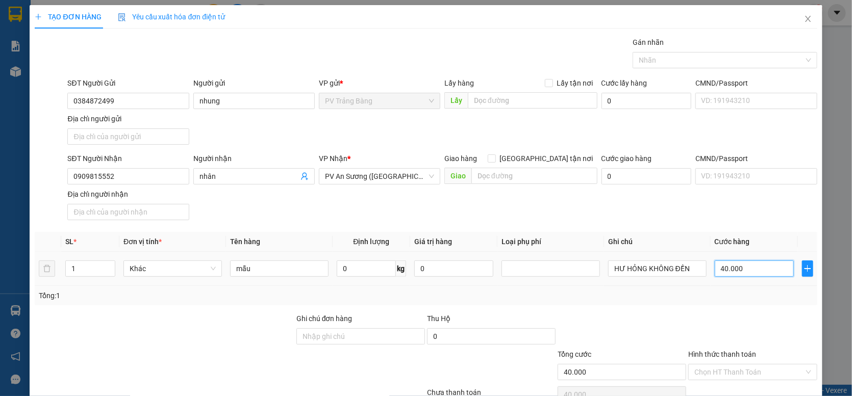
click at [745, 271] on input "40.000" at bounding box center [754, 269] width 79 height 16
type input "2"
type input "20"
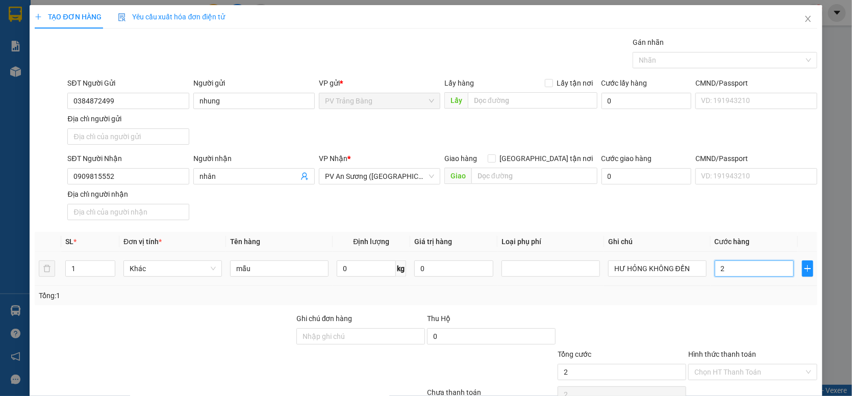
type input "20"
type input "20.000"
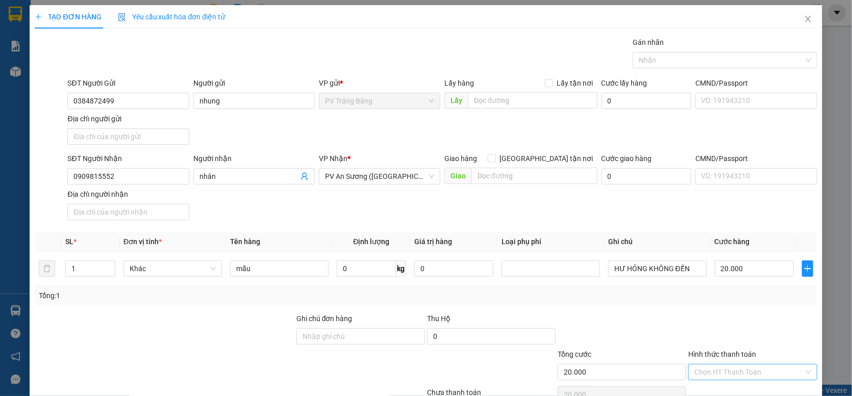
click at [778, 374] on input "Hình thức thanh toán" at bounding box center [748, 372] width 109 height 15
click at [763, 352] on div "Tại văn phòng" at bounding box center [746, 353] width 115 height 11
type input "0"
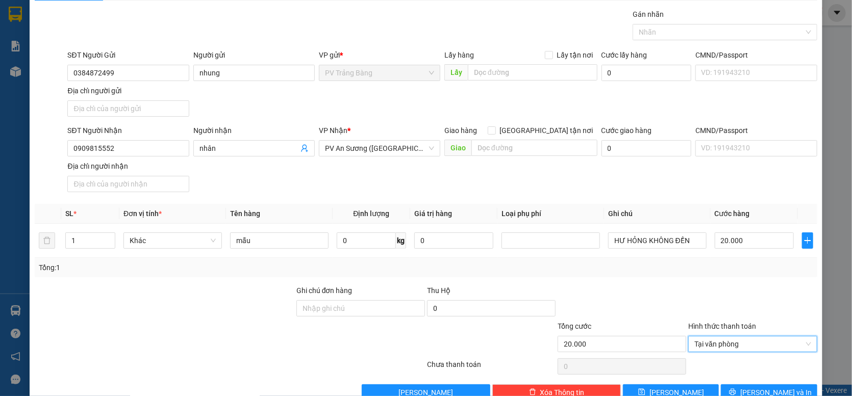
scroll to position [54, 0]
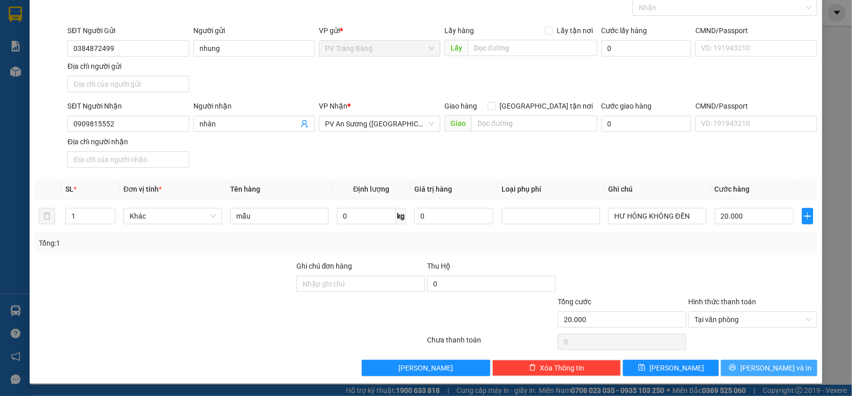
click at [754, 365] on span "[PERSON_NAME] và In" at bounding box center [775, 368] width 71 height 11
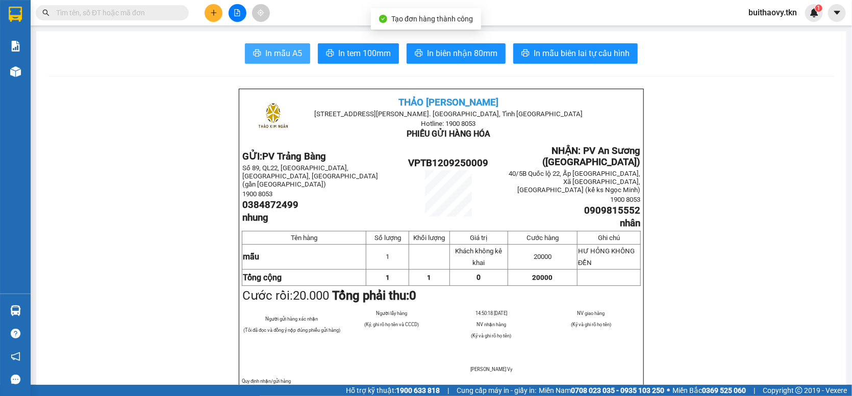
click at [276, 51] on span "In mẫu A5" at bounding box center [283, 53] width 37 height 13
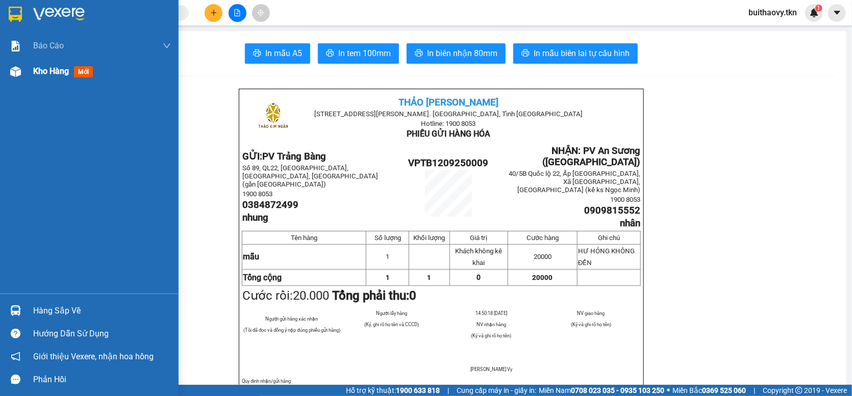
click at [39, 70] on span "Kho hàng" at bounding box center [51, 71] width 36 height 10
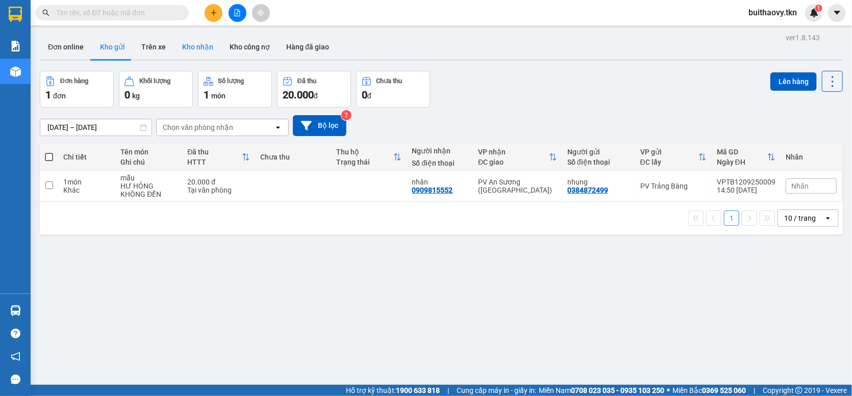
drag, startPoint x: 195, startPoint y: 38, endPoint x: 201, endPoint y: 51, distance: 13.7
click at [197, 46] on button "Kho nhận" at bounding box center [197, 47] width 47 height 24
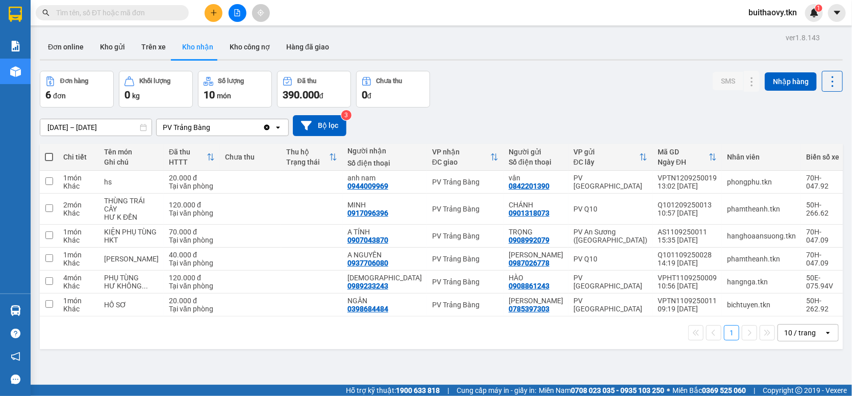
click at [519, 135] on div "[DATE] – [DATE] Press the down arrow key to interact with the calendar and sele…" at bounding box center [441, 126] width 803 height 36
click at [516, 106] on div "Đơn hàng 6 đơn Khối lượng 0 kg Số lượng 10 món Đã thu 390.000 đ Chưa thu 0 đ SM…" at bounding box center [441, 89] width 803 height 37
click at [500, 79] on div "Đơn hàng 6 đơn Khối lượng 0 kg Số lượng 10 món Đã thu 390.000 đ Chưa thu 0 đ SM…" at bounding box center [441, 89] width 803 height 37
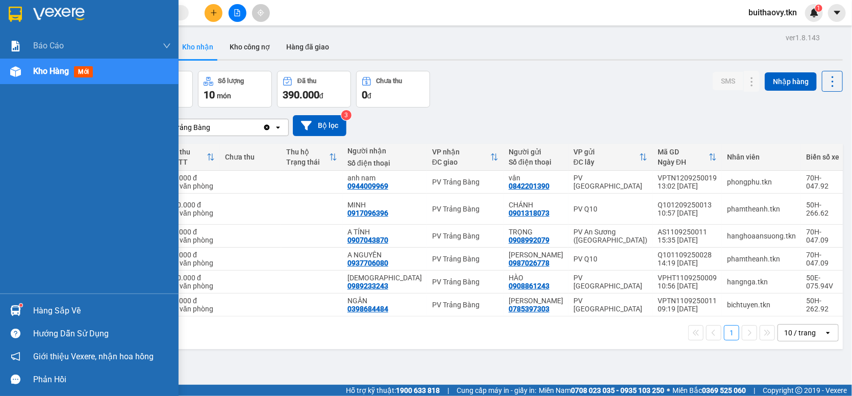
click at [29, 305] on div "Hàng sắp về" at bounding box center [89, 310] width 179 height 23
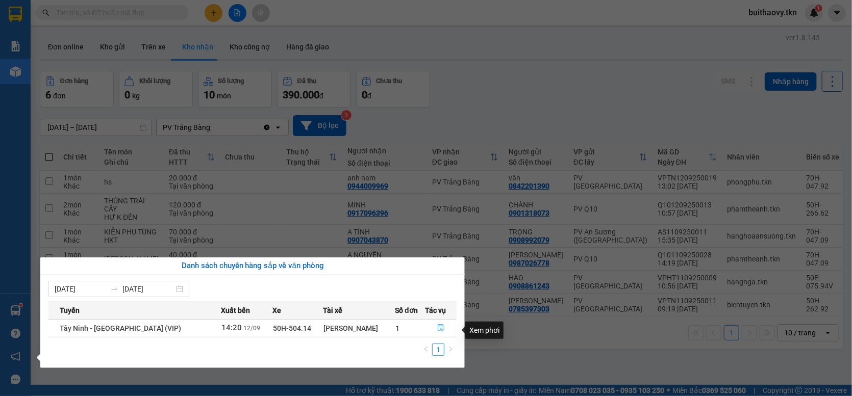
click at [441, 332] on icon "file-done" at bounding box center [440, 327] width 7 height 7
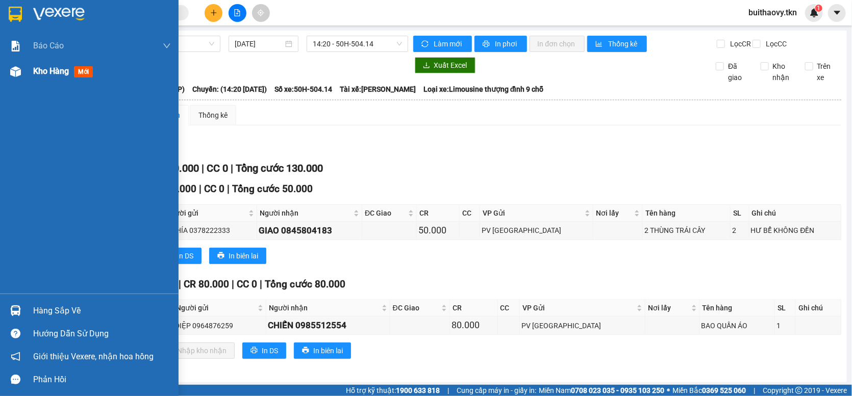
click at [44, 67] on span "Kho hàng" at bounding box center [51, 71] width 36 height 10
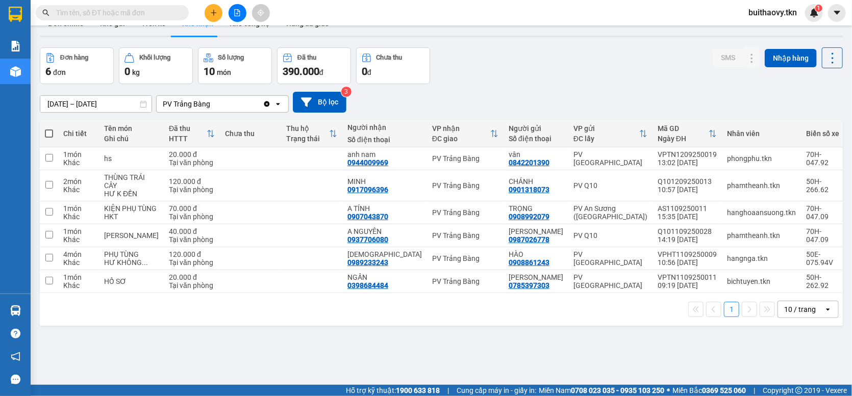
scroll to position [47, 0]
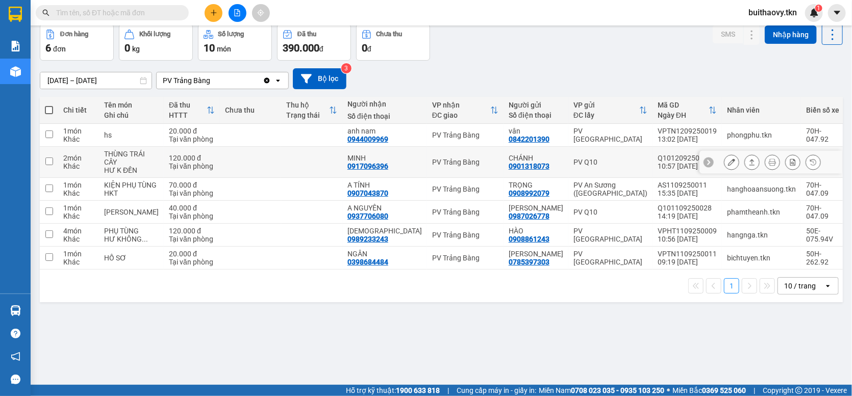
click at [728, 166] on icon at bounding box center [731, 162] width 7 height 7
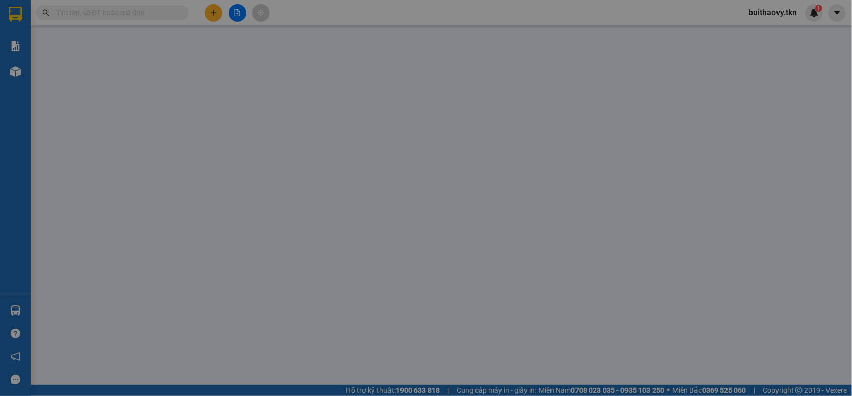
type input "0901318073"
type input "CHÁNH"
type input "0917096396"
type input "MINH"
type input "120.000"
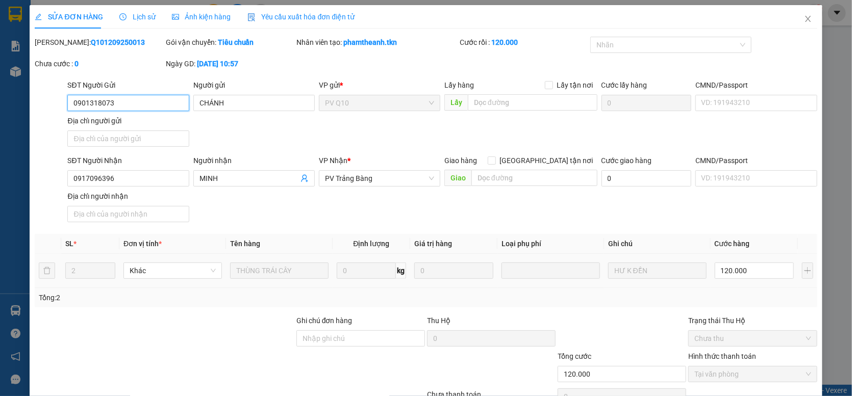
scroll to position [56, 0]
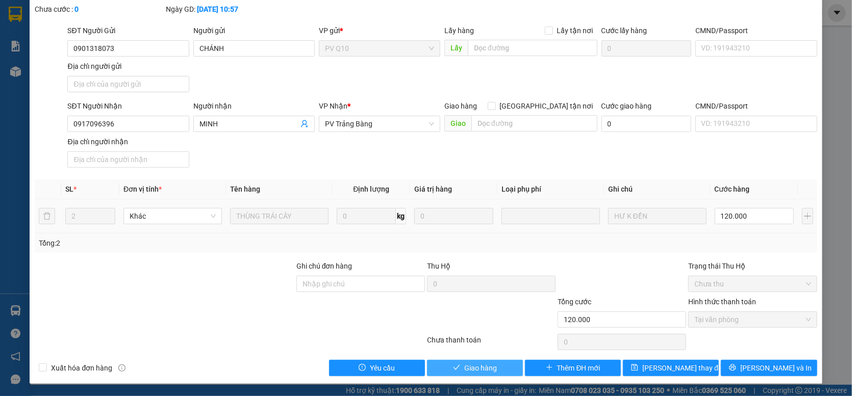
click at [477, 364] on span "Giao hàng" at bounding box center [480, 368] width 33 height 11
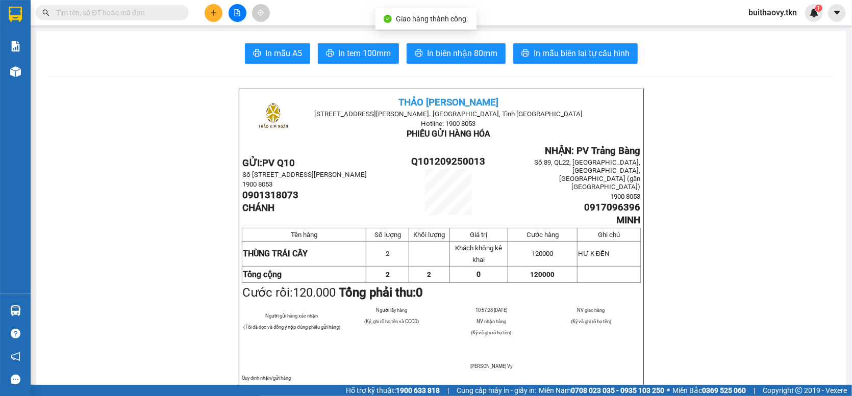
scroll to position [204, 0]
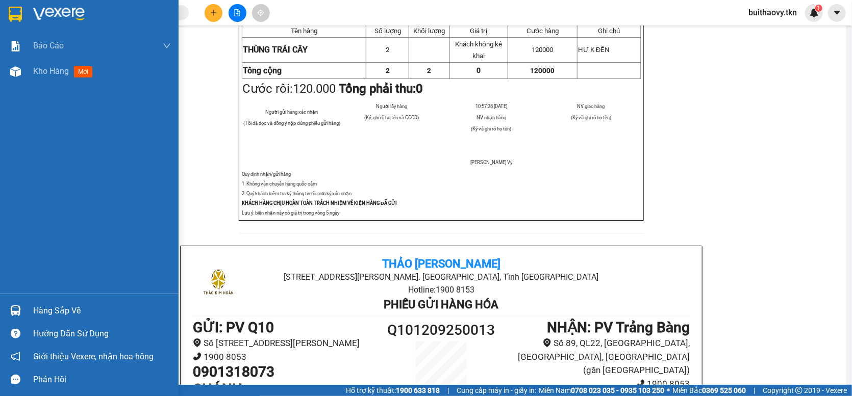
click at [17, 309] on img at bounding box center [15, 311] width 11 height 11
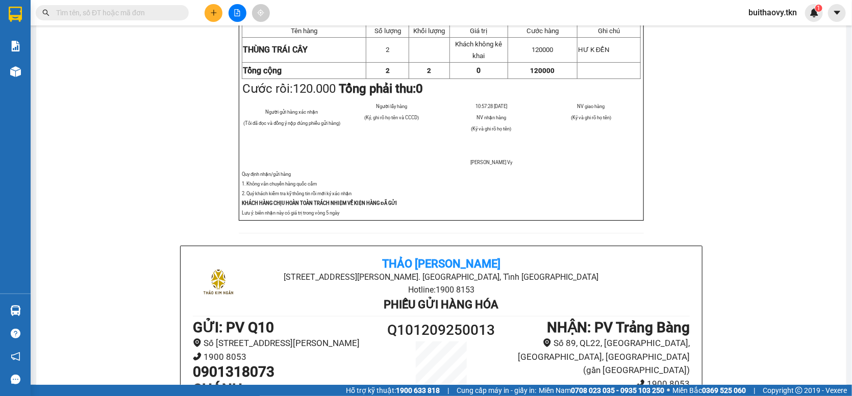
click at [212, 98] on section "Kết quả tìm kiếm ( 58 ) Bộ lọc Mã ĐH Trạng thái Món hàng Thu hộ Tổng cước Chưa …" at bounding box center [426, 198] width 852 height 396
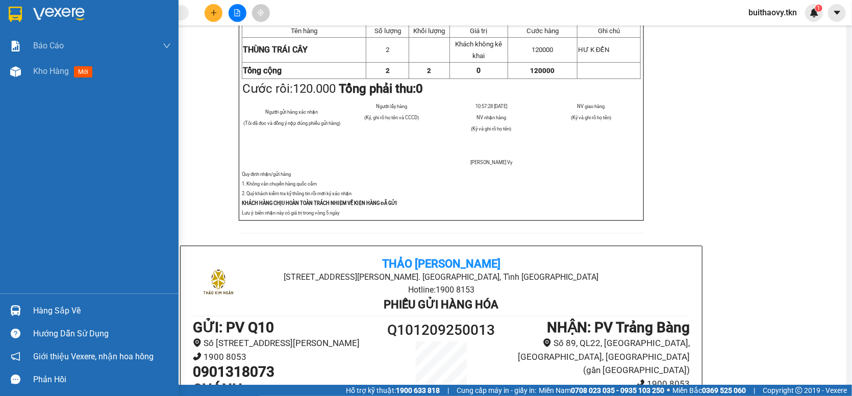
click at [15, 313] on img at bounding box center [15, 311] width 11 height 11
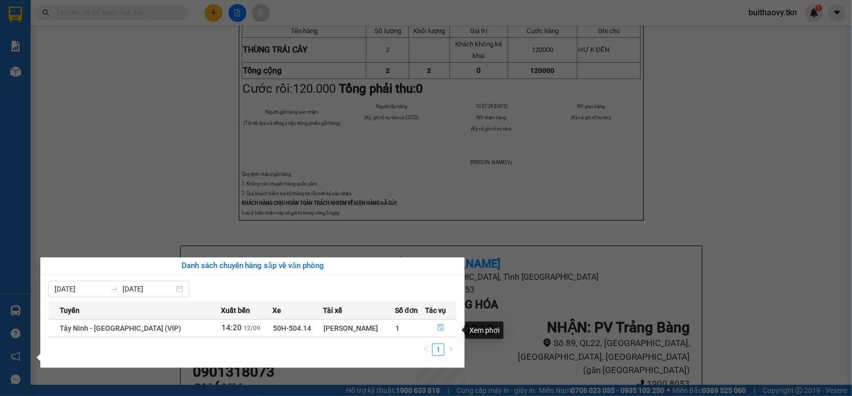
click at [441, 328] on button "button" at bounding box center [440, 328] width 31 height 16
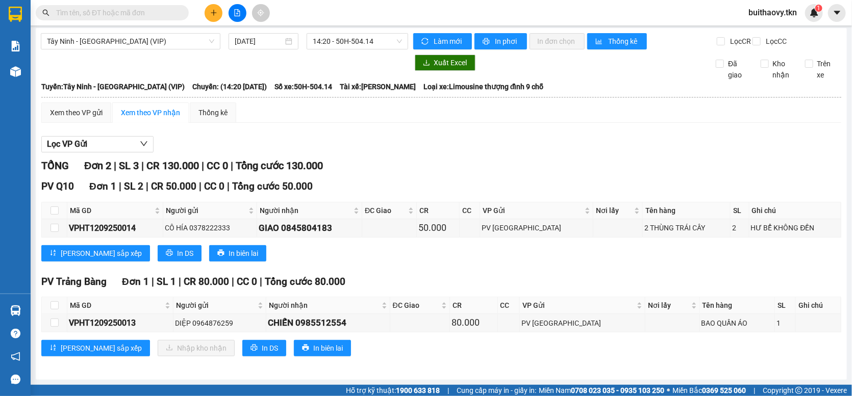
scroll to position [10, 0]
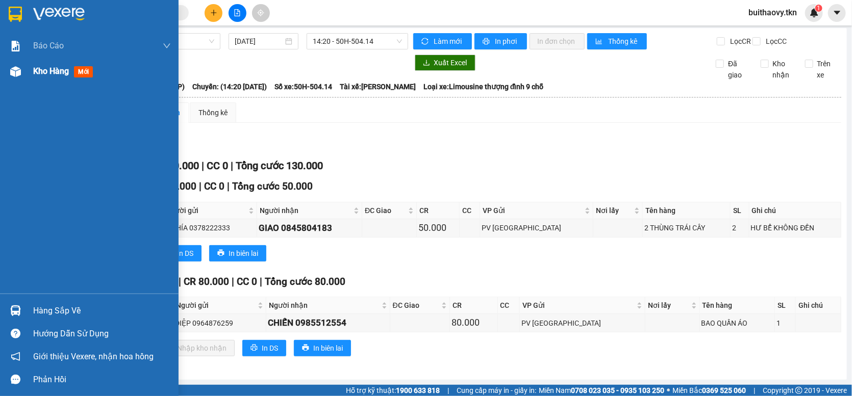
click at [13, 71] on img at bounding box center [15, 71] width 11 height 11
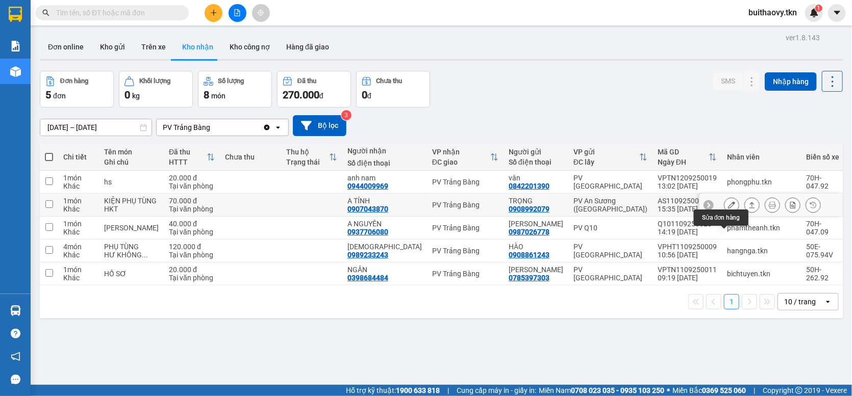
click at [728, 209] on icon at bounding box center [731, 205] width 7 height 7
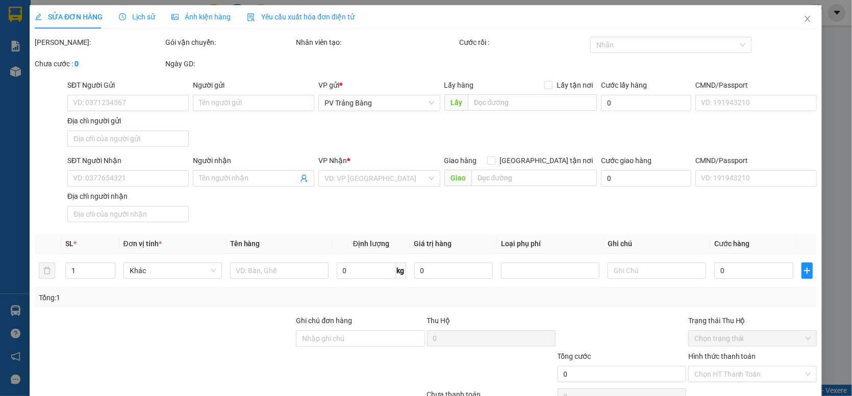
type input "0908992079"
type input "TRỌNG"
type input "0907043870"
type input "A TÍNH"
type input "70.000"
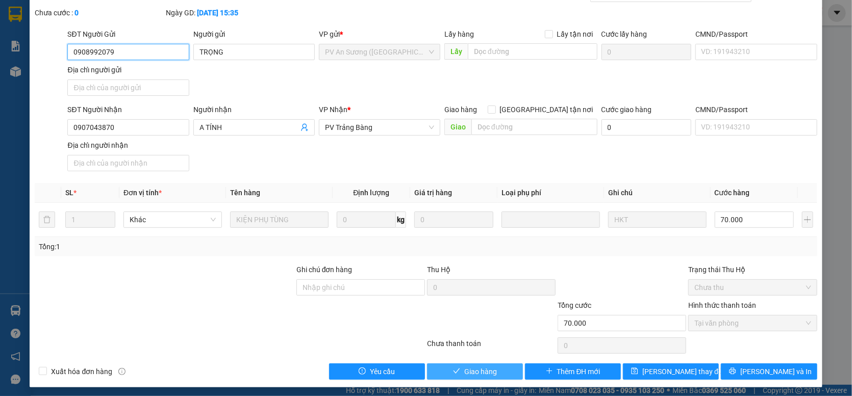
scroll to position [56, 0]
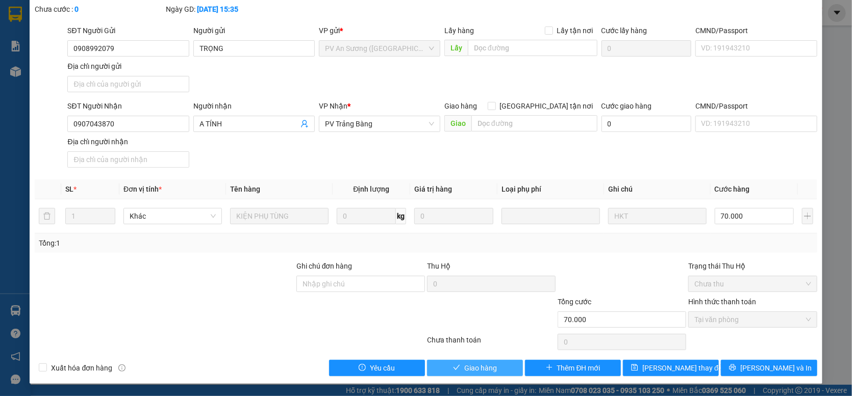
click at [479, 372] on span "Giao hàng" at bounding box center [480, 368] width 33 height 11
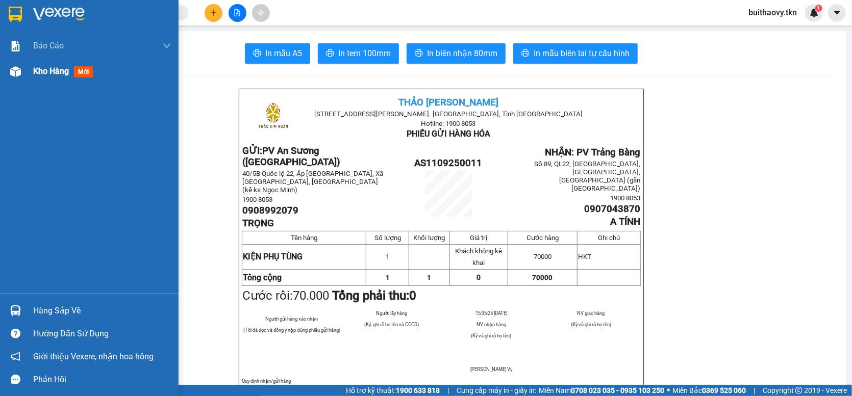
click at [19, 72] on img at bounding box center [15, 71] width 11 height 11
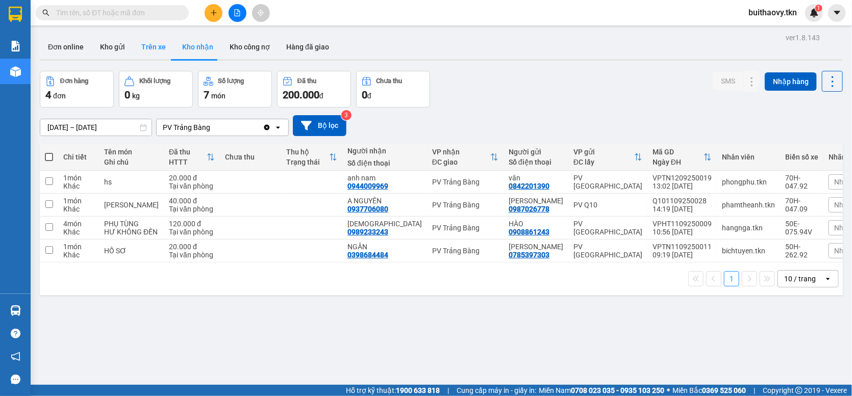
click at [149, 48] on button "Trên xe" at bounding box center [153, 47] width 41 height 24
type input "[DATE] – [DATE]"
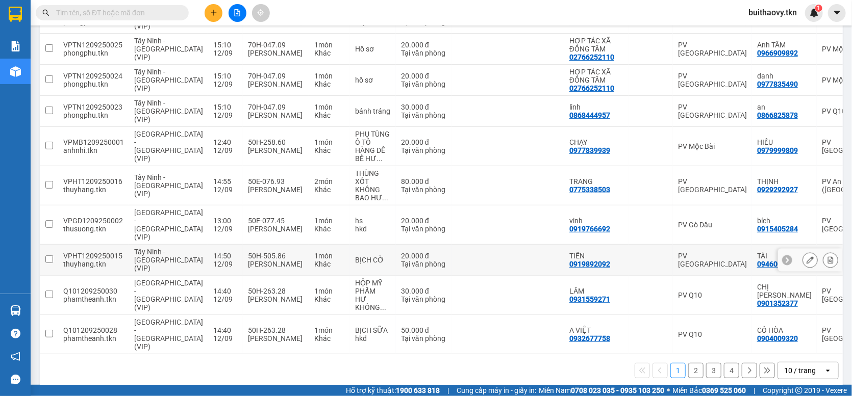
scroll to position [177, 0]
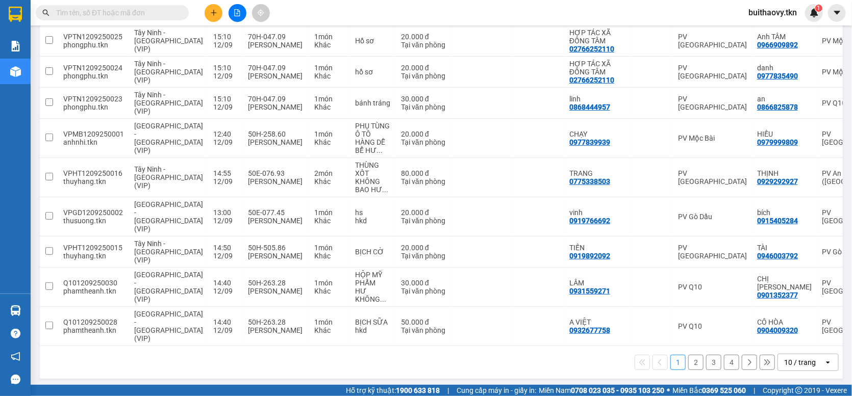
click at [692, 361] on button "2" at bounding box center [695, 362] width 15 height 15
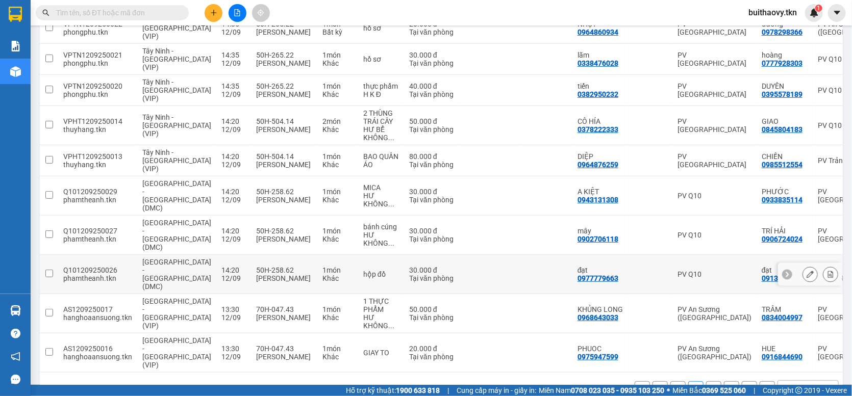
scroll to position [169, 0]
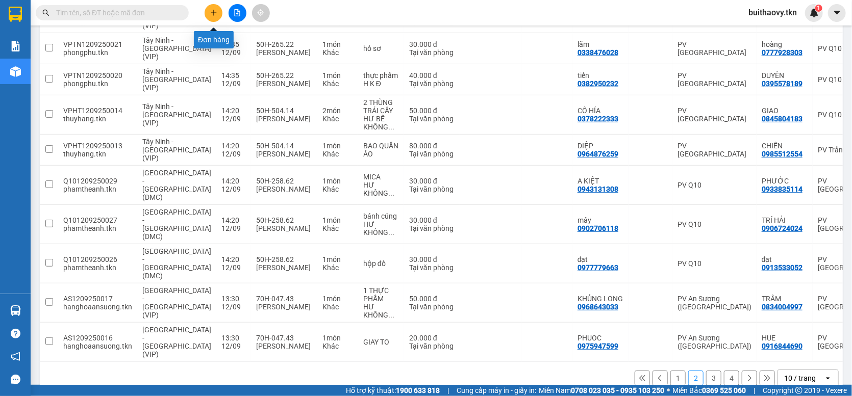
click at [210, 16] on icon "plus" at bounding box center [213, 12] width 7 height 7
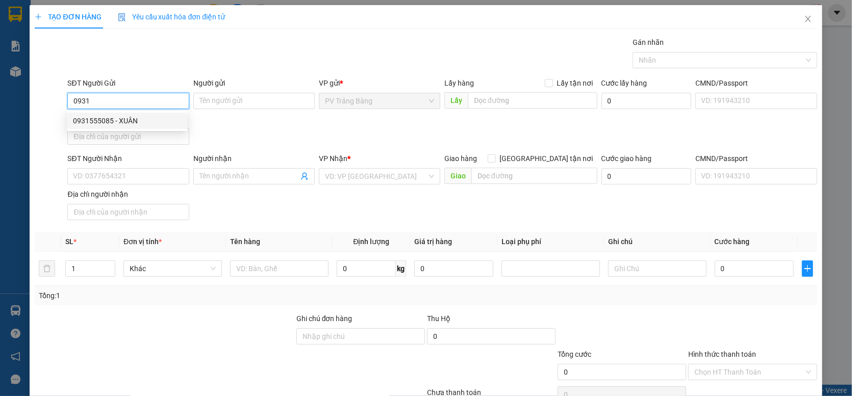
click at [102, 118] on div "0931555085 - XUÂN" at bounding box center [127, 120] width 108 height 11
type input "0931555085"
type input "XUÂN"
type input "0787404634"
type input "NHI"
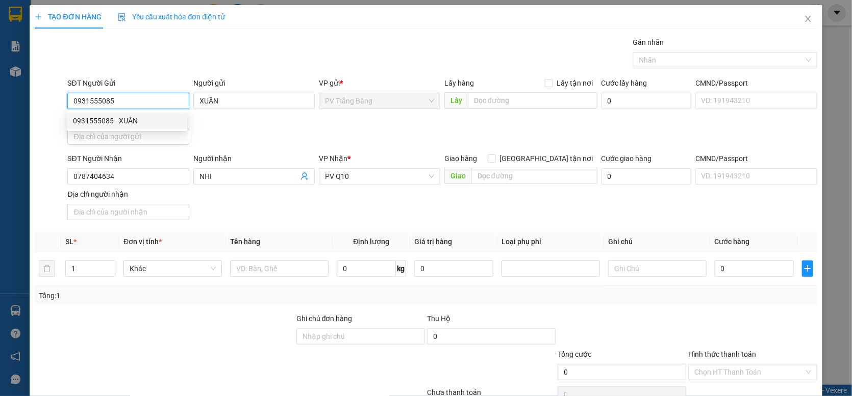
type input "30.000"
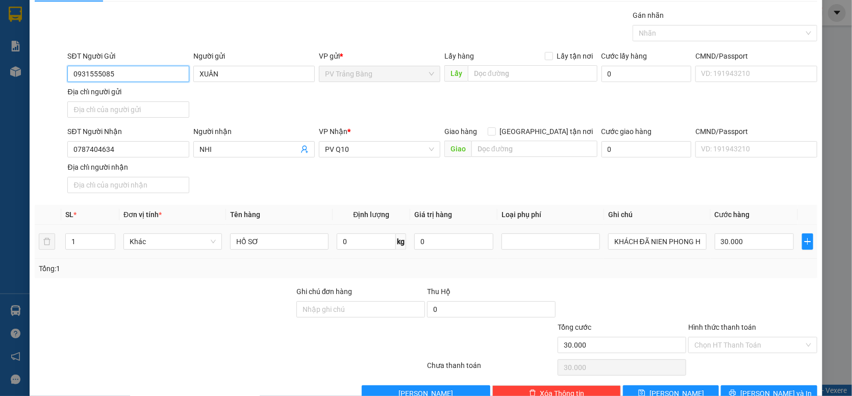
scroll to position [54, 0]
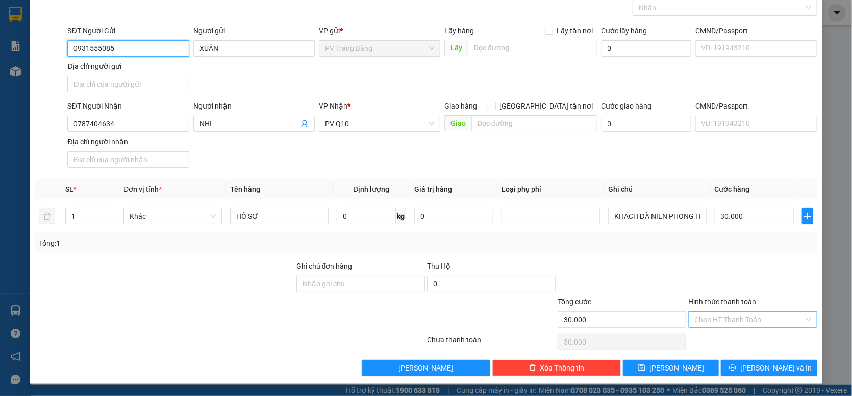
type input "0931555085"
click at [739, 325] on input "Hình thức thanh toán" at bounding box center [748, 319] width 109 height 15
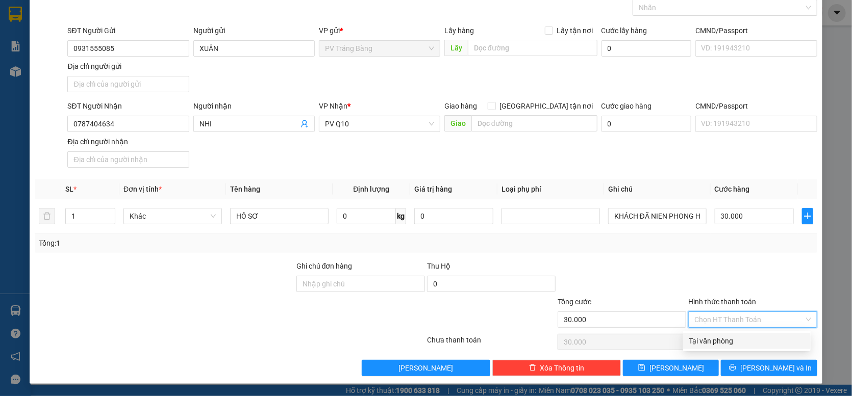
click at [741, 336] on div "Tại văn phòng" at bounding box center [746, 341] width 115 height 11
type input "0"
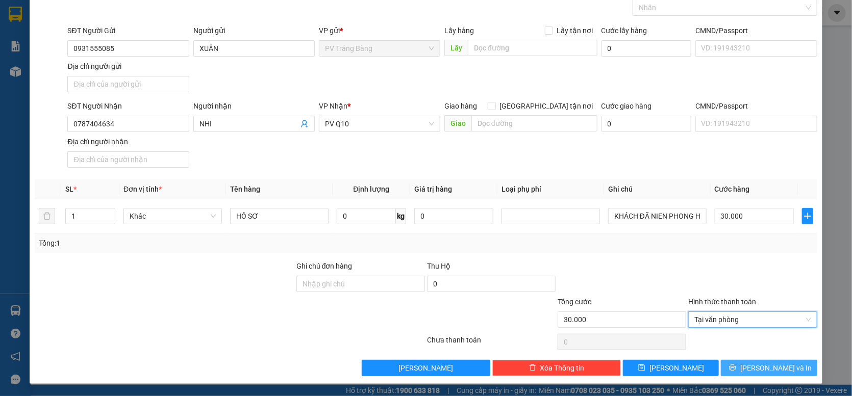
click at [736, 365] on icon "printer" at bounding box center [732, 367] width 7 height 7
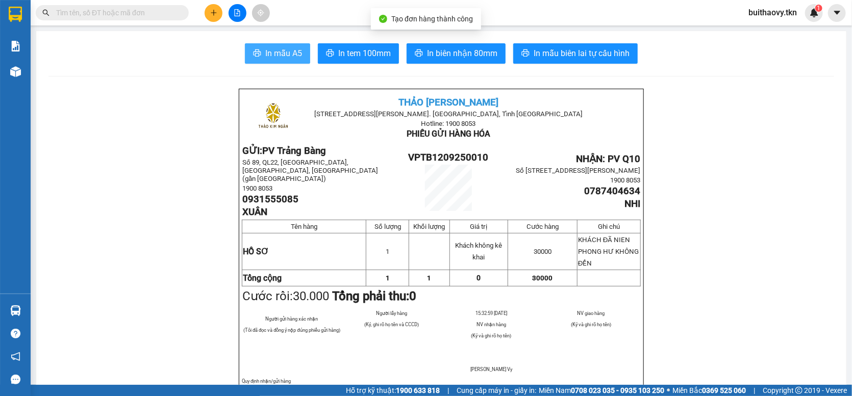
click at [279, 54] on span "In mẫu A5" at bounding box center [283, 53] width 37 height 13
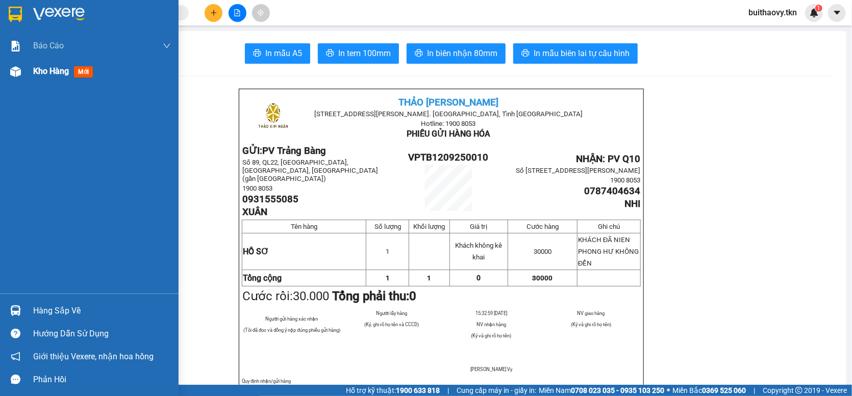
click at [18, 74] on img at bounding box center [15, 71] width 11 height 11
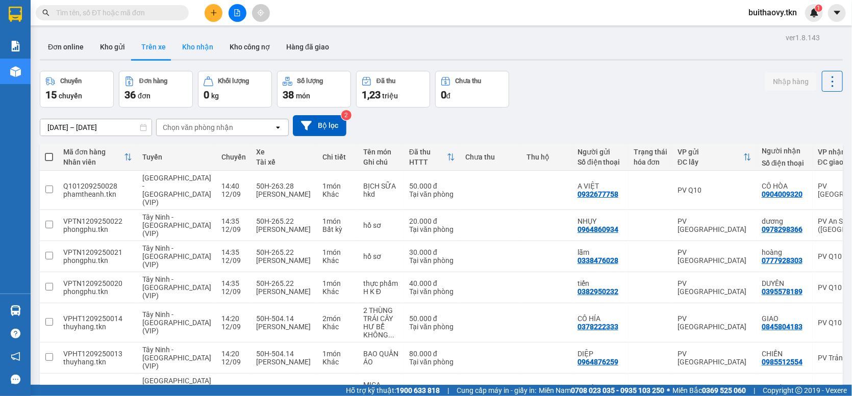
click at [184, 53] on button "Kho nhận" at bounding box center [197, 47] width 47 height 24
type input "[DATE] – [DATE]"
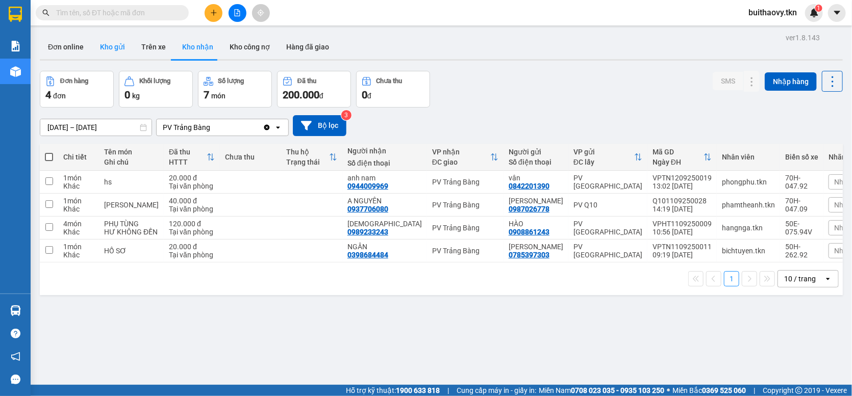
click at [103, 49] on button "Kho gửi" at bounding box center [112, 47] width 41 height 24
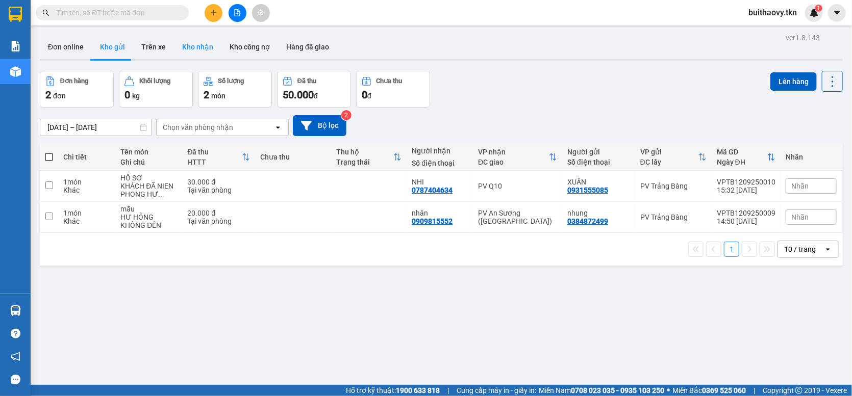
click at [195, 44] on button "Kho nhận" at bounding box center [197, 47] width 47 height 24
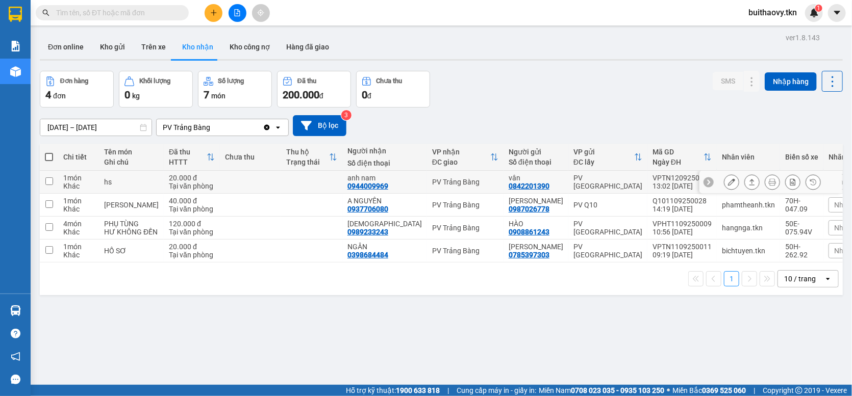
click at [724, 191] on button at bounding box center [731, 182] width 14 height 18
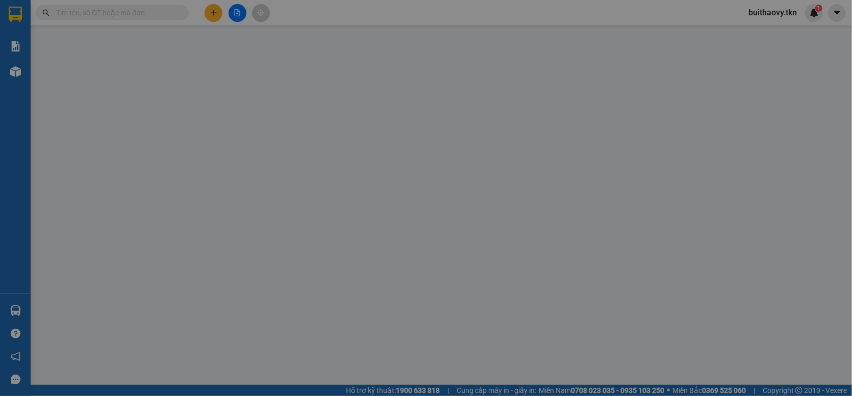
type input "0842201390"
type input "vân"
type input "0944009969"
type input "anh nam"
type input "20.000"
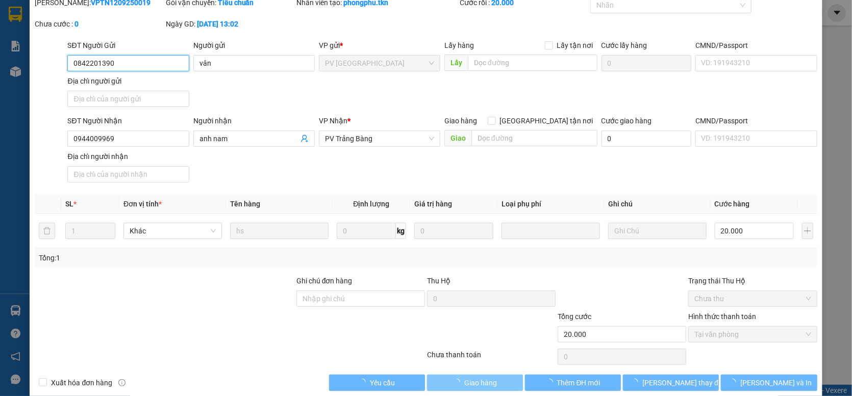
scroll to position [56, 0]
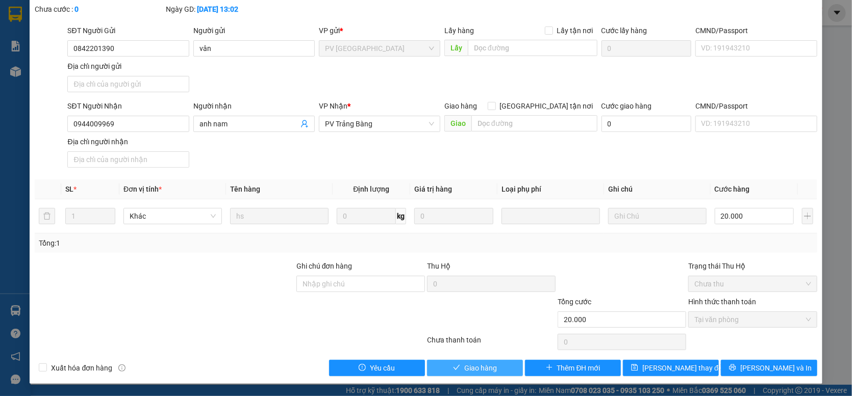
click at [484, 366] on span "Giao hàng" at bounding box center [480, 368] width 33 height 11
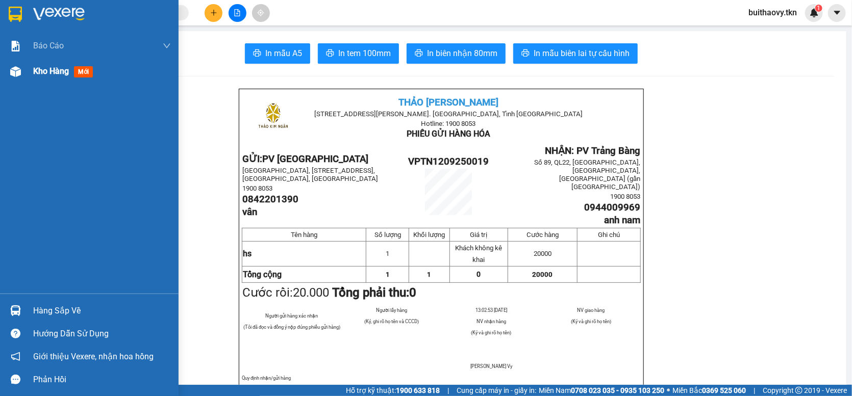
click at [11, 80] on div at bounding box center [16, 72] width 18 height 18
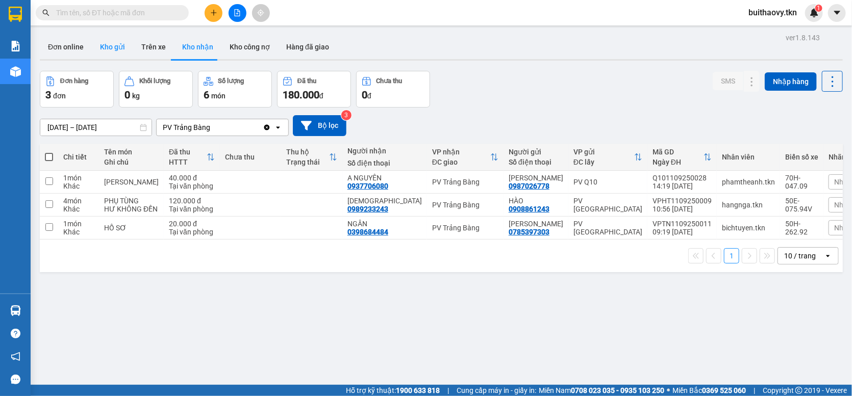
click at [107, 46] on button "Kho gửi" at bounding box center [112, 47] width 41 height 24
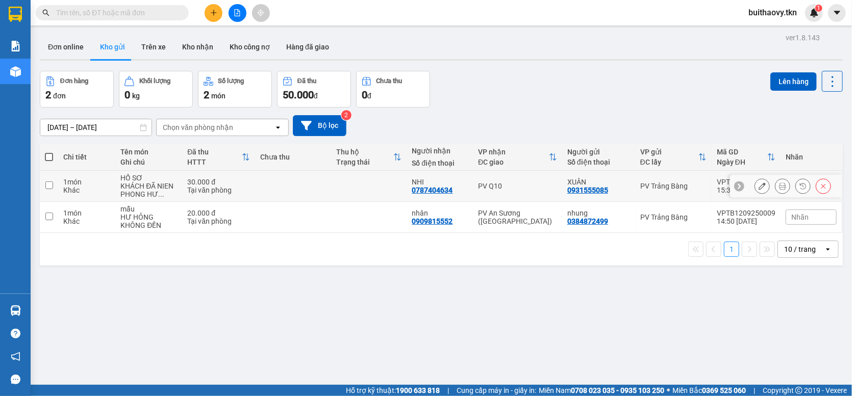
click at [328, 193] on td at bounding box center [293, 186] width 76 height 31
checkbox input "true"
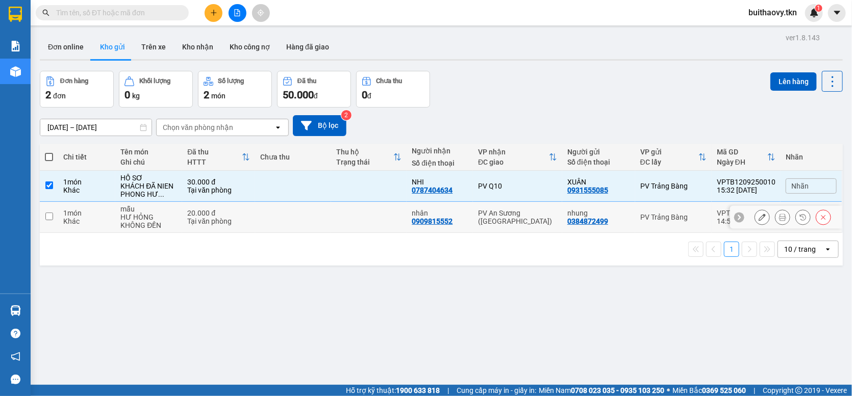
click at [343, 229] on td at bounding box center [369, 217] width 76 height 31
checkbox input "true"
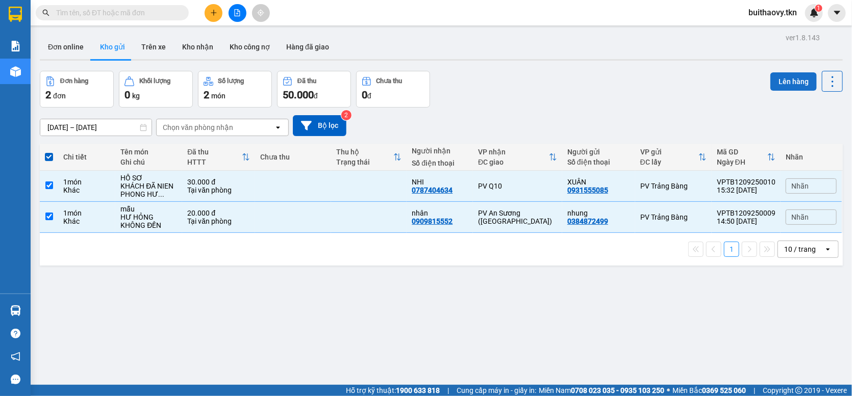
click at [771, 87] on button "Lên hàng" at bounding box center [793, 81] width 46 height 18
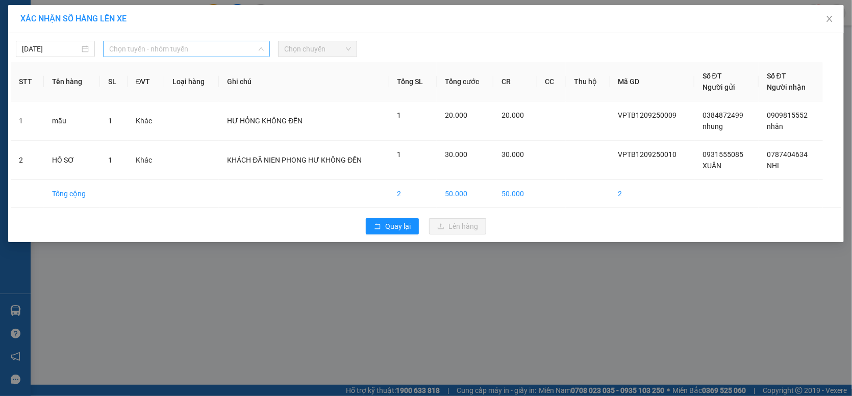
click at [182, 57] on div "Chọn tuyến - nhóm tuyến" at bounding box center [186, 49] width 167 height 16
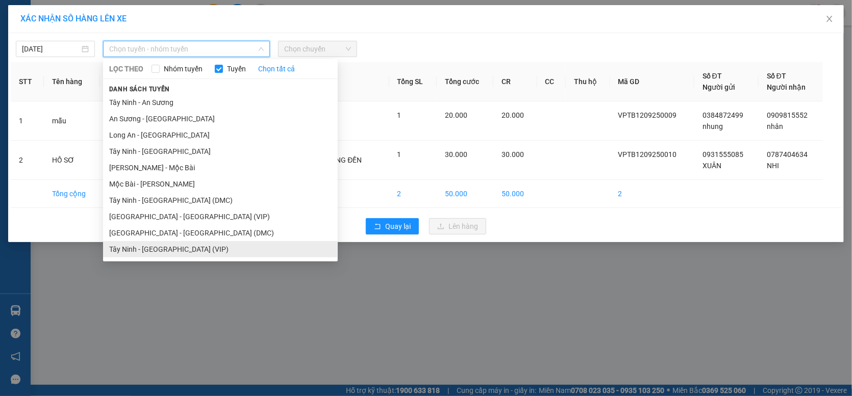
click at [203, 245] on li "Tây Ninh - [GEOGRAPHIC_DATA] (VIP)" at bounding box center [220, 249] width 235 height 16
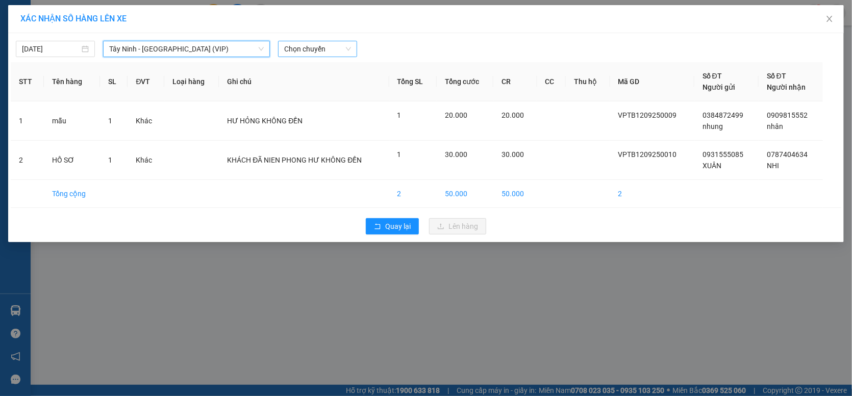
click at [294, 48] on span "Chọn chuyến" at bounding box center [317, 48] width 67 height 15
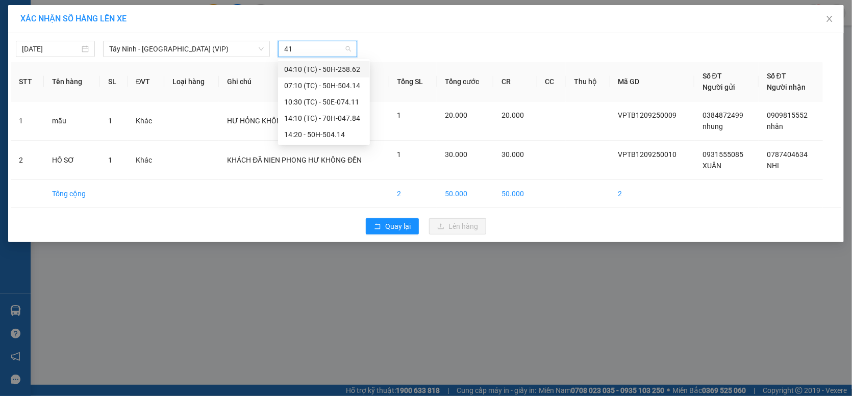
type input "414"
click at [313, 85] on div "14:20 - 50H-504.14" at bounding box center [324, 85] width 80 height 11
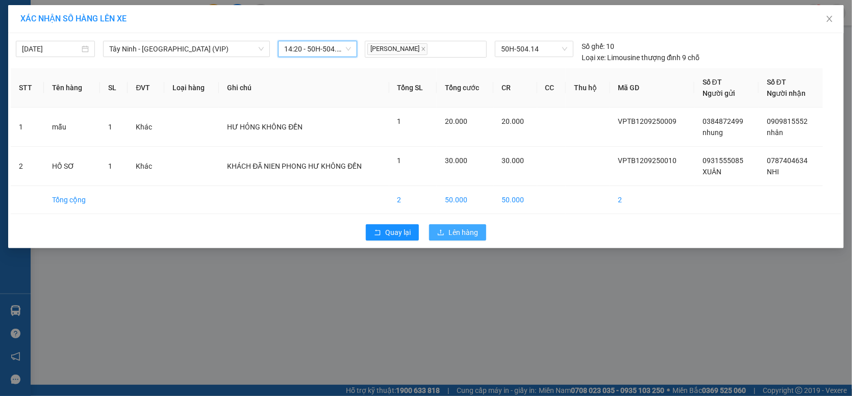
click at [437, 238] on button "Lên hàng" at bounding box center [457, 232] width 57 height 16
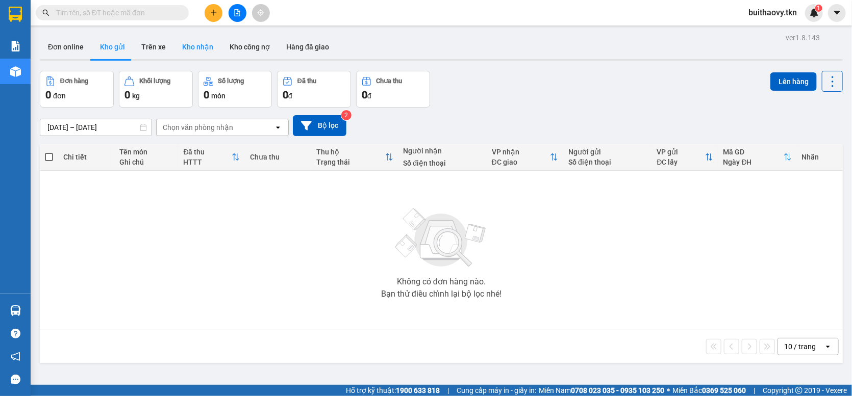
click at [210, 47] on button "Kho nhận" at bounding box center [197, 47] width 47 height 24
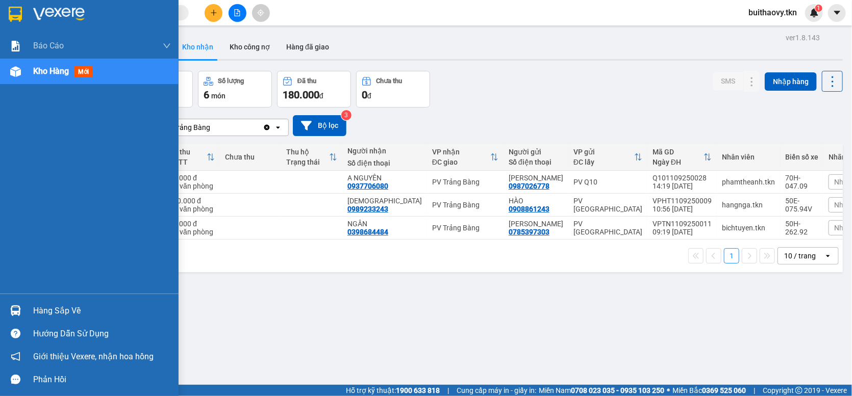
click at [17, 315] on img at bounding box center [15, 311] width 11 height 11
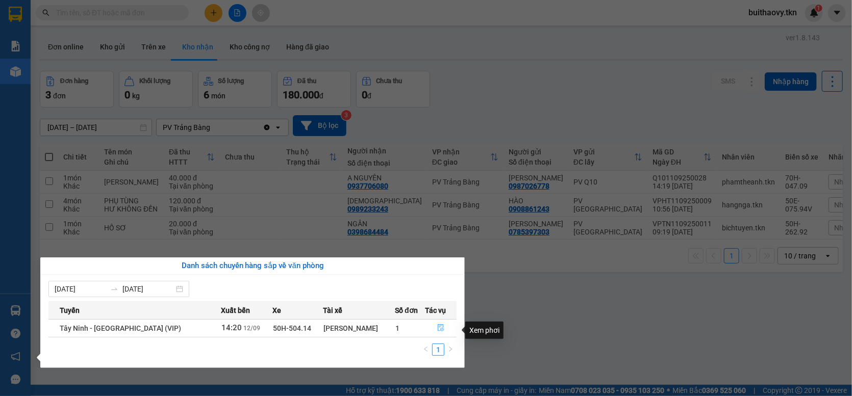
click at [440, 336] on button "button" at bounding box center [440, 328] width 31 height 16
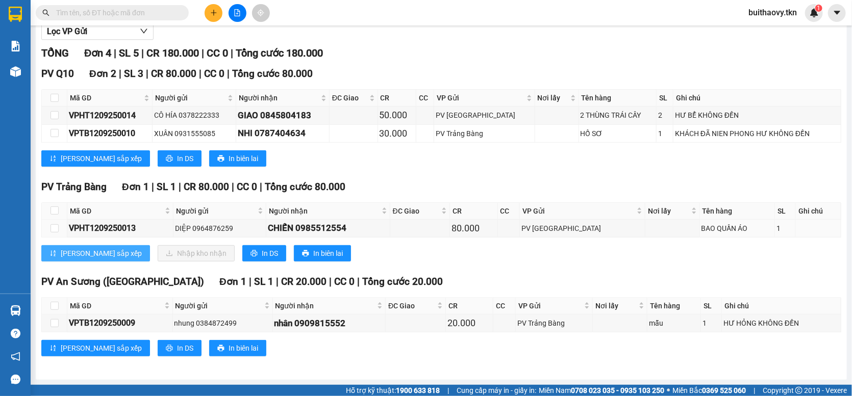
scroll to position [122, 0]
click at [55, 215] on input "checkbox" at bounding box center [55, 211] width 8 height 8
checkbox input "true"
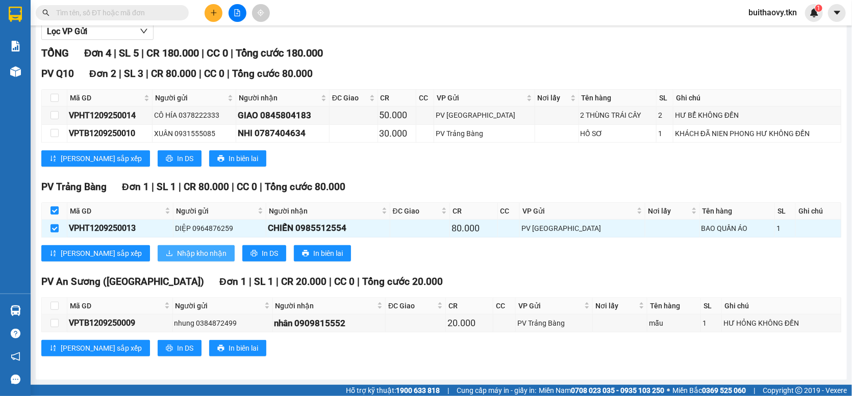
click at [158, 250] on button "Nhập kho nhận" at bounding box center [196, 253] width 77 height 16
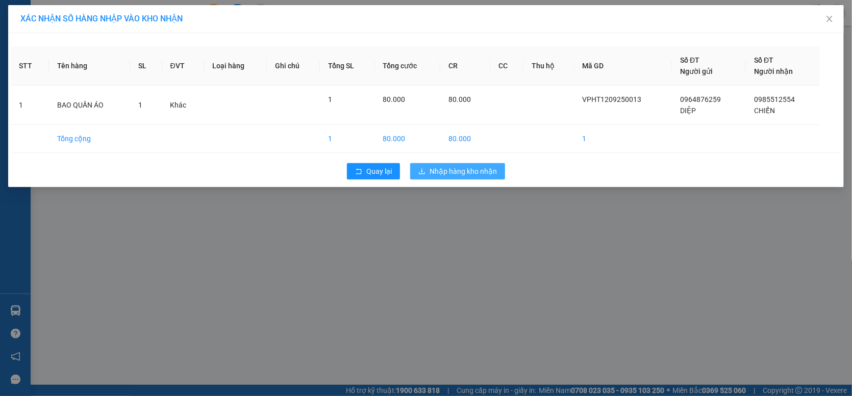
click at [417, 175] on button "Nhập hàng kho nhận" at bounding box center [457, 171] width 95 height 16
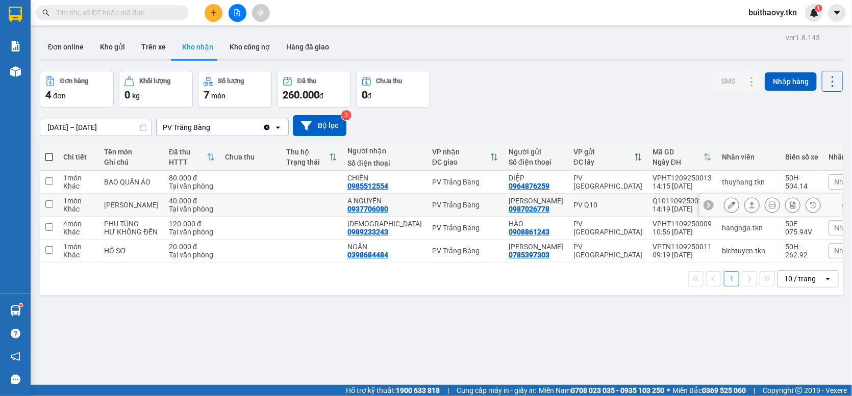
click at [727, 214] on button at bounding box center [731, 205] width 14 height 18
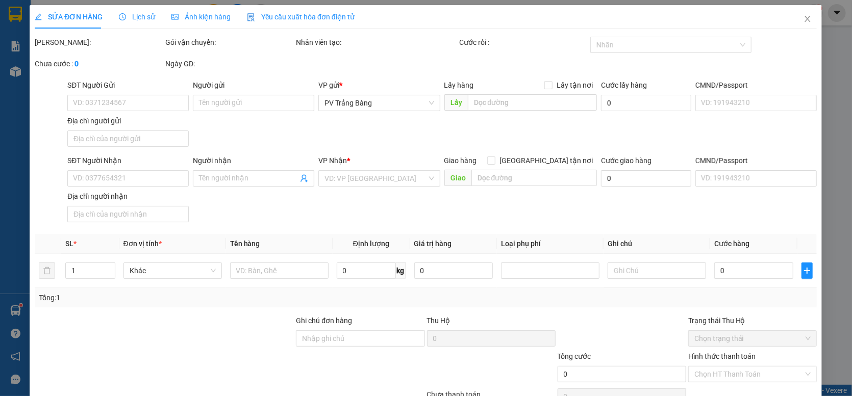
type input "0987026778"
type input "[PERSON_NAME]"
type input "0937706080"
type input "A NGUYÊN"
type input "40.000"
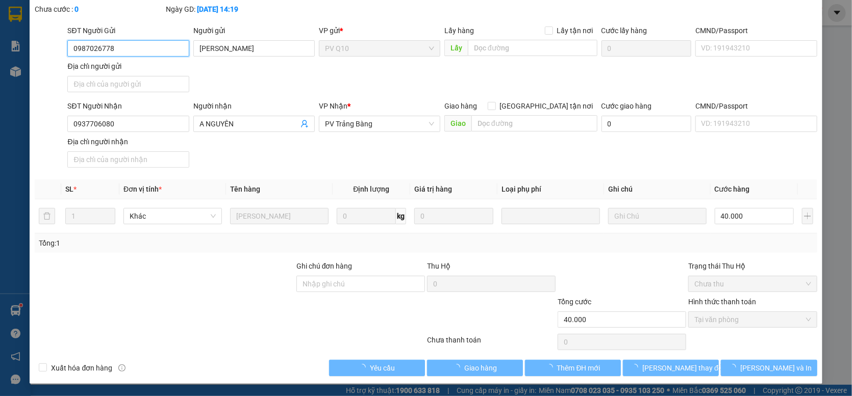
scroll to position [56, 0]
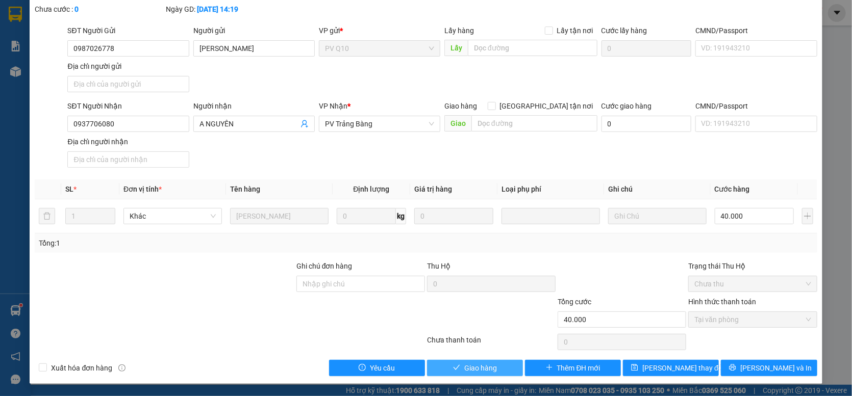
click at [493, 371] on button "Giao hàng" at bounding box center [475, 368] width 96 height 16
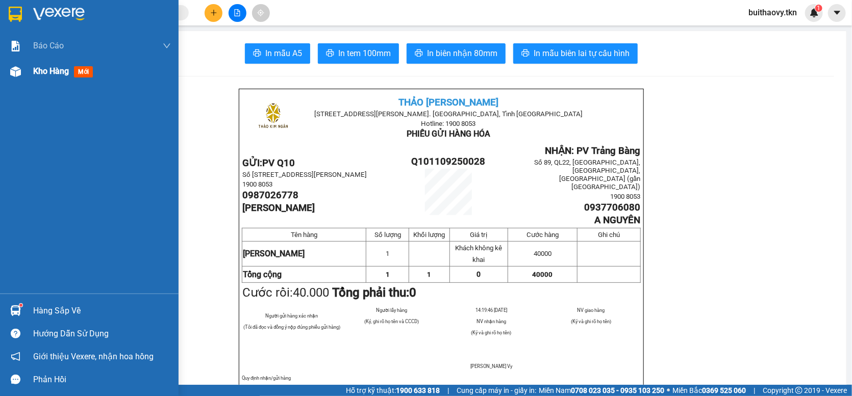
click at [23, 72] on div at bounding box center [16, 72] width 18 height 18
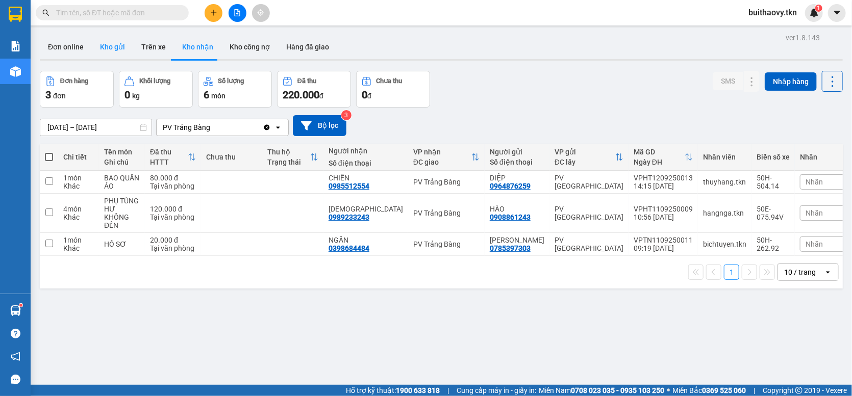
click at [97, 51] on button "Kho gửi" at bounding box center [112, 47] width 41 height 24
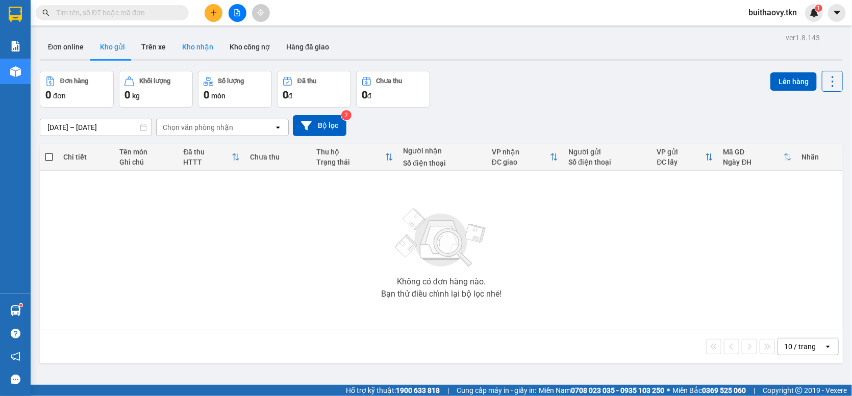
click at [183, 40] on button "Kho nhận" at bounding box center [197, 47] width 47 height 24
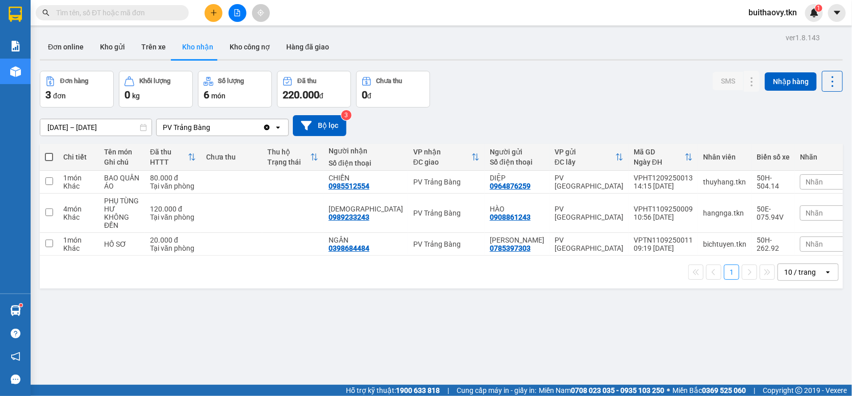
click at [145, 16] on input "text" at bounding box center [116, 12] width 120 height 11
drag, startPoint x: 457, startPoint y: 76, endPoint x: 458, endPoint y: 64, distance: 11.8
click at [457, 76] on div "Đơn hàng 3 đơn Khối lượng 0 kg Số lượng 6 món Đã thu 220.000 đ Chưa thu 0 đ SMS…" at bounding box center [441, 89] width 803 height 37
click at [728, 186] on icon at bounding box center [731, 182] width 7 height 7
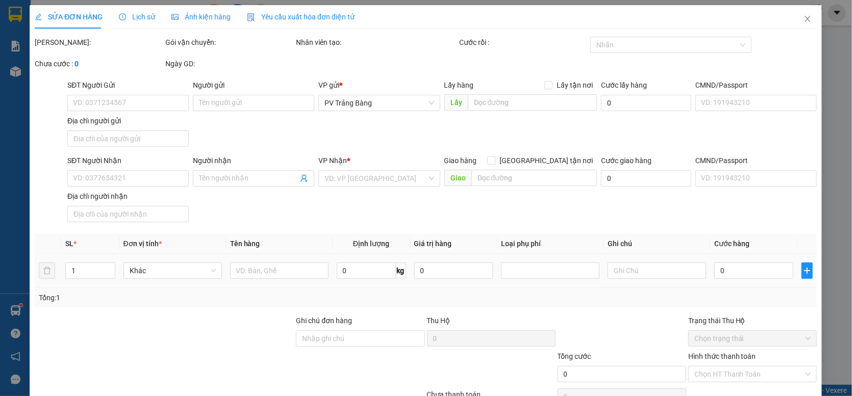
type input "0964876259"
type input "DIỆP"
type input "HÒA THÀNH"
type input "0985512554"
type input "CHIẾN"
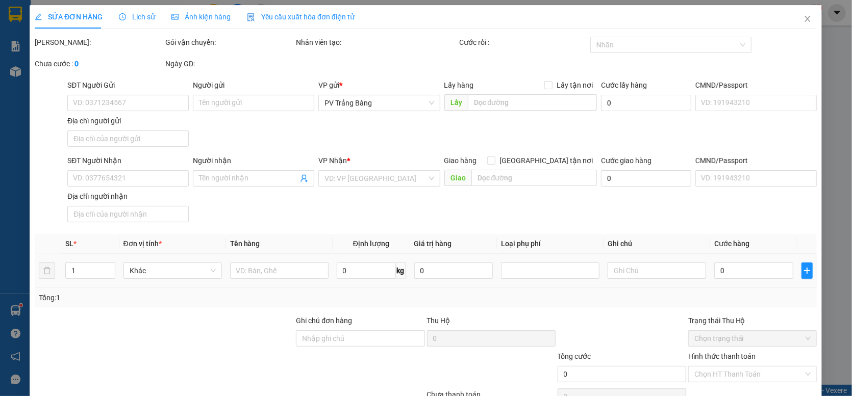
type input "80.000"
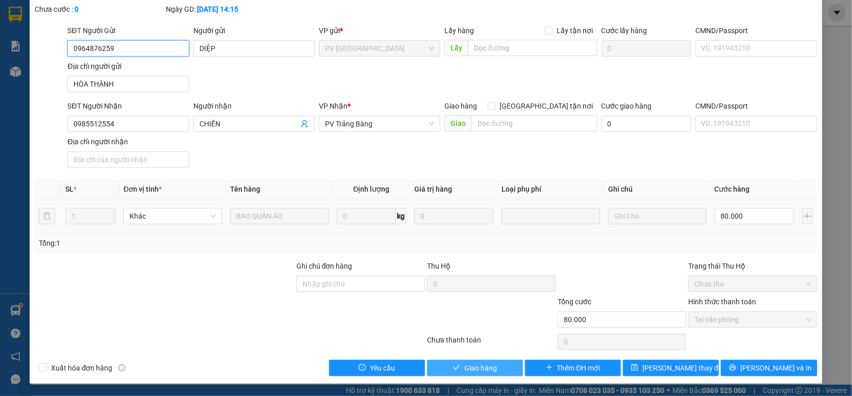
scroll to position [56, 0]
click at [464, 368] on span "Giao hàng" at bounding box center [480, 368] width 33 height 11
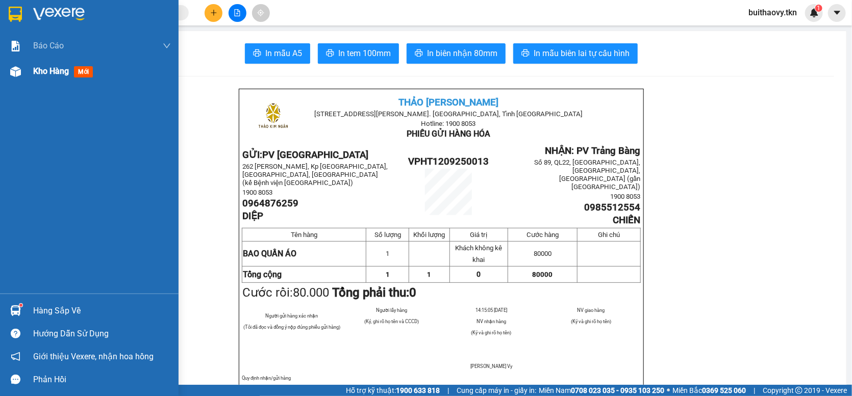
click at [14, 72] on img at bounding box center [15, 71] width 11 height 11
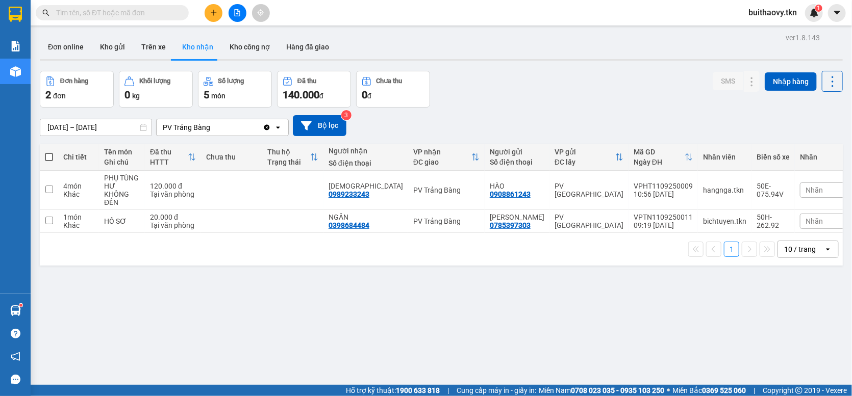
click at [279, 132] on icon "open" at bounding box center [278, 127] width 8 height 8
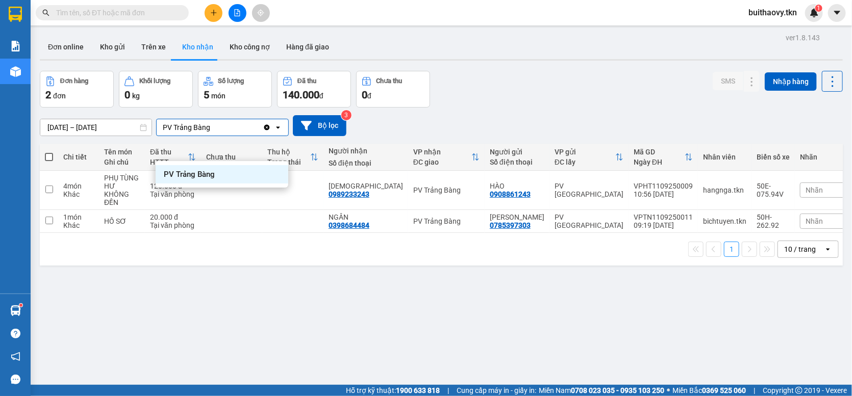
click at [439, 135] on div "[DATE] – [DATE] Press the down arrow key to interact with the calendar and sele…" at bounding box center [441, 126] width 803 height 36
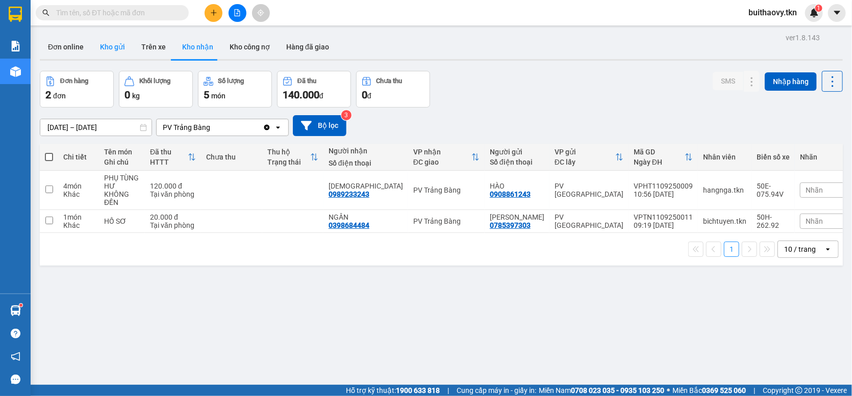
click at [115, 49] on button "Kho gửi" at bounding box center [112, 47] width 41 height 24
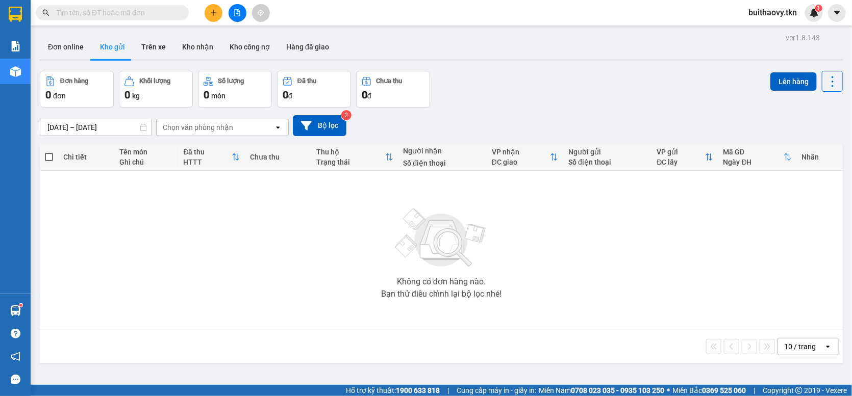
click at [120, 15] on input "text" at bounding box center [116, 12] width 120 height 11
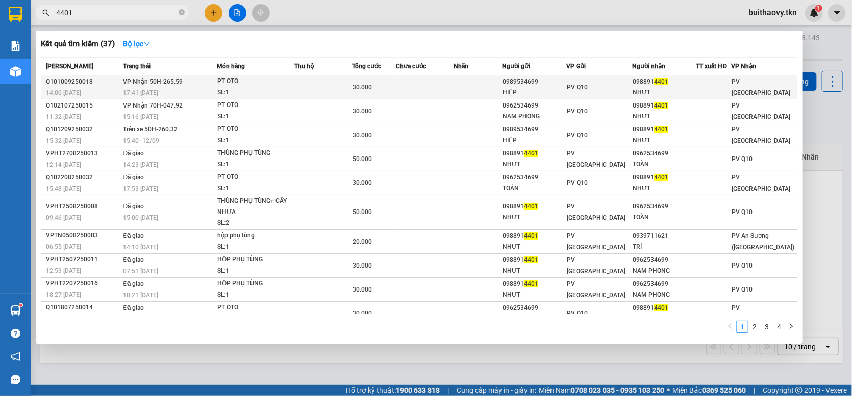
type input "4401"
click at [622, 89] on div "PV Q10" at bounding box center [599, 87] width 65 height 11
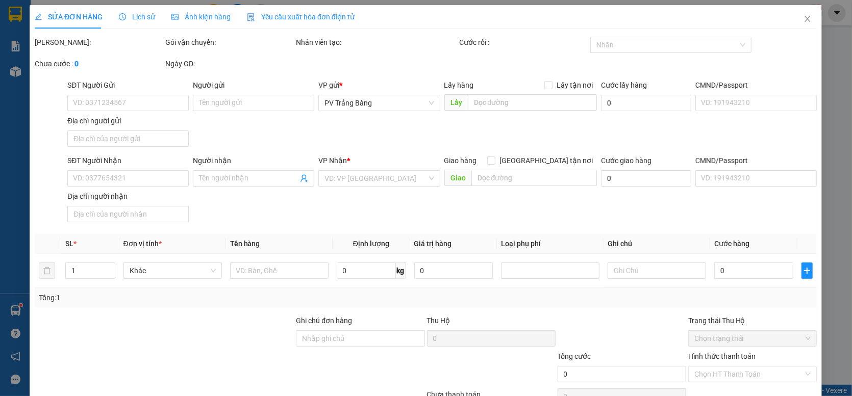
type input "0989534699"
type input "HIỆP"
type input "0988914401"
type input "NHỰT"
type input "30.000"
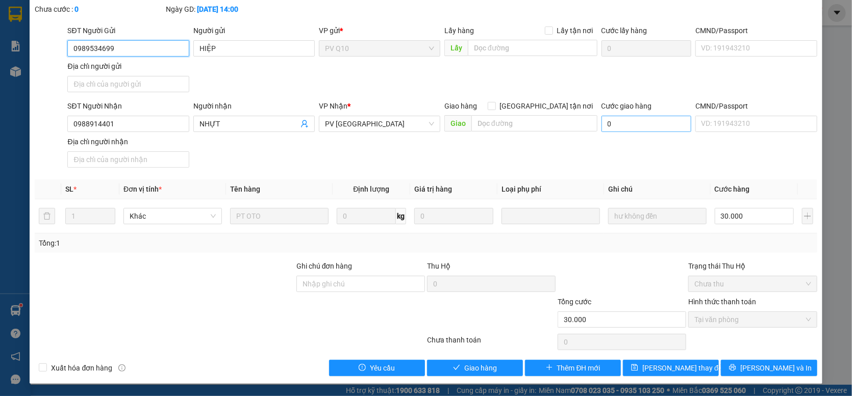
scroll to position [56, 0]
click at [760, 364] on span "[PERSON_NAME] và In" at bounding box center [775, 368] width 71 height 11
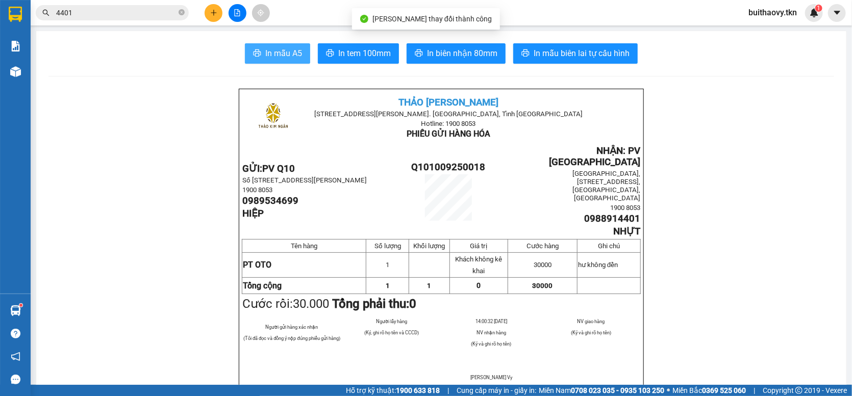
click at [264, 45] on button "In mẫu A5" at bounding box center [277, 53] width 65 height 20
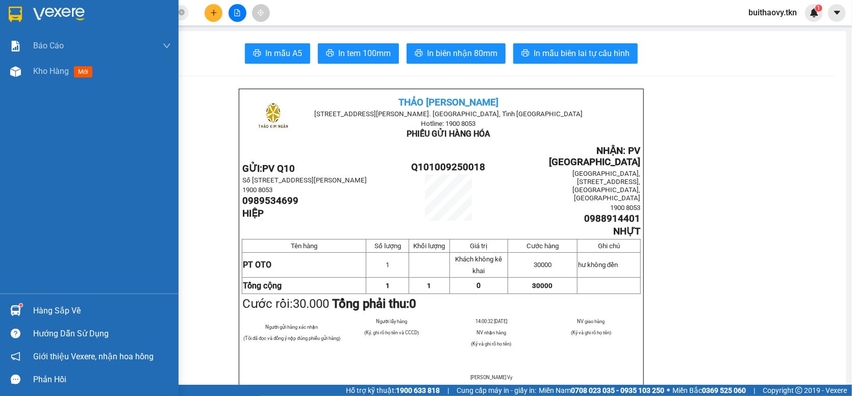
click at [19, 312] on img at bounding box center [15, 311] width 11 height 11
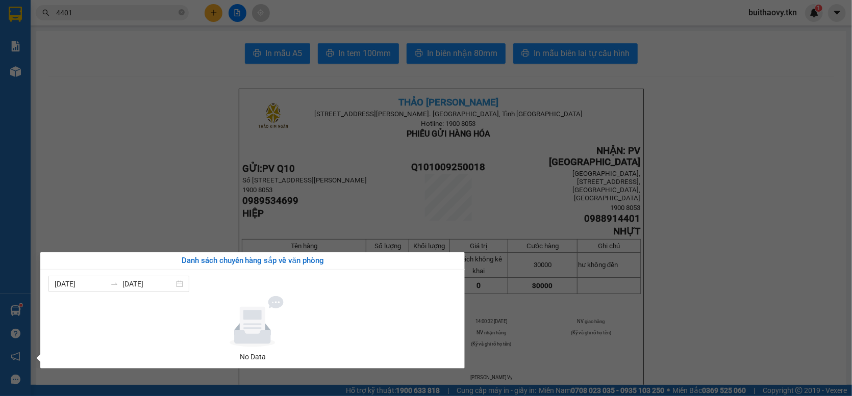
click at [73, 112] on section "Kết quả tìm kiếm ( 37 ) Bộ lọc Mã ĐH Trạng thái Món hàng Thu hộ Tổng cước Chưa …" at bounding box center [426, 198] width 852 height 396
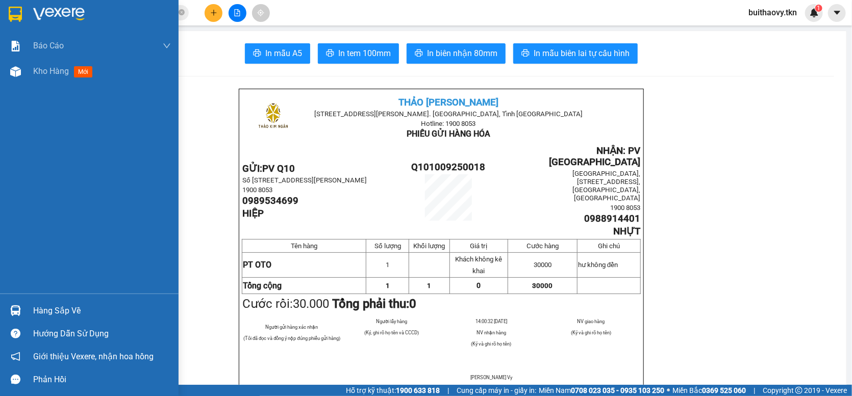
click at [17, 315] on img at bounding box center [15, 311] width 11 height 11
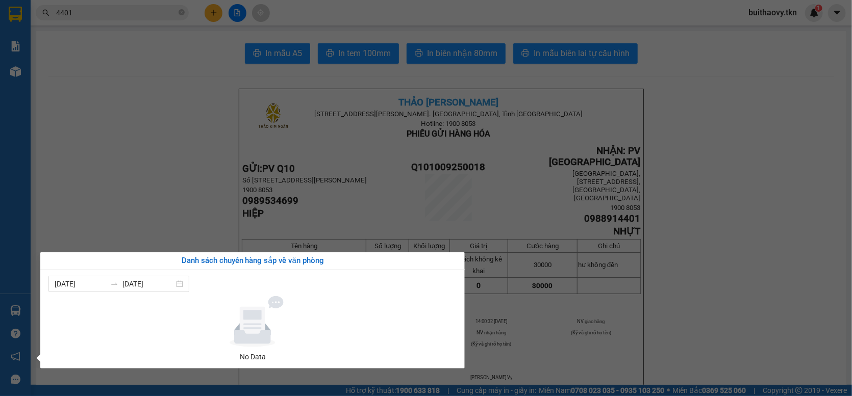
click at [154, 121] on section "Kết quả tìm kiếm ( 37 ) Bộ lọc Mã ĐH Trạng thái Món hàng Thu hộ Tổng cước Chưa …" at bounding box center [426, 198] width 852 height 396
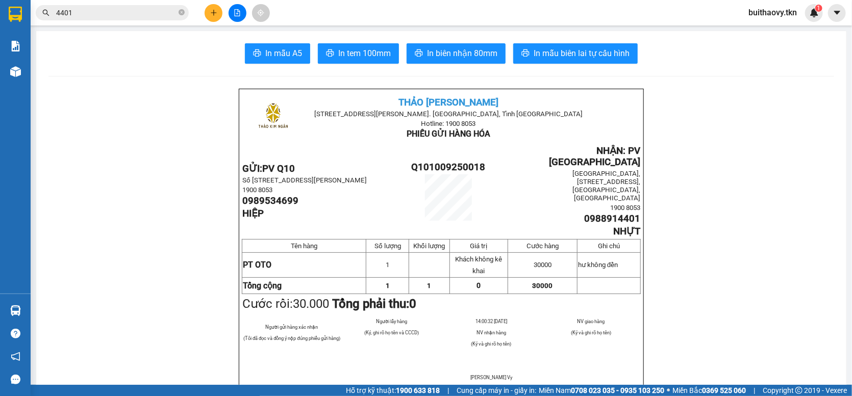
click at [571, 395] on strong "0708 023 035 - 0935 103 250" at bounding box center [617, 391] width 93 height 8
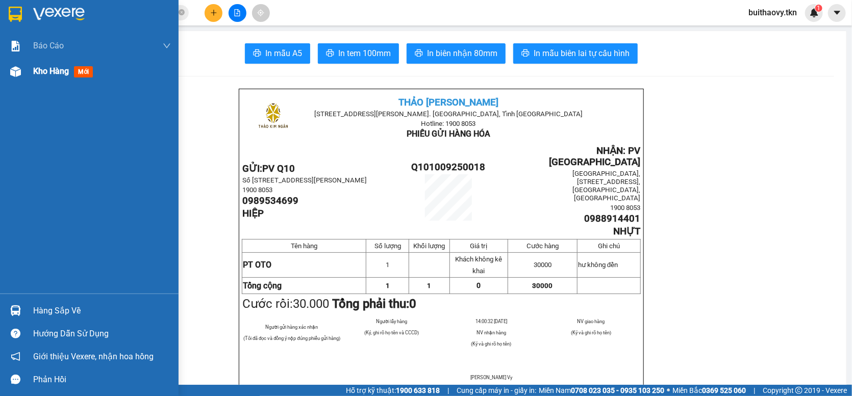
click at [11, 69] on img at bounding box center [15, 71] width 11 height 11
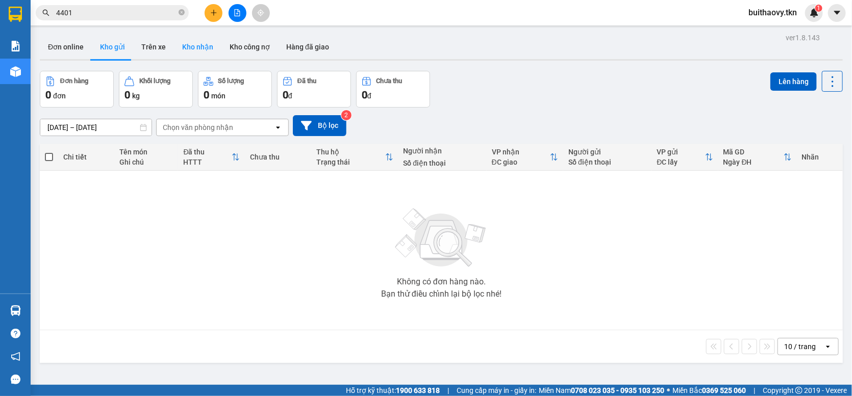
click at [189, 54] on button "Kho nhận" at bounding box center [197, 47] width 47 height 24
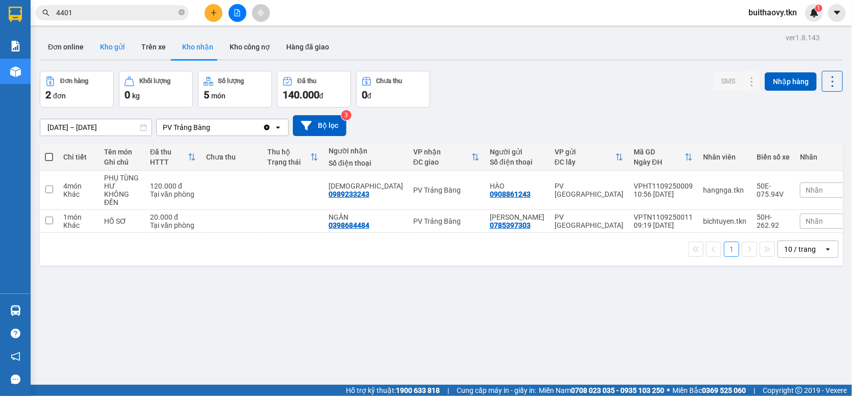
click at [117, 49] on button "Kho gửi" at bounding box center [112, 47] width 41 height 24
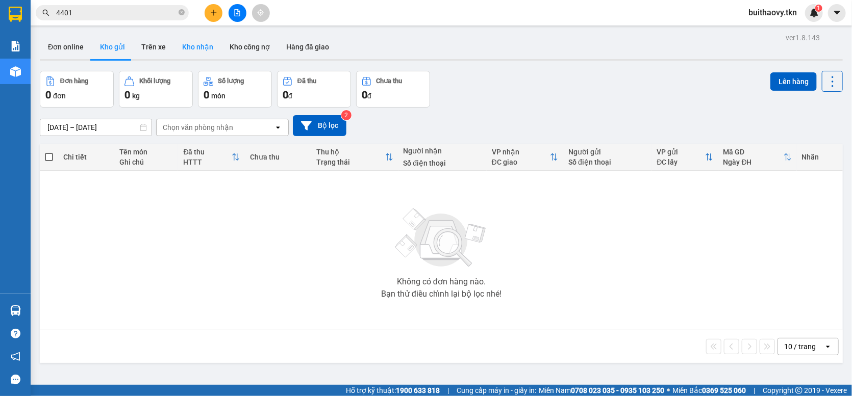
click at [207, 37] on button "Kho nhận" at bounding box center [197, 47] width 47 height 24
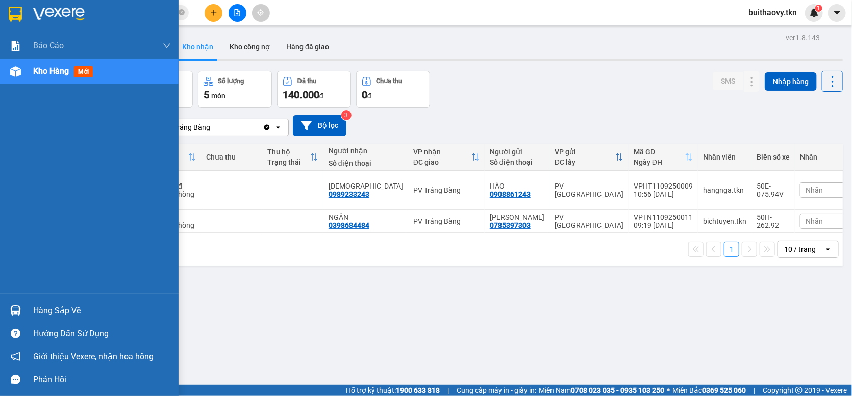
click at [17, 312] on img at bounding box center [15, 311] width 11 height 11
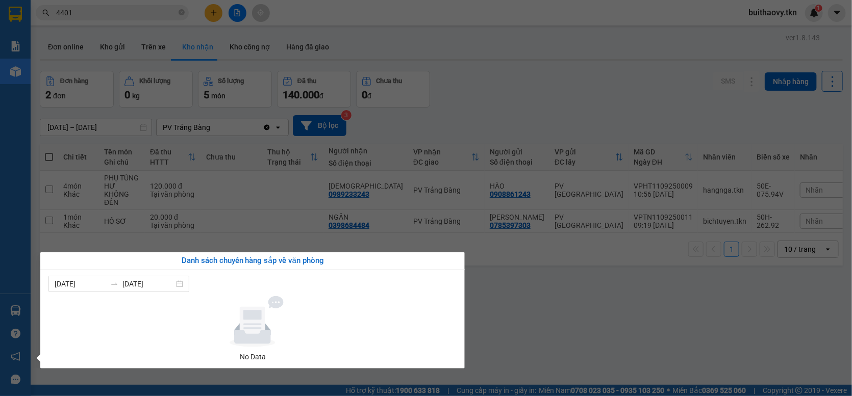
click at [505, 343] on section "Kết quả tìm kiếm ( 37 ) Bộ lọc Mã ĐH Trạng thái Món hàng Thu hộ Tổng cước Chưa …" at bounding box center [426, 198] width 852 height 396
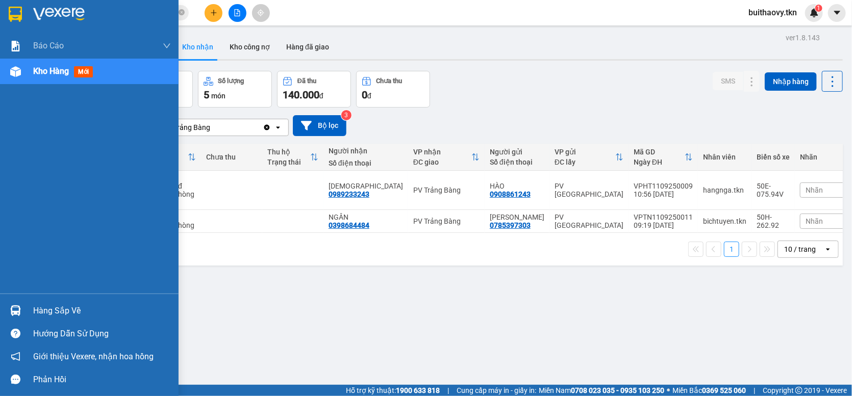
click at [22, 307] on div at bounding box center [16, 311] width 18 height 18
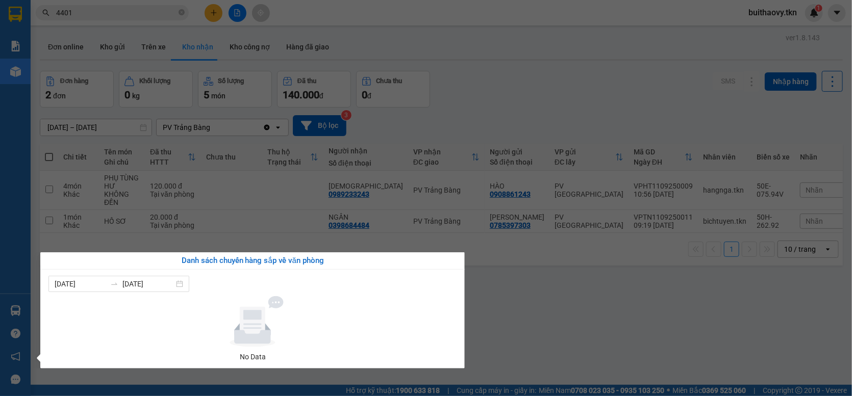
click at [505, 83] on section "Kết quả tìm kiếm ( 37 ) Bộ lọc Mã ĐH Trạng thái Món hàng Thu hộ Tổng cước Chưa …" at bounding box center [426, 198] width 852 height 396
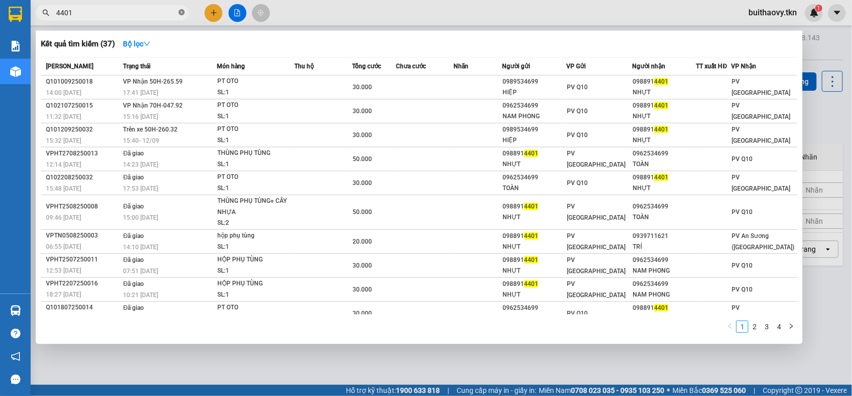
click at [180, 13] on icon "close-circle" at bounding box center [182, 12] width 6 height 6
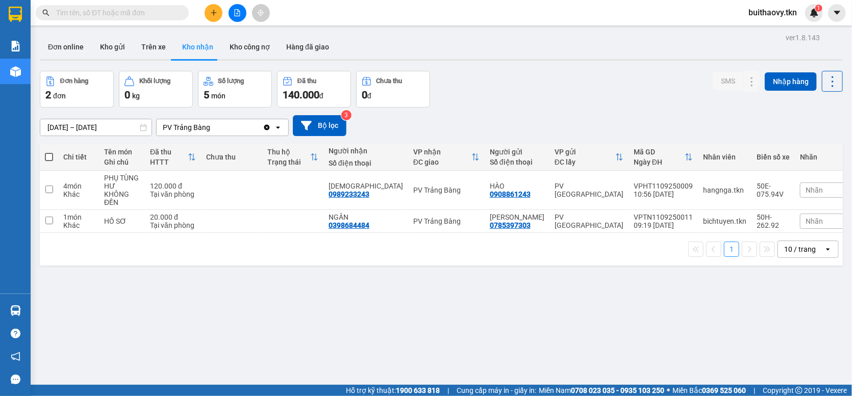
click at [217, 14] on icon "plus" at bounding box center [213, 12] width 7 height 7
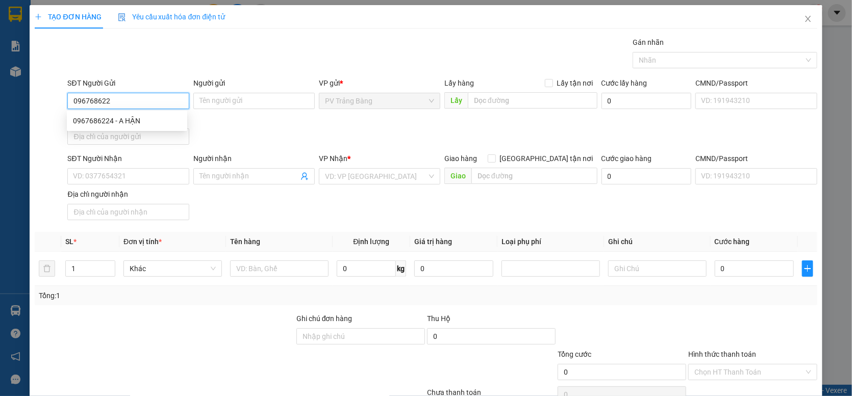
type input "0967686224"
click at [128, 115] on div "0967686224 - A HẬN" at bounding box center [127, 120] width 108 height 11
type input "A HẬN"
type input "0908992079"
type input "TRỌNG"
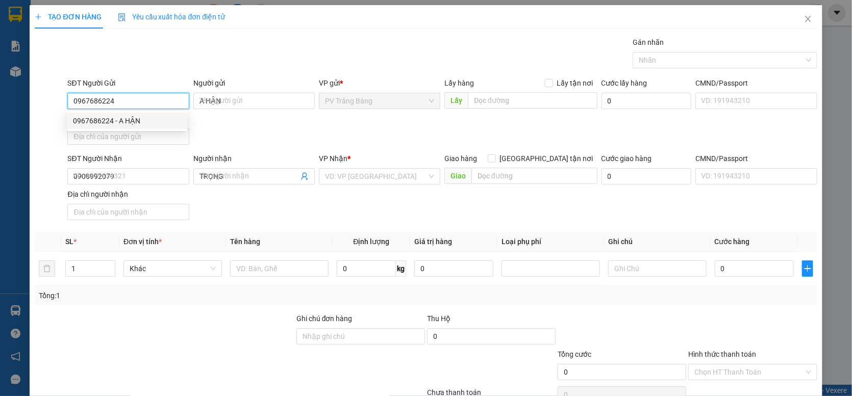
type input "30.000"
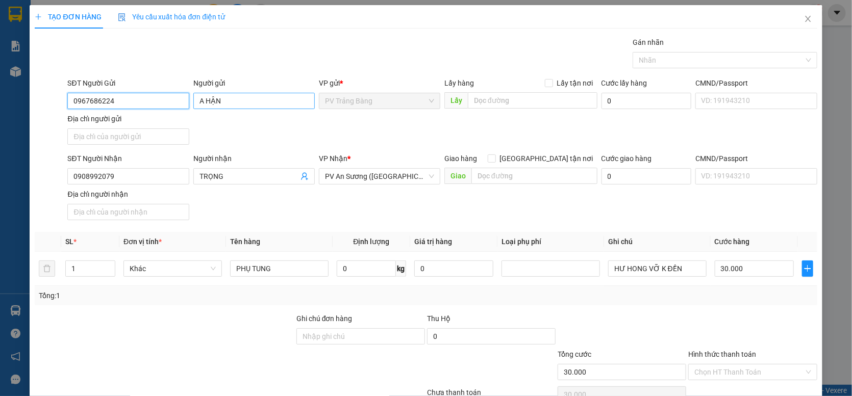
type input "0967686224"
click at [202, 96] on input "A HẬN" at bounding box center [253, 101] width 121 height 16
type input "Anh HẬN"
click at [259, 319] on div at bounding box center [164, 331] width 261 height 36
click at [748, 276] on input "30.000" at bounding box center [754, 269] width 79 height 16
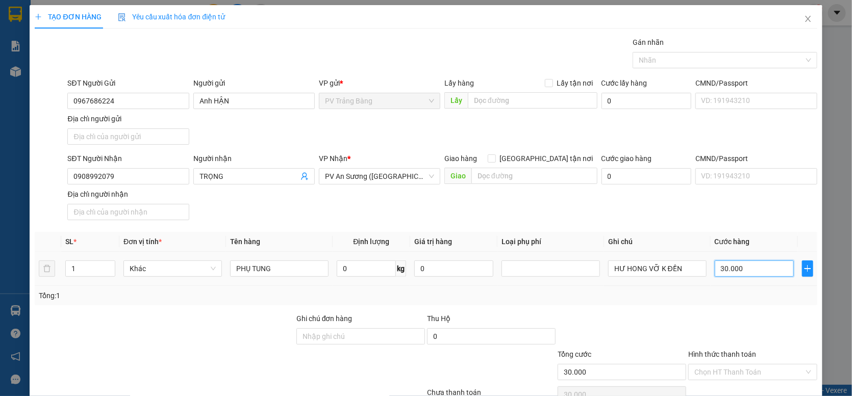
type input "4"
type input "40"
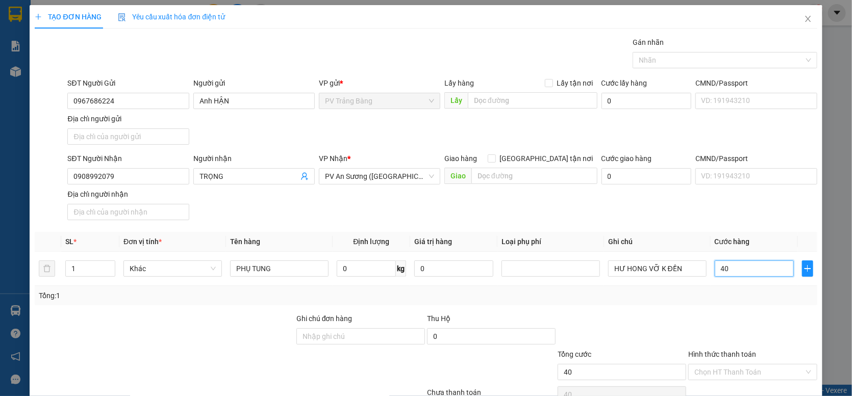
type input "40"
type input "40.000"
click at [768, 310] on div "Transit Pickup Surcharge Ids Transit Deliver Surcharge Ids Transit Deliver Surc…" at bounding box center [426, 233] width 782 height 392
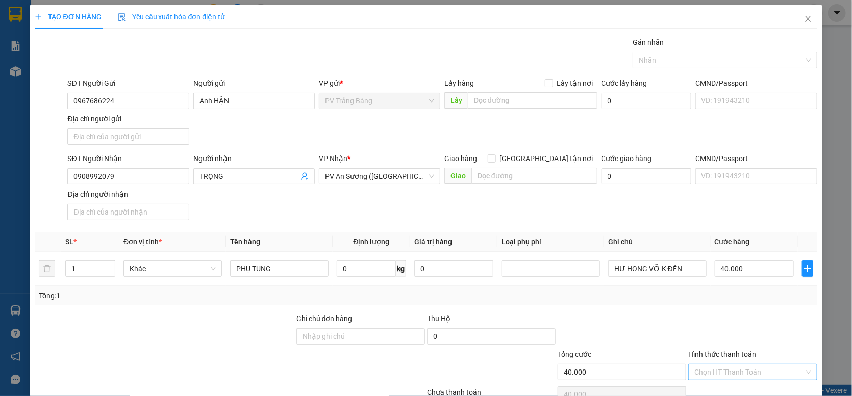
click at [751, 372] on input "Hình thức thanh toán" at bounding box center [748, 372] width 109 height 15
click at [723, 357] on div "Tại văn phòng" at bounding box center [746, 353] width 115 height 11
type input "0"
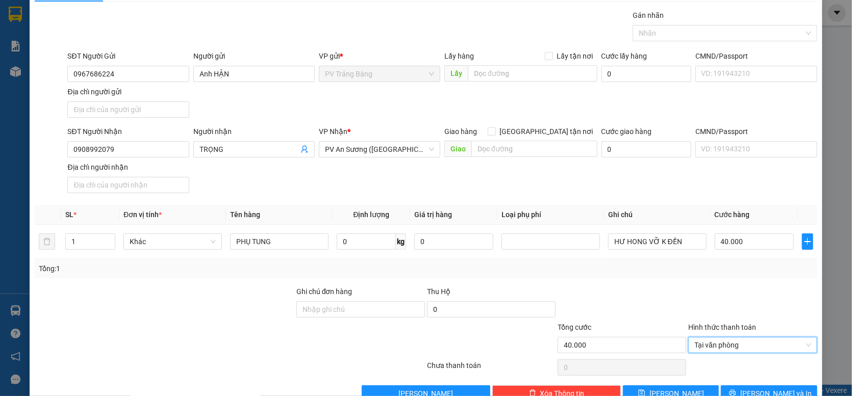
scroll to position [54, 0]
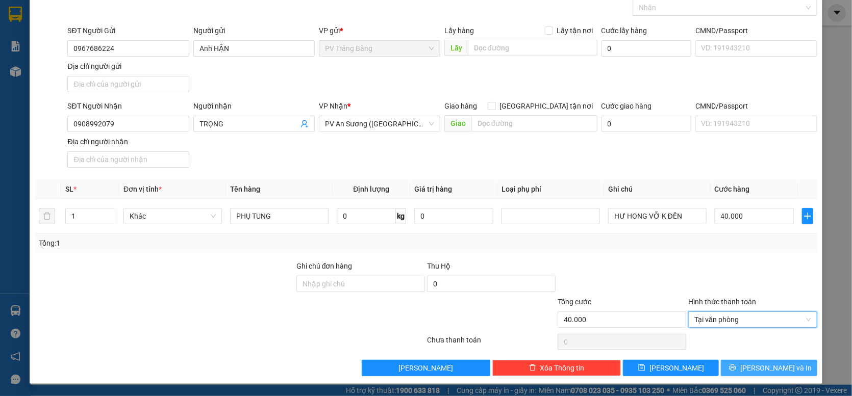
click at [736, 368] on button "[PERSON_NAME] và In" at bounding box center [769, 368] width 96 height 16
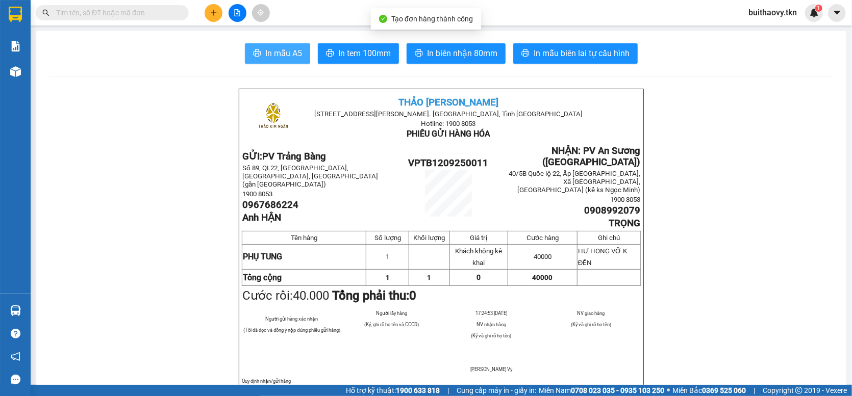
click at [284, 57] on span "In mẫu A5" at bounding box center [283, 53] width 37 height 13
